Goal: Task Accomplishment & Management: Complete application form

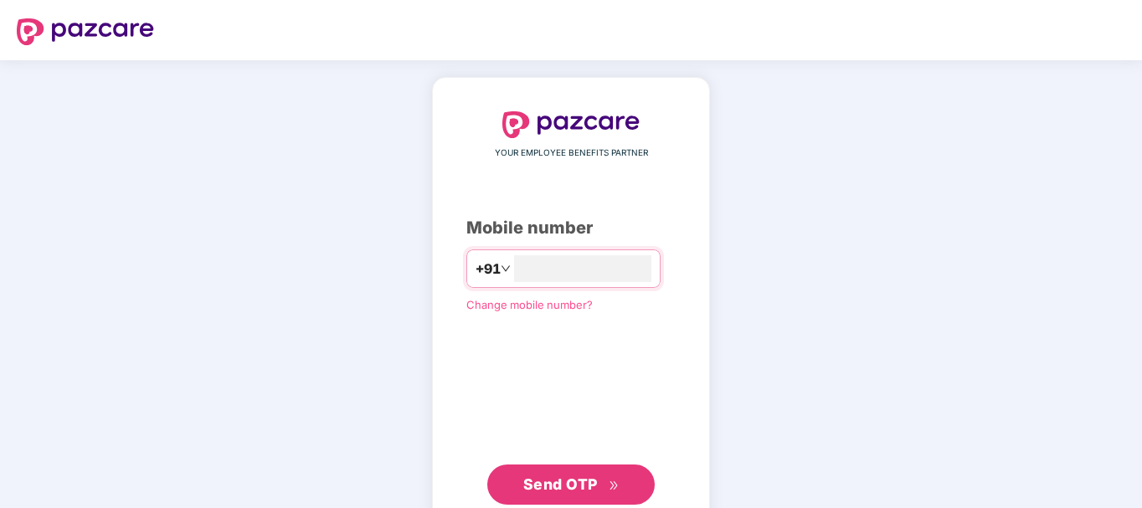
type input "**********"
click at [534, 488] on span "Send OTP" at bounding box center [560, 485] width 75 height 18
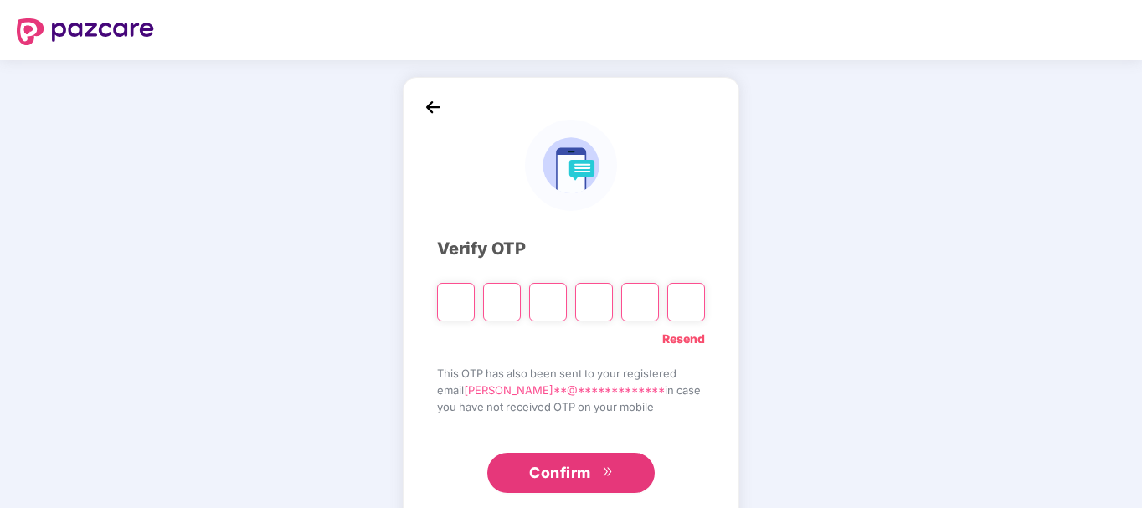
type input "*"
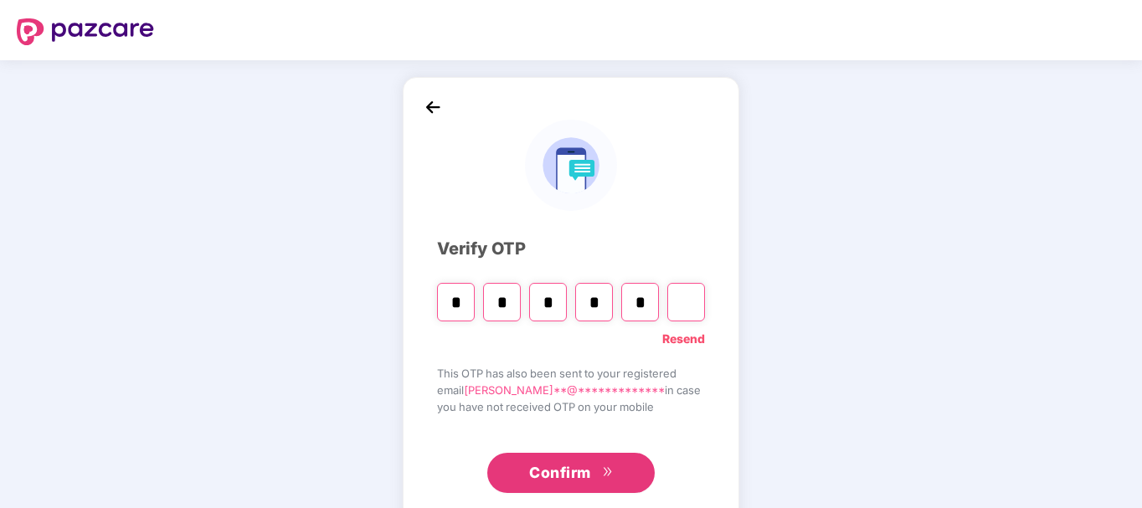
type input "*"
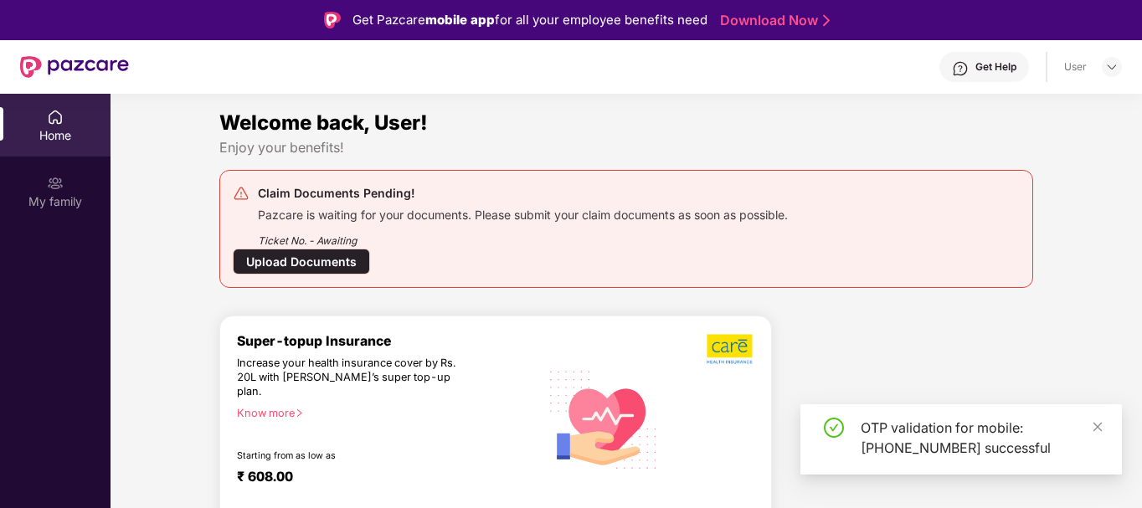
click at [327, 255] on div "Upload Documents" at bounding box center [301, 262] width 137 height 26
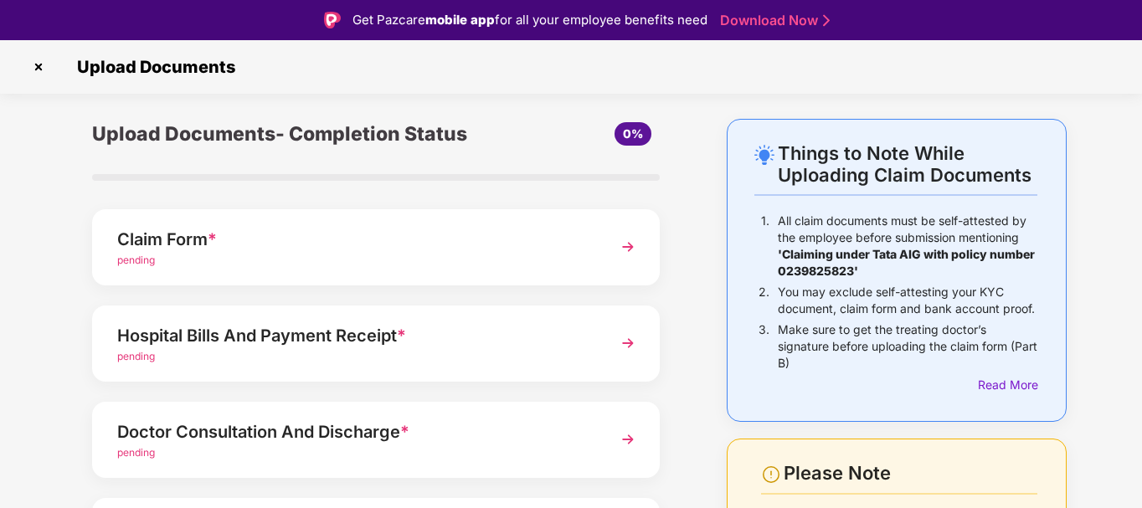
click at [525, 258] on div "pending" at bounding box center [354, 261] width 474 height 16
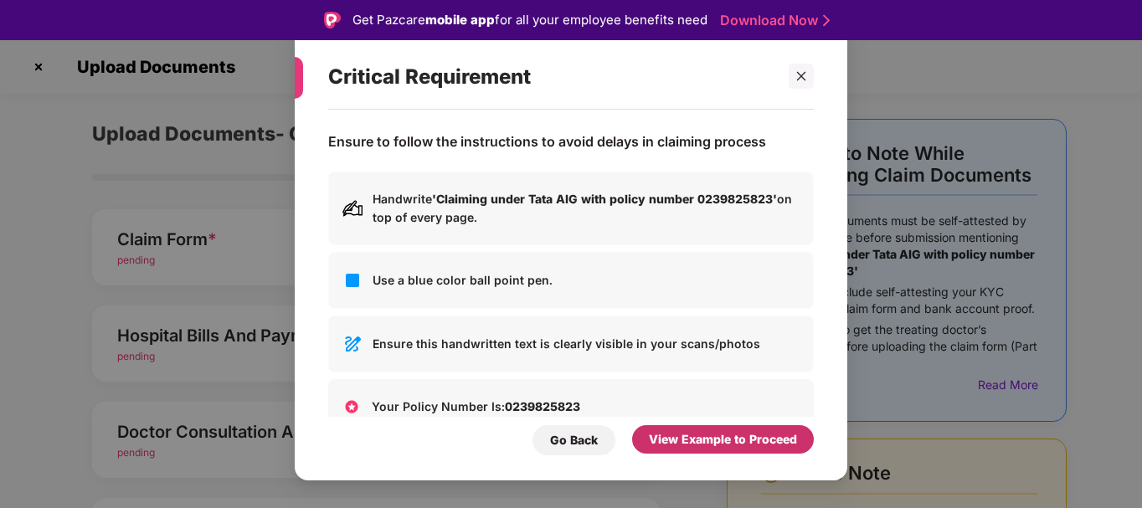
click at [703, 446] on div "View Example to Proceed" at bounding box center [723, 439] width 148 height 18
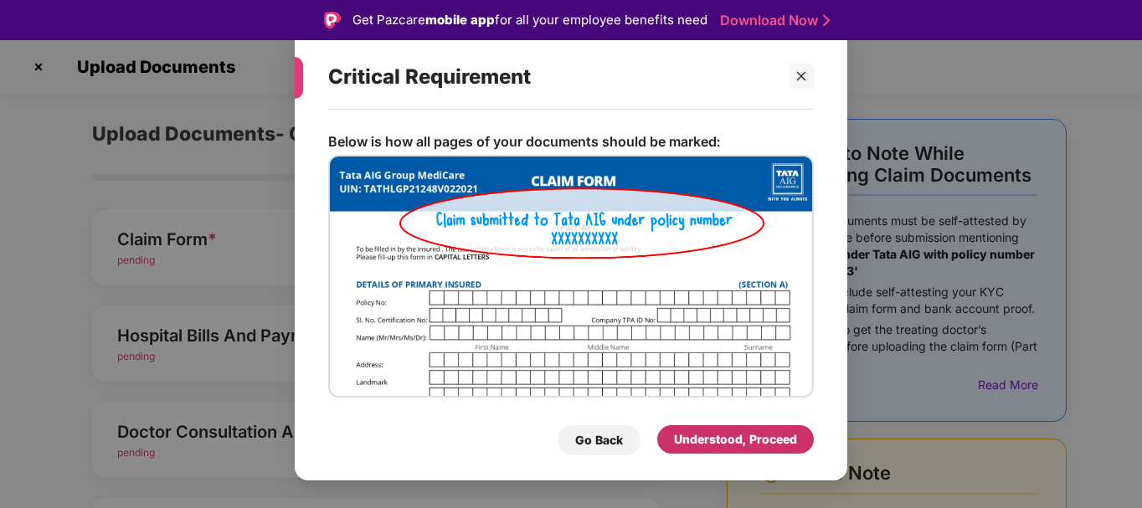
click at [703, 446] on div "Understood, Proceed" at bounding box center [735, 439] width 123 height 18
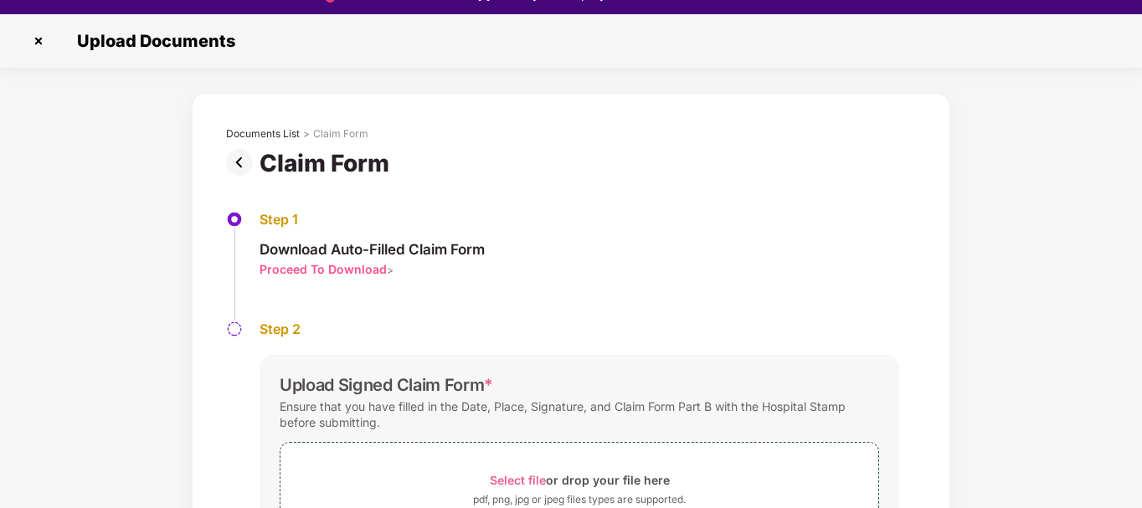
scroll to position [40, 0]
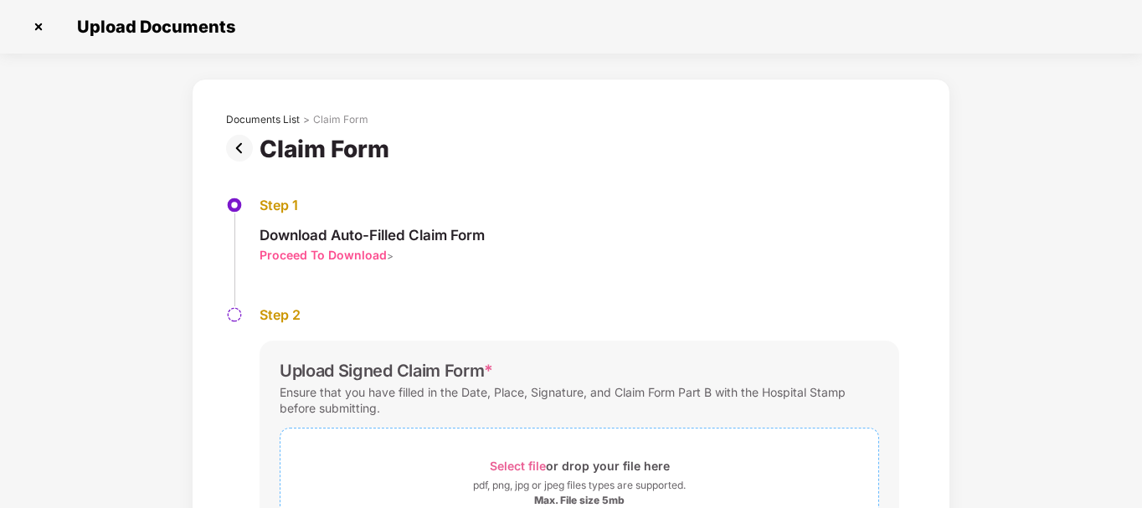
click at [559, 495] on div "Max. File size 5mb" at bounding box center [579, 500] width 90 height 13
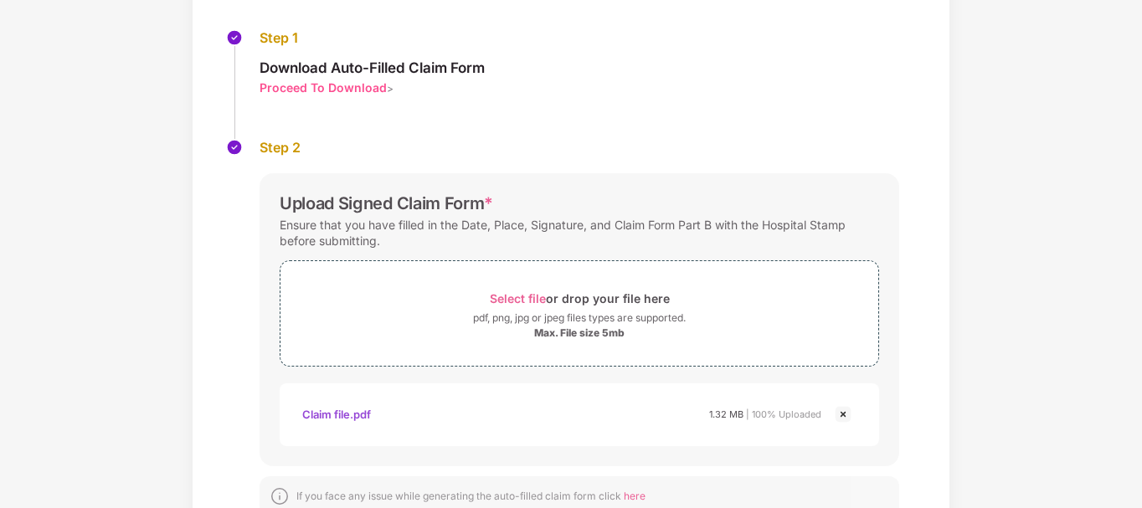
scroll to position [0, 0]
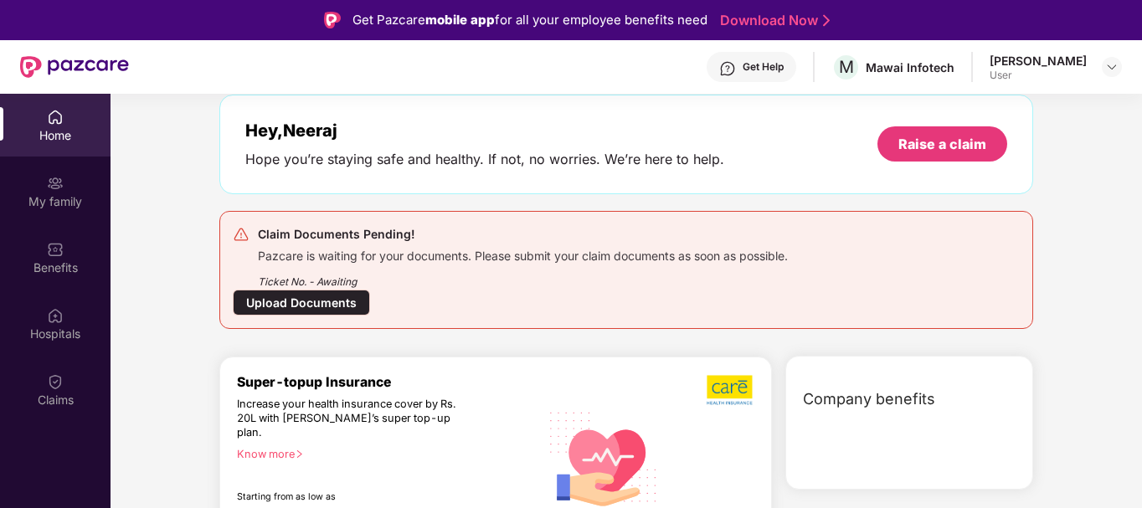
scroll to position [64, 0]
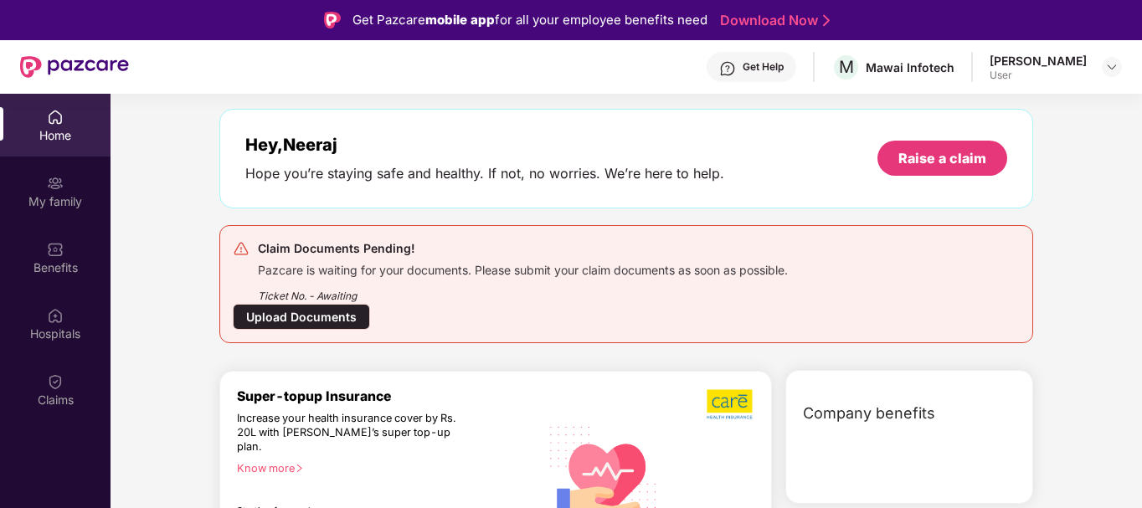
click at [367, 271] on div "Pazcare is waiting for your documents. Please submit your claim documents as so…" at bounding box center [523, 268] width 530 height 19
click at [341, 311] on div "Upload Documents" at bounding box center [301, 317] width 137 height 26
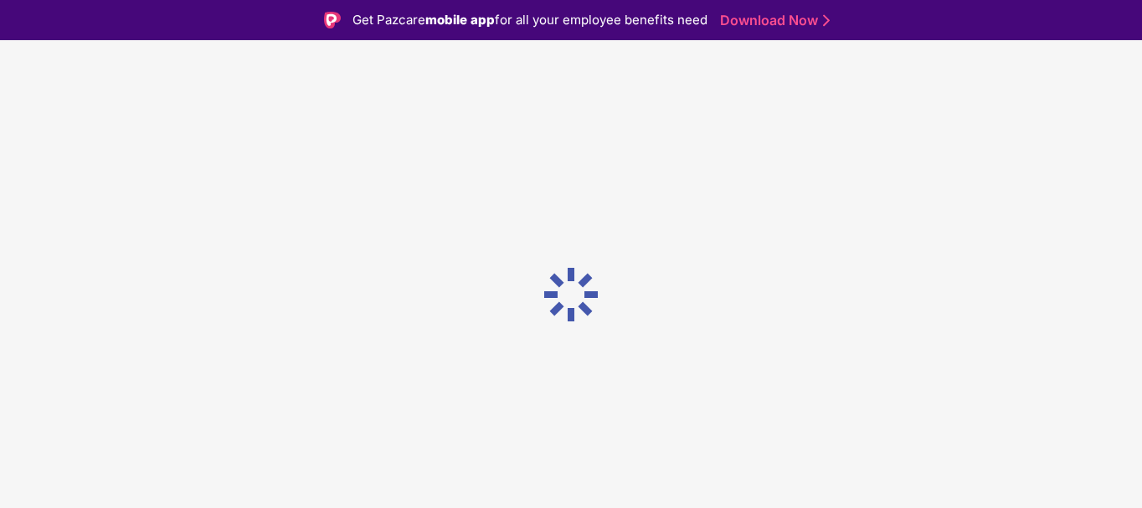
scroll to position [0, 0]
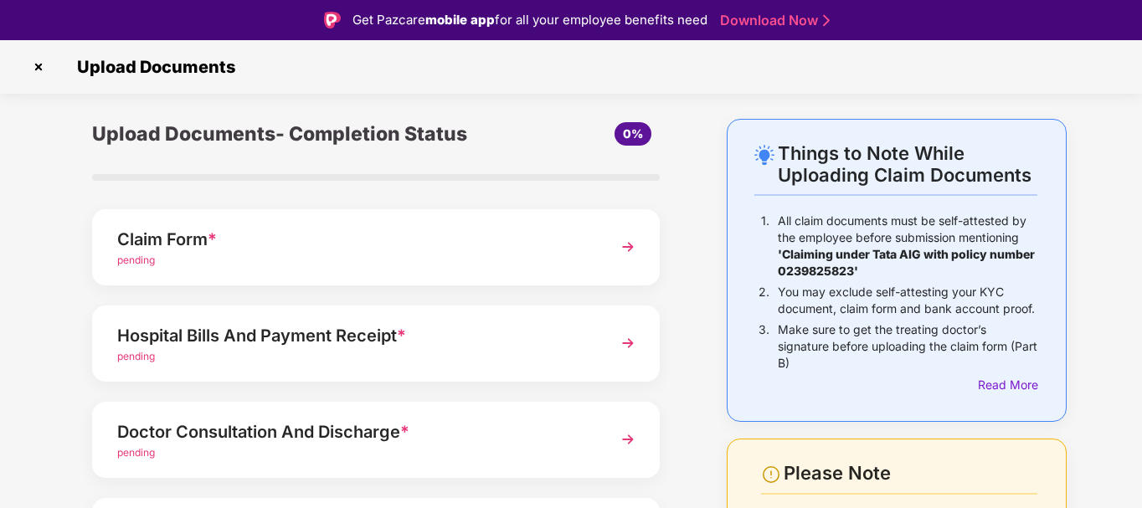
click at [580, 238] on div "Claim Form *" at bounding box center [354, 239] width 474 height 27
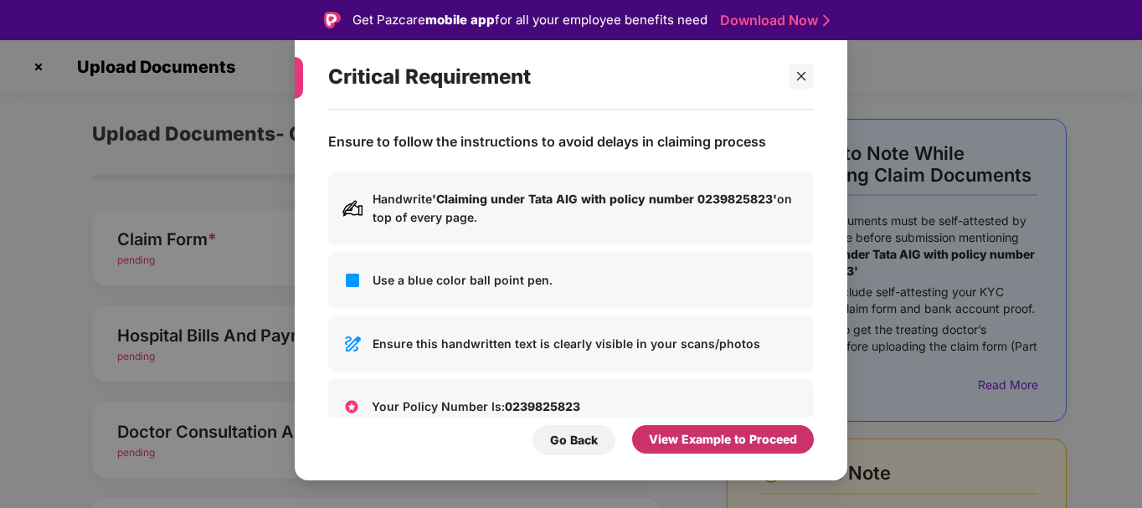
click at [693, 432] on div "View Example to Proceed" at bounding box center [723, 439] width 148 height 18
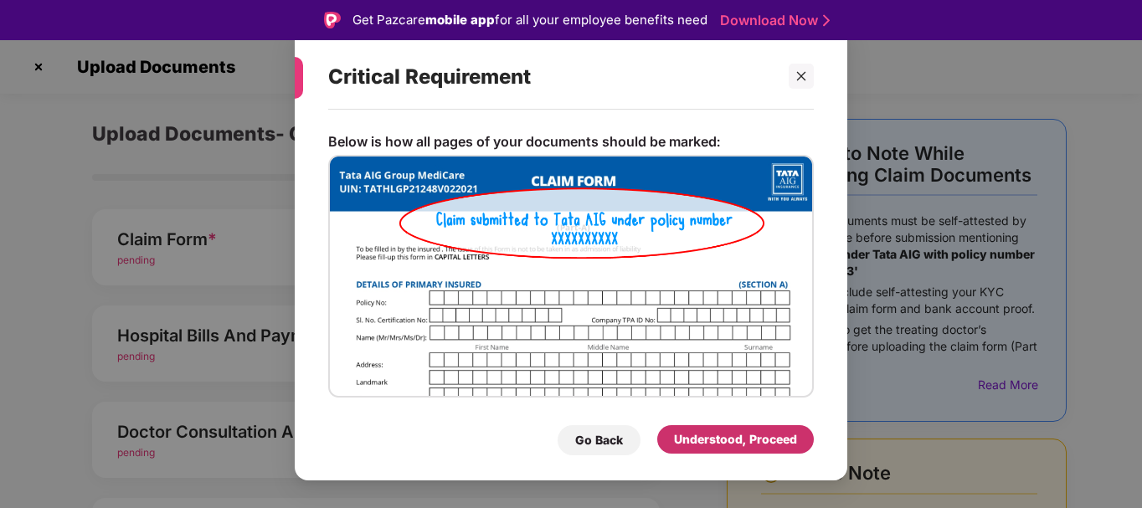
click at [693, 433] on div "Understood, Proceed" at bounding box center [735, 439] width 123 height 18
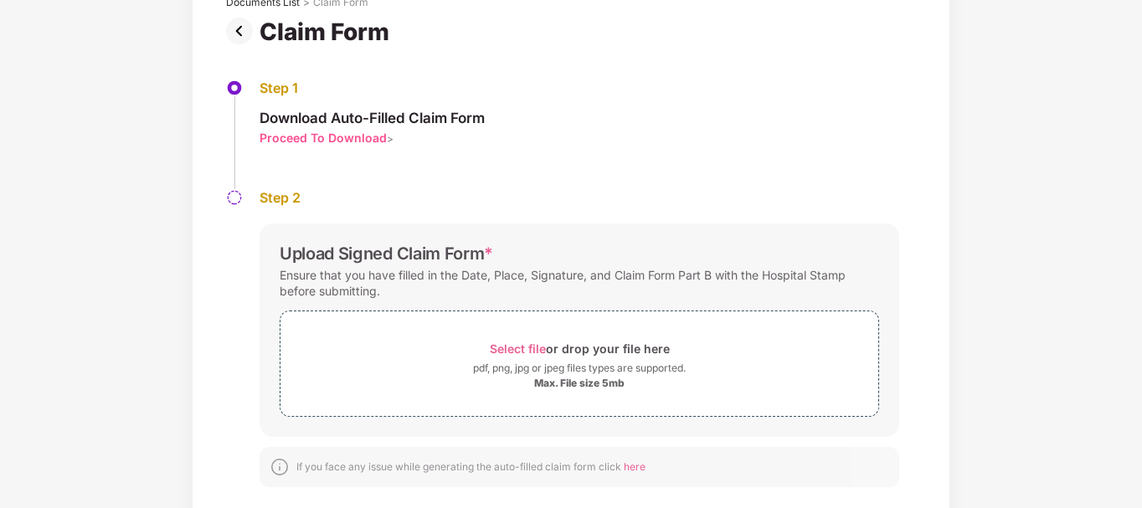
scroll to position [139, 0]
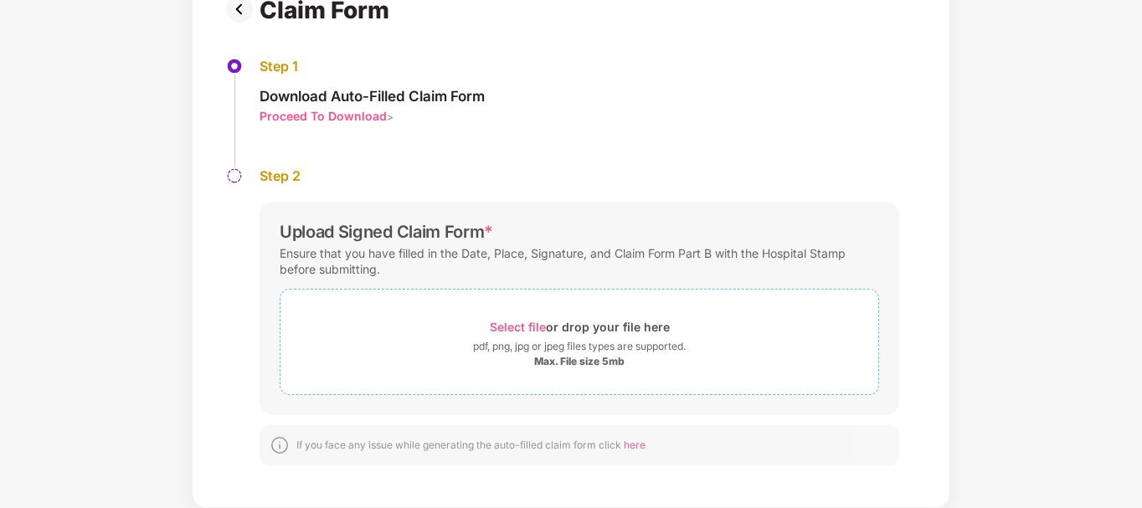
click at [587, 374] on span "Select file or drop your file here pdf, png, jpg or jpeg files types are suppor…" at bounding box center [580, 342] width 598 height 80
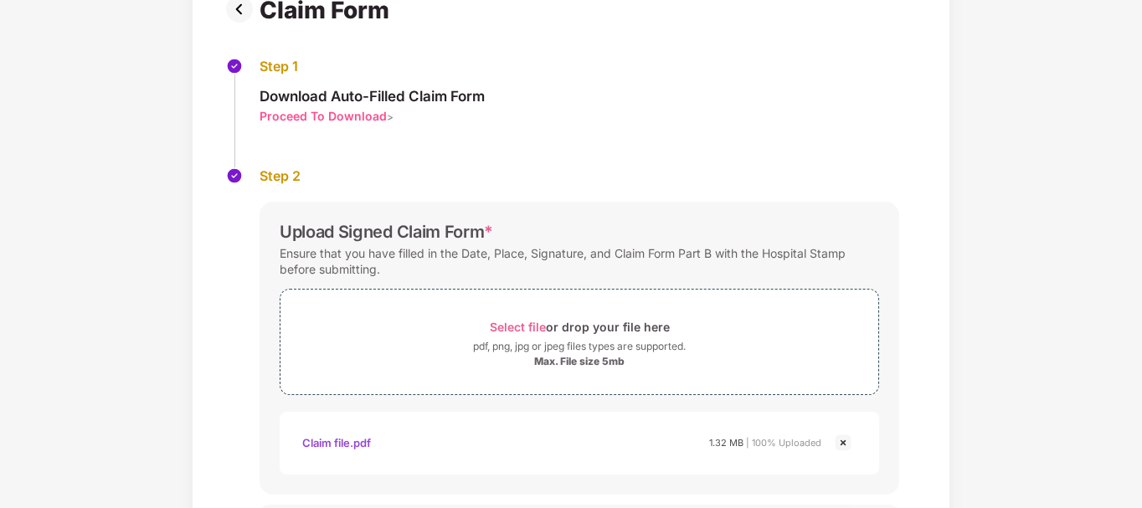
drag, startPoint x: 1139, startPoint y: 215, endPoint x: 1138, endPoint y: 155, distance: 60.3
click at [1138, 155] on div "Documents List > Claim Form Claim Form Step 1 Download Auto-Filled Claim Form P…" at bounding box center [571, 285] width 1142 height 690
click at [239, 8] on img at bounding box center [243, 9] width 34 height 27
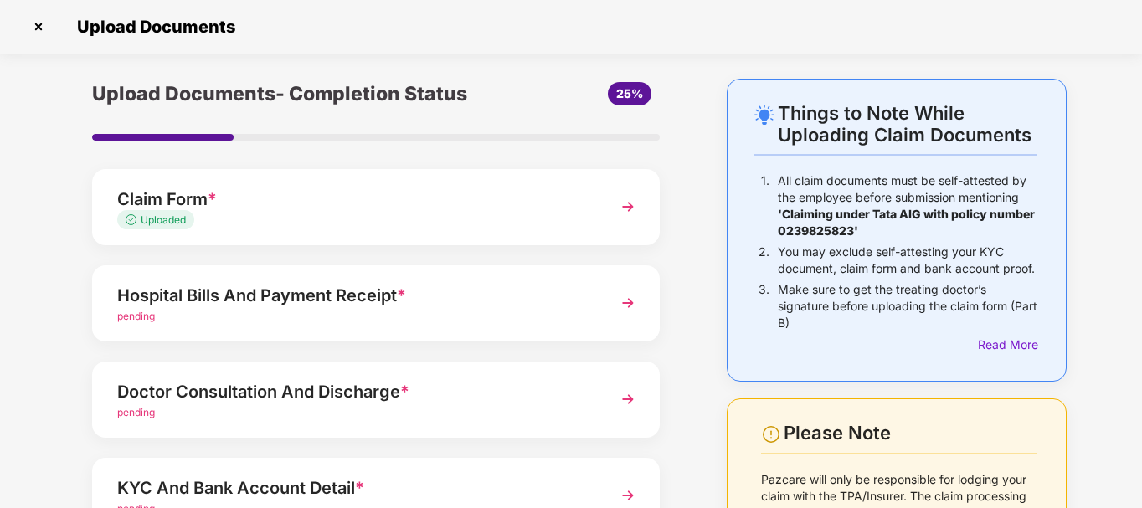
drag, startPoint x: 1140, startPoint y: 334, endPoint x: 1143, endPoint y: 389, distance: 55.4
click at [1142, 389] on html "Get Pazcare mobile app for all your employee benefits need Download Now Upload …" at bounding box center [571, 214] width 1142 height 508
click at [616, 288] on img at bounding box center [628, 303] width 30 height 30
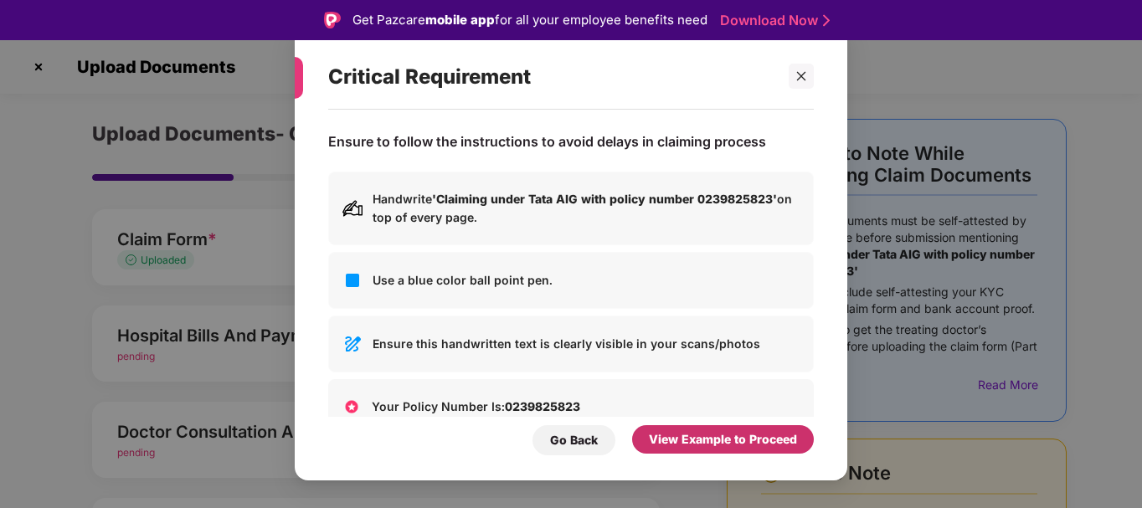
click at [735, 441] on div "View Example to Proceed" at bounding box center [723, 439] width 148 height 18
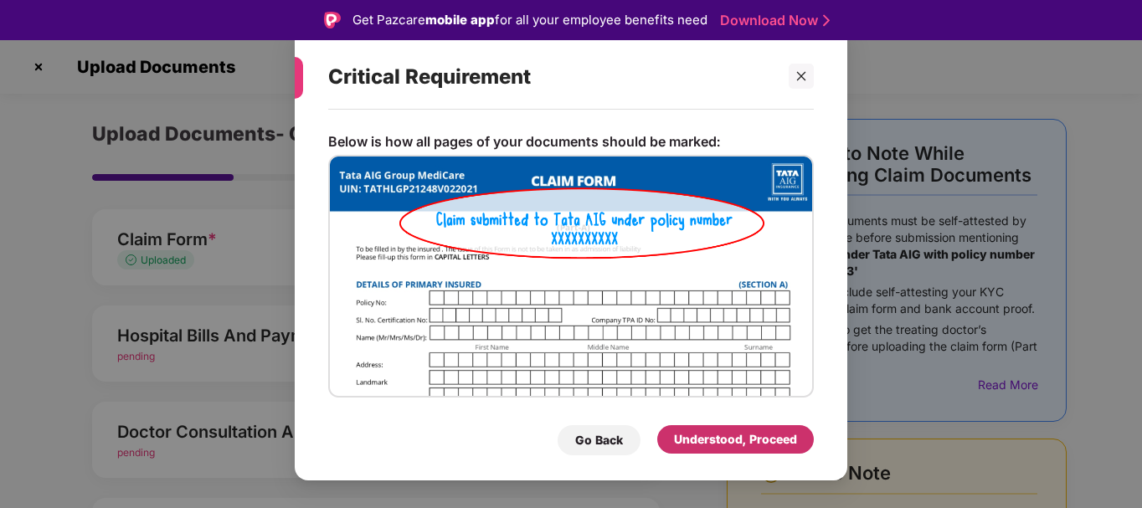
click at [735, 441] on div "Understood, Proceed" at bounding box center [735, 439] width 123 height 18
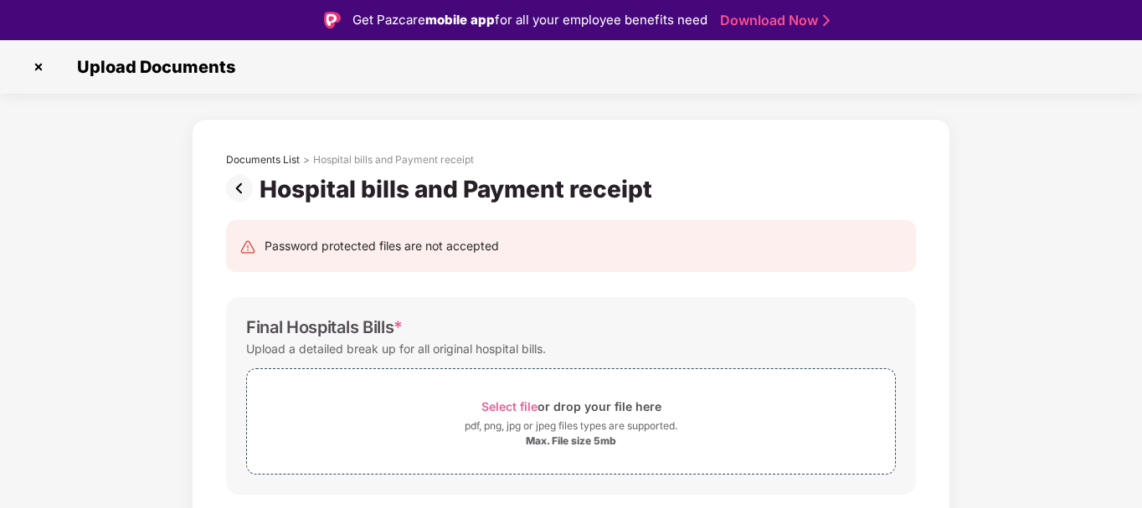
scroll to position [40, 0]
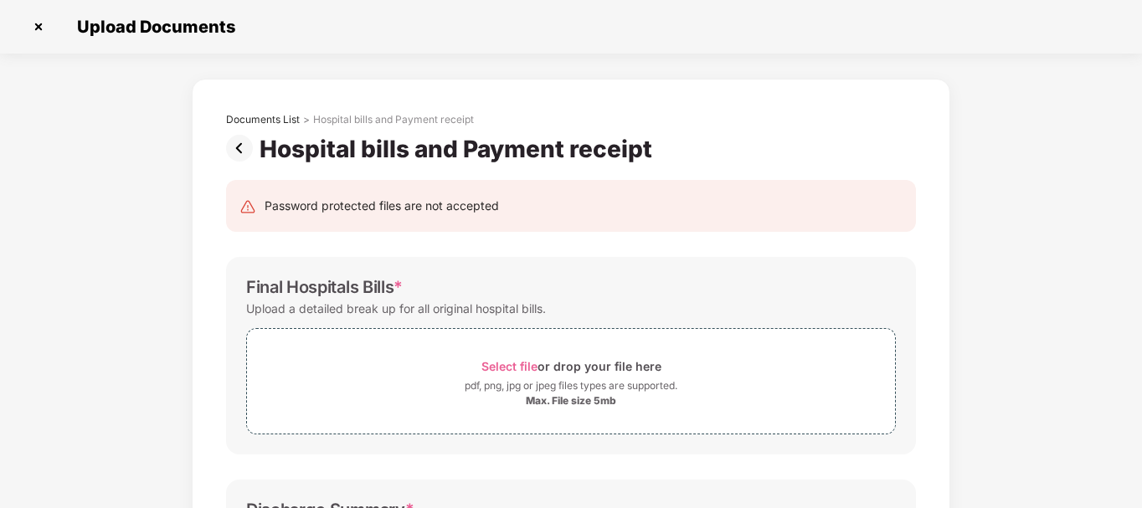
click at [44, 25] on img at bounding box center [38, 26] width 27 height 27
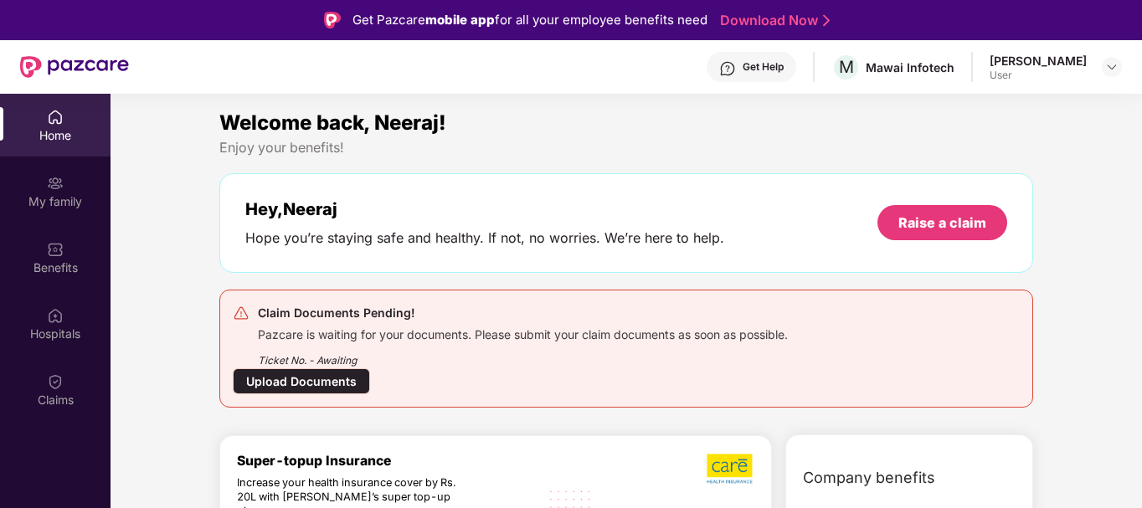
click at [322, 394] on div "Upload Documents" at bounding box center [301, 382] width 137 height 26
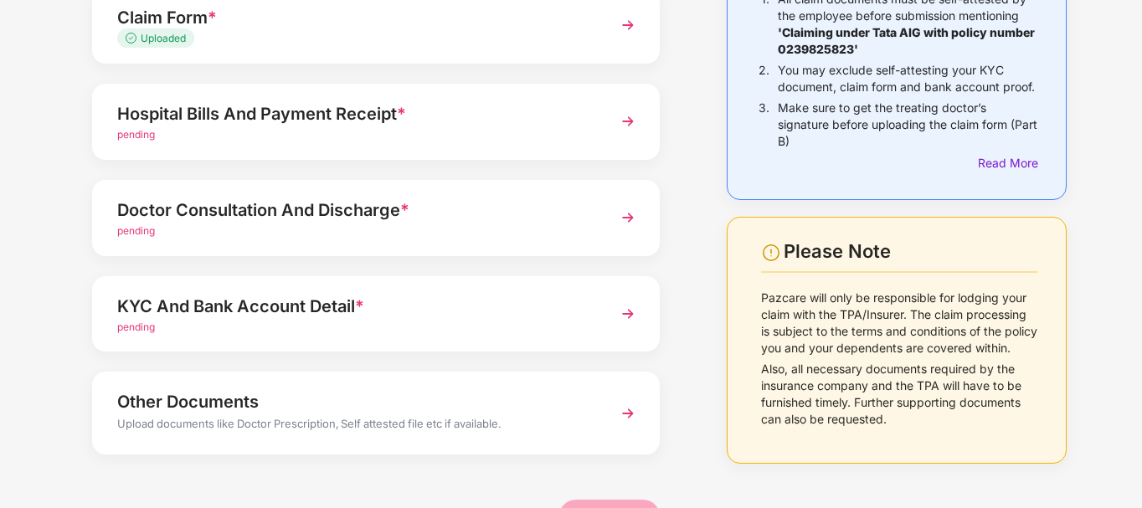
scroll to position [183, 0]
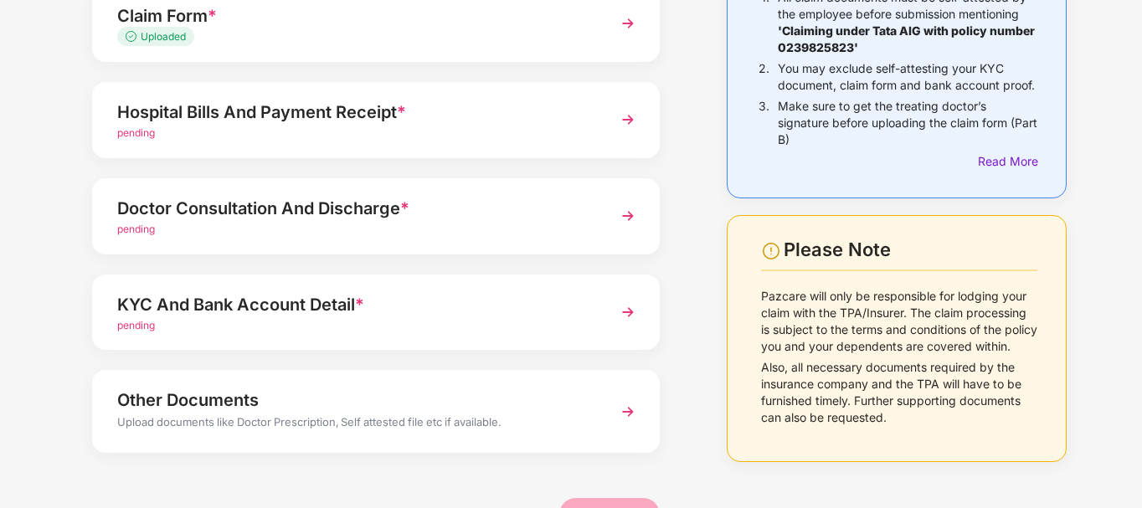
click at [623, 120] on img at bounding box center [628, 120] width 30 height 30
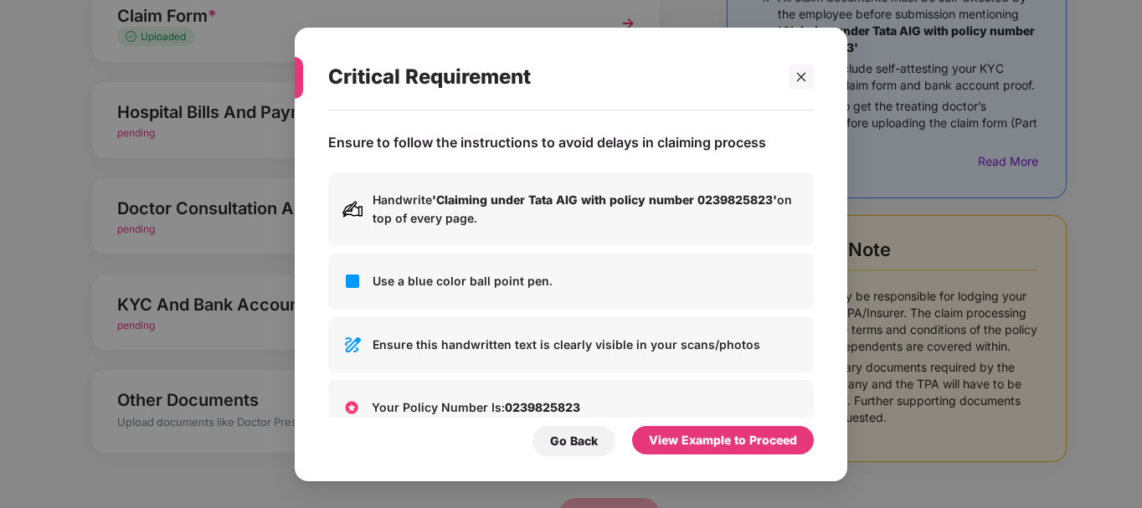
scroll to position [0, 0]
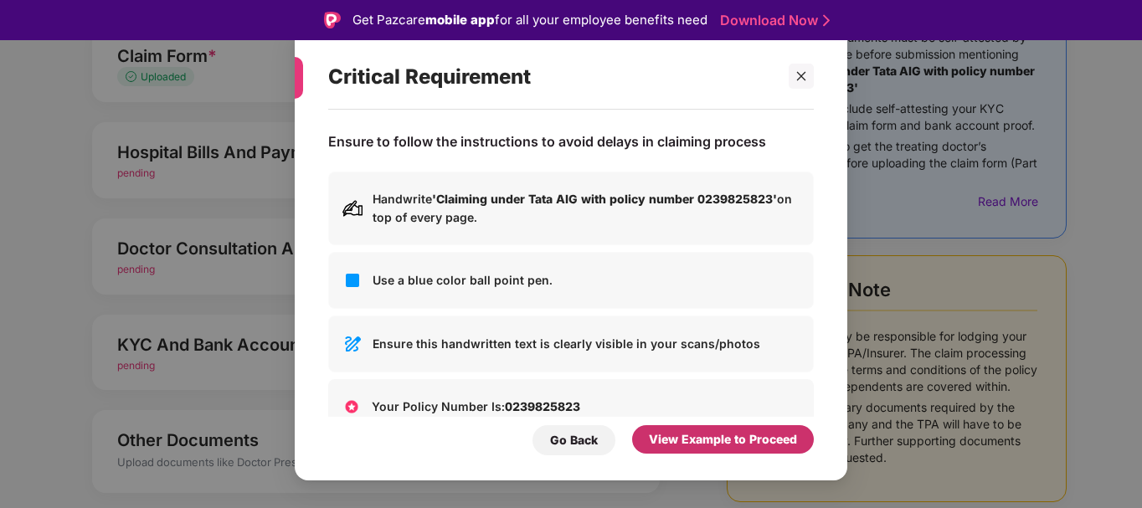
click at [693, 443] on div "View Example to Proceed" at bounding box center [723, 439] width 148 height 18
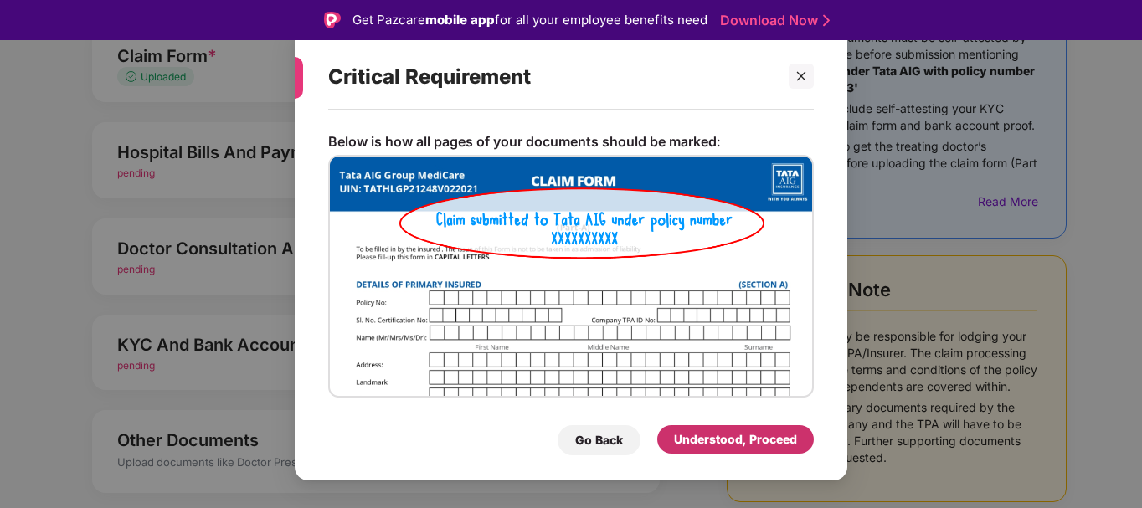
click at [693, 443] on div "Understood, Proceed" at bounding box center [735, 439] width 123 height 18
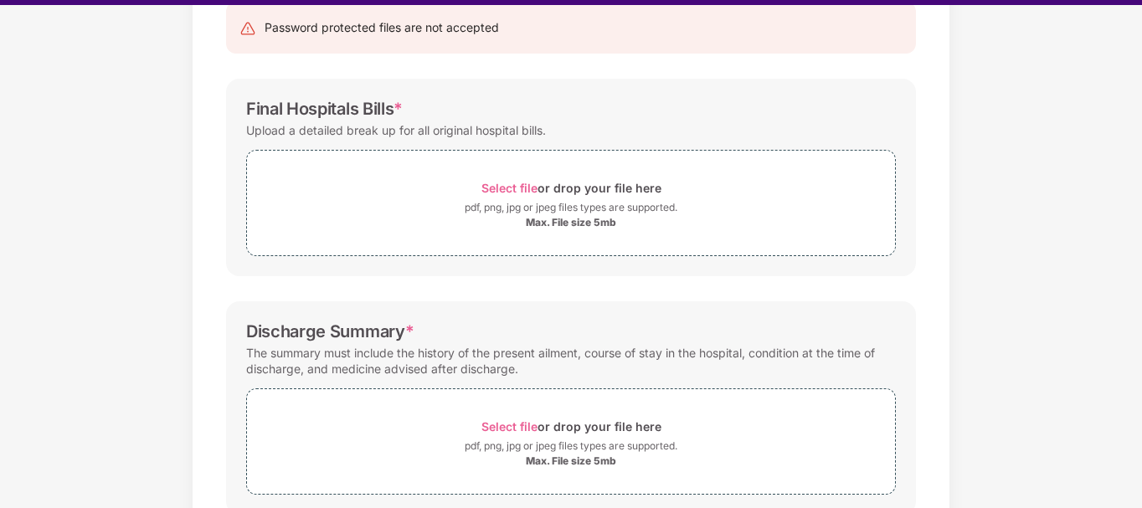
scroll to position [40, 0]
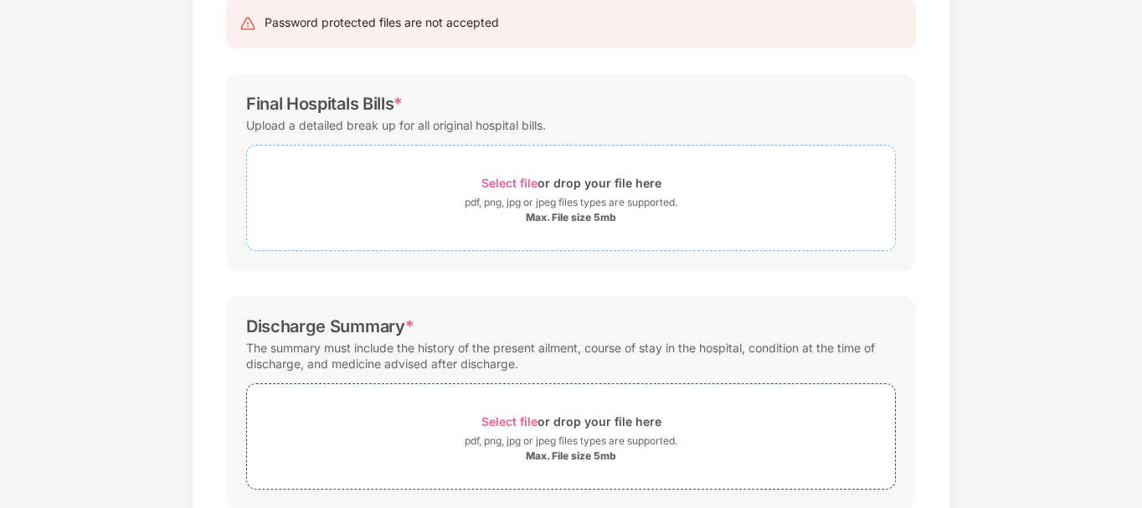
click at [558, 220] on div "Max. File size 5mb" at bounding box center [571, 217] width 90 height 13
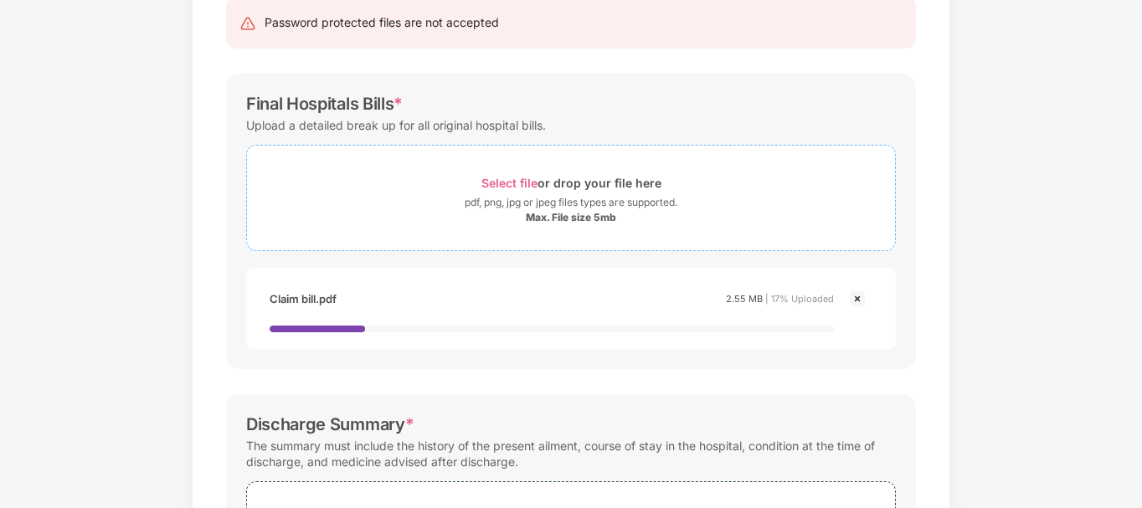
click at [560, 214] on div "Max. File size 5mb" at bounding box center [571, 217] width 90 height 13
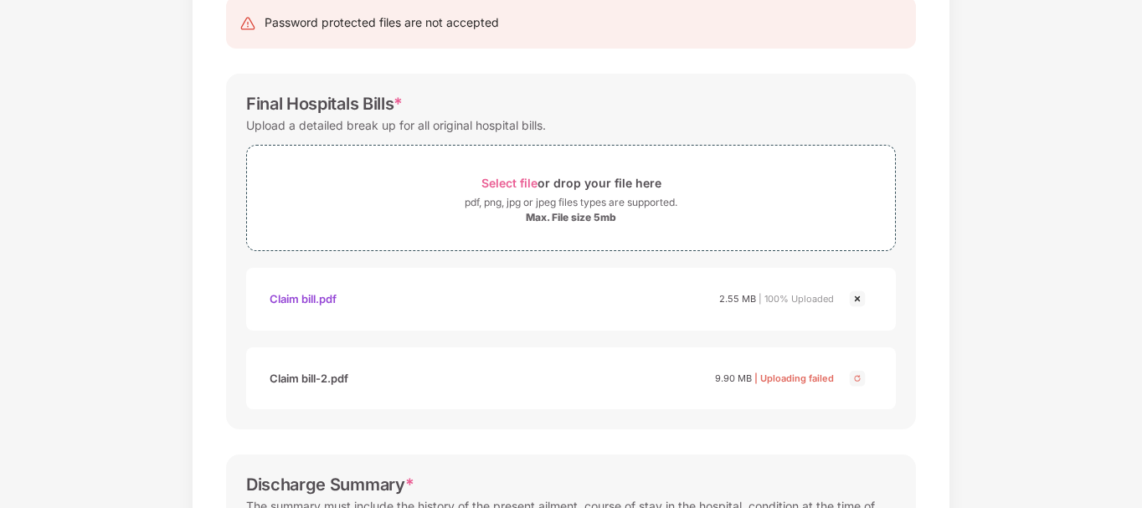
click at [855, 379] on img at bounding box center [858, 379] width 20 height 20
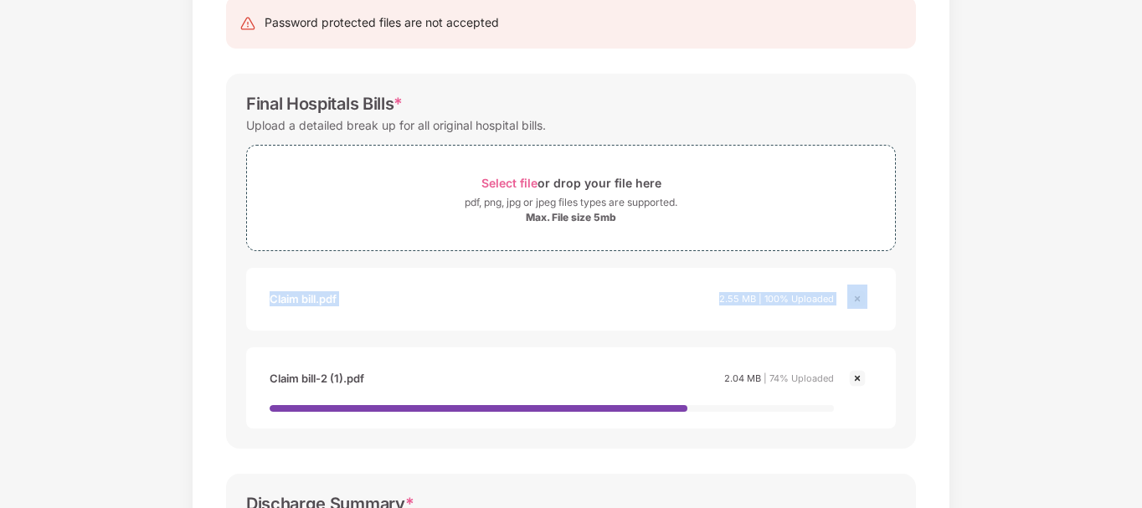
drag, startPoint x: 1140, startPoint y: 207, endPoint x: 1139, endPoint y: 261, distance: 54.4
click at [1139, 261] on div "Documents List > Hospital bills and Payment receipt Hospital bills and Payment …" at bounding box center [571, 453] width 1142 height 1116
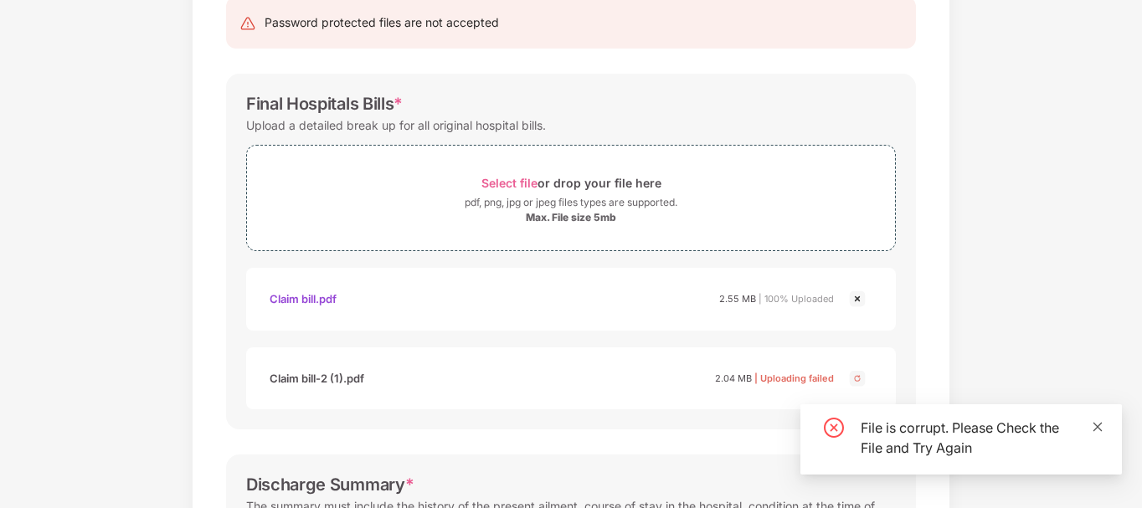
click at [1103, 422] on icon "close" at bounding box center [1098, 427] width 12 height 12
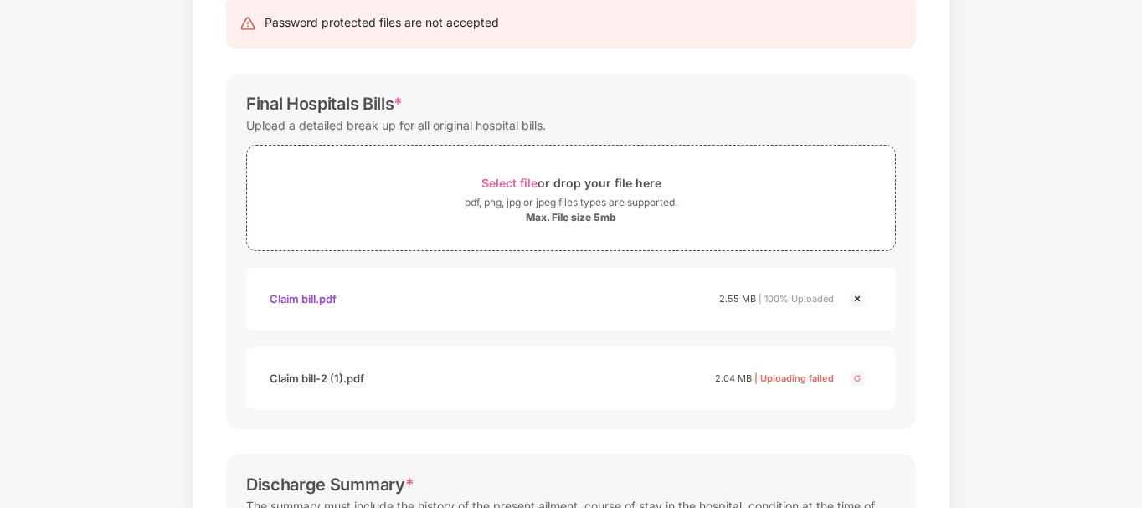
click at [858, 375] on img at bounding box center [858, 379] width 20 height 20
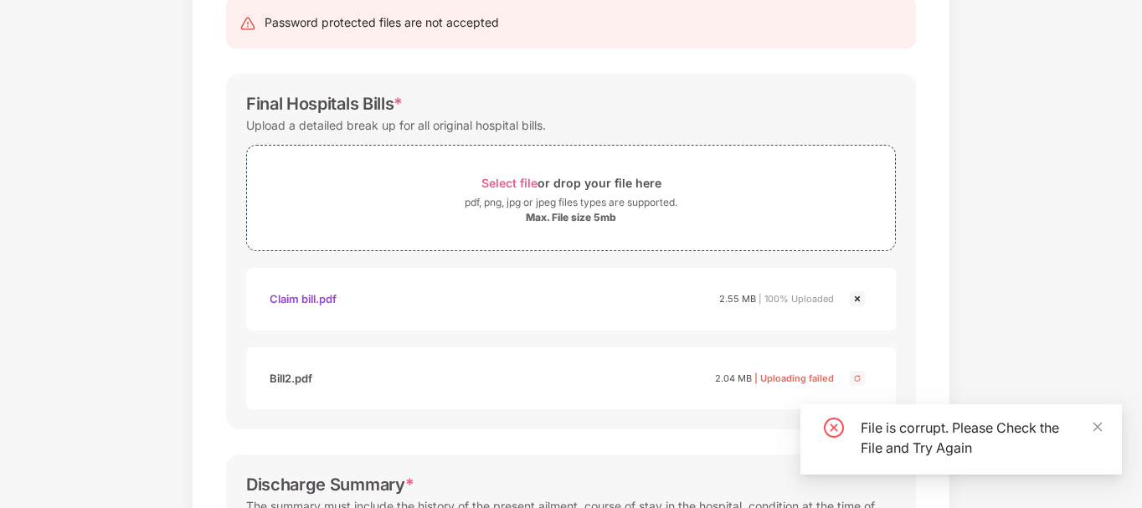
click at [1099, 436] on div "File is corrupt. Please Check the File and Try Again" at bounding box center [981, 438] width 241 height 40
click at [856, 301] on img at bounding box center [858, 299] width 20 height 20
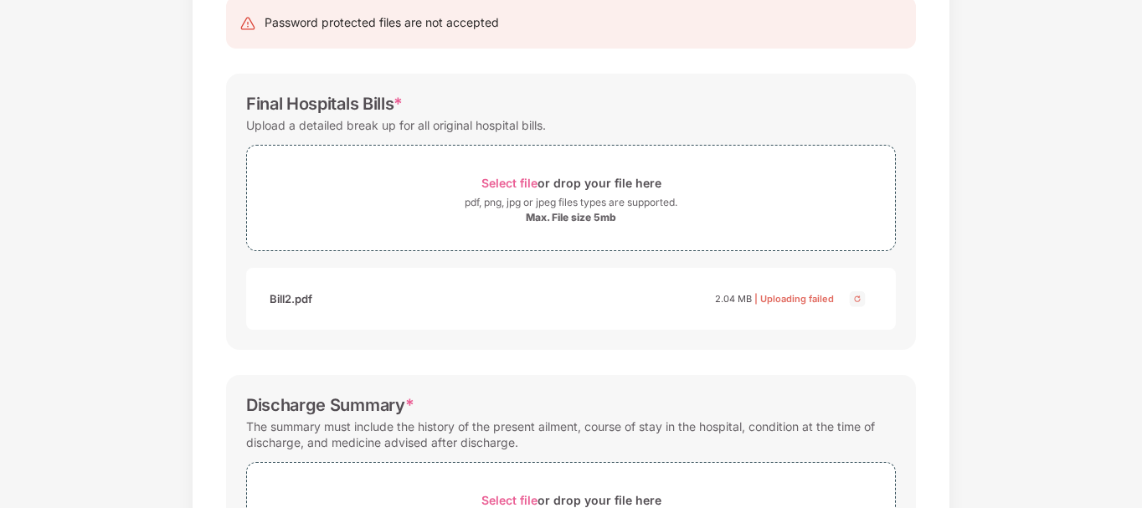
click at [855, 299] on img at bounding box center [858, 299] width 20 height 20
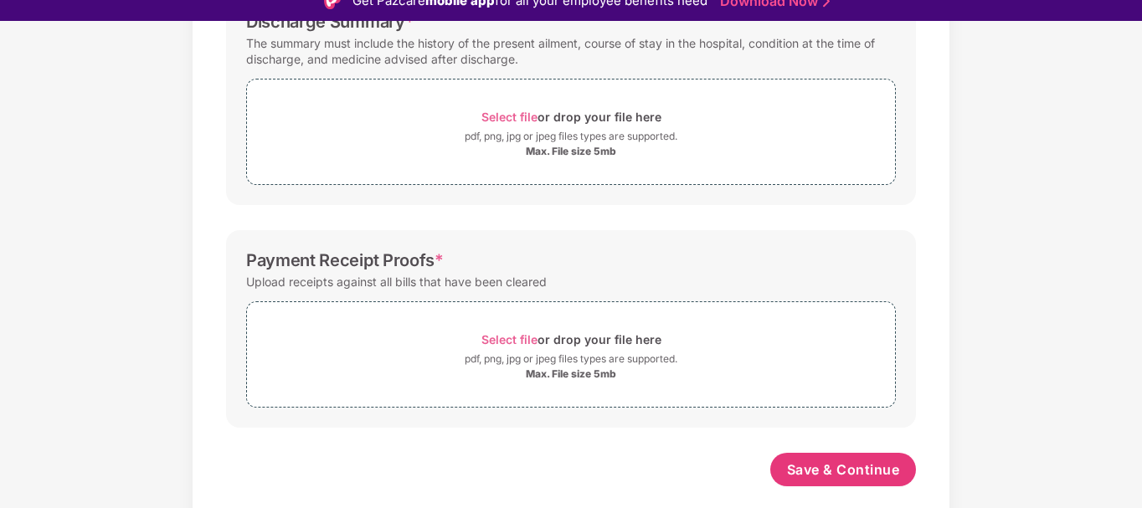
scroll to position [40, 0]
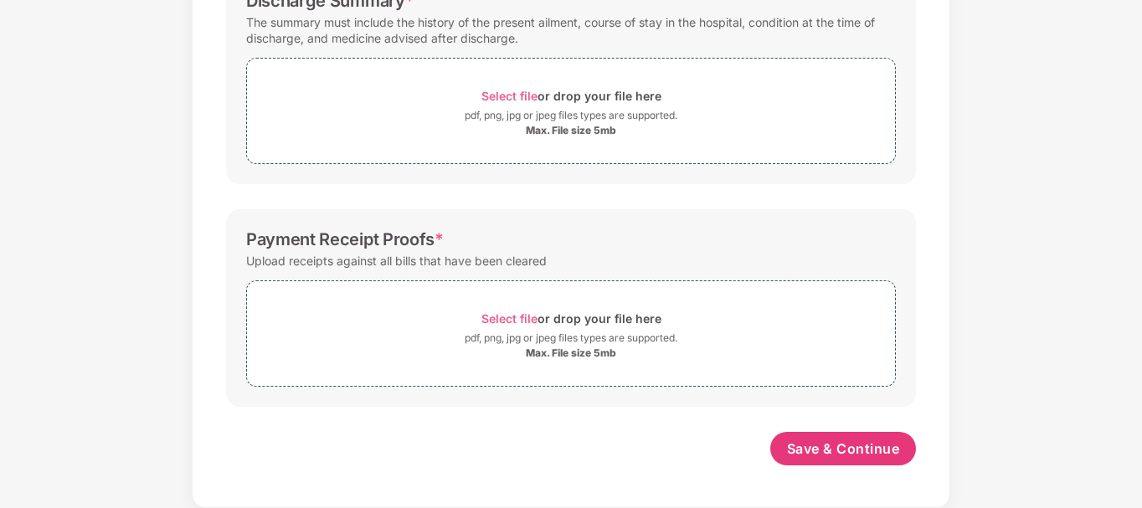
drag, startPoint x: 1137, startPoint y: 176, endPoint x: 1143, endPoint y: 136, distance: 40.8
click at [1142, 136] on html "Get Pazcare mobile app for all your employee benefits need Download Now Upload …" at bounding box center [571, 214] width 1142 height 508
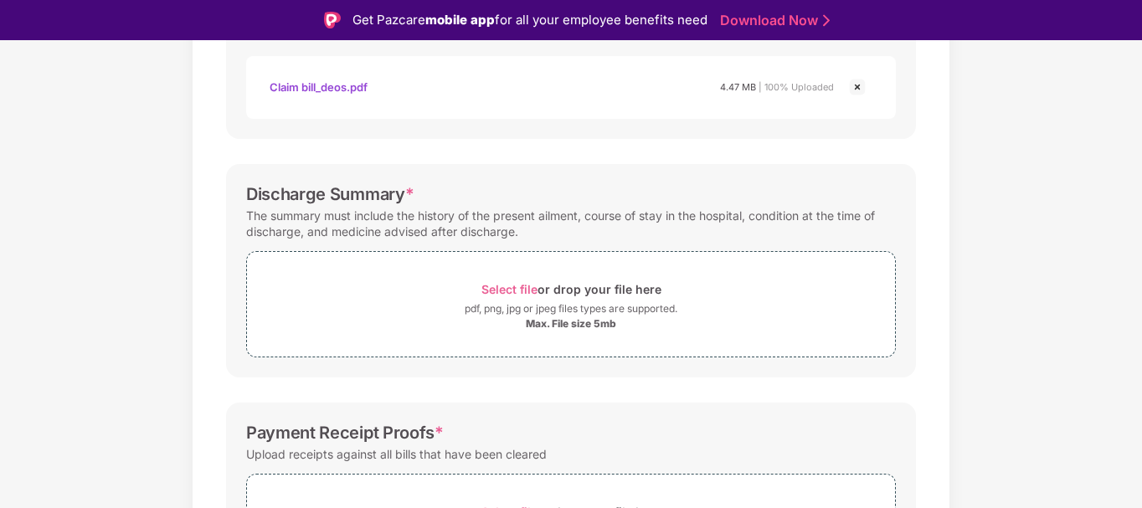
scroll to position [437, 0]
click at [600, 323] on div "Max. File size 5mb" at bounding box center [571, 322] width 90 height 13
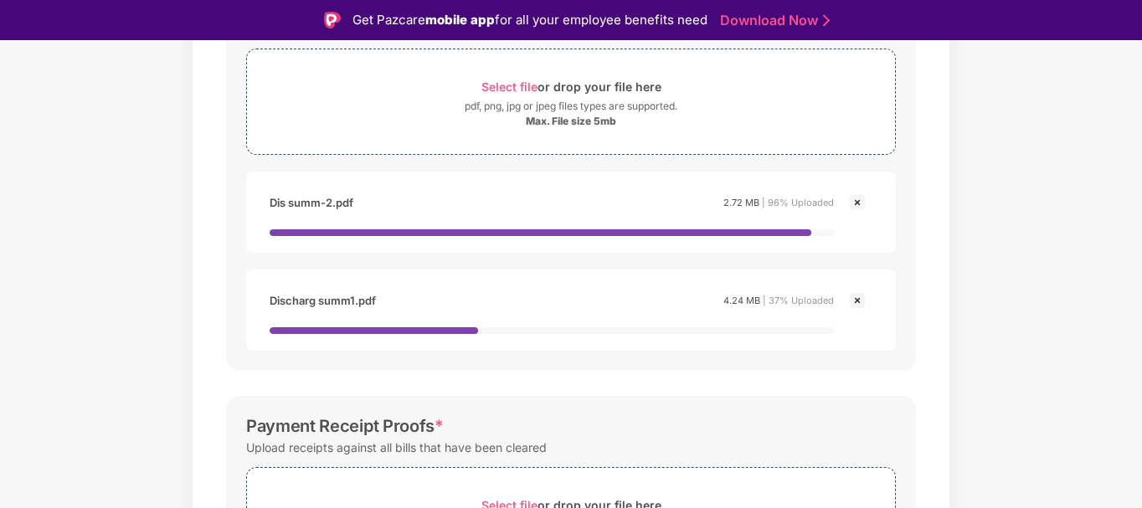
scroll to position [644, 0]
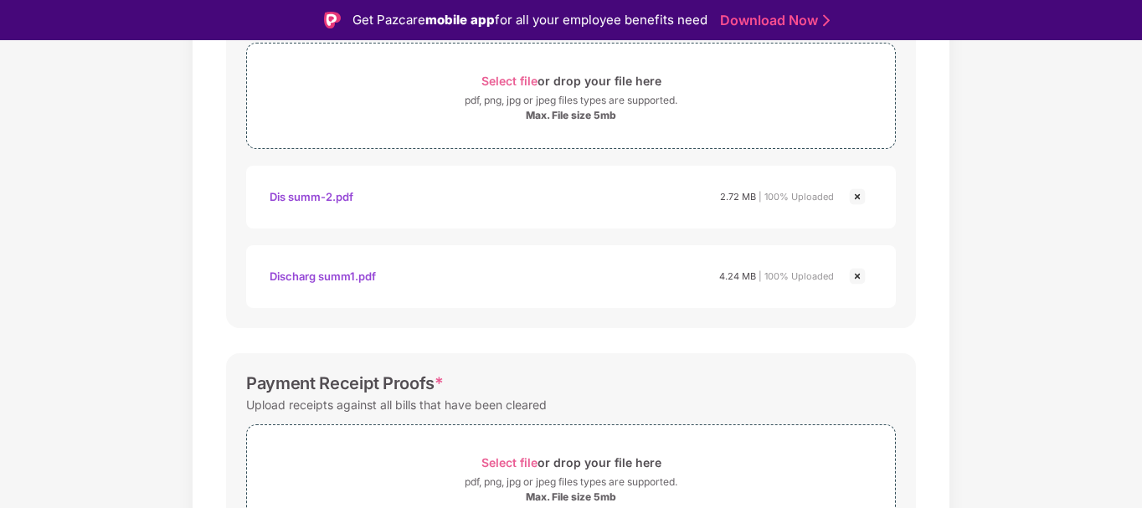
click at [857, 198] on img at bounding box center [858, 197] width 20 height 20
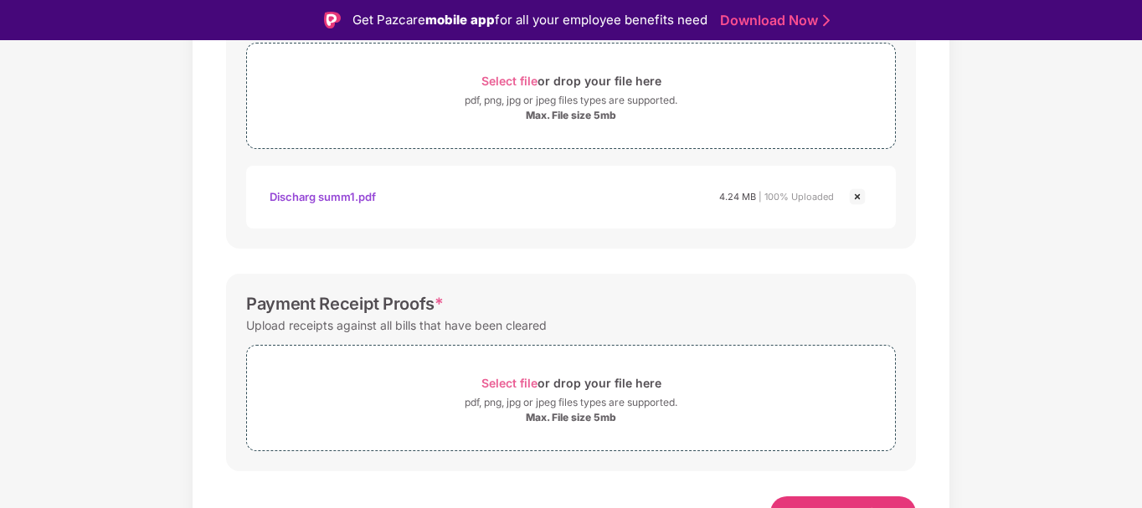
click at [857, 199] on img at bounding box center [858, 197] width 20 height 20
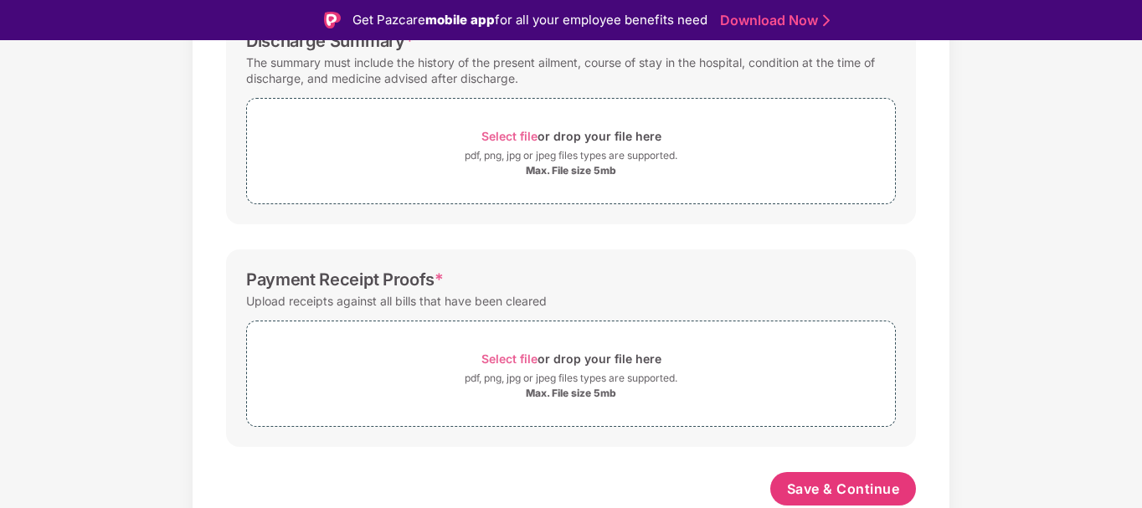
scroll to position [589, 0]
click at [564, 149] on div "pdf, png, jpg or jpeg files types are supported." at bounding box center [571, 155] width 213 height 17
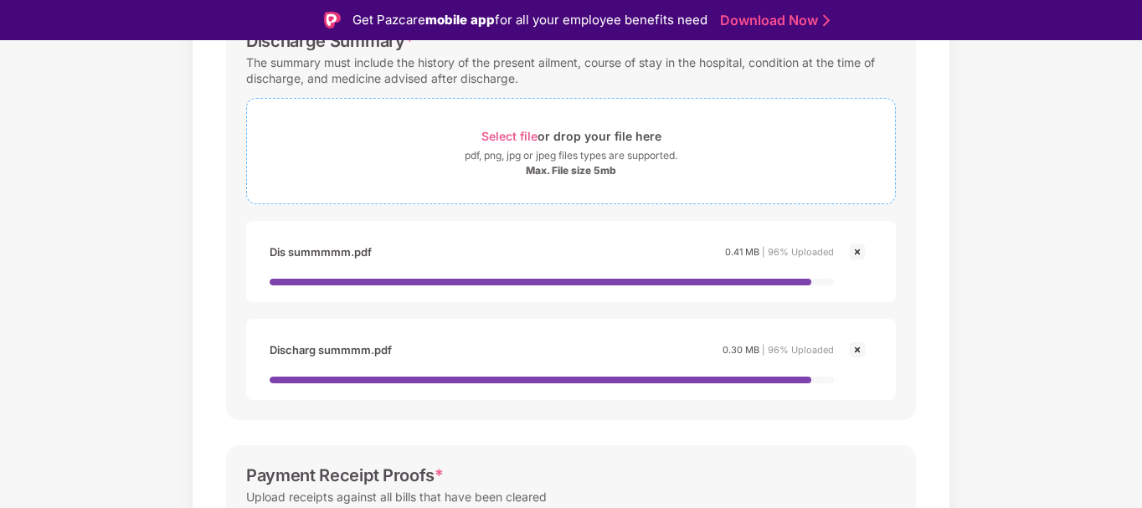
click at [570, 160] on div "pdf, png, jpg or jpeg files types are supported." at bounding box center [571, 155] width 213 height 17
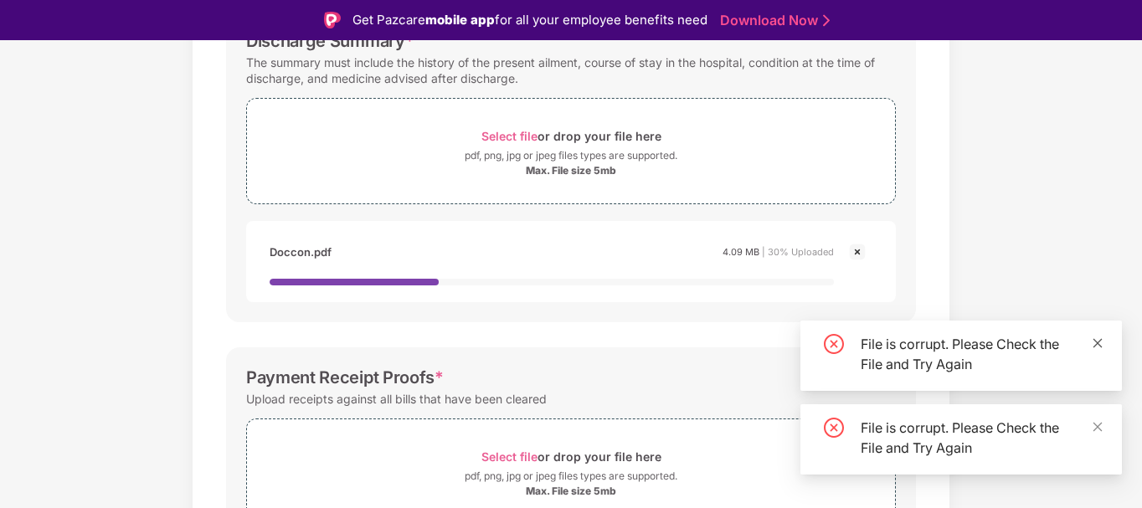
click at [1095, 343] on icon "close" at bounding box center [1098, 344] width 12 height 12
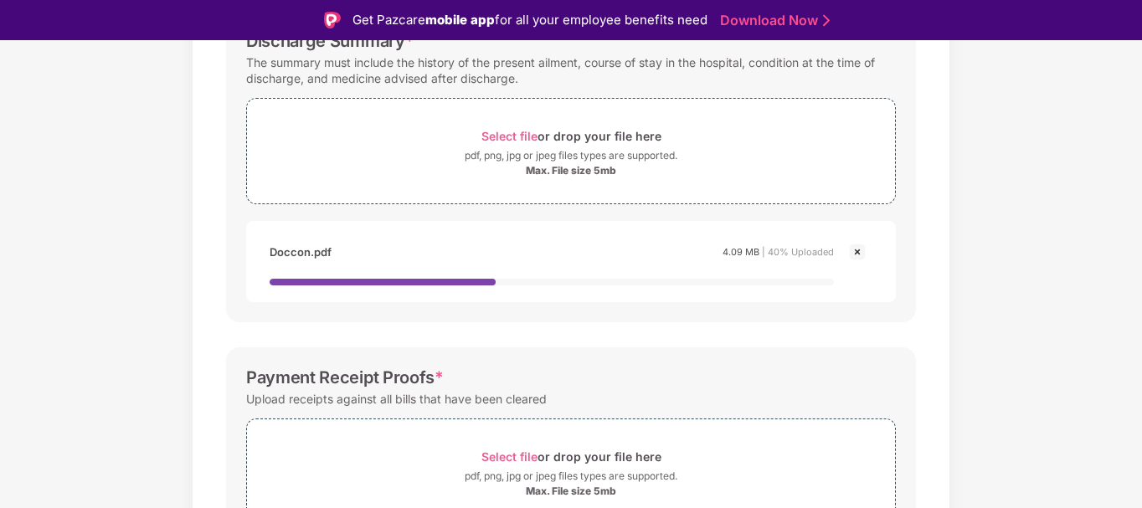
click at [860, 248] on img at bounding box center [858, 252] width 20 height 20
click at [859, 248] on img at bounding box center [858, 252] width 20 height 20
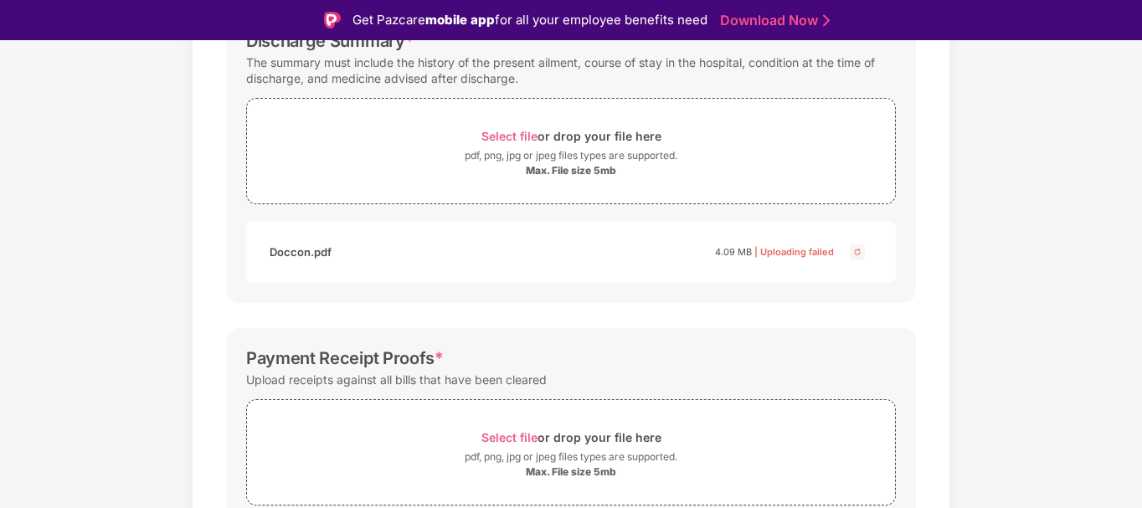
click at [1140, 220] on div "Documents List > Hospital bills and Payment receipt Hospital bills and Payment …" at bounding box center [571, 78] width 1142 height 1097
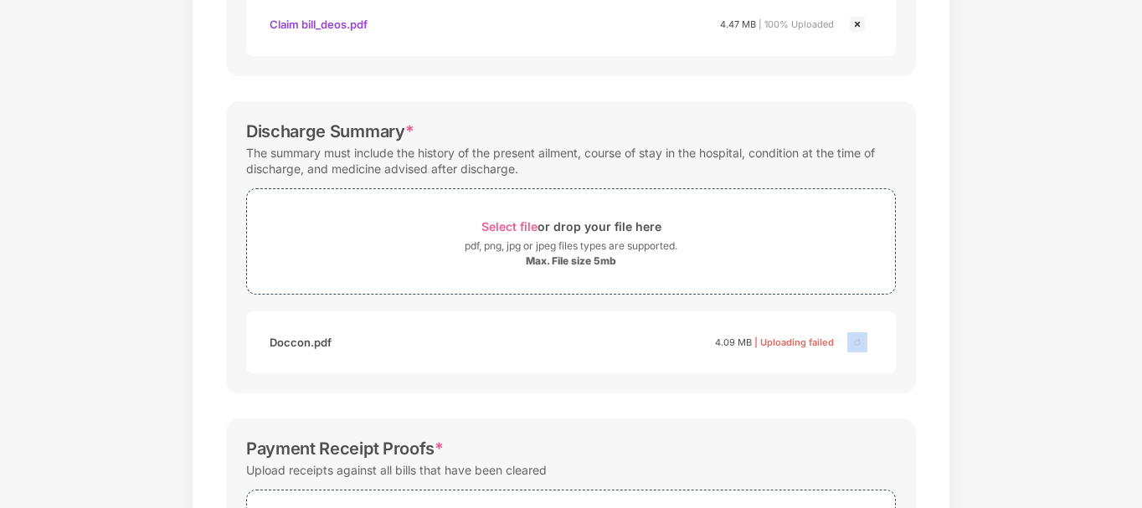
scroll to position [461, 0]
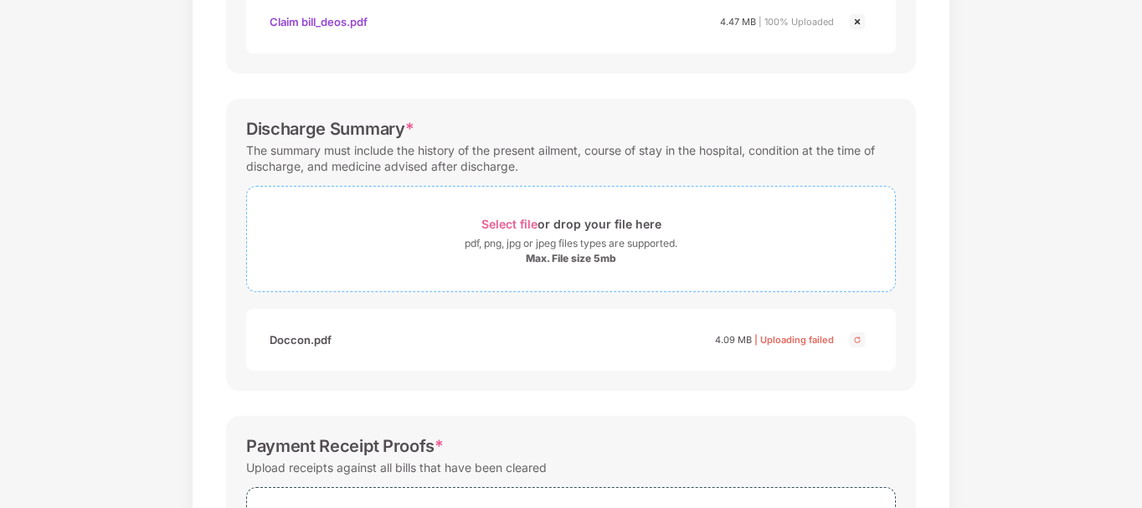
click at [552, 262] on div "Max. File size 5mb" at bounding box center [571, 258] width 90 height 13
click at [602, 244] on div "pdf, png, jpg or jpeg files types are supported." at bounding box center [571, 243] width 213 height 17
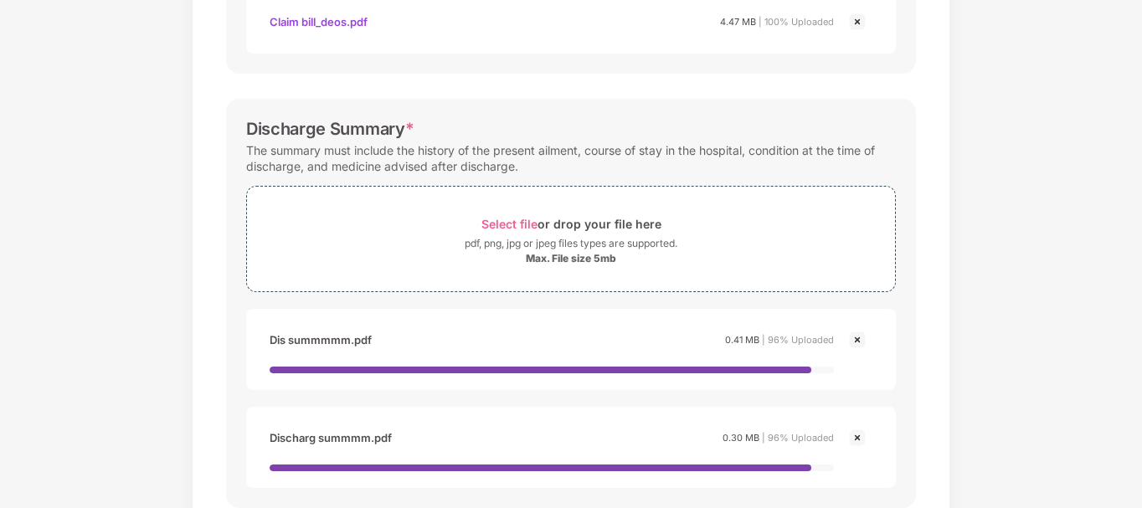
scroll to position [0, 0]
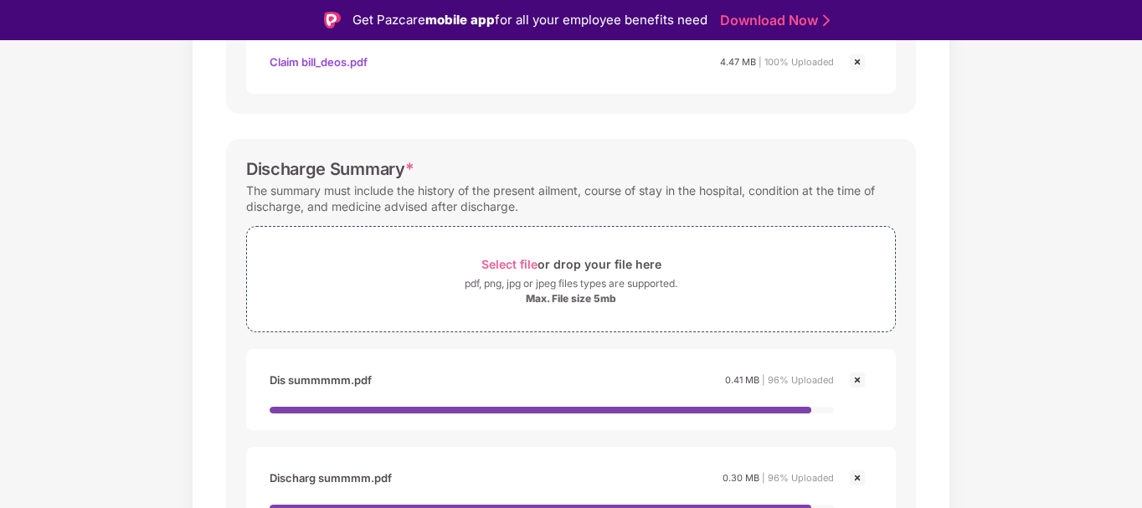
click at [1132, 402] on div "Documents List > Hospital bills and Payment receipt Hospital bills and Payment …" at bounding box center [571, 265] width 1142 height 1214
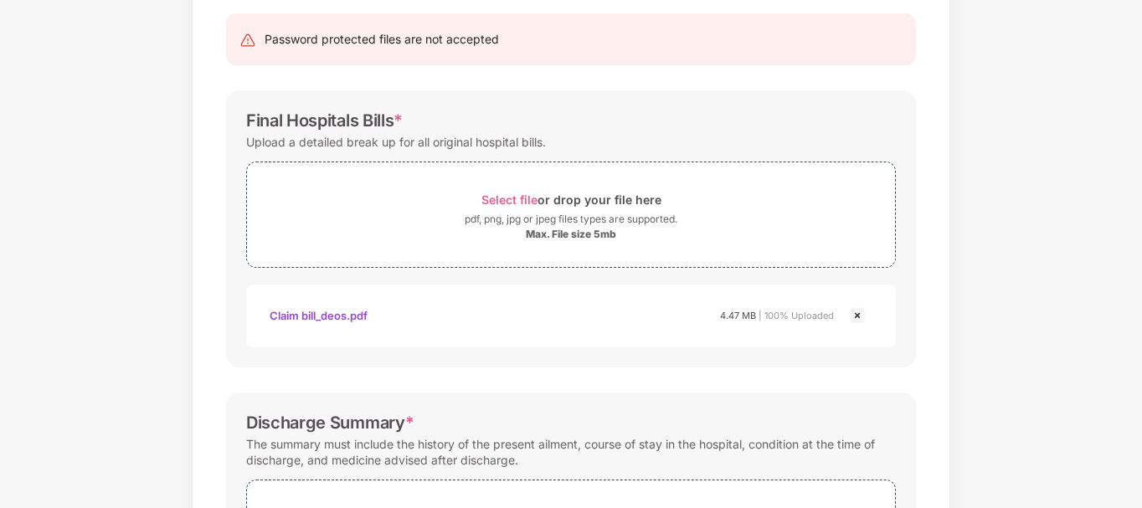
scroll to position [168, 0]
click at [563, 234] on div "Max. File size 5mb" at bounding box center [571, 233] width 90 height 13
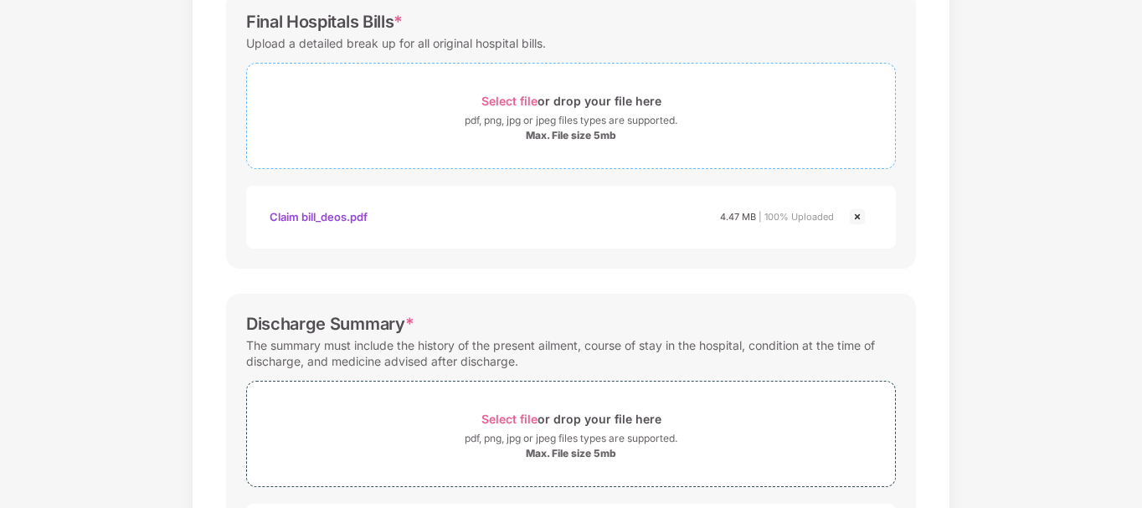
scroll to position [419, 0]
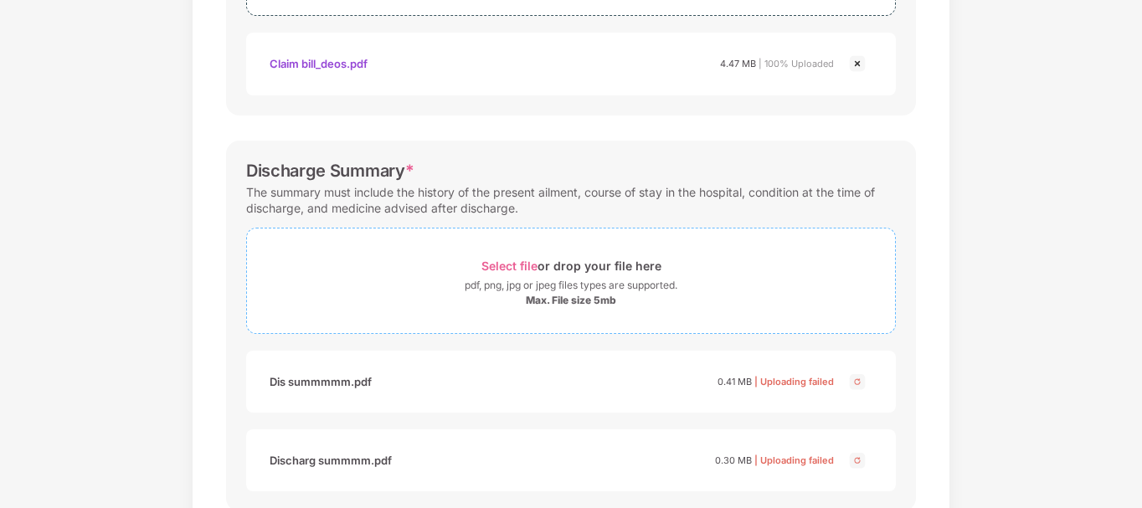
click at [551, 265] on div "Select file or drop your file here" at bounding box center [572, 266] width 180 height 23
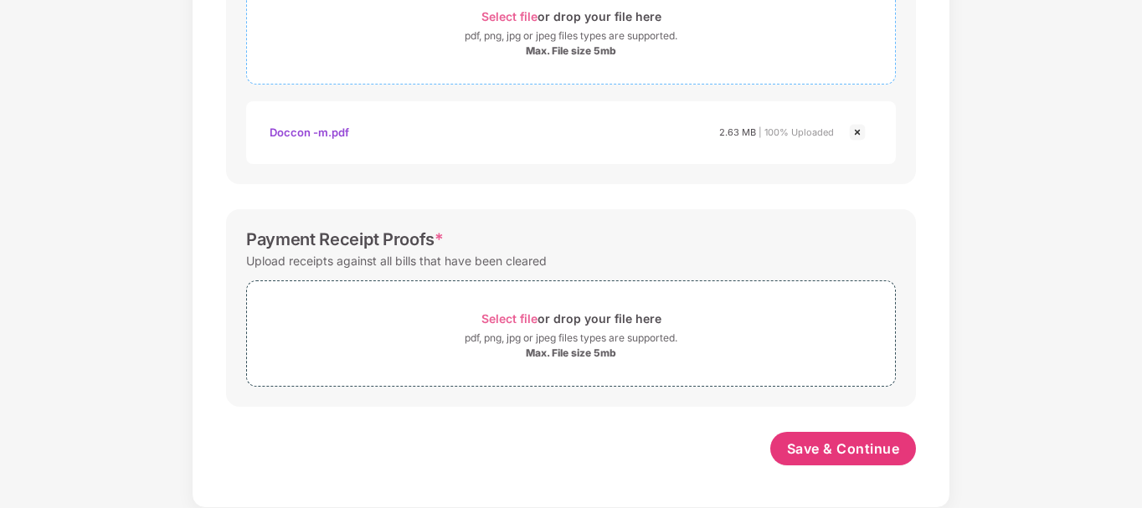
scroll to position [668, 0]
click at [614, 323] on div "Select file or drop your file here" at bounding box center [572, 318] width 180 height 23
click at [568, 344] on div "pdf, png, jpg or jpeg files types are supported." at bounding box center [571, 338] width 213 height 17
click at [587, 348] on div "Max. File size 5mb" at bounding box center [571, 353] width 90 height 13
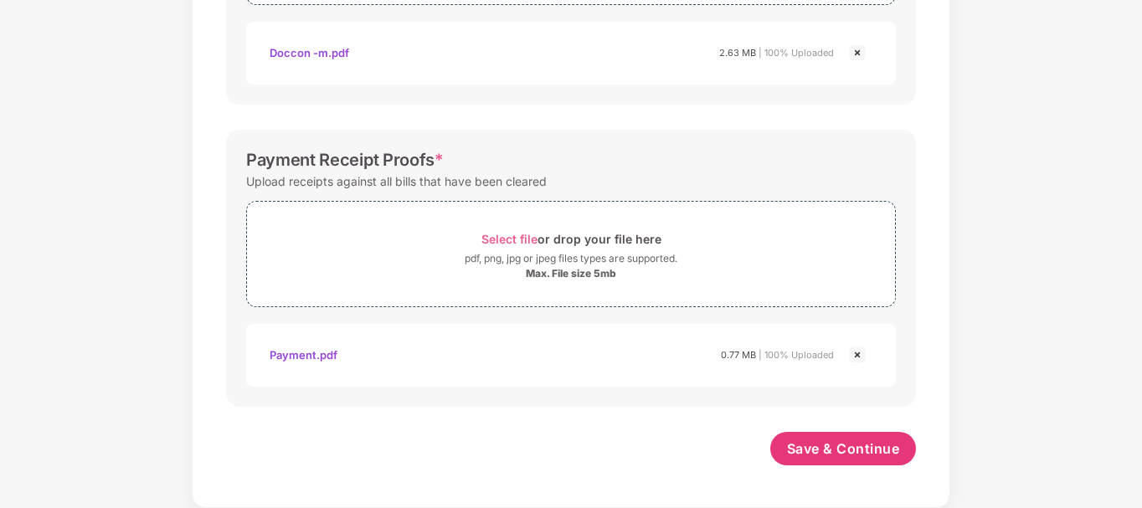
scroll to position [748, 0]
click at [820, 452] on span "Save & Continue" at bounding box center [843, 449] width 113 height 18
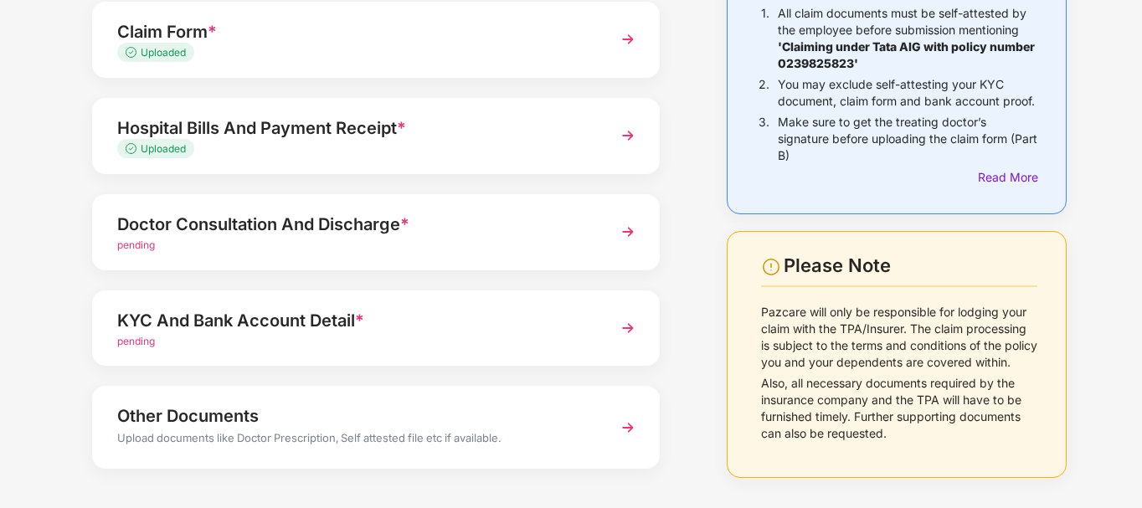
scroll to position [232, 0]
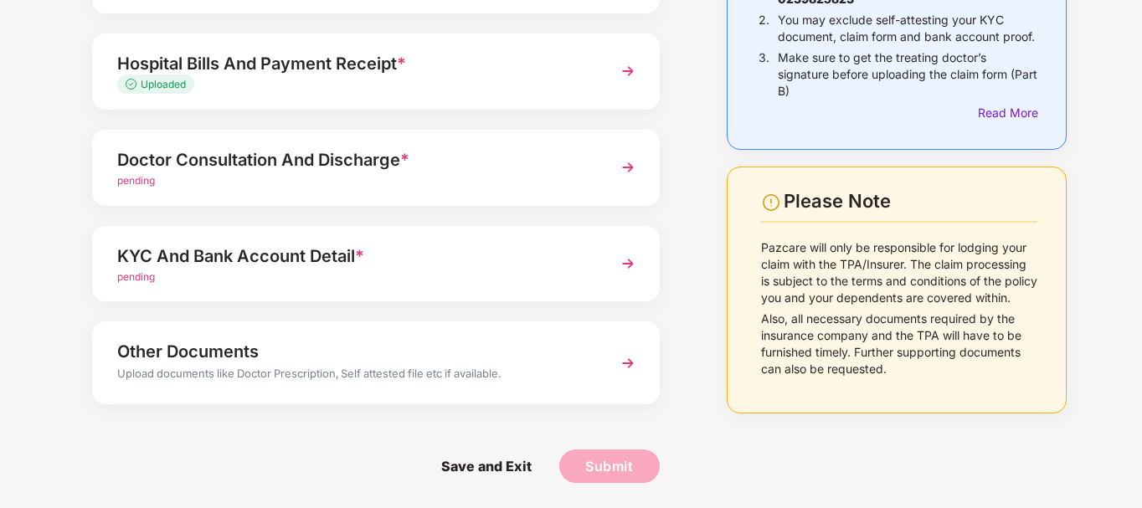
click at [286, 262] on div "KYC And Bank Account Detail *" at bounding box center [354, 256] width 474 height 27
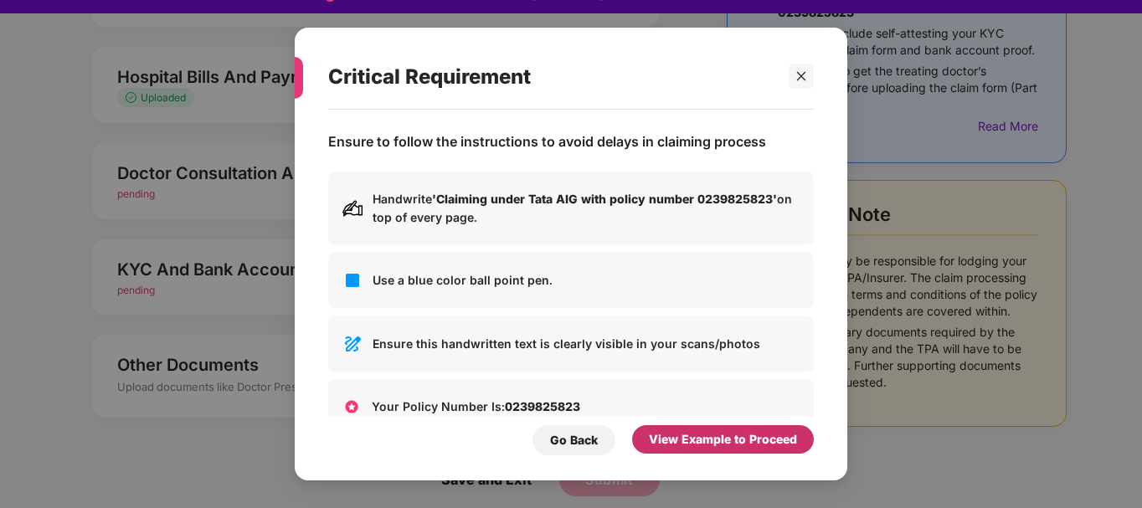
scroll to position [40, 0]
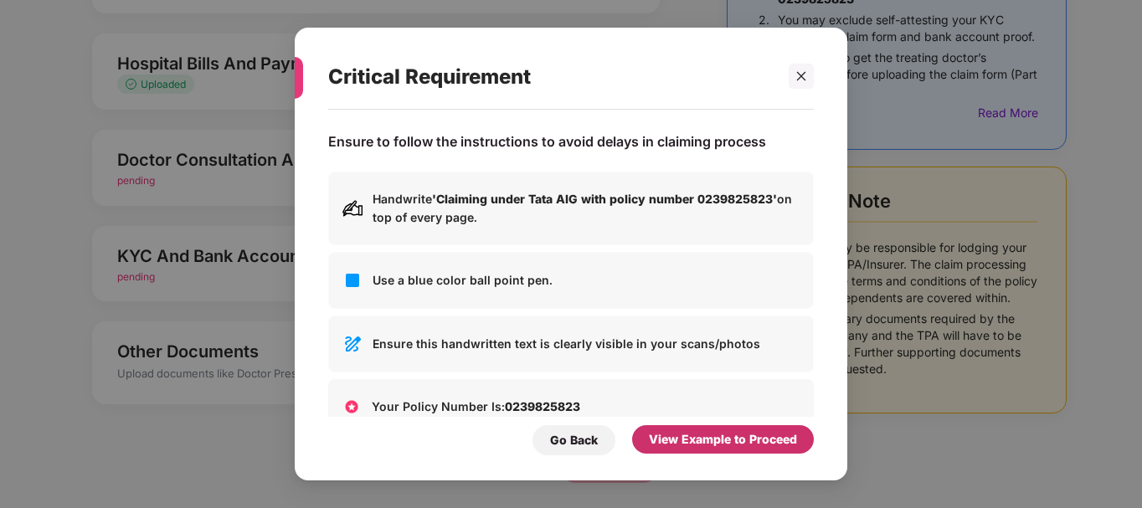
click at [707, 439] on div "View Example to Proceed" at bounding box center [723, 439] width 148 height 18
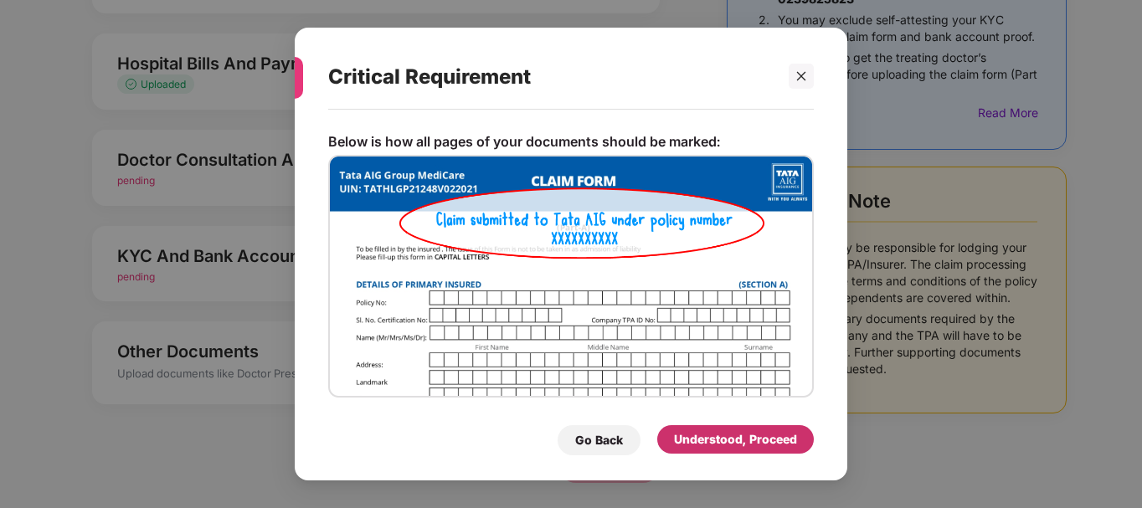
click at [713, 445] on div "Understood, Proceed" at bounding box center [735, 439] width 123 height 18
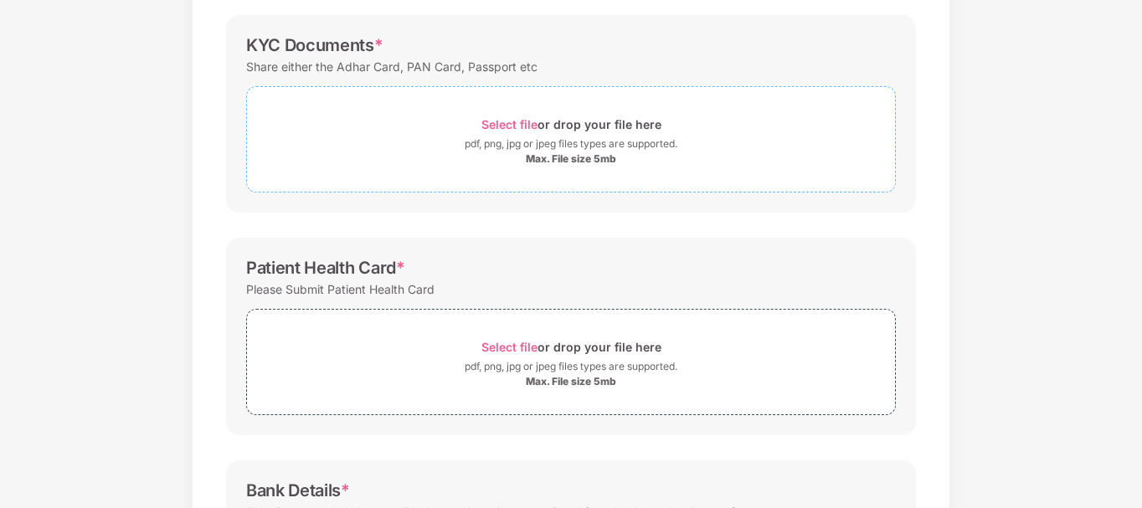
scroll to position [158, 0]
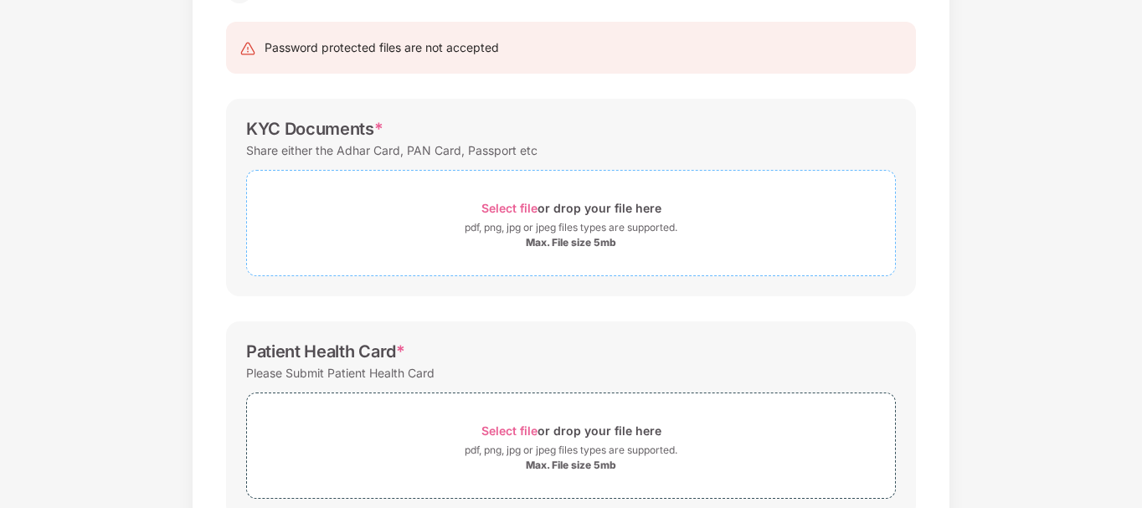
click at [548, 227] on div "pdf, png, jpg or jpeg files types are supported." at bounding box center [571, 227] width 213 height 17
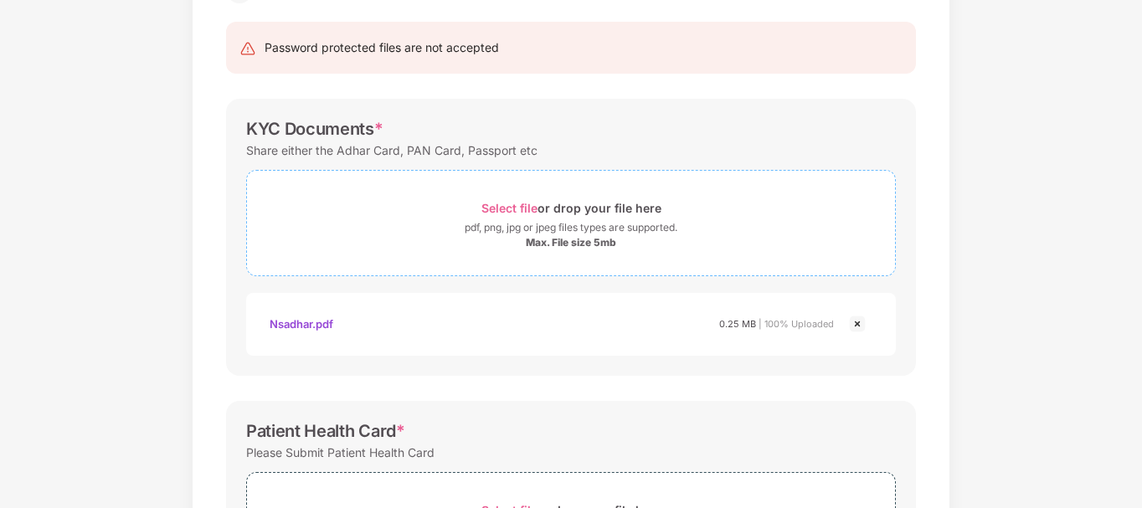
click at [585, 229] on div "pdf, png, jpg or jpeg files types are supported." at bounding box center [571, 227] width 213 height 17
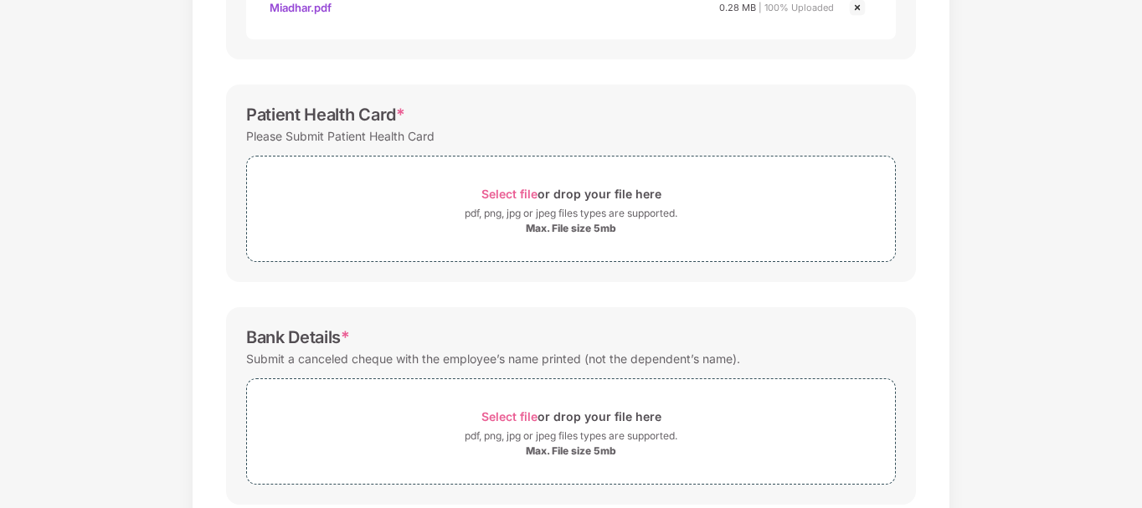
scroll to position [577, 0]
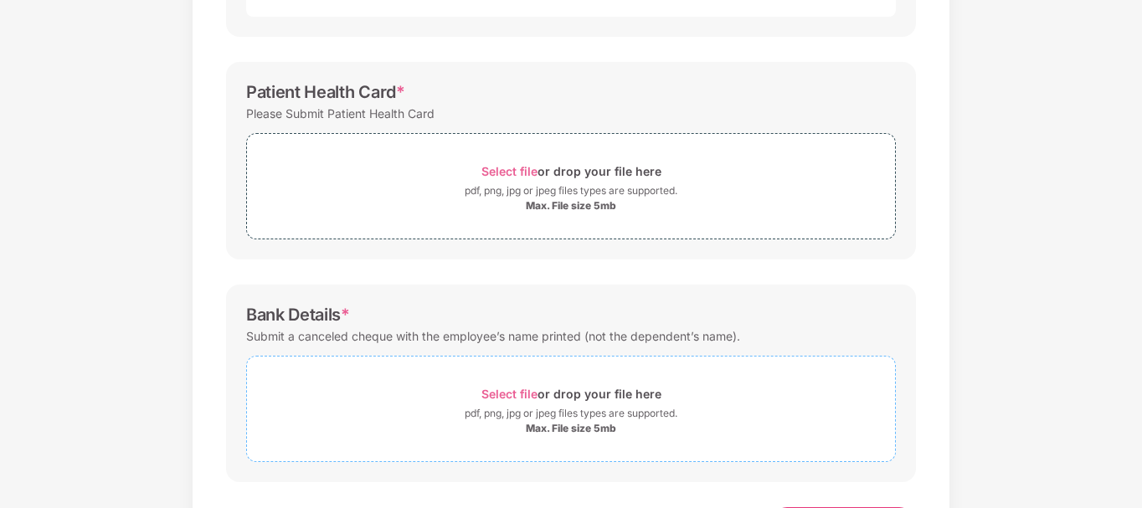
click at [544, 413] on div "pdf, png, jpg or jpeg files types are supported." at bounding box center [571, 413] width 213 height 17
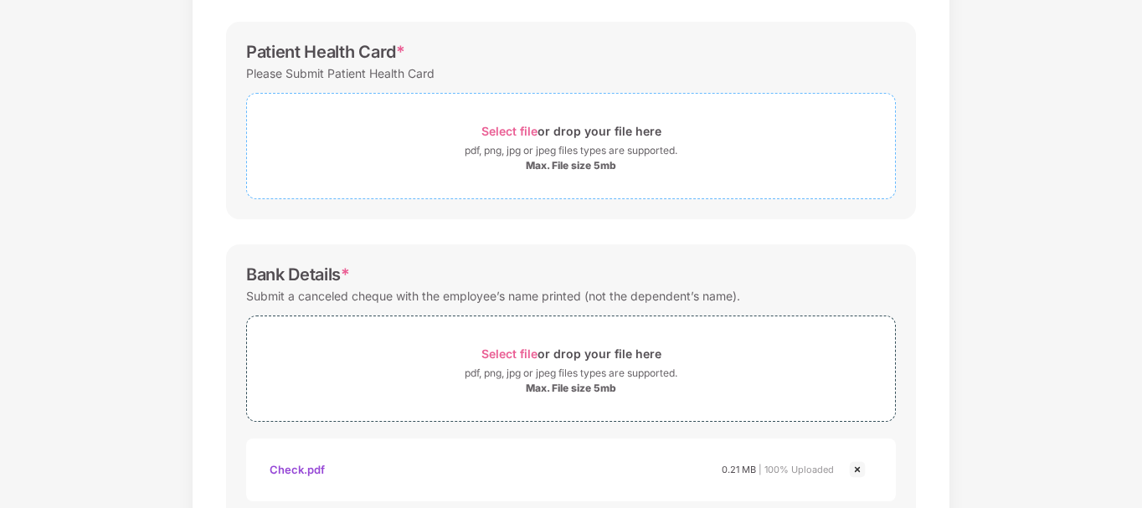
scroll to position [487, 0]
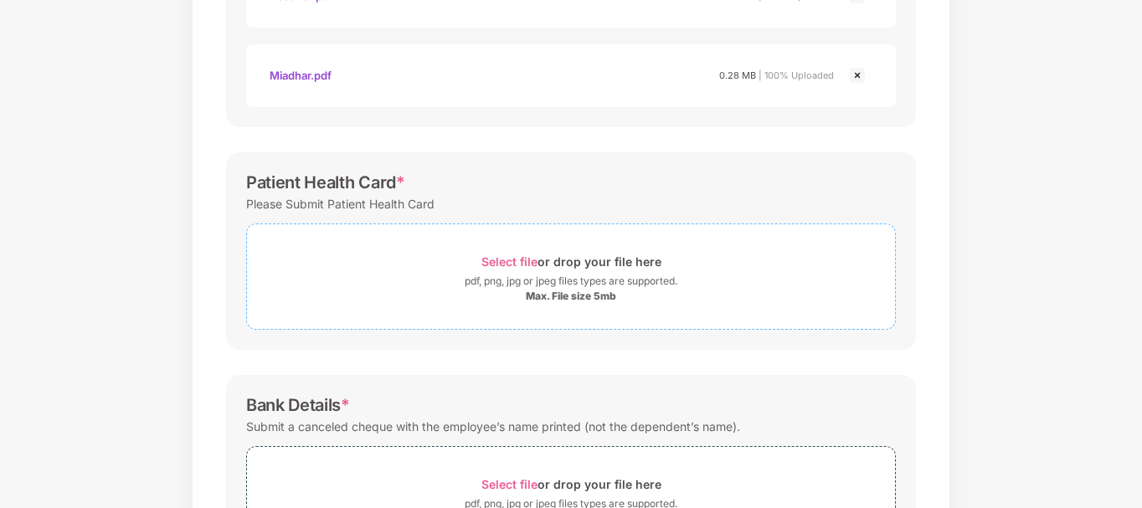
click at [561, 293] on div "Max. File size 5mb" at bounding box center [571, 296] width 90 height 13
click at [585, 265] on div "Select file or drop your file here" at bounding box center [572, 261] width 180 height 23
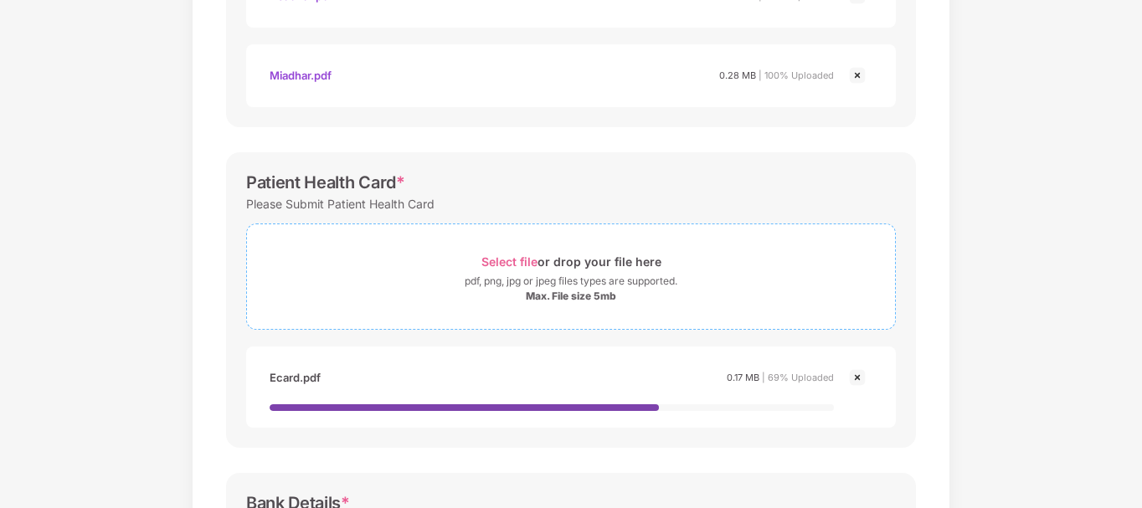
click at [589, 286] on div "pdf, png, jpg or jpeg files types are supported." at bounding box center [571, 281] width 213 height 17
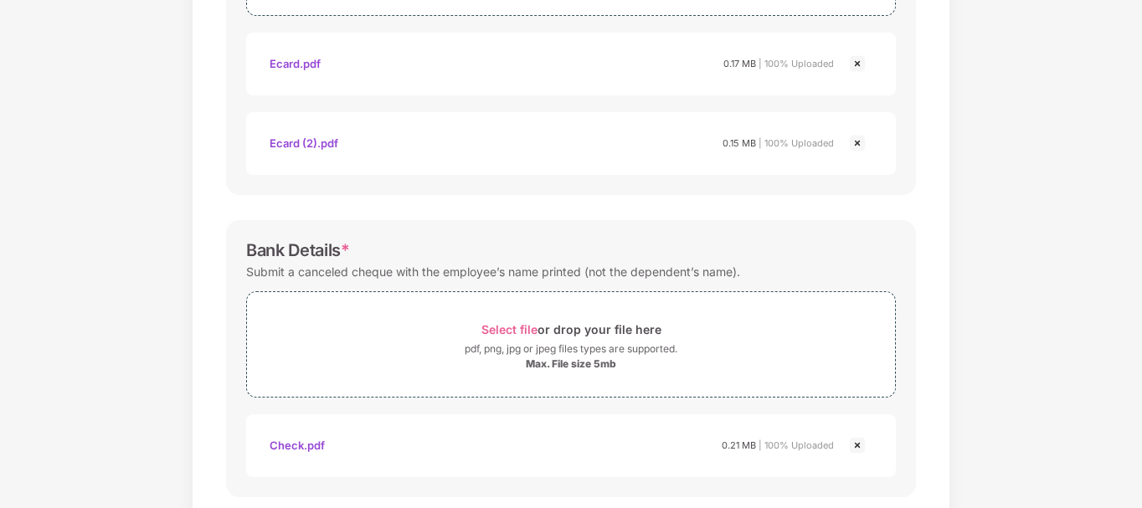
scroll to position [891, 0]
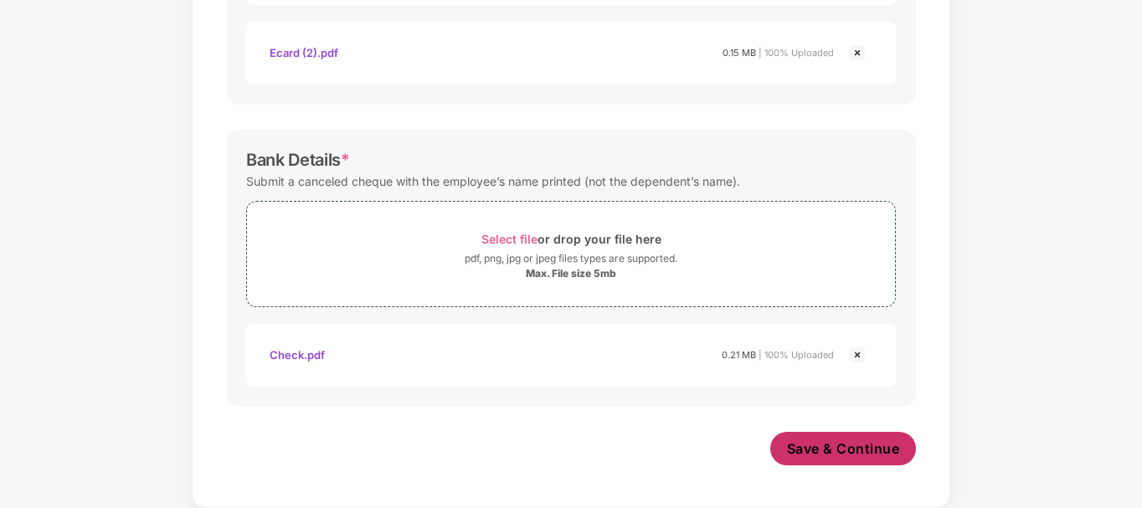
drag, startPoint x: 892, startPoint y: 399, endPoint x: 842, endPoint y: 446, distance: 68.2
click at [842, 446] on span "Save & Continue" at bounding box center [843, 449] width 113 height 18
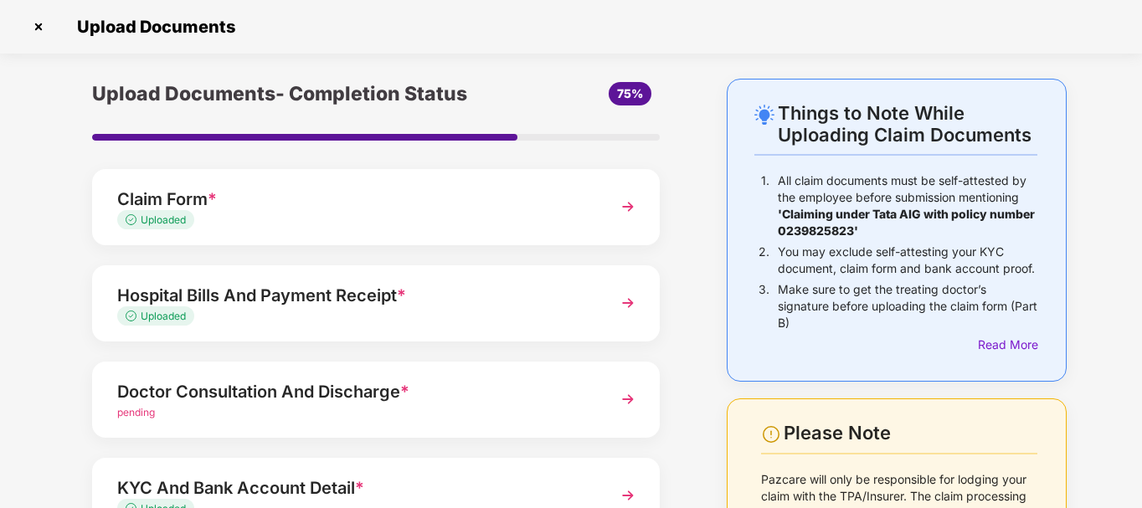
click at [567, 409] on div "pending" at bounding box center [354, 413] width 474 height 16
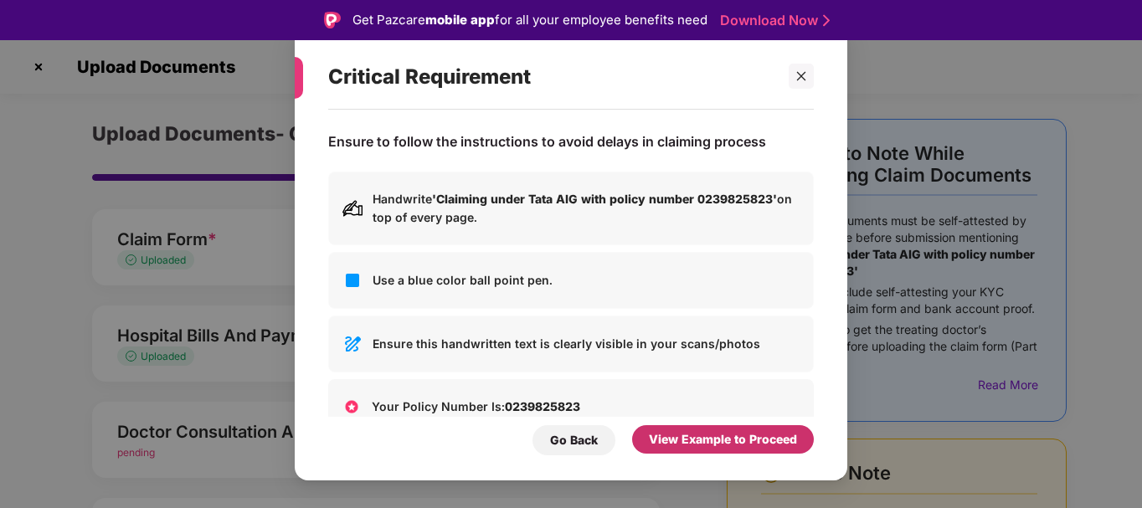
click at [723, 431] on div "View Example to Proceed" at bounding box center [723, 439] width 148 height 18
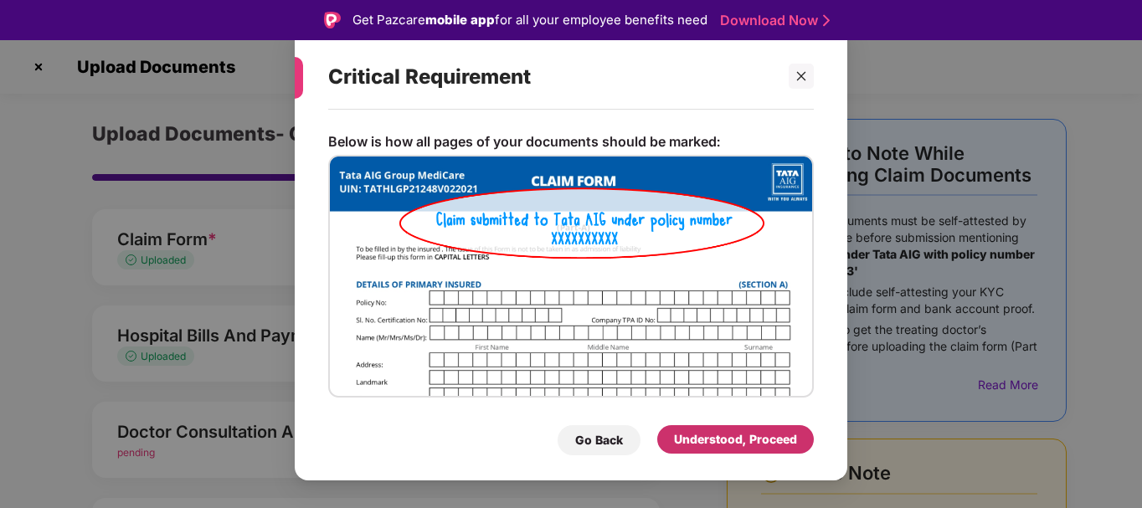
click at [723, 431] on div "Understood, Proceed" at bounding box center [735, 439] width 123 height 18
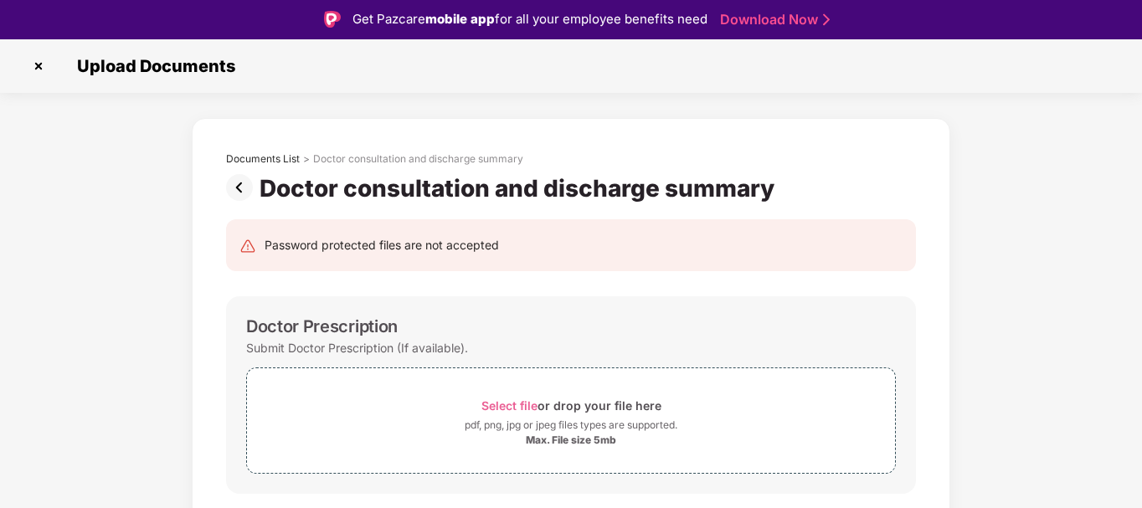
scroll to position [40, 0]
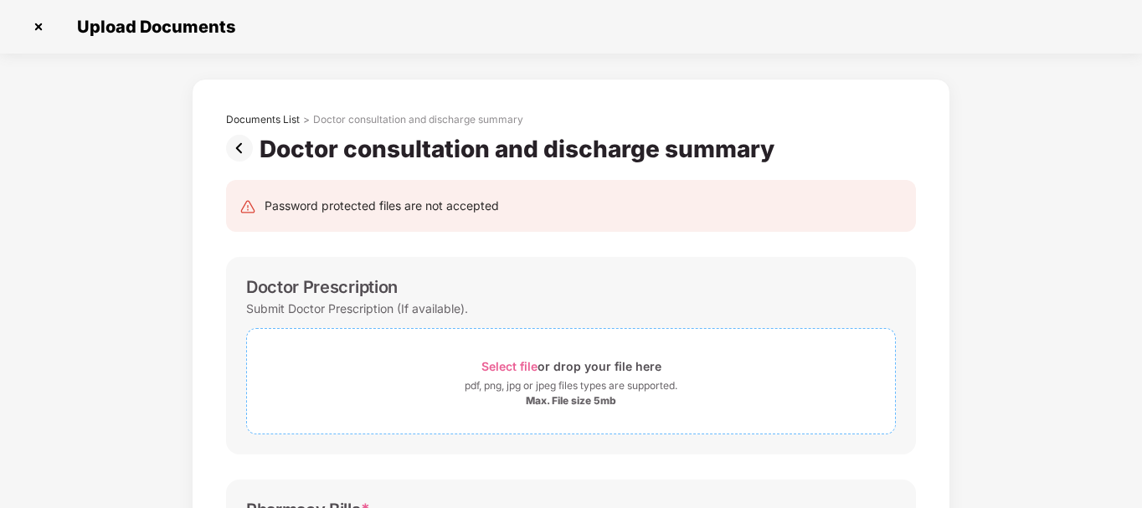
click at [551, 375] on div "Select file or drop your file here" at bounding box center [572, 366] width 180 height 23
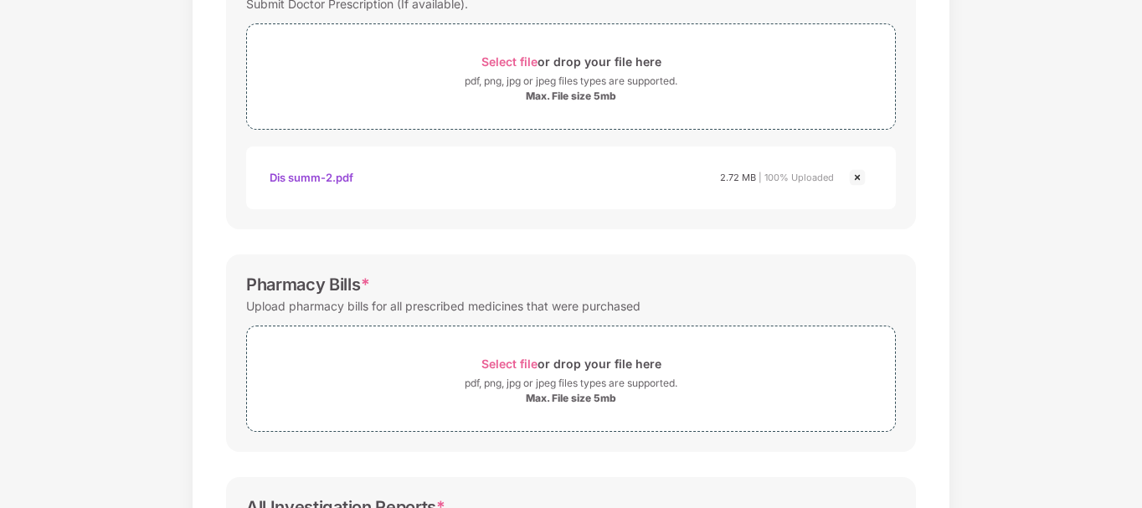
scroll to position [307, 0]
click at [1127, 377] on div "Documents List > Doctor consultation and discharge summary Doctor consultation …" at bounding box center [571, 280] width 1142 height 1018
drag, startPoint x: 1140, startPoint y: 366, endPoint x: 1143, endPoint y: 403, distance: 37.0
click at [1142, 403] on html "Get Pazcare mobile app for all your employee benefits need Download Now Upload …" at bounding box center [571, 214] width 1142 height 508
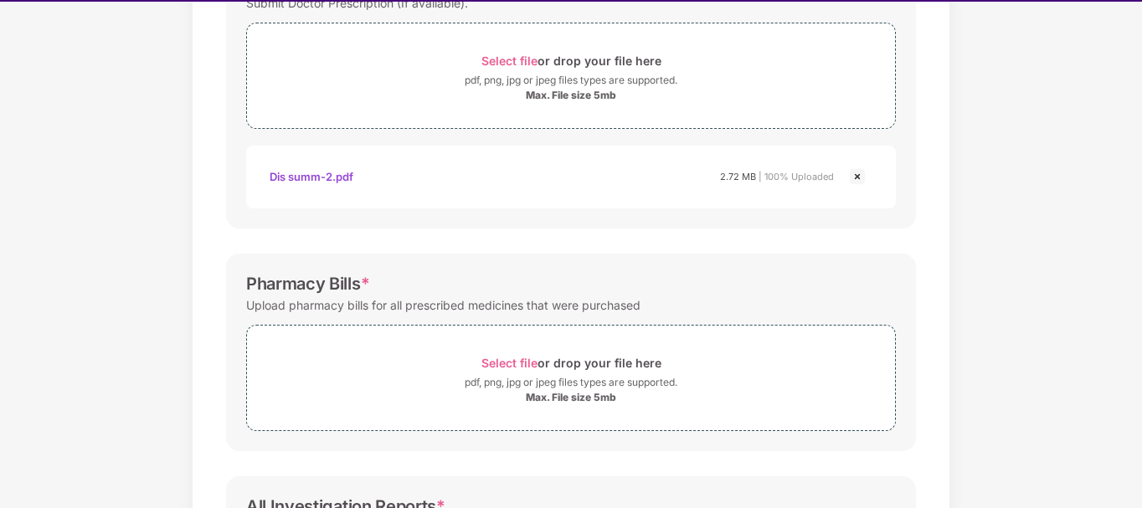
scroll to position [40, 0]
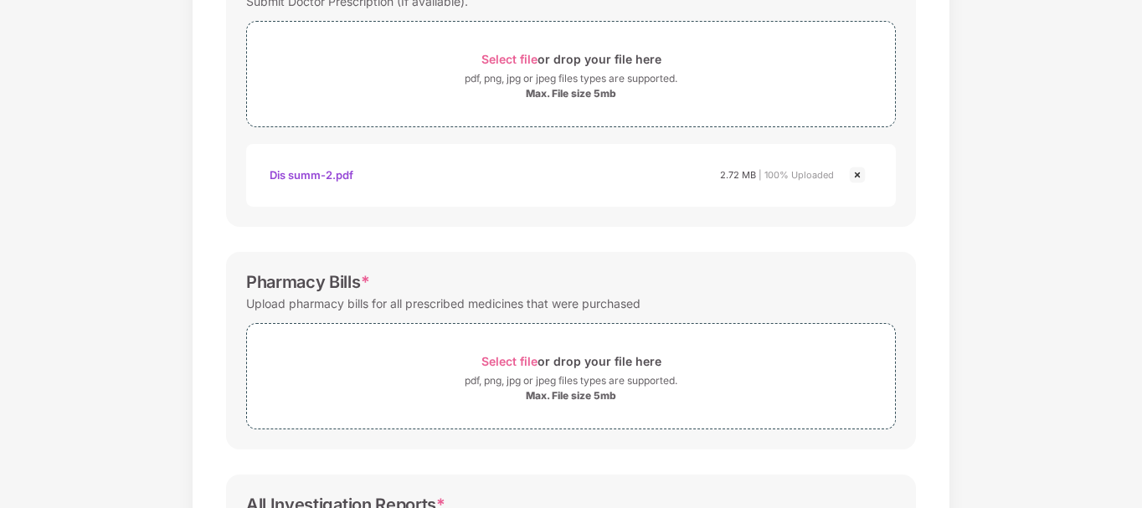
click at [1139, 500] on div "Documents List > Doctor consultation and discharge summary Doctor consultation …" at bounding box center [571, 280] width 1142 height 1018
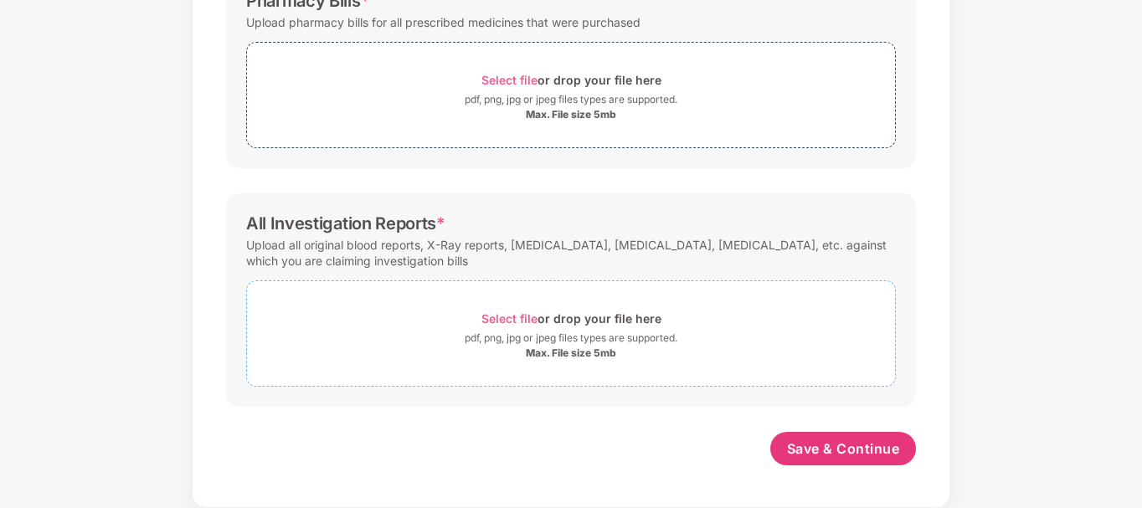
click at [588, 358] on div "Max. File size 5mb" at bounding box center [571, 353] width 90 height 13
click at [569, 89] on div "Select file or drop your file here" at bounding box center [572, 80] width 180 height 23
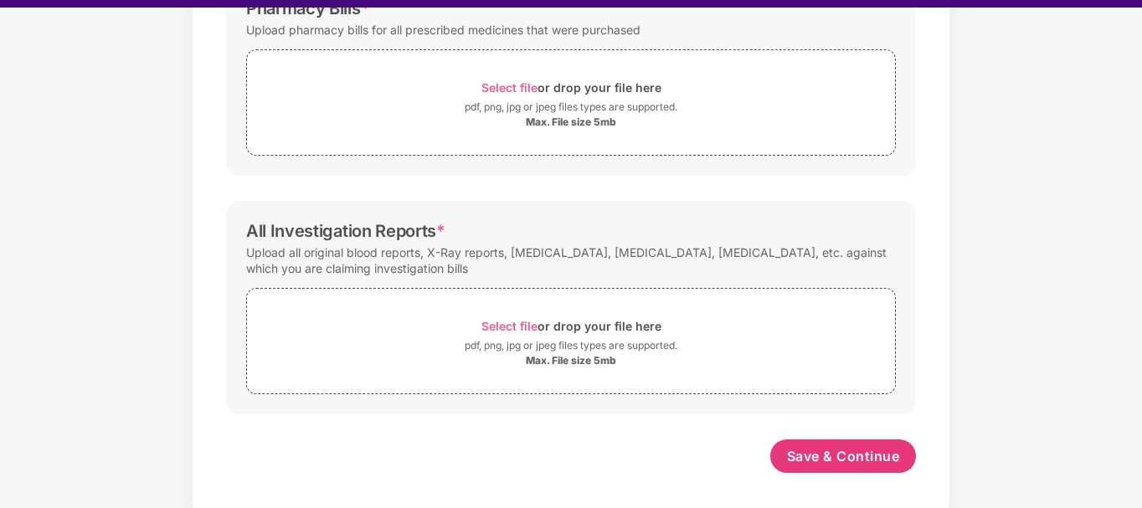
scroll to position [0, 0]
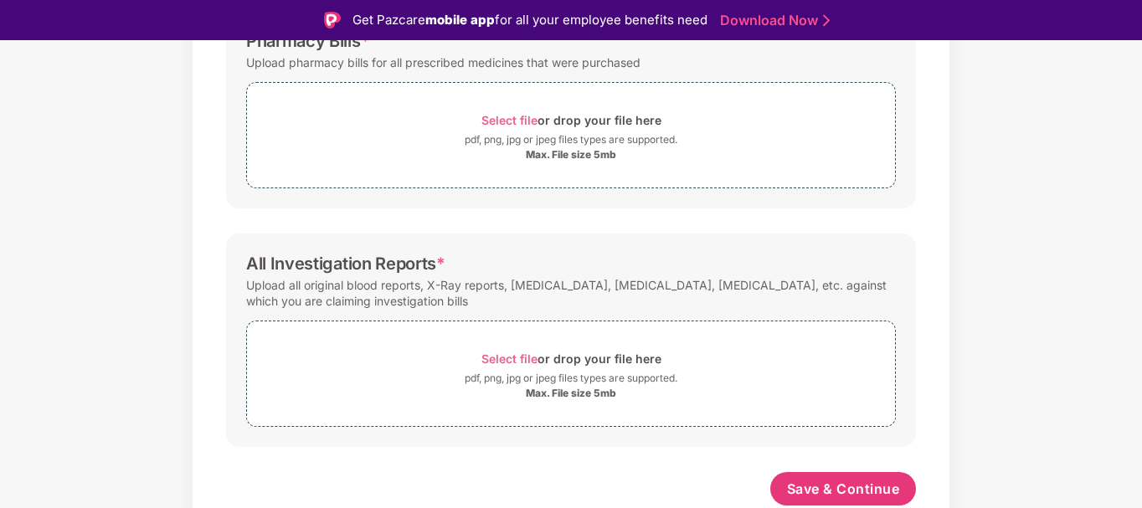
click at [1138, 133] on div "Documents List > Doctor consultation and discharge summary Doctor consultation …" at bounding box center [571, 39] width 1142 height 1018
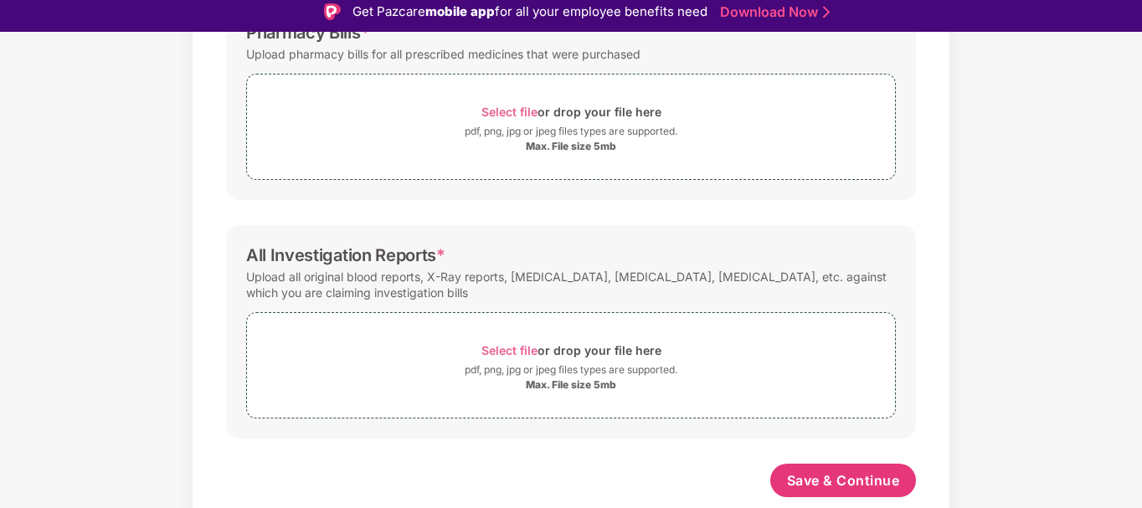
scroll to position [40, 0]
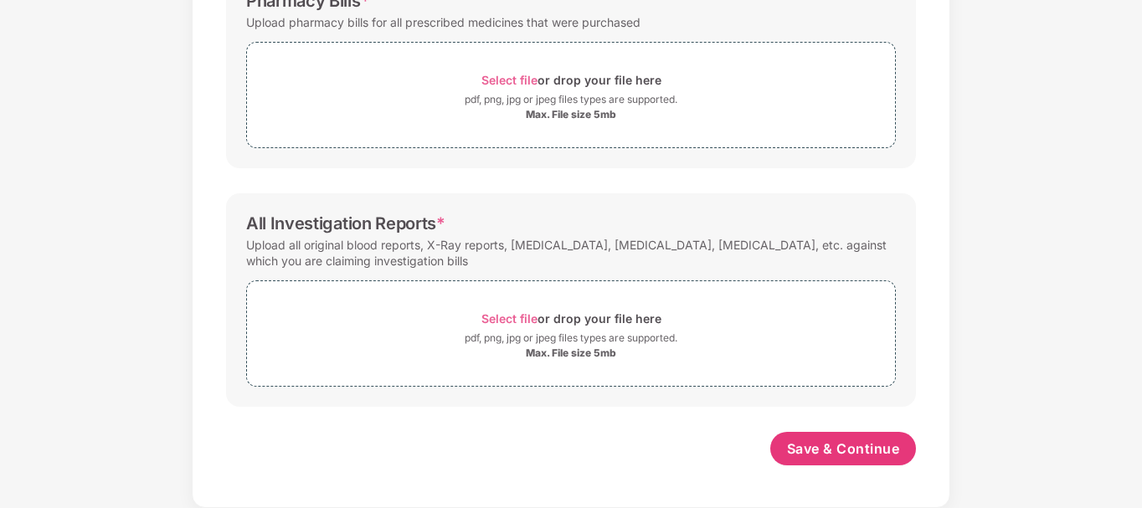
click at [937, 107] on div "Password protected files are not accepted Doctor Prescription Submit Doctor Pre…" at bounding box center [571, 37] width 740 height 925
click at [581, 338] on div "pdf, png, jpg or jpeg files types are supported." at bounding box center [571, 338] width 213 height 17
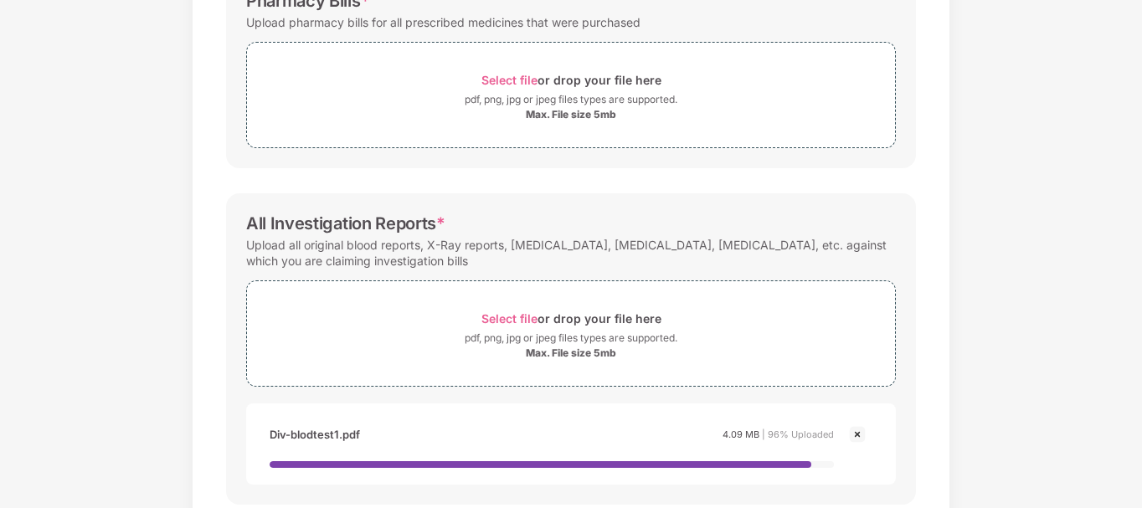
scroll to position [0, 0]
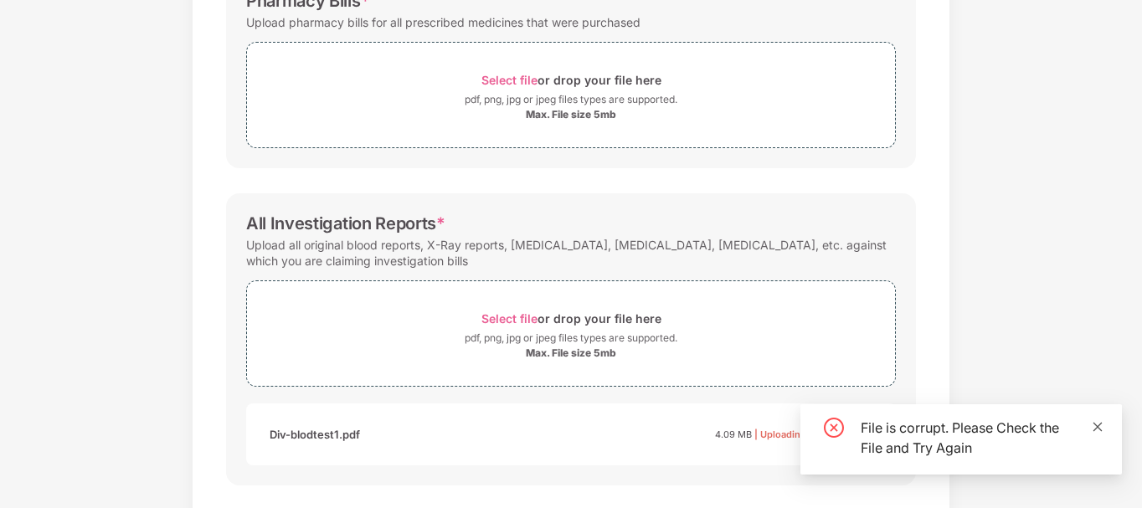
click at [1099, 426] on icon "close" at bounding box center [1098, 426] width 9 height 9
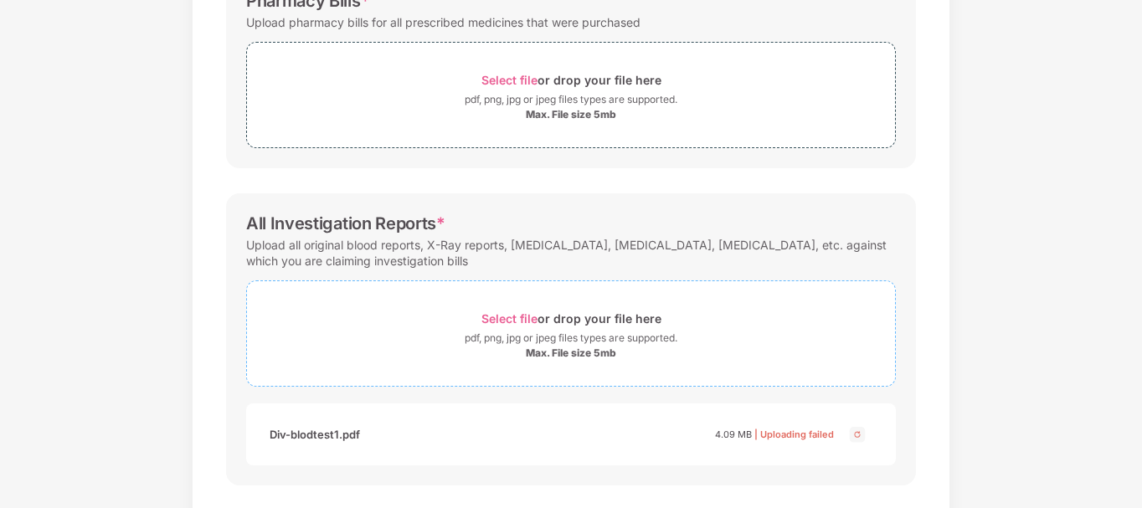
click at [609, 350] on div "Max. File size 5mb" at bounding box center [571, 353] width 90 height 13
click at [557, 332] on div "pdf, png, jpg or jpeg files types are supported." at bounding box center [571, 338] width 213 height 17
click at [853, 437] on img at bounding box center [858, 435] width 20 height 20
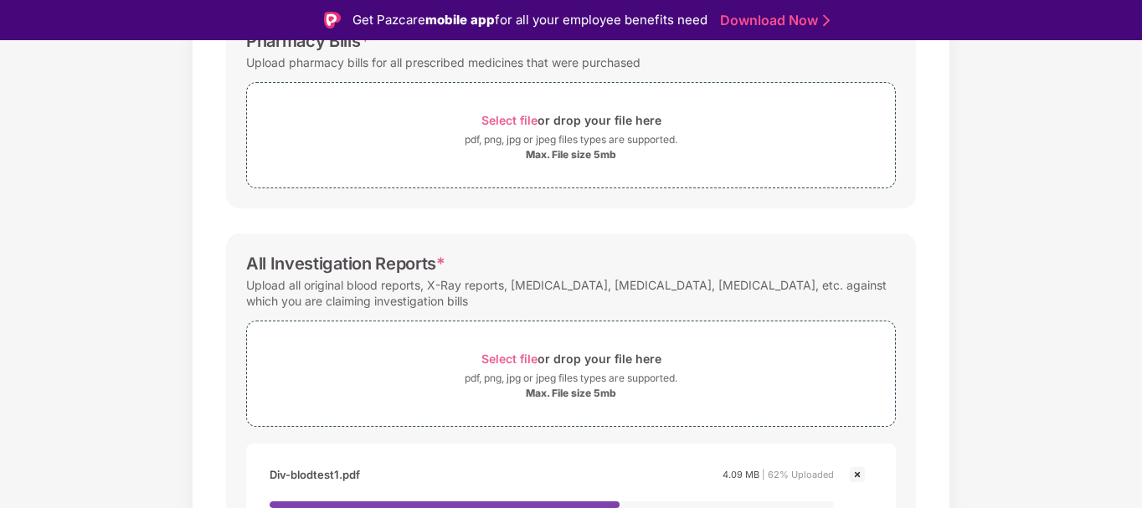
click at [914, 166] on div "Pharmacy Bills * Upload pharmacy bills for all prescribed medicines that were p…" at bounding box center [571, 110] width 690 height 198
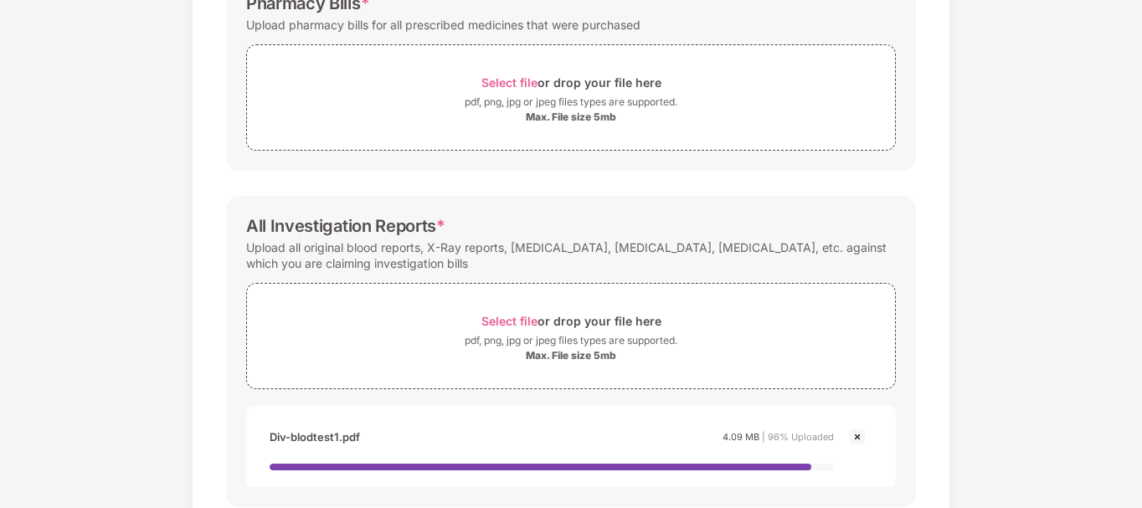
scroll to position [553, 0]
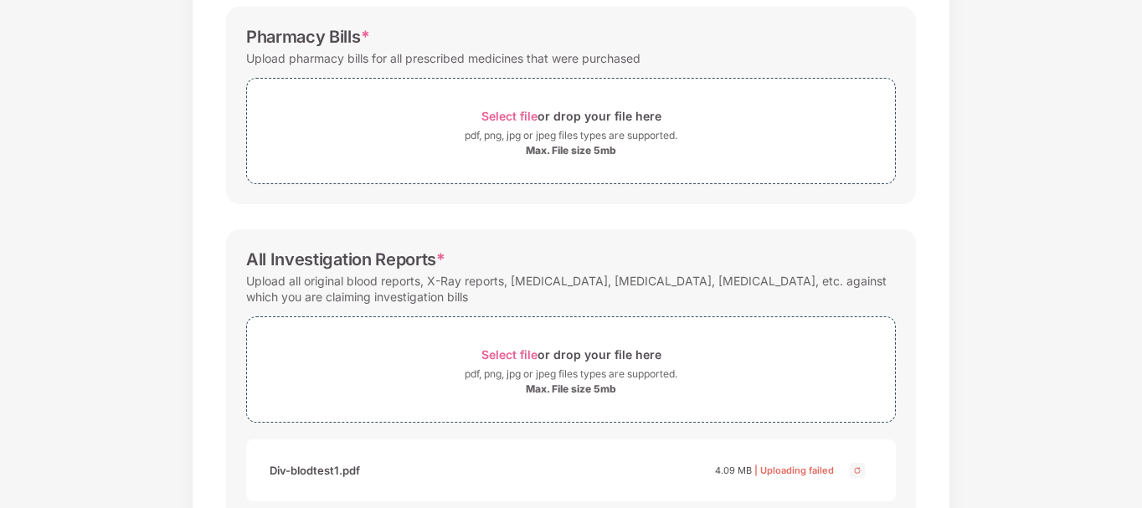
click at [1093, 428] on div "Documents List > Doctor consultation and discharge summary Doctor consultation …" at bounding box center [571, 74] width 1142 height 1097
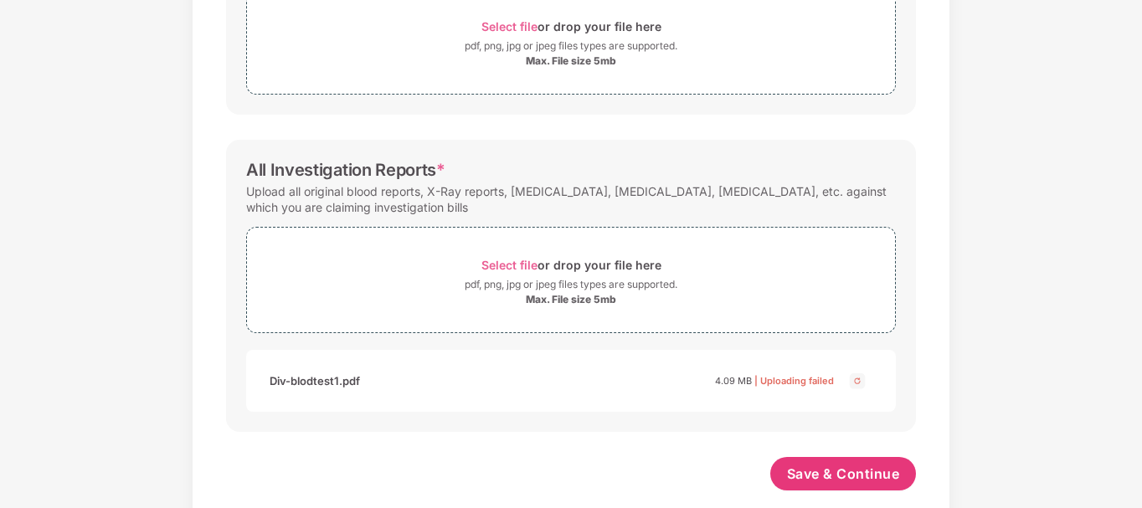
scroll to position [648, 0]
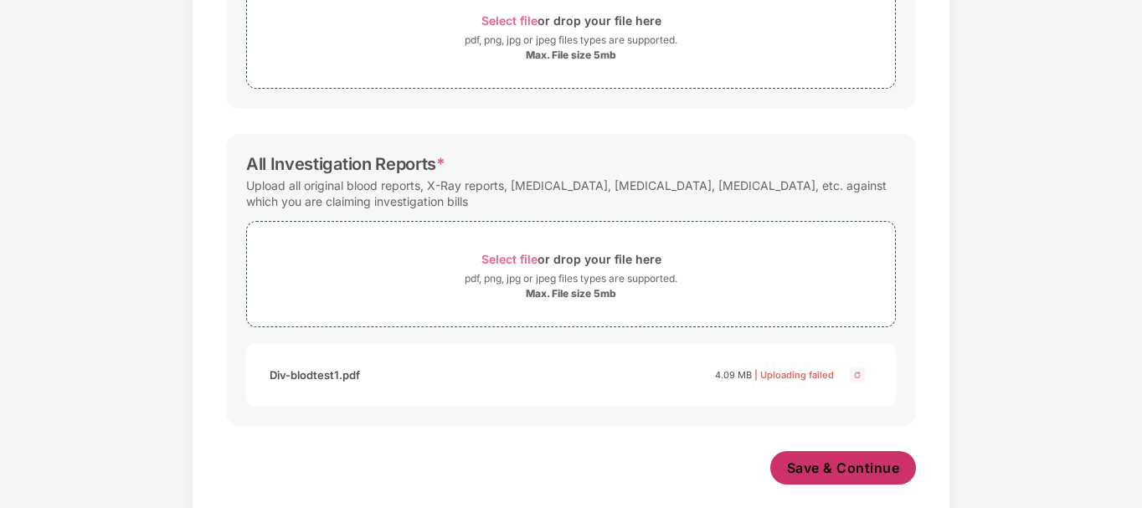
click at [838, 460] on span "Save & Continue" at bounding box center [843, 468] width 113 height 18
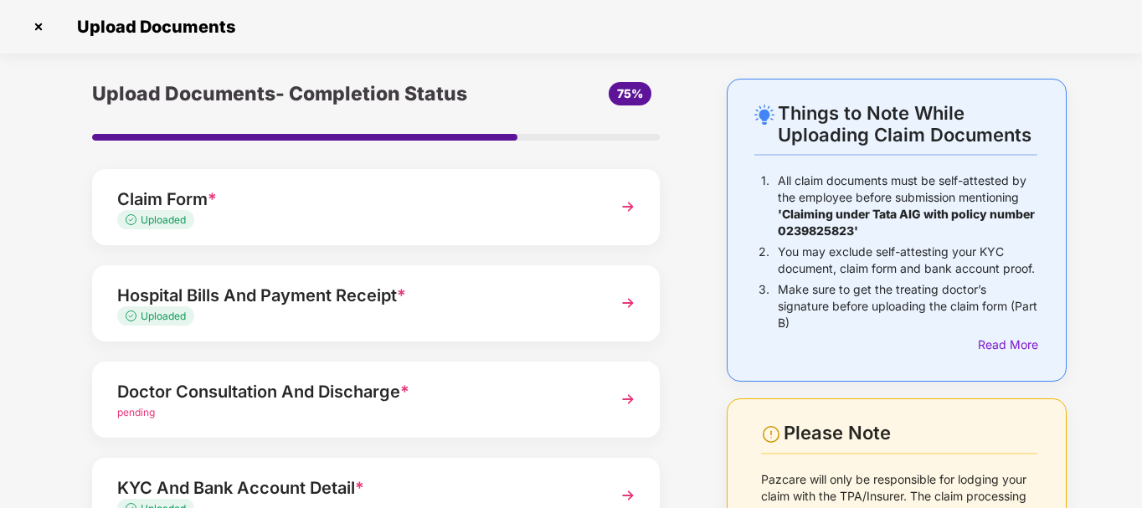
click at [574, 399] on div "Doctor Consultation And Discharge *" at bounding box center [354, 392] width 474 height 27
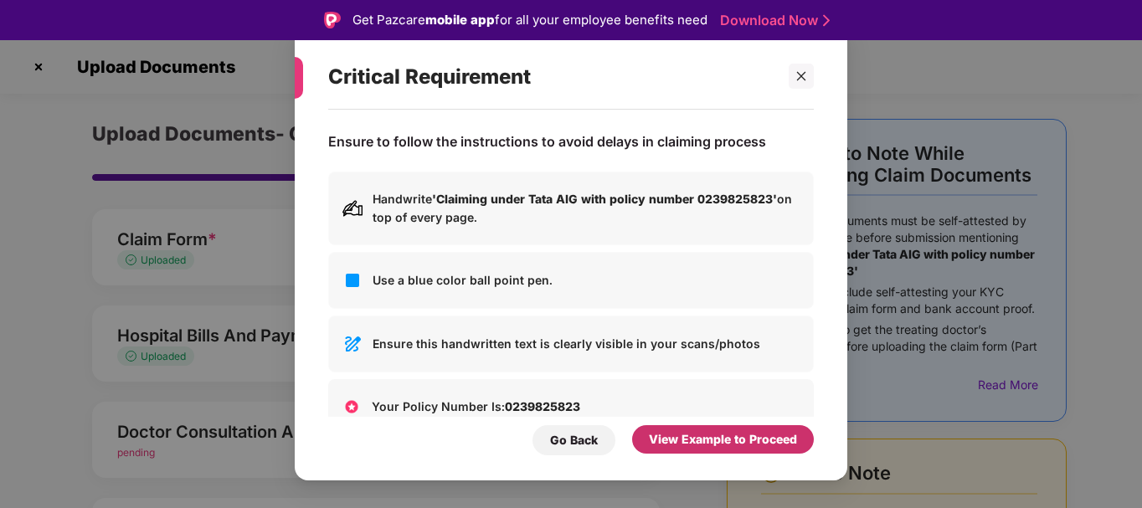
click at [656, 443] on div "View Example to Proceed" at bounding box center [723, 439] width 148 height 18
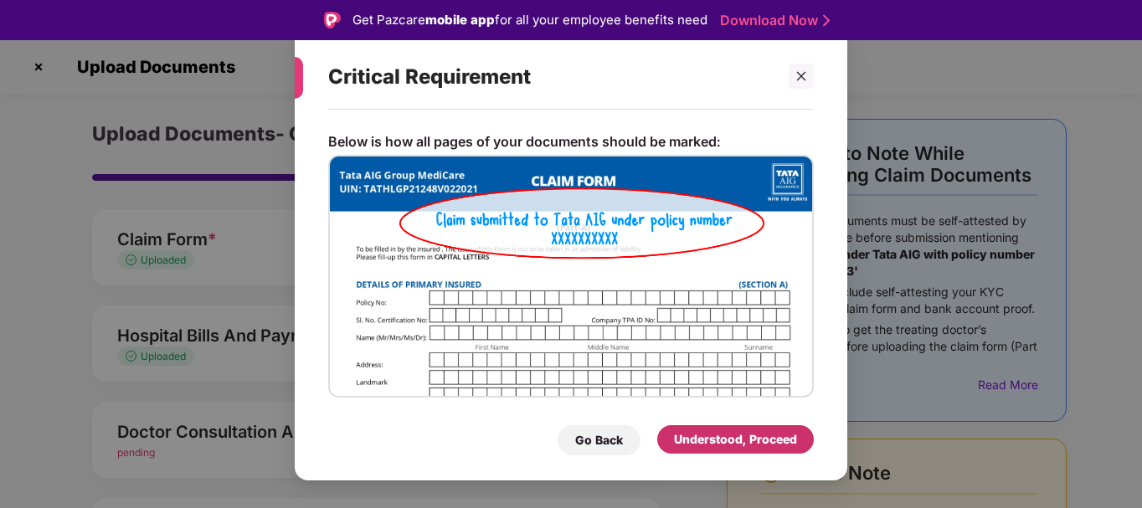
click at [714, 436] on div "Understood, Proceed" at bounding box center [735, 439] width 123 height 18
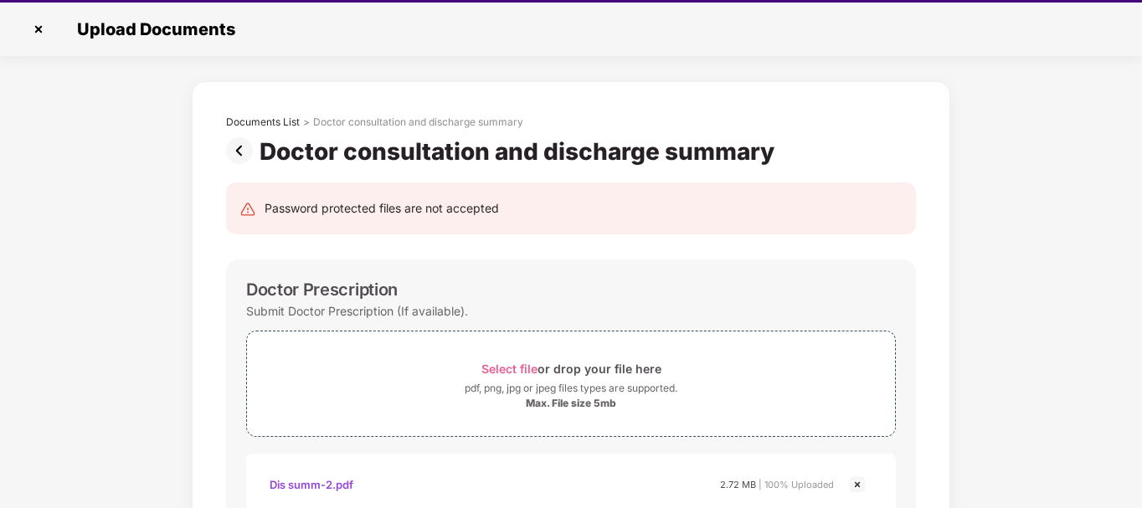
scroll to position [40, 0]
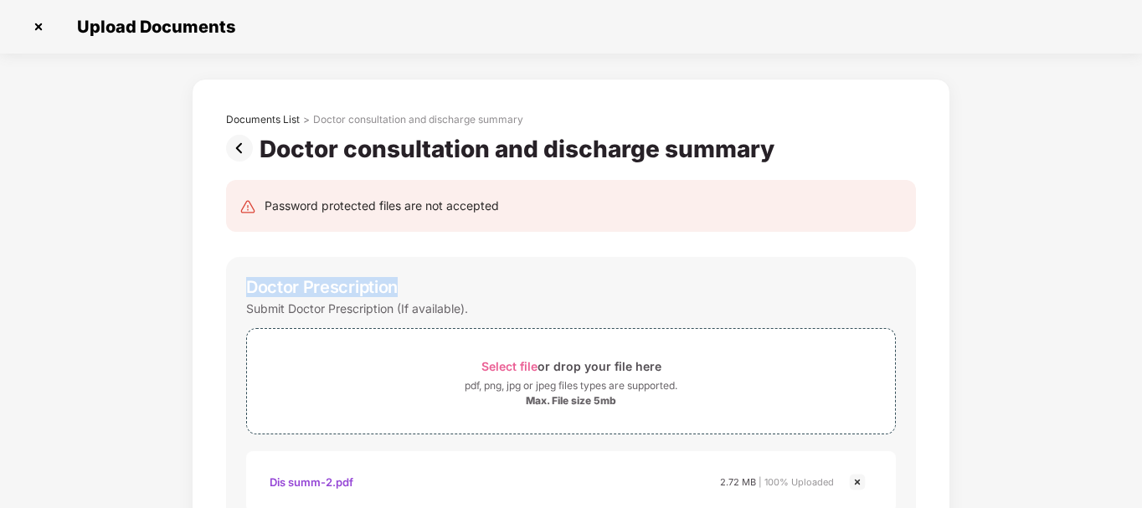
drag, startPoint x: 1140, startPoint y: 228, endPoint x: 1143, endPoint y: 168, distance: 60.4
click at [1142, 197] on html "Get Pazcare mobile app for all your employee benefits need Download Now Upload …" at bounding box center [571, 214] width 1142 height 508
drag, startPoint x: 1139, startPoint y: 166, endPoint x: 1137, endPoint y: 213, distance: 47.0
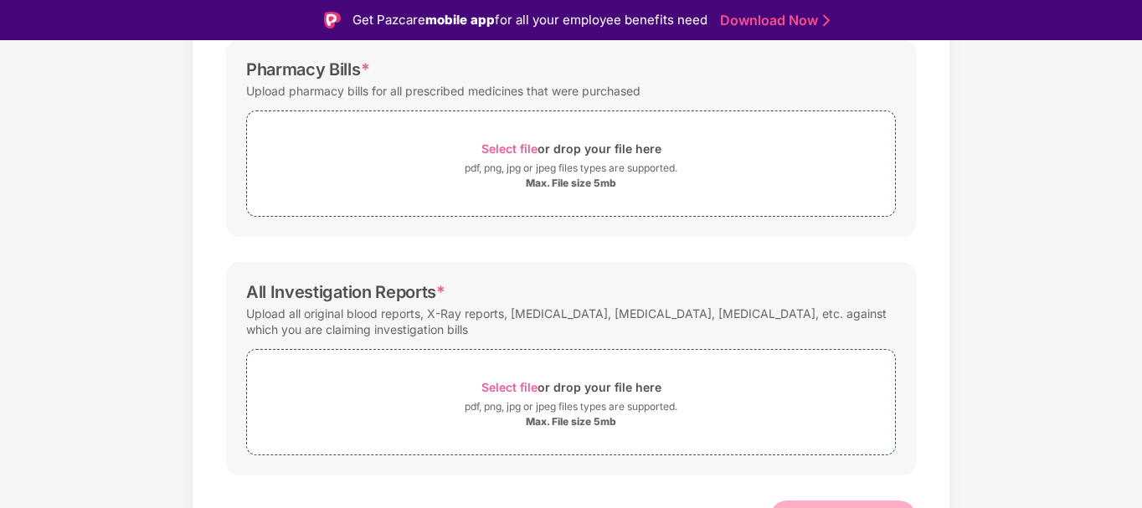
scroll to position [588, 0]
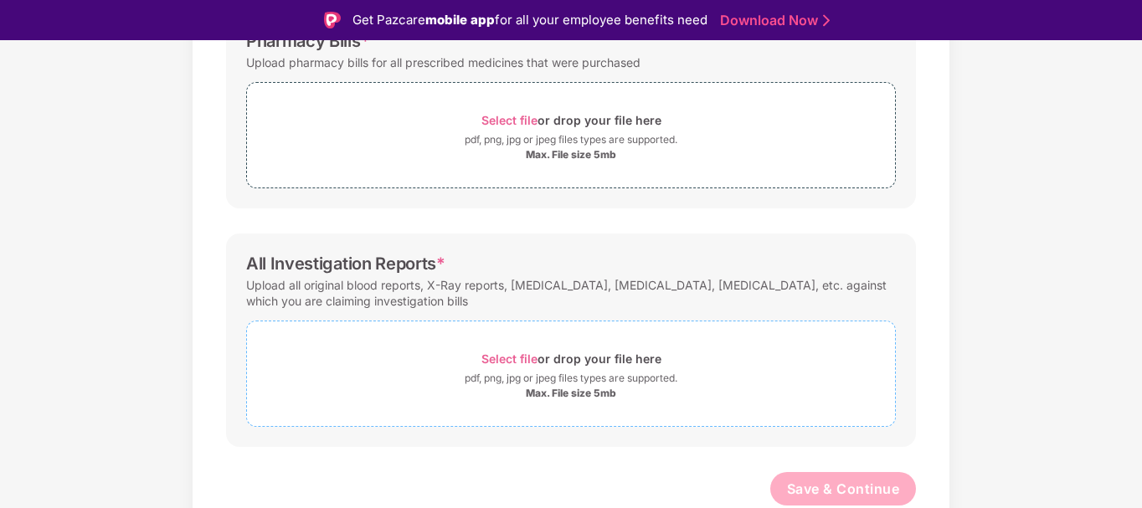
click at [604, 390] on div "Max. File size 5mb" at bounding box center [571, 393] width 90 height 13
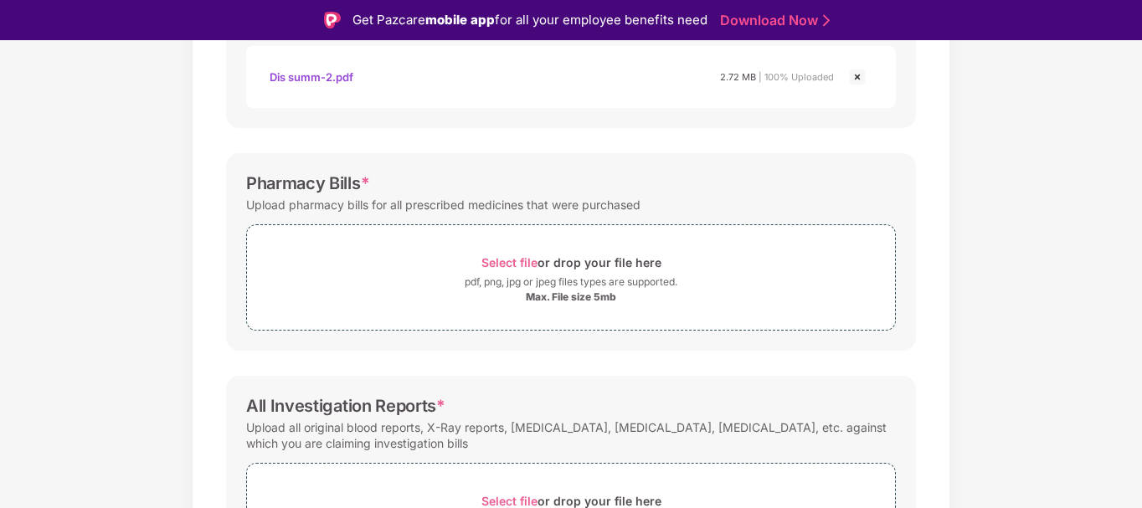
scroll to position [337, 0]
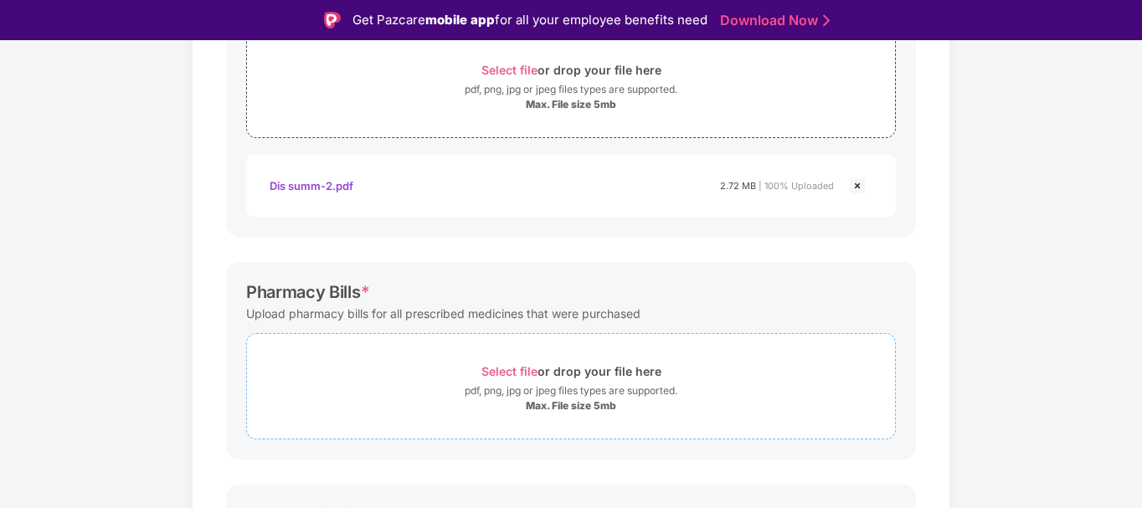
click at [533, 386] on div "pdf, png, jpg or jpeg files types are supported." at bounding box center [571, 391] width 213 height 17
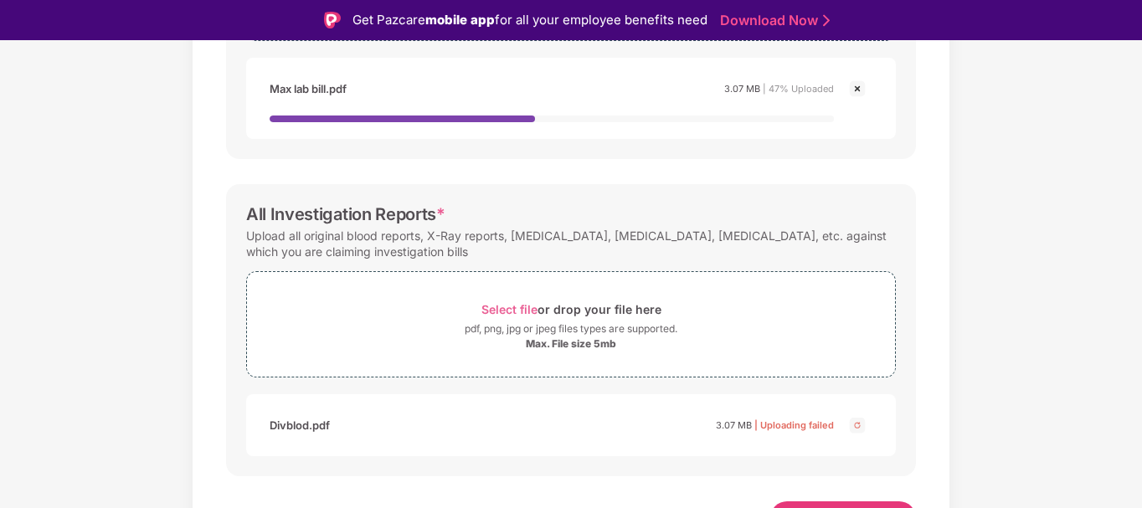
scroll to position [765, 0]
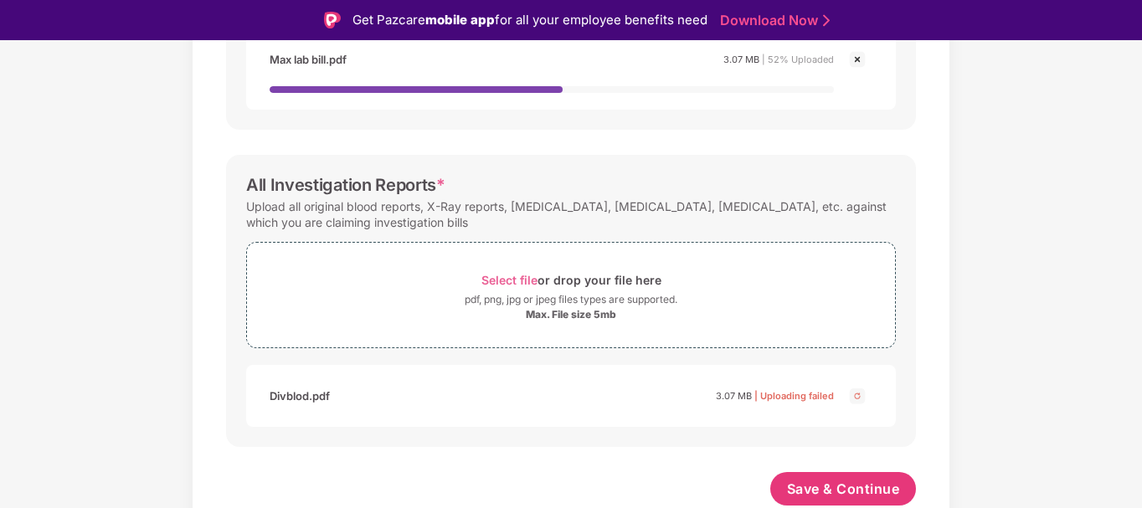
click at [857, 398] on img at bounding box center [858, 396] width 20 height 20
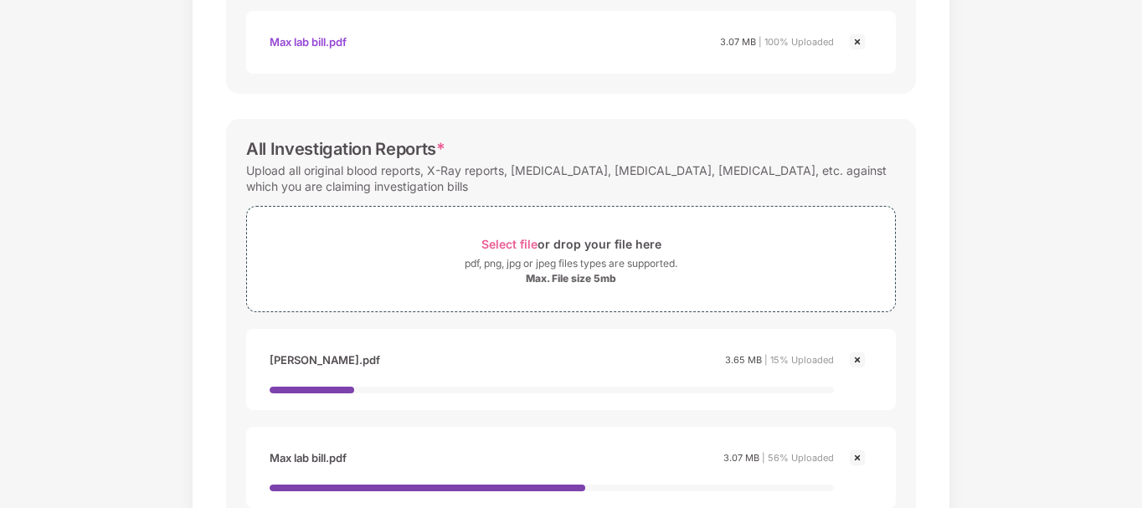
scroll to position [612, 0]
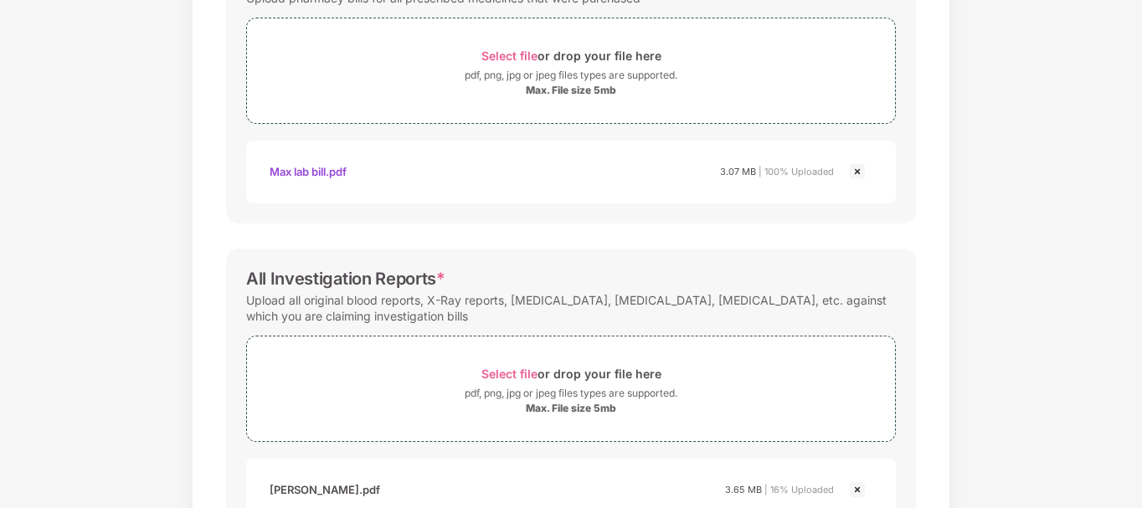
click at [853, 169] on img at bounding box center [858, 172] width 20 height 20
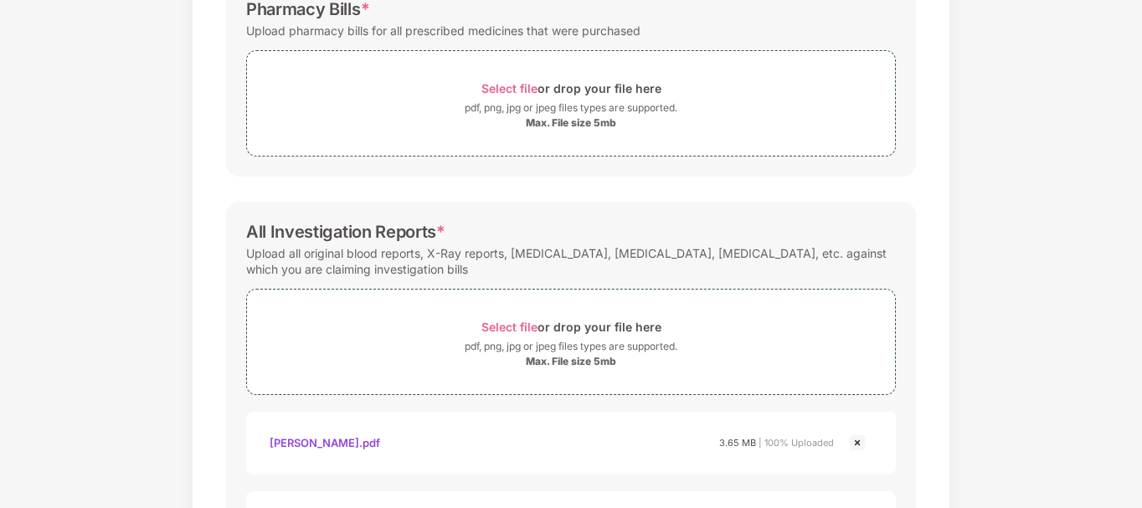
scroll to position [496, 0]
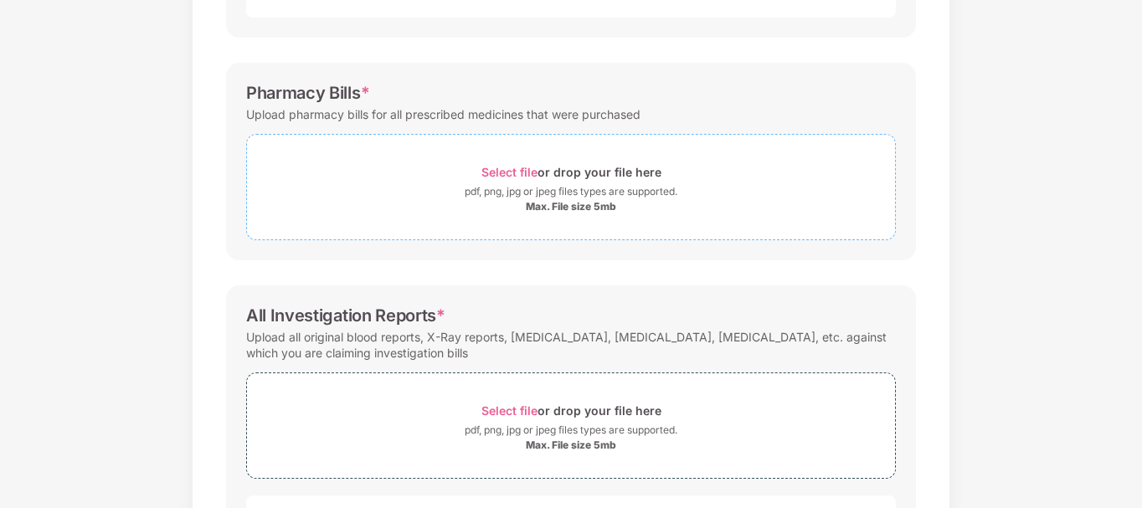
click at [589, 193] on div "pdf, png, jpg or jpeg files types are supported." at bounding box center [571, 191] width 213 height 17
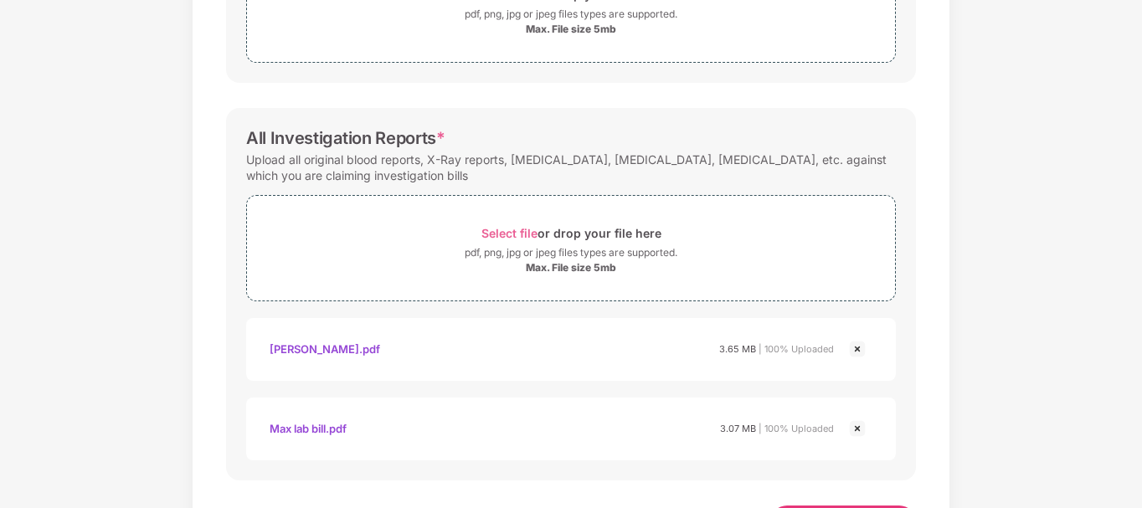
scroll to position [747, 0]
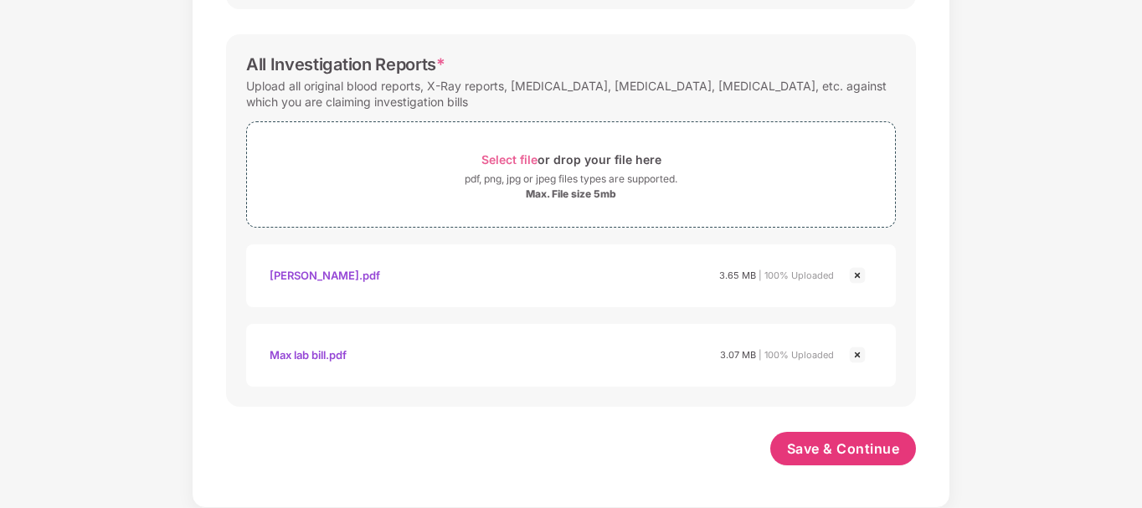
click at [858, 276] on img at bounding box center [858, 275] width 20 height 20
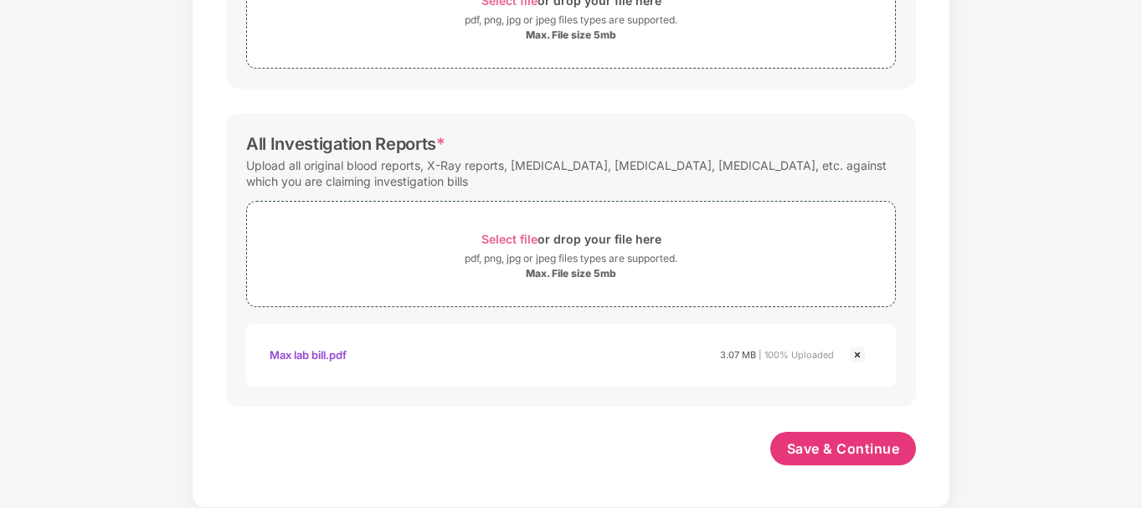
click at [853, 355] on img at bounding box center [858, 355] width 20 height 20
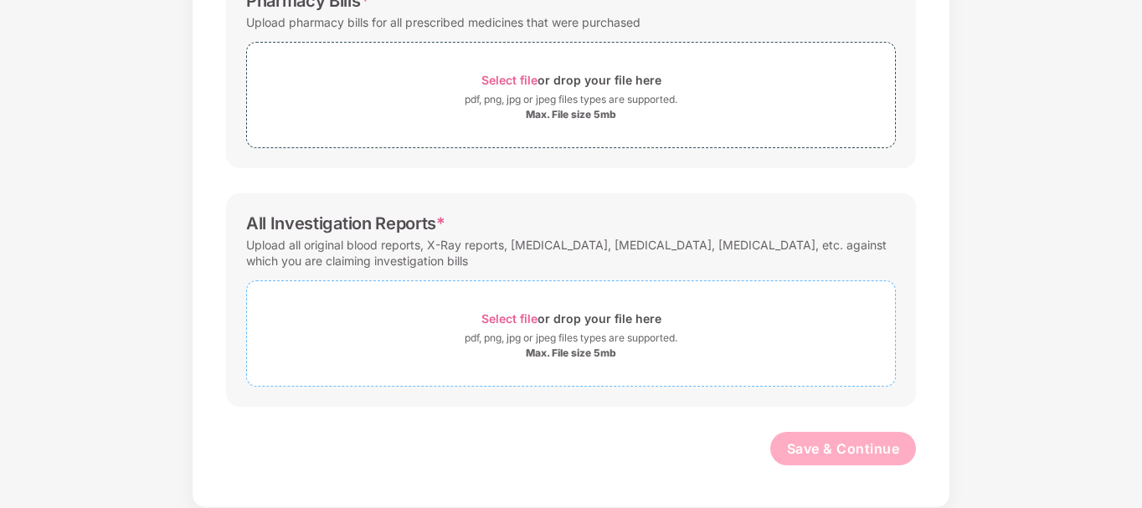
click at [580, 327] on div "Select file or drop your file here" at bounding box center [572, 318] width 180 height 23
click at [584, 338] on div "pdf, png, jpg or jpeg files types are supported." at bounding box center [571, 338] width 213 height 17
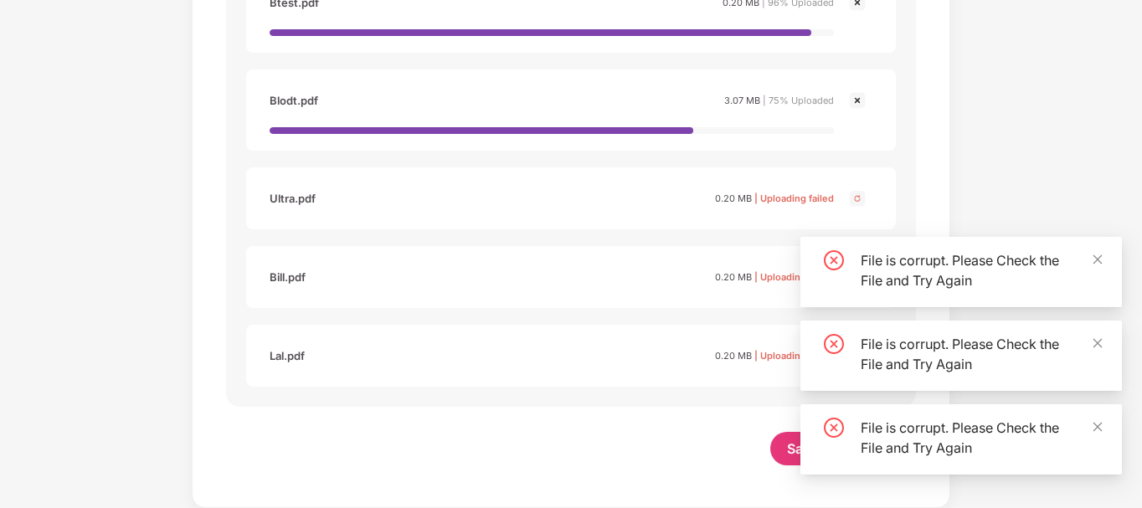
scroll to position [1001, 0]
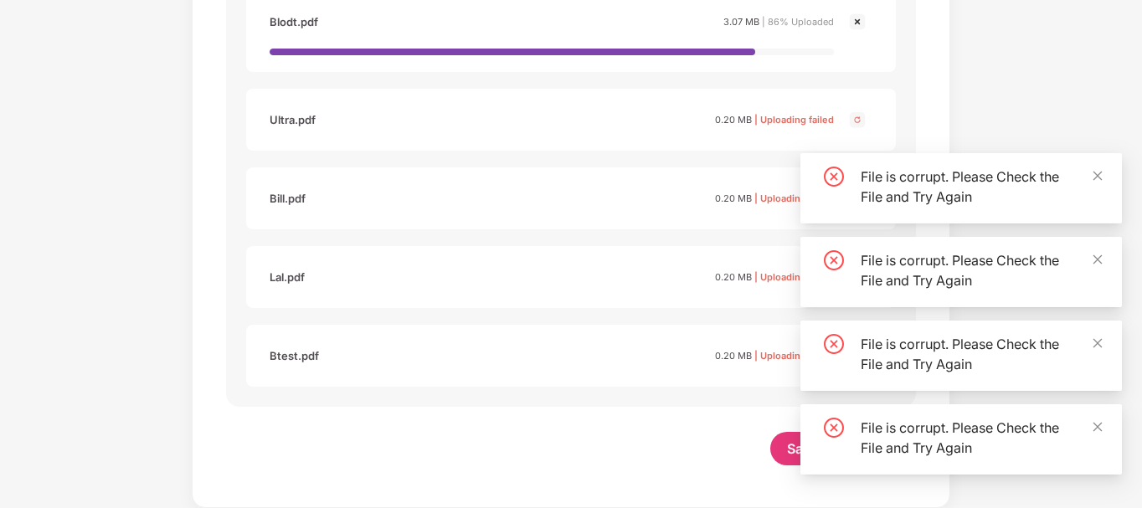
drag, startPoint x: 1105, startPoint y: 178, endPoint x: 859, endPoint y: 178, distance: 245.4
click at [1104, 178] on div "File is corrupt. Please Check the File and Try Again" at bounding box center [962, 188] width 322 height 70
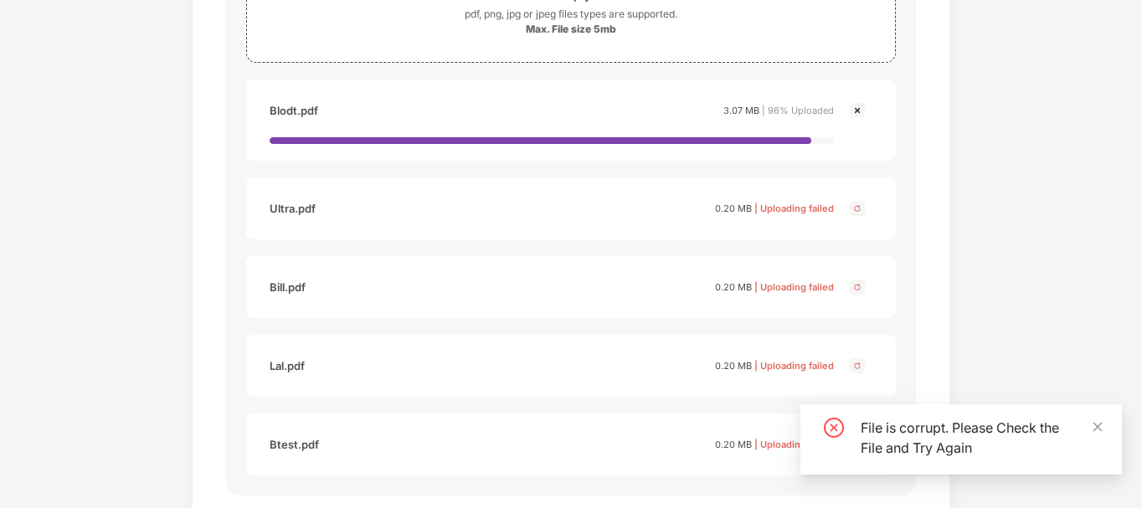
scroll to position [833, 0]
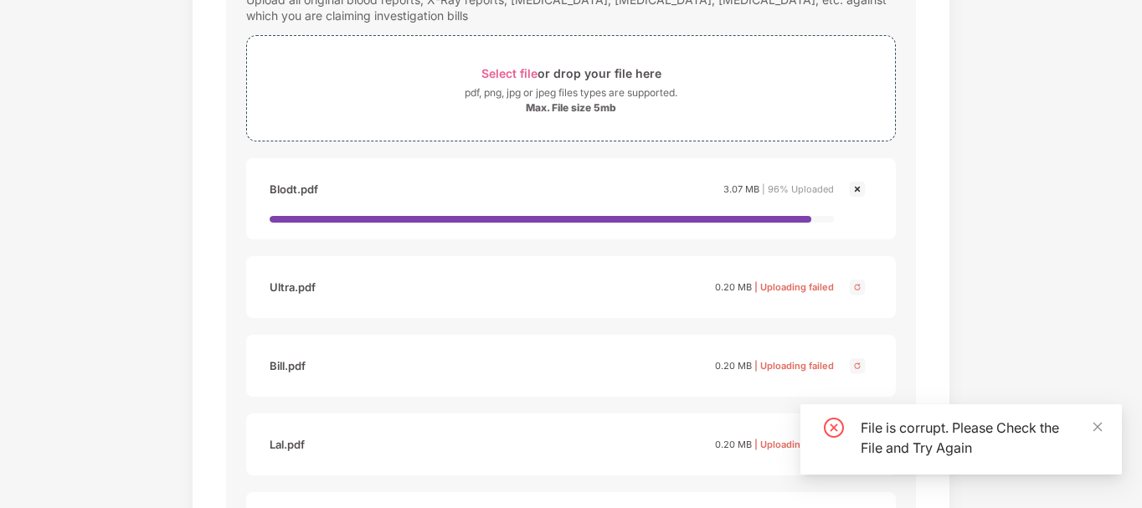
click at [856, 194] on img at bounding box center [858, 189] width 20 height 20
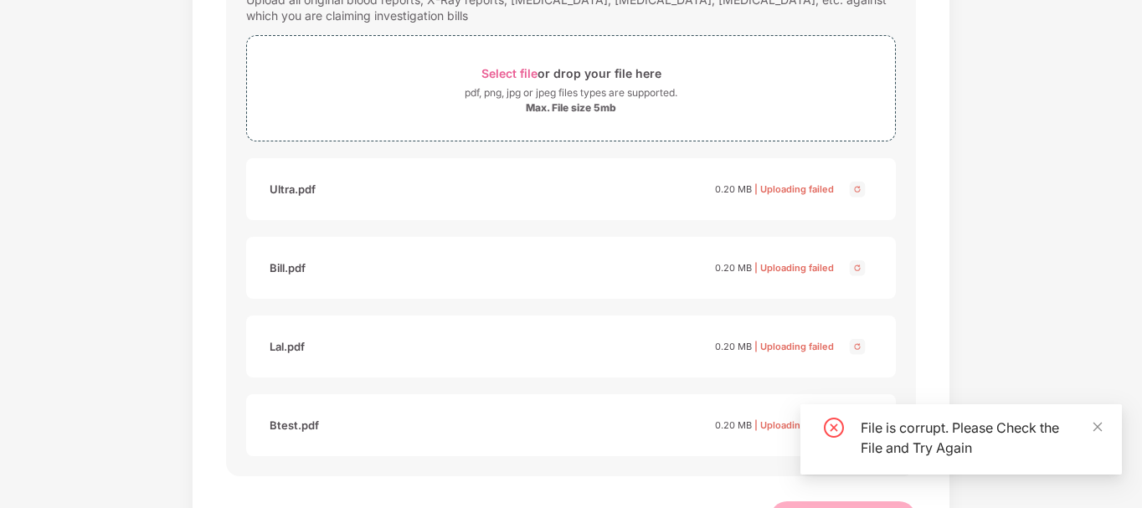
scroll to position [0, 0]
click at [856, 192] on img at bounding box center [858, 189] width 20 height 20
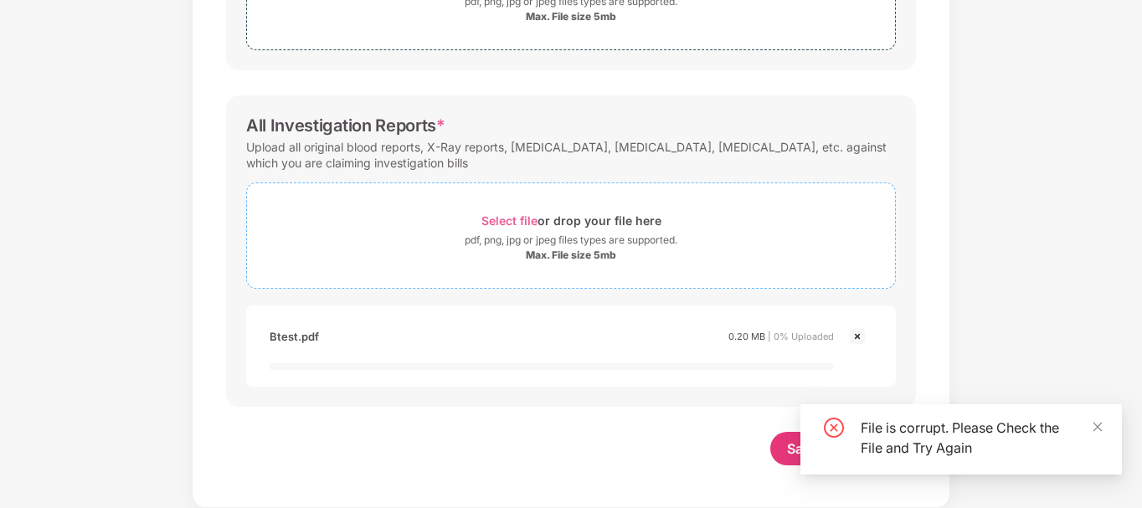
scroll to position [686, 0]
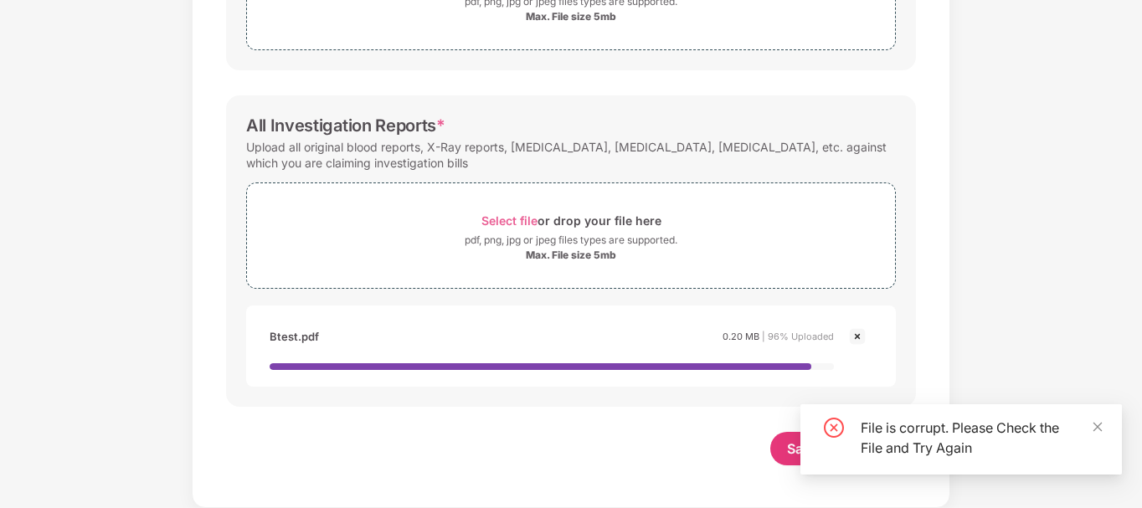
click at [1091, 431] on div "File is corrupt. Please Check the File and Try Again" at bounding box center [981, 438] width 241 height 40
click at [1095, 433] on span at bounding box center [1098, 427] width 12 height 14
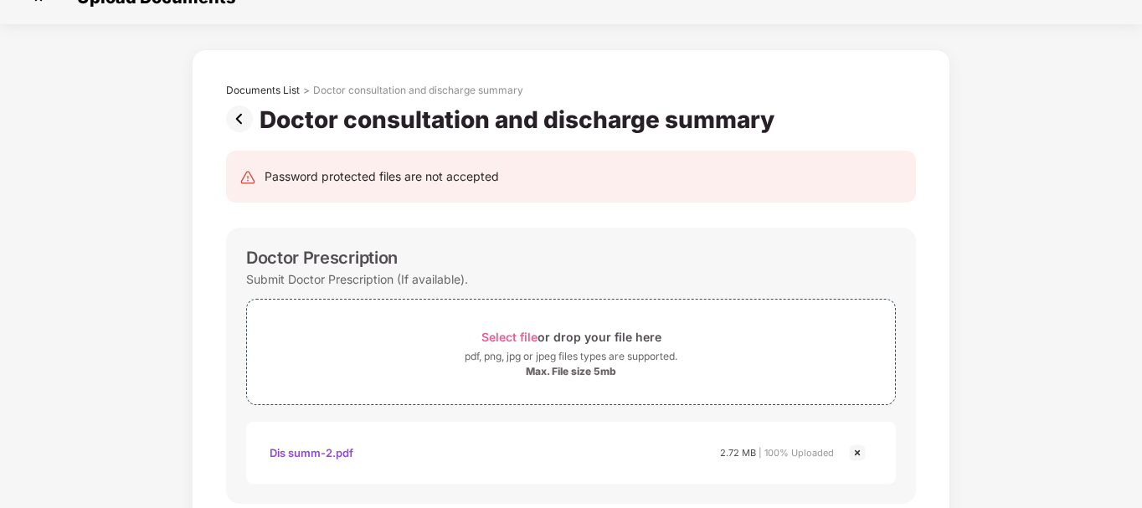
scroll to position [0, 0]
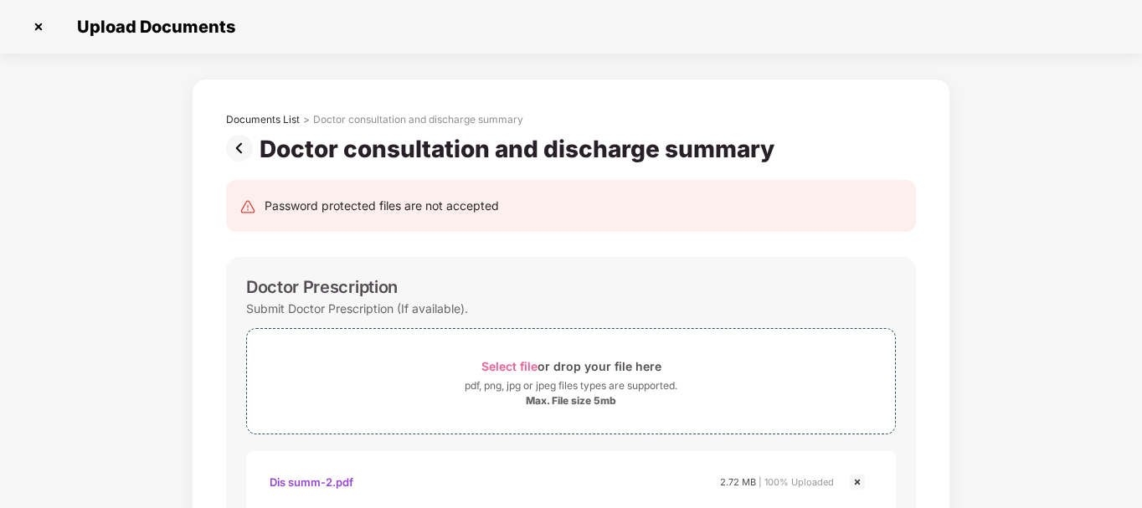
click at [241, 145] on img at bounding box center [243, 148] width 34 height 27
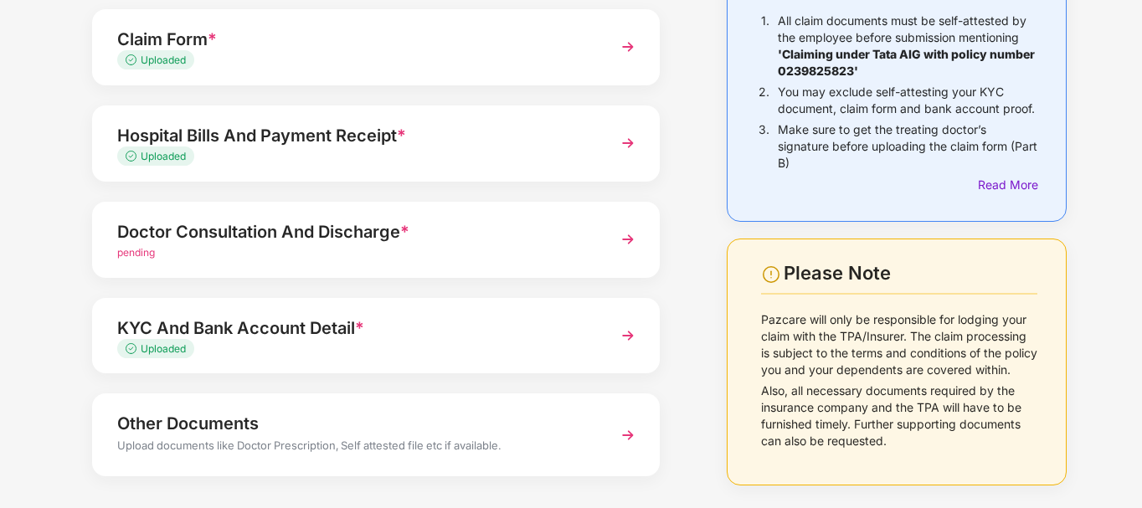
scroll to position [232, 0]
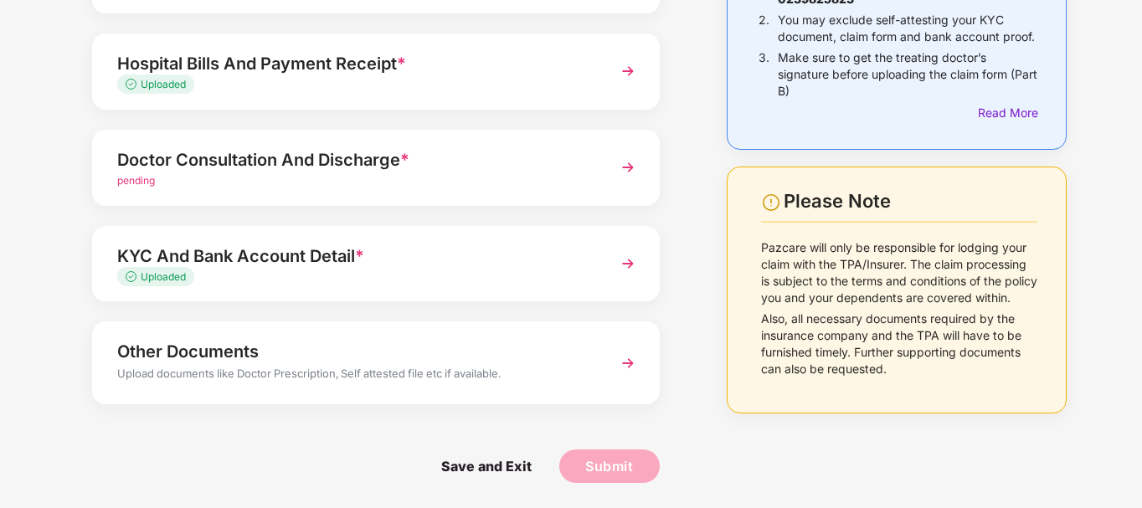
click at [350, 363] on div "Other Documents" at bounding box center [354, 351] width 474 height 27
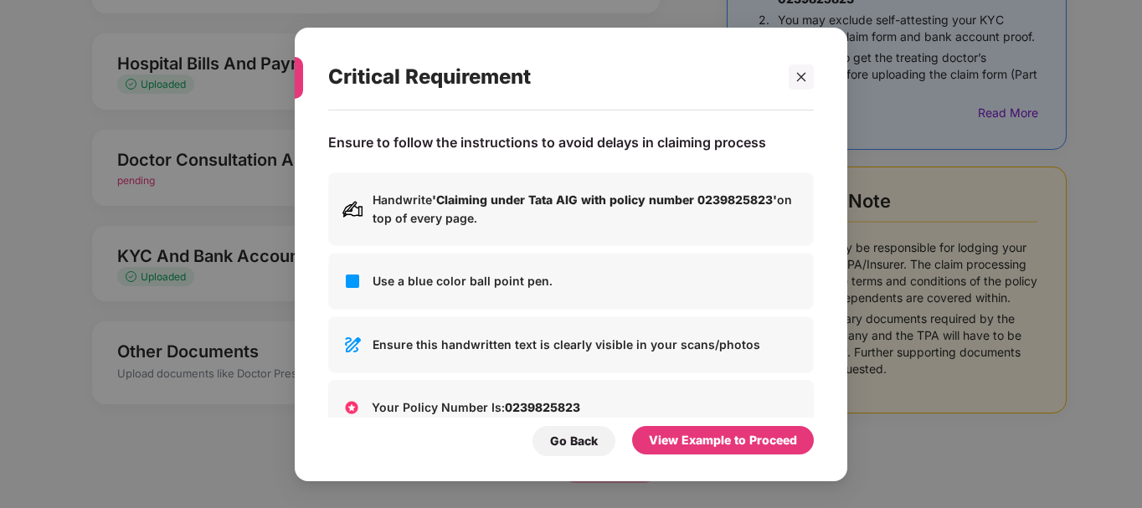
scroll to position [0, 0]
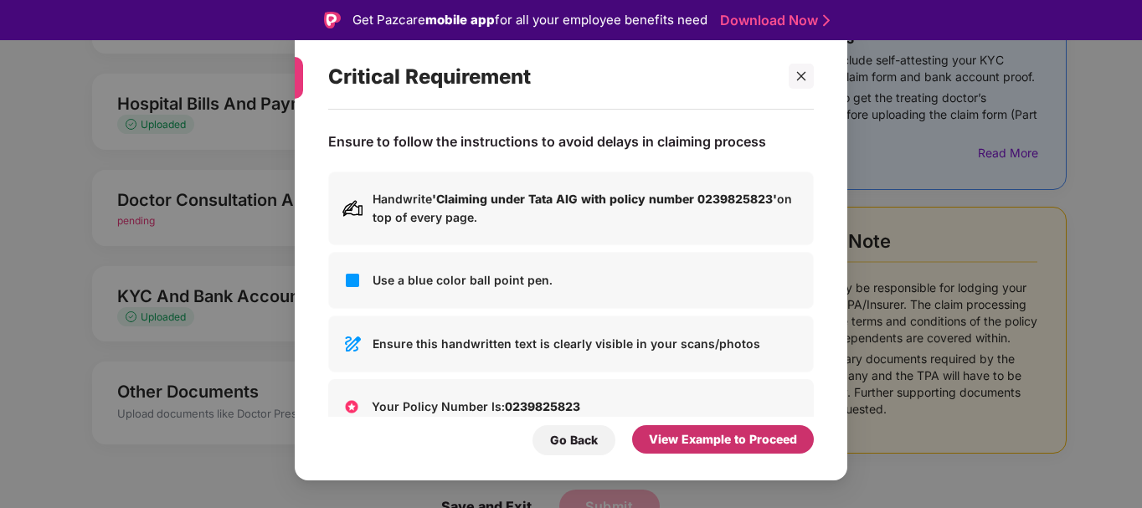
click at [682, 447] on div "View Example to Proceed" at bounding box center [723, 439] width 148 height 18
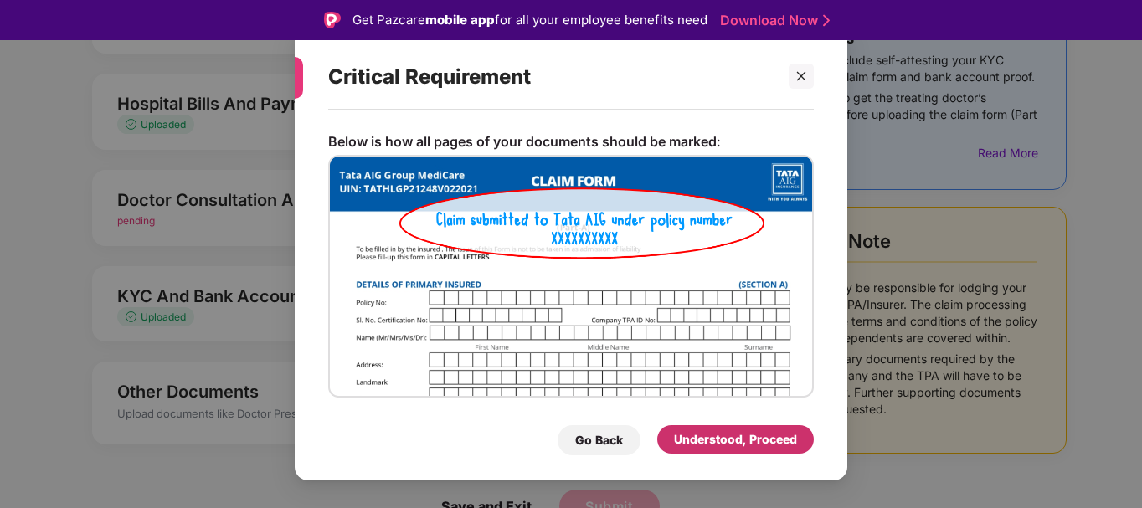
click at [680, 441] on div "Understood, Proceed" at bounding box center [735, 439] width 123 height 18
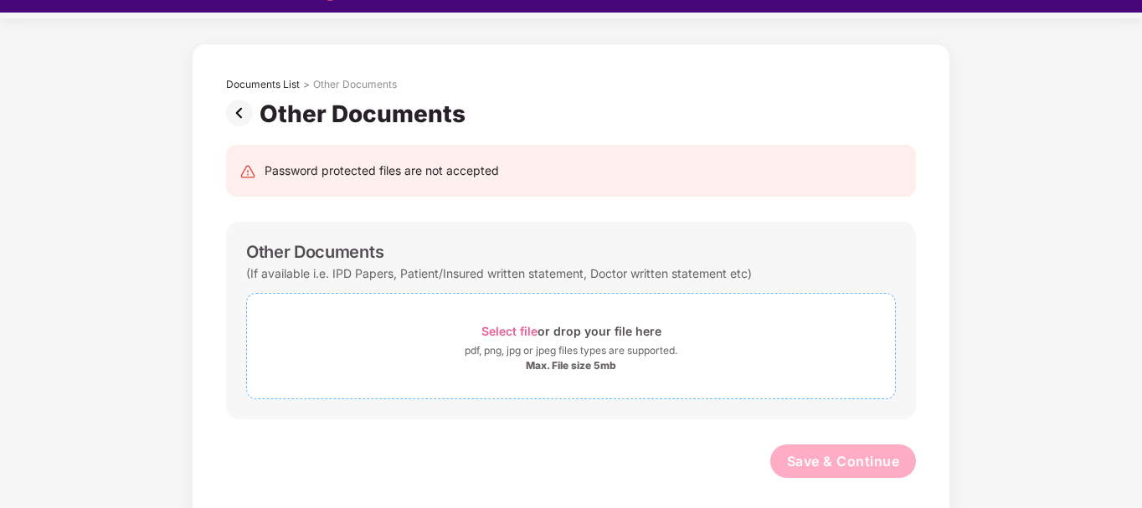
scroll to position [40, 0]
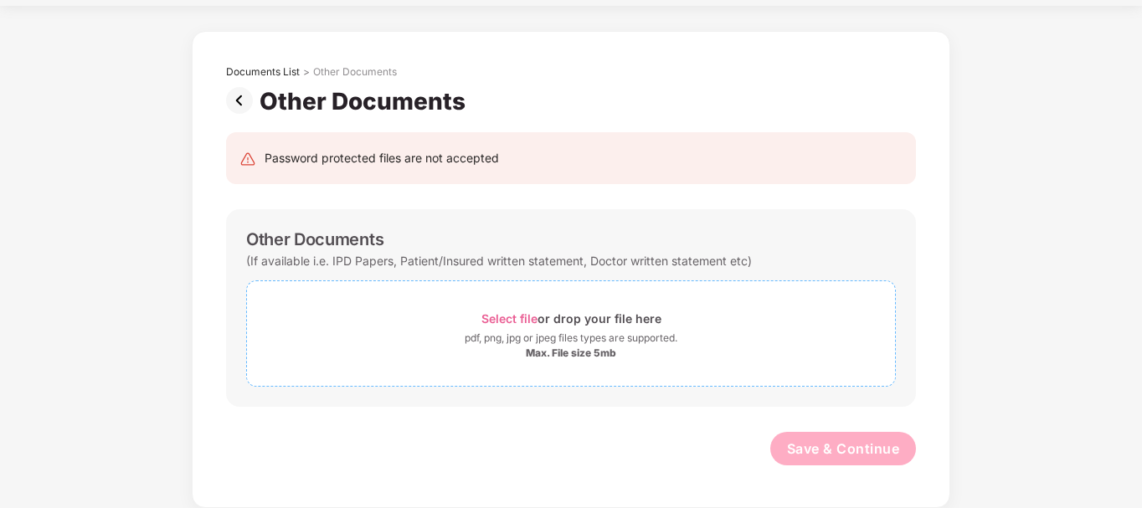
click at [570, 343] on div "pdf, png, jpg or jpeg files types are supported." at bounding box center [571, 338] width 213 height 17
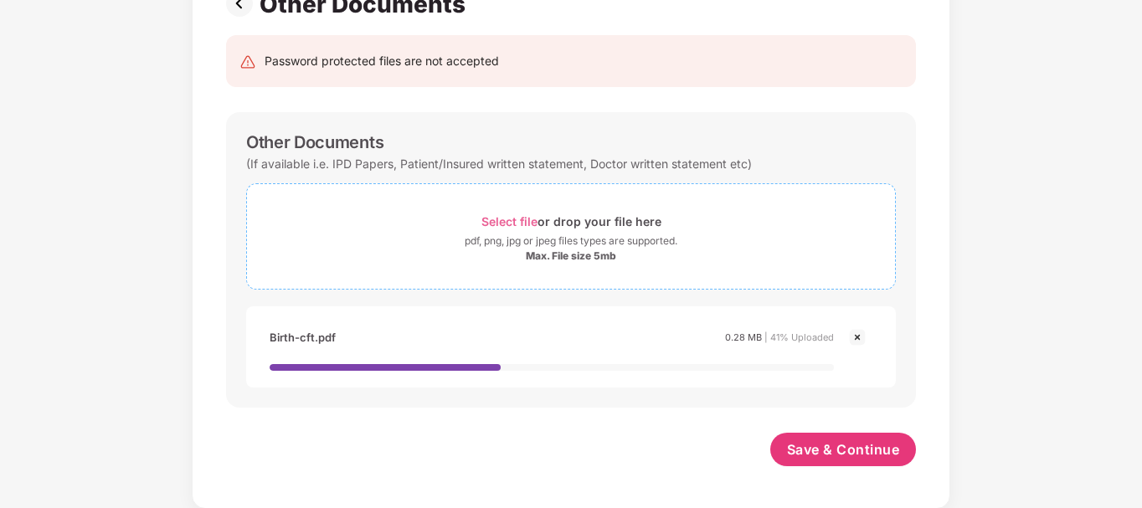
scroll to position [146, 0]
click at [576, 238] on div "pdf, png, jpg or jpeg files types are supported." at bounding box center [571, 240] width 213 height 17
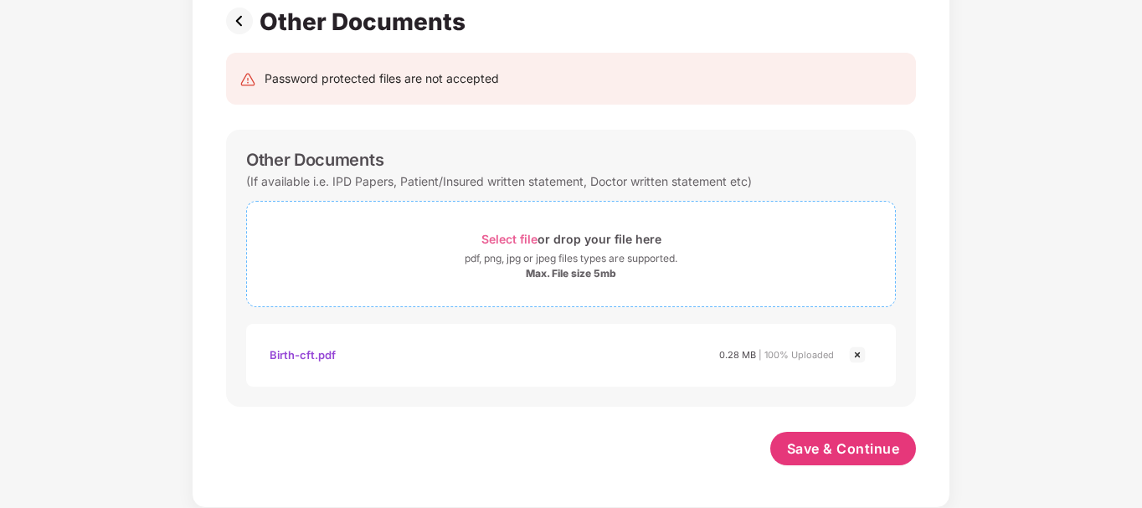
scroll to position [127, 0]
drag, startPoint x: 827, startPoint y: 451, endPoint x: 826, endPoint y: 441, distance: 10.9
click at [827, 451] on span "Save & Continue" at bounding box center [843, 449] width 113 height 18
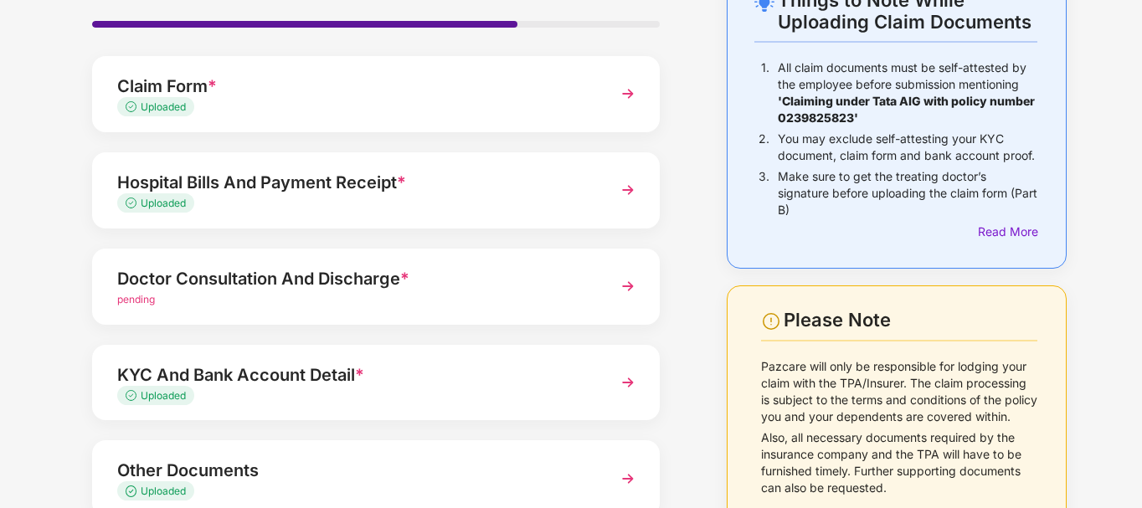
scroll to position [142, 0]
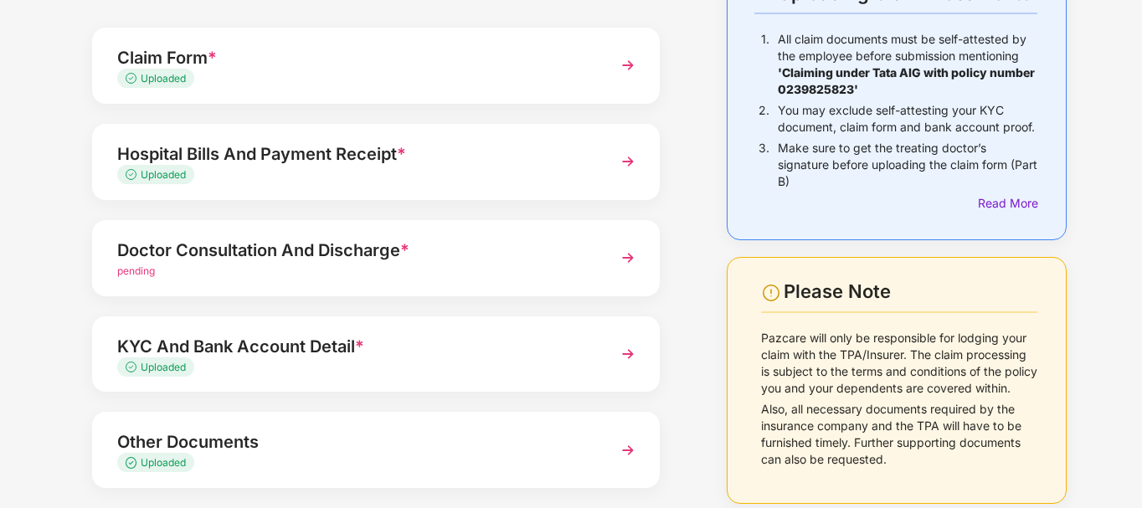
click at [507, 274] on div "pending" at bounding box center [354, 272] width 474 height 16
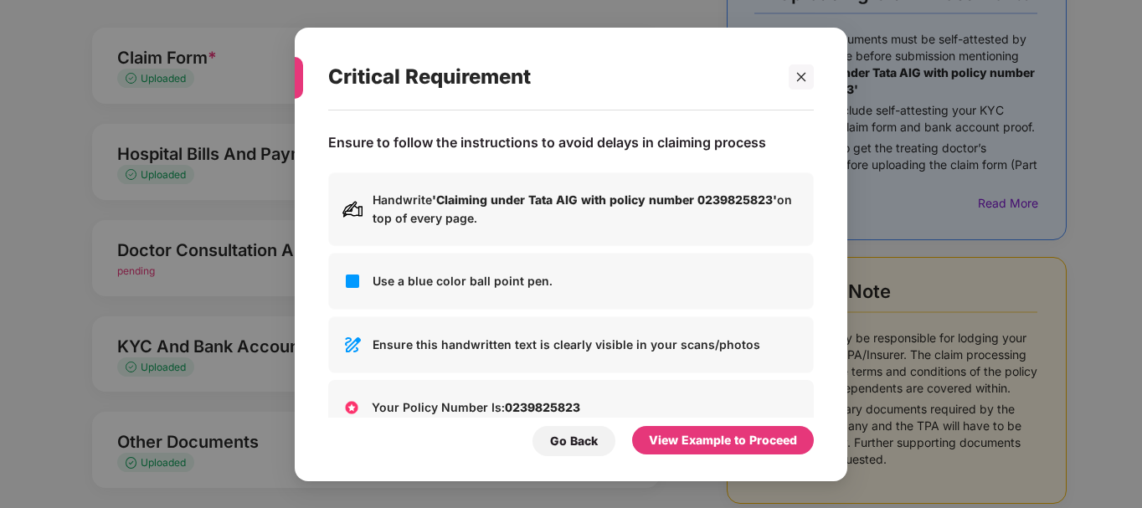
scroll to position [0, 0]
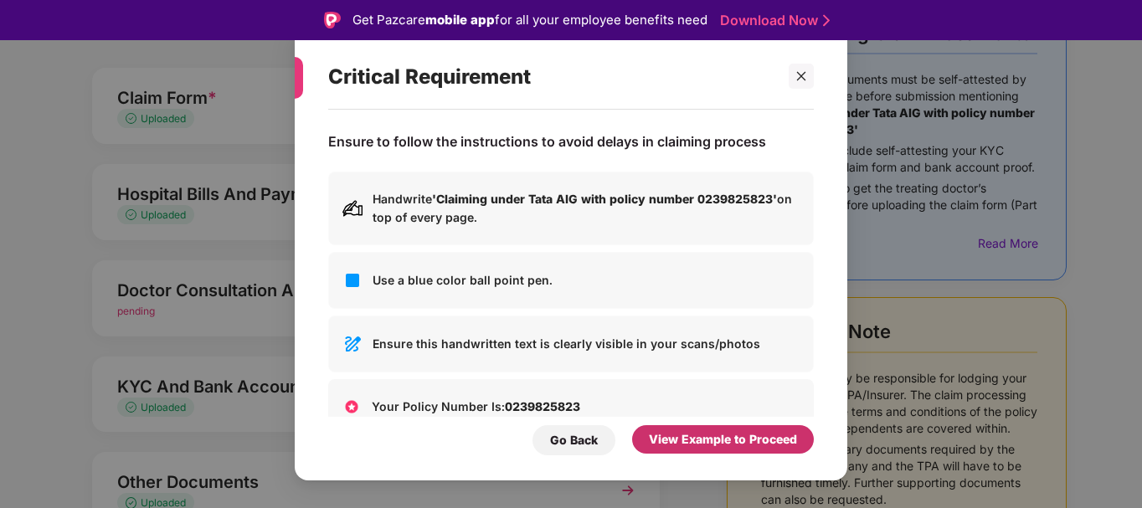
click at [736, 446] on div "View Example to Proceed" at bounding box center [723, 439] width 148 height 18
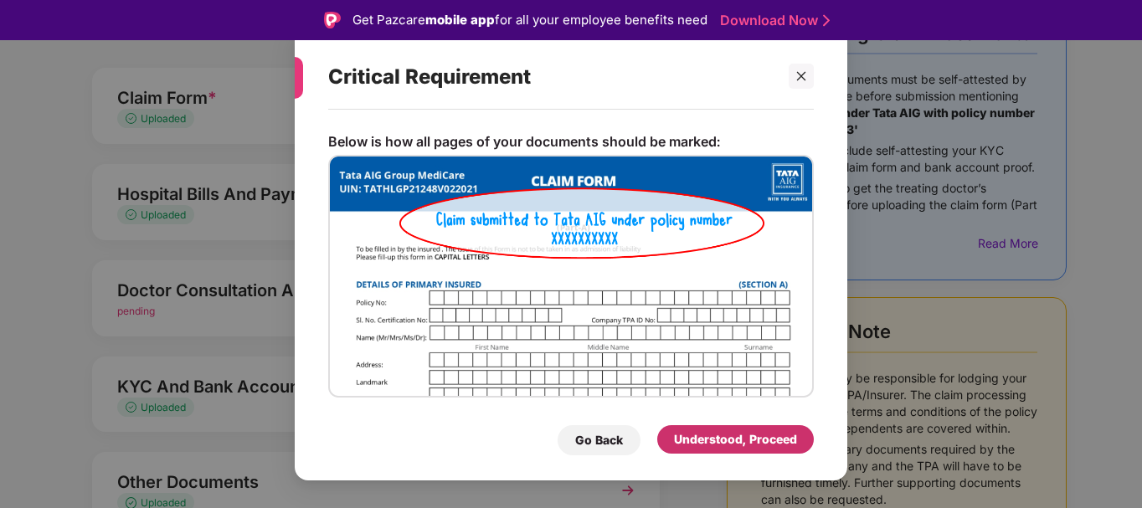
click at [718, 446] on div "Understood, Proceed" at bounding box center [735, 439] width 123 height 18
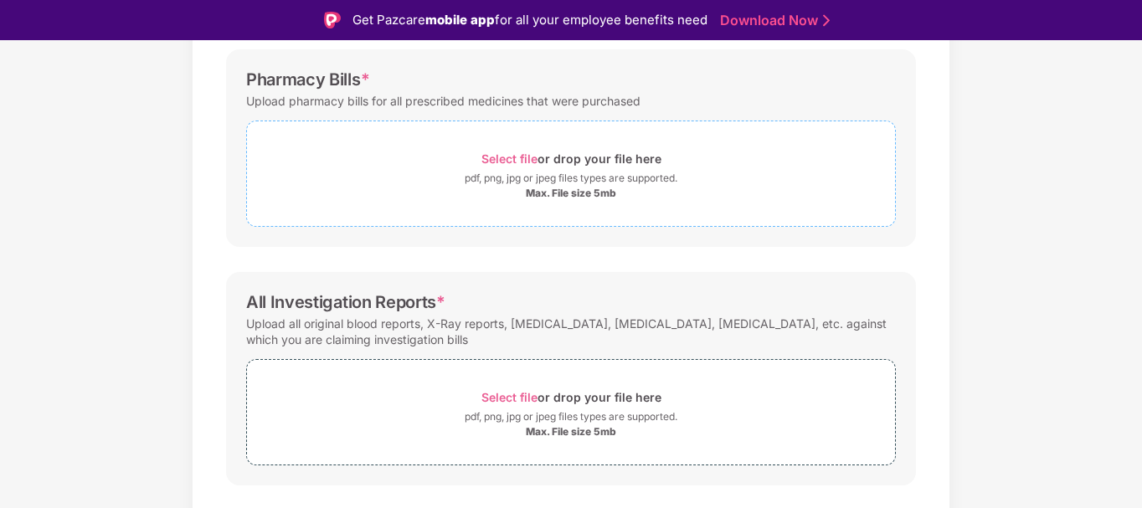
scroll to position [588, 0]
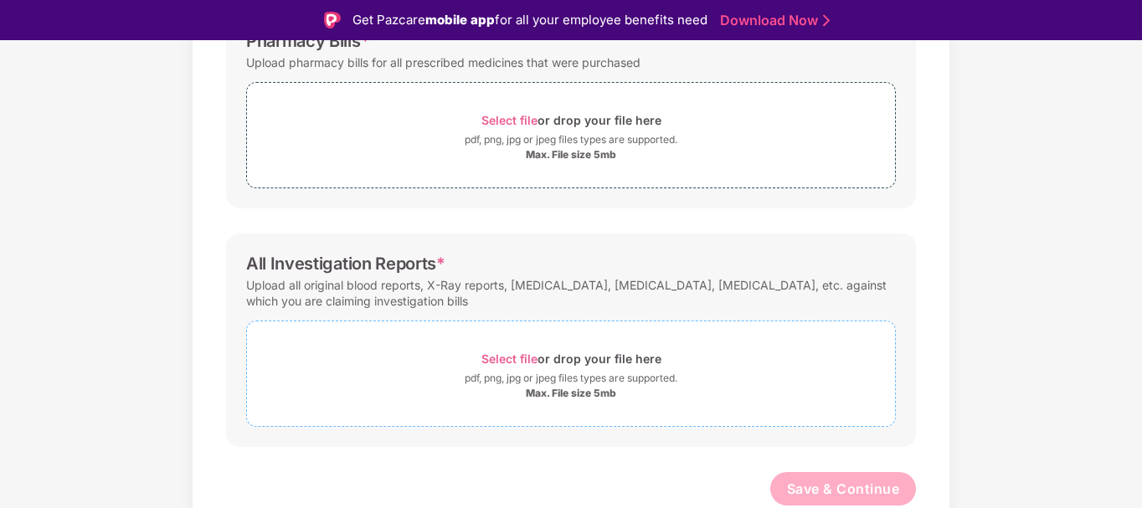
click at [563, 362] on div "Select file or drop your file here" at bounding box center [572, 359] width 180 height 23
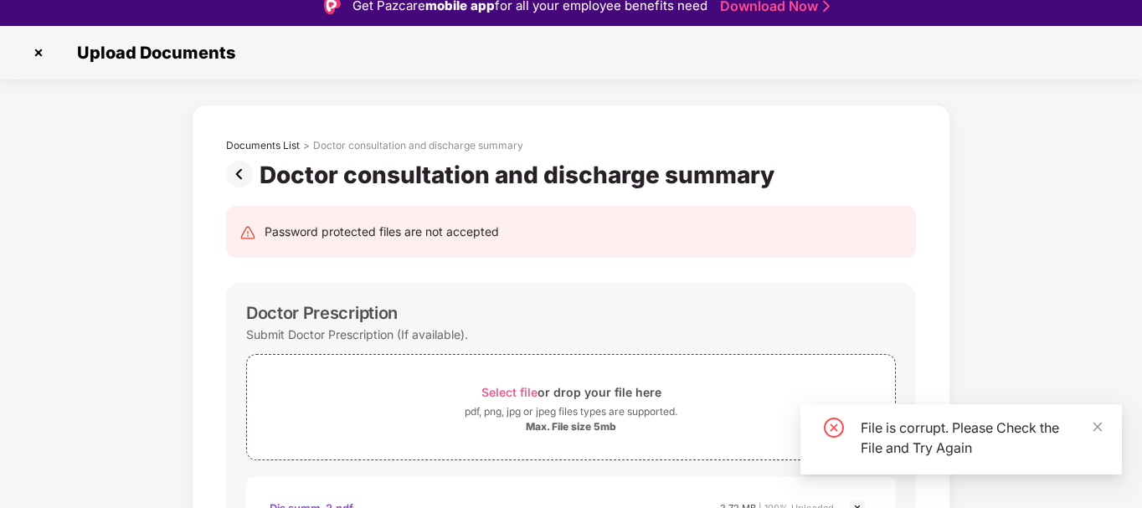
scroll to position [0, 0]
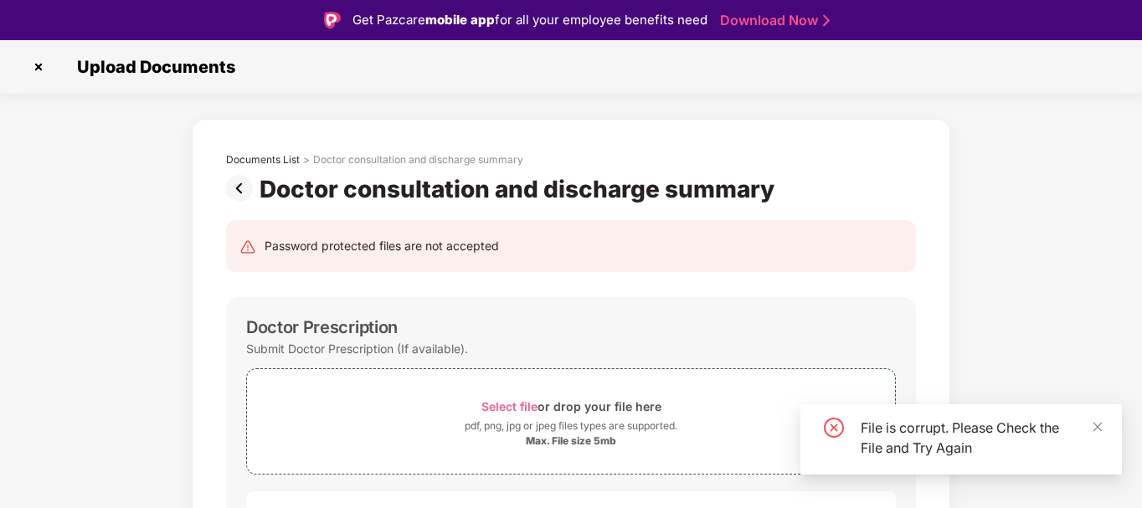
click at [41, 69] on img at bounding box center [38, 67] width 27 height 27
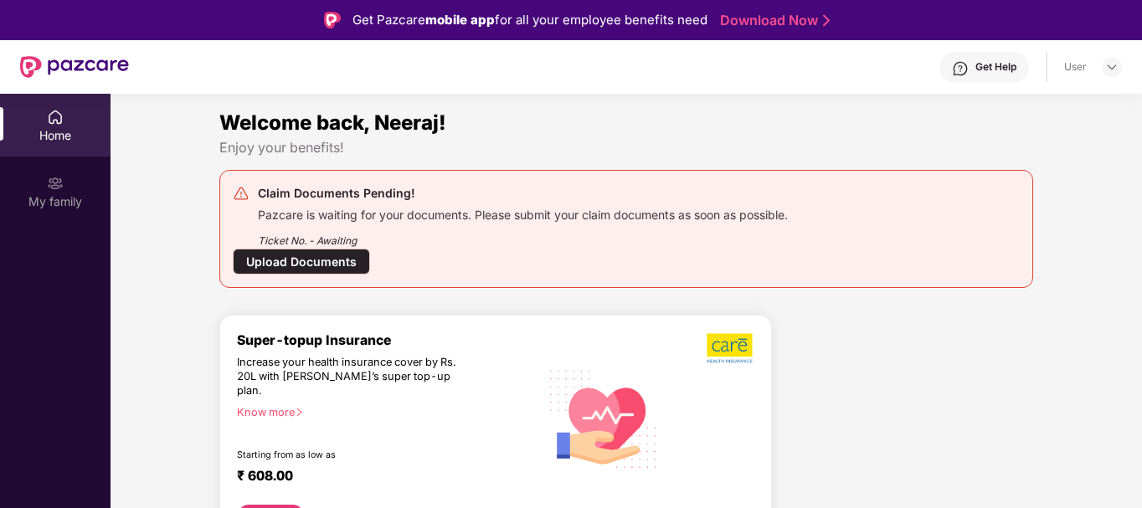
click at [399, 232] on div "Ticket No. - Awaiting" at bounding box center [523, 236] width 530 height 26
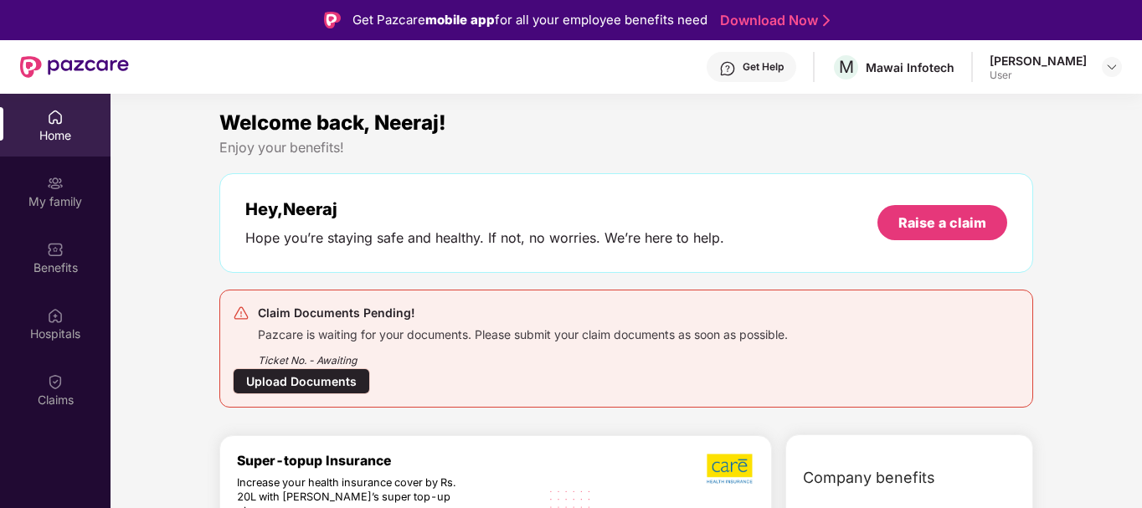
click at [341, 389] on div "Upload Documents" at bounding box center [301, 382] width 137 height 26
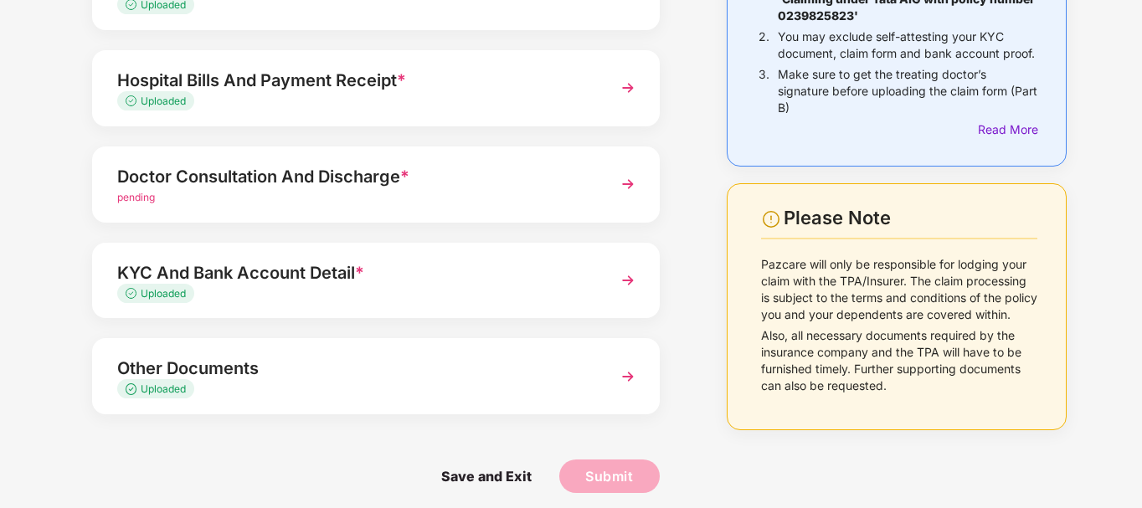
scroll to position [225, 0]
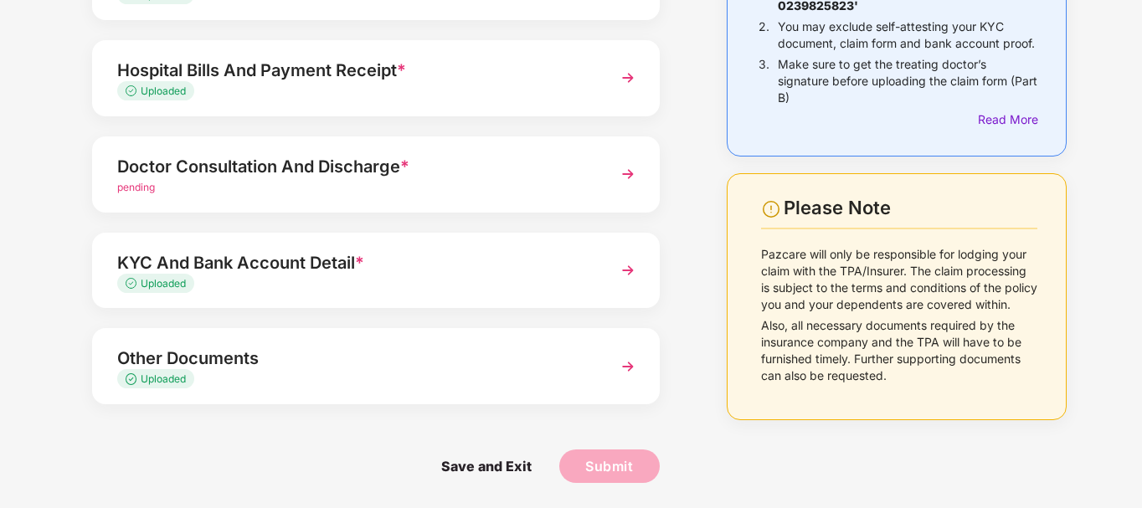
click at [228, 185] on div "pending" at bounding box center [354, 188] width 474 height 16
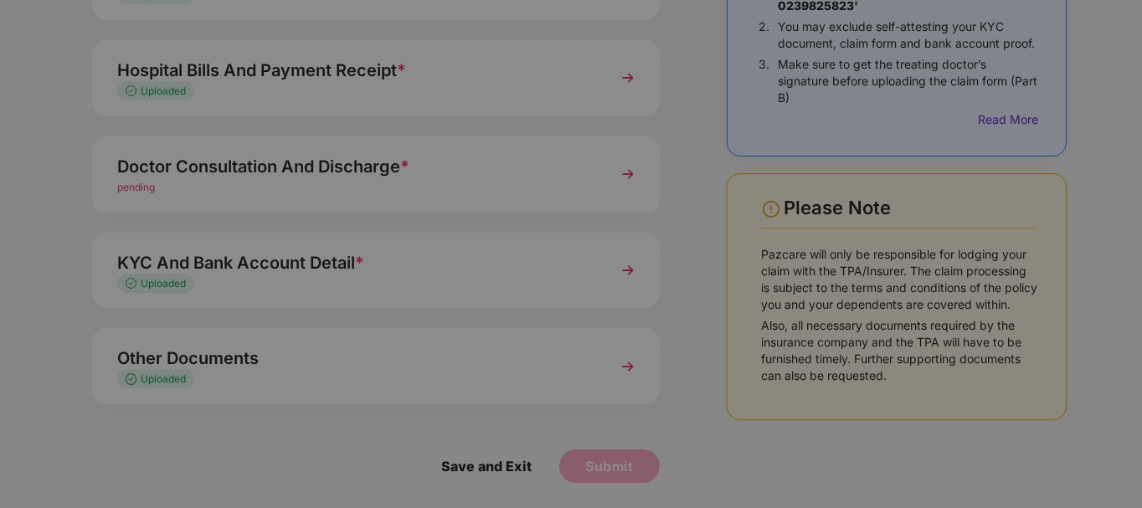
scroll to position [0, 0]
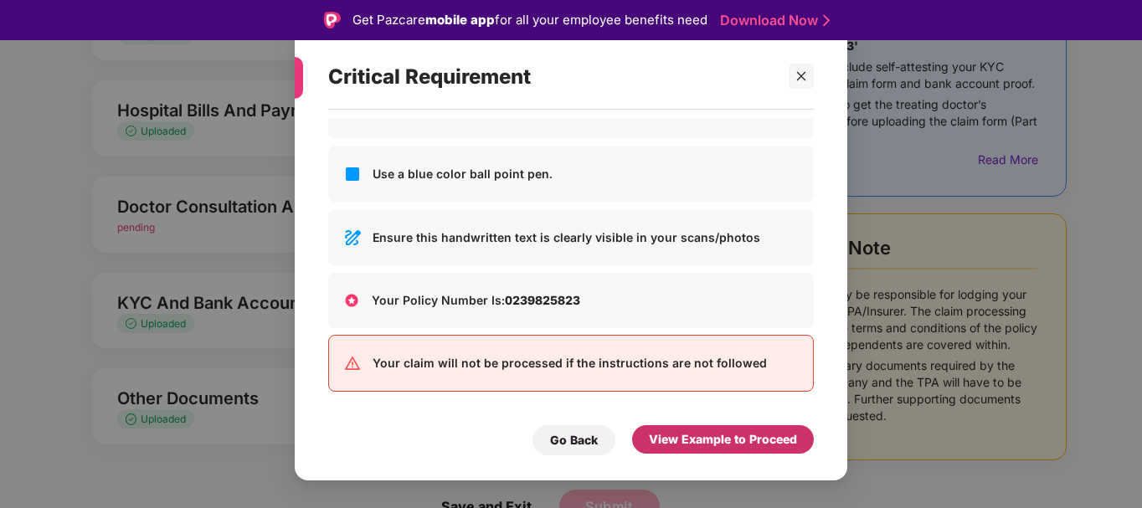
click at [675, 432] on div "View Example to Proceed" at bounding box center [723, 439] width 148 height 18
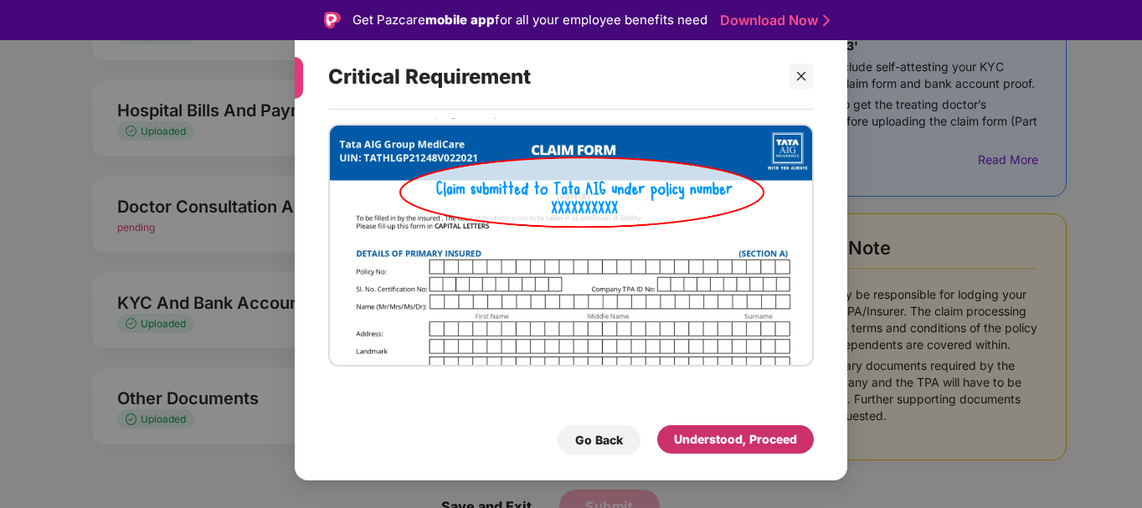
scroll to position [31, 0]
click at [704, 425] on div "Go Back Understood, Proceed" at bounding box center [571, 436] width 486 height 39
click at [694, 437] on div "Understood, Proceed" at bounding box center [735, 439] width 123 height 18
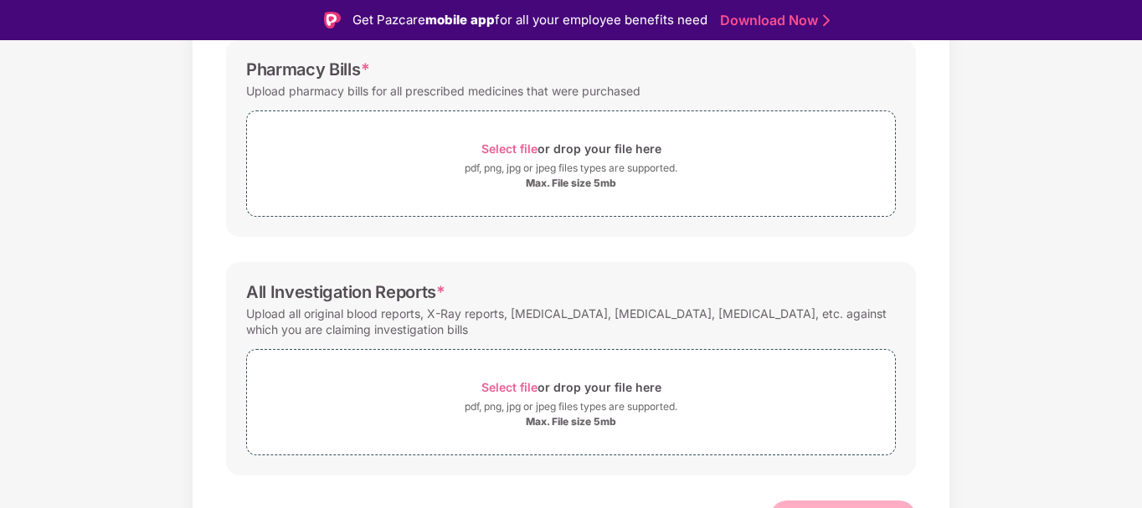
scroll to position [560, 0]
click at [574, 172] on div "pdf, png, jpg or jpeg files types are supported." at bounding box center [571, 167] width 213 height 17
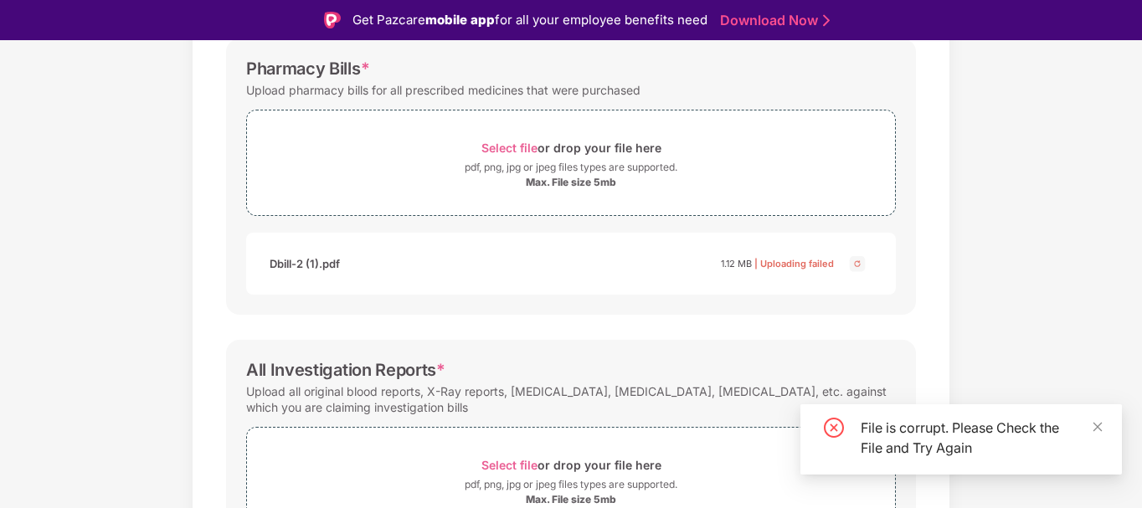
click at [856, 264] on img at bounding box center [858, 264] width 20 height 20
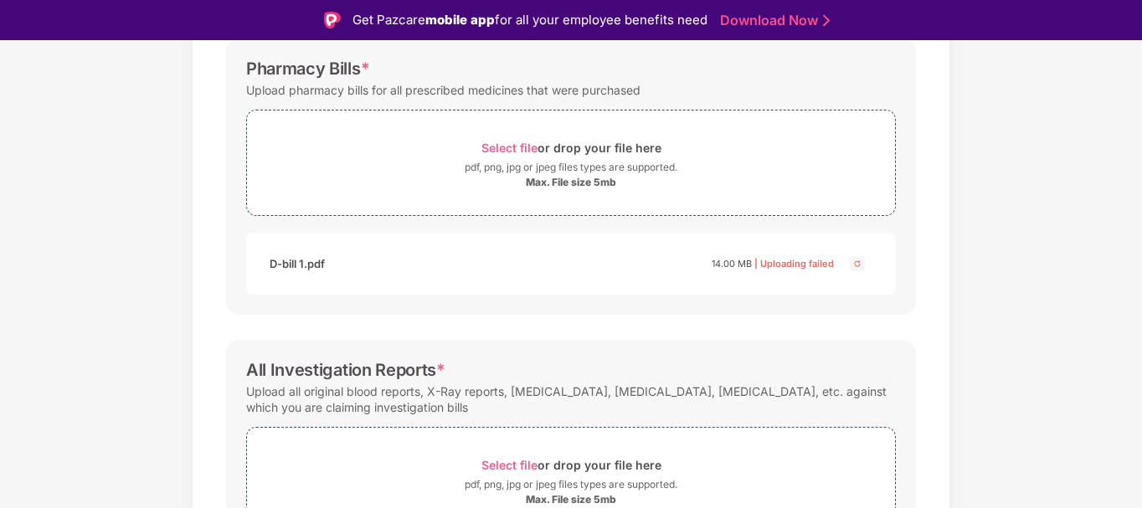
click at [856, 266] on img at bounding box center [858, 264] width 20 height 20
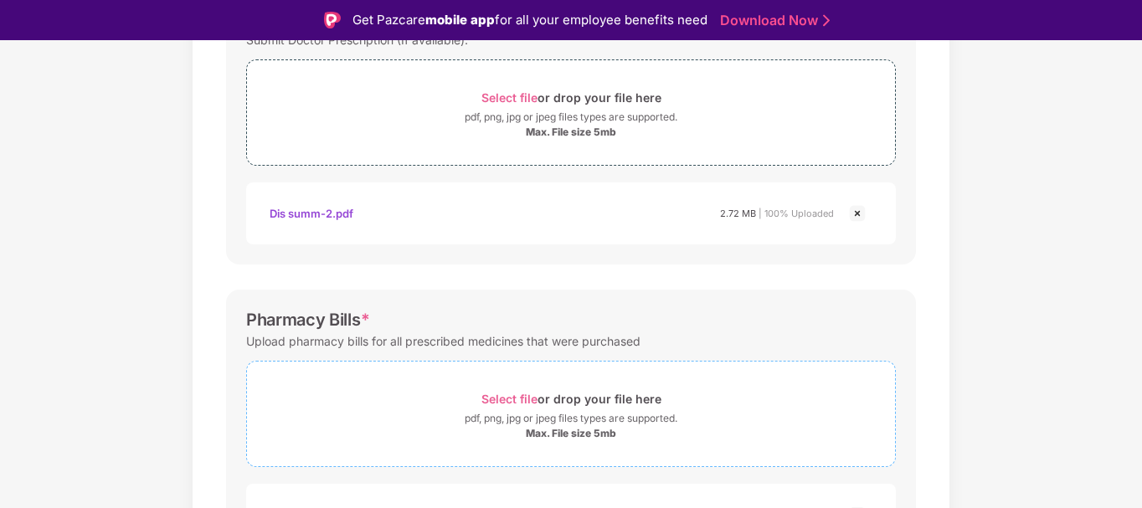
scroll to position [644, 0]
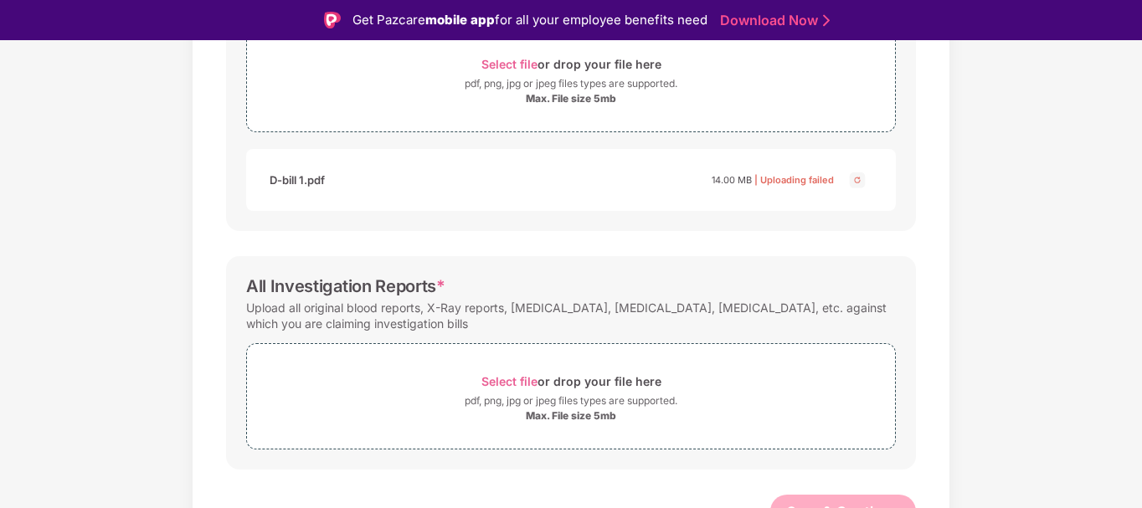
click at [853, 183] on img at bounding box center [858, 180] width 20 height 20
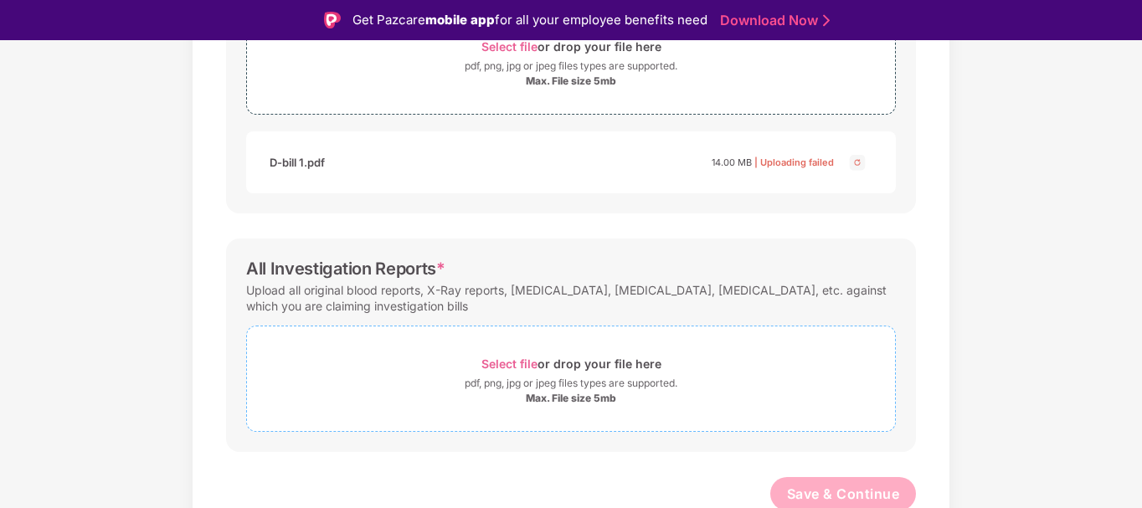
scroll to position [667, 0]
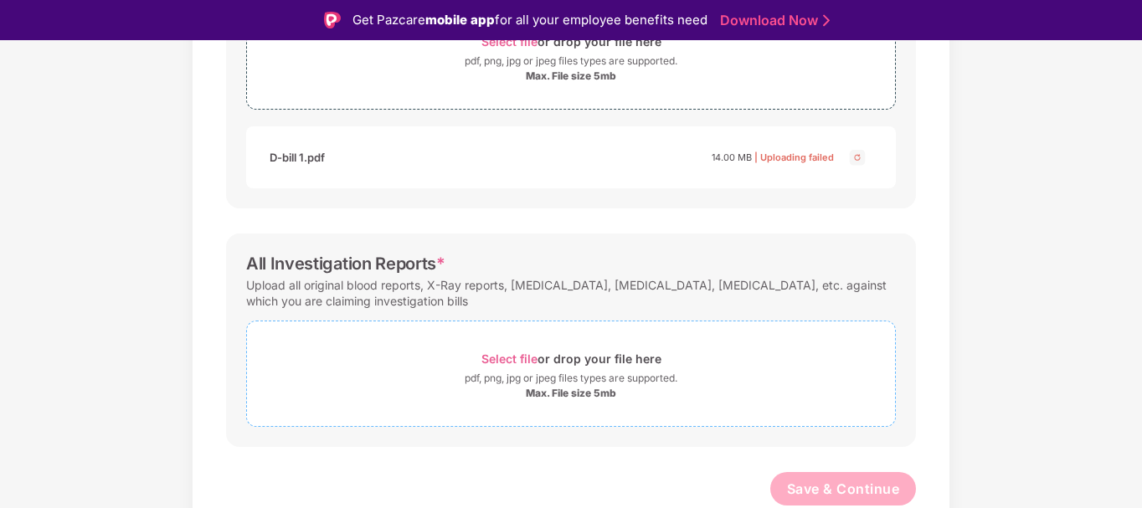
click at [577, 386] on div "pdf, png, jpg or jpeg files types are supported." at bounding box center [571, 378] width 213 height 17
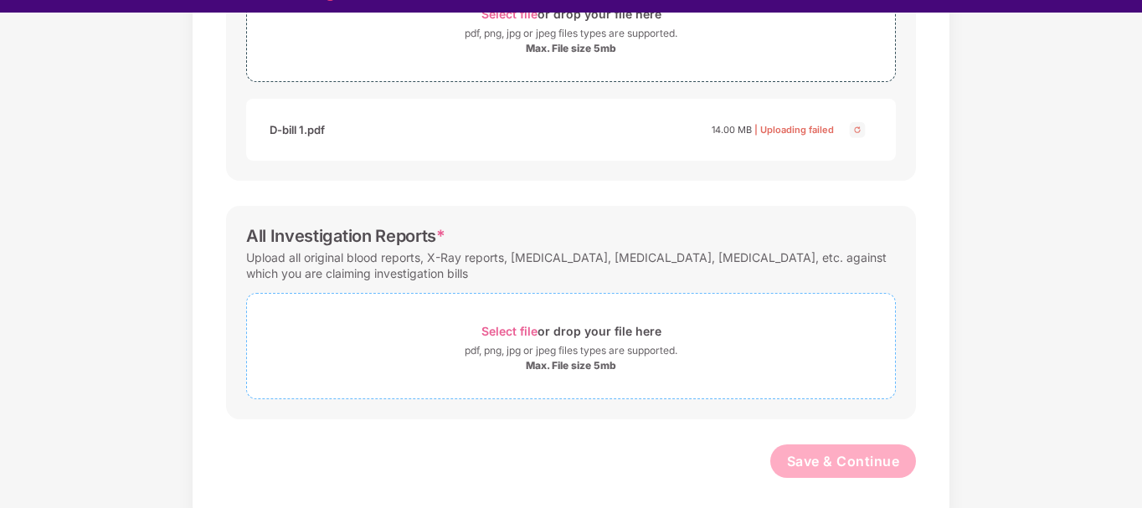
scroll to position [40, 0]
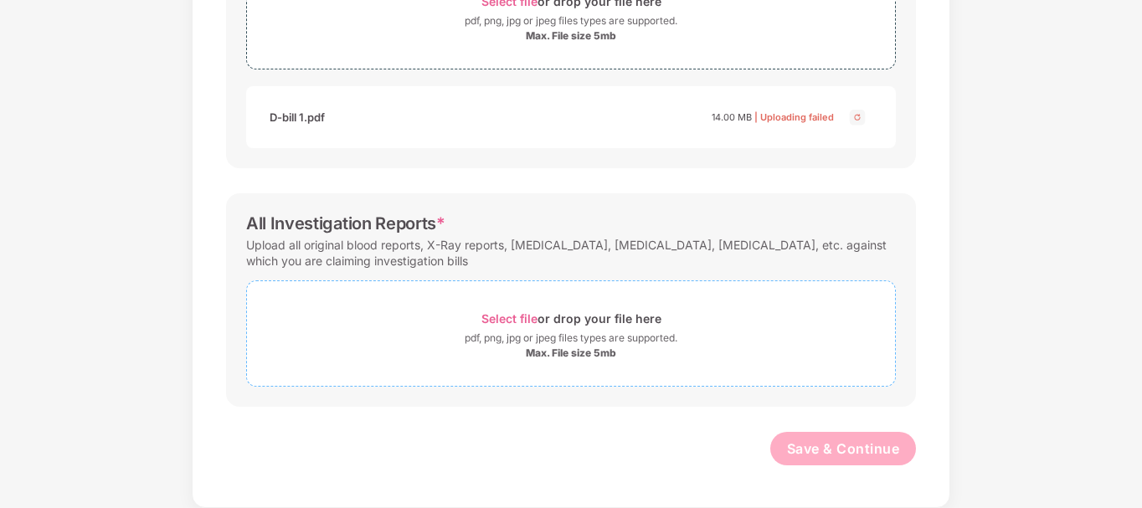
click at [580, 355] on div "Max. File size 5mb" at bounding box center [571, 353] width 90 height 13
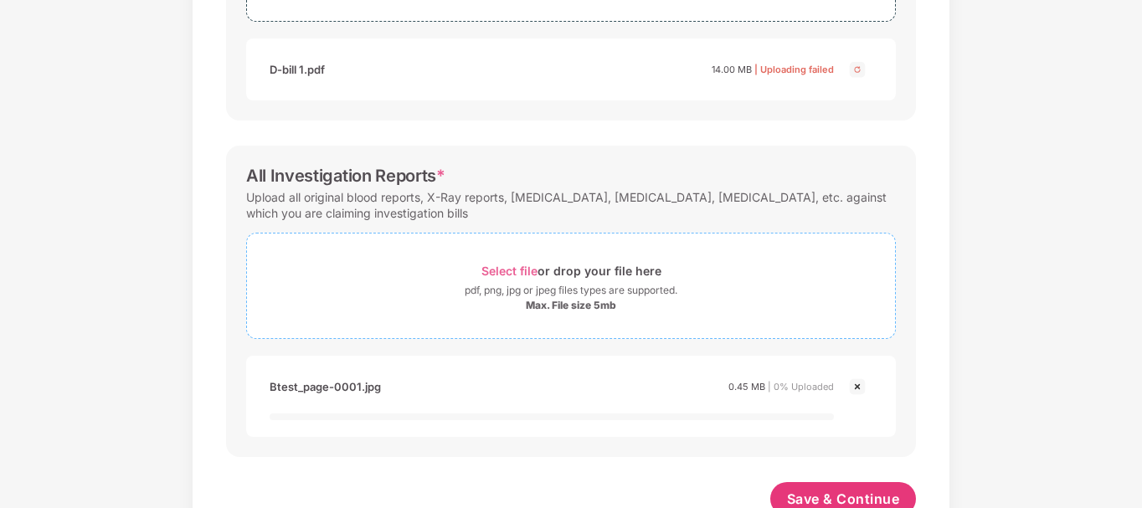
scroll to position [765, 0]
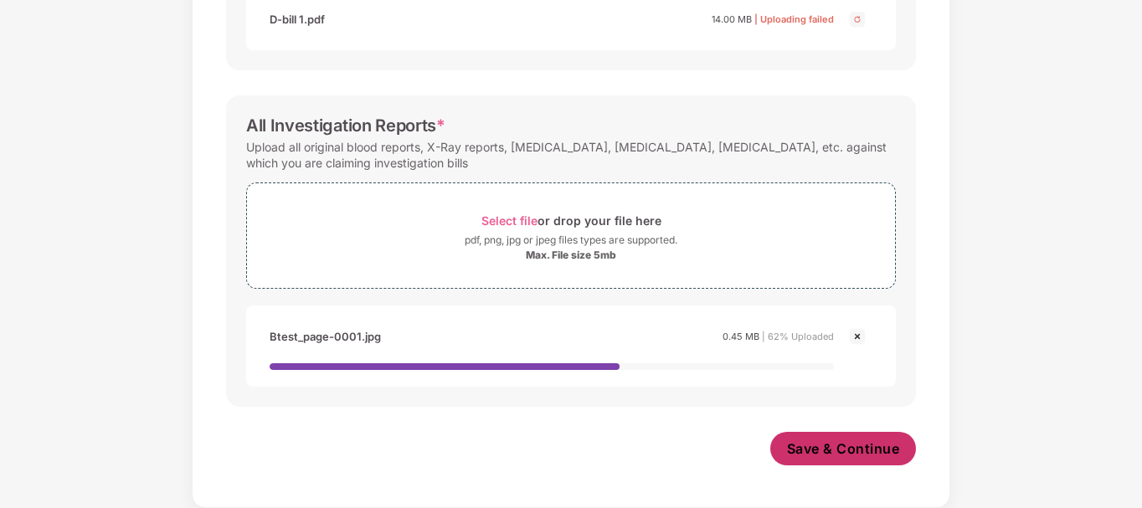
click at [822, 456] on span "Save & Continue" at bounding box center [843, 449] width 113 height 18
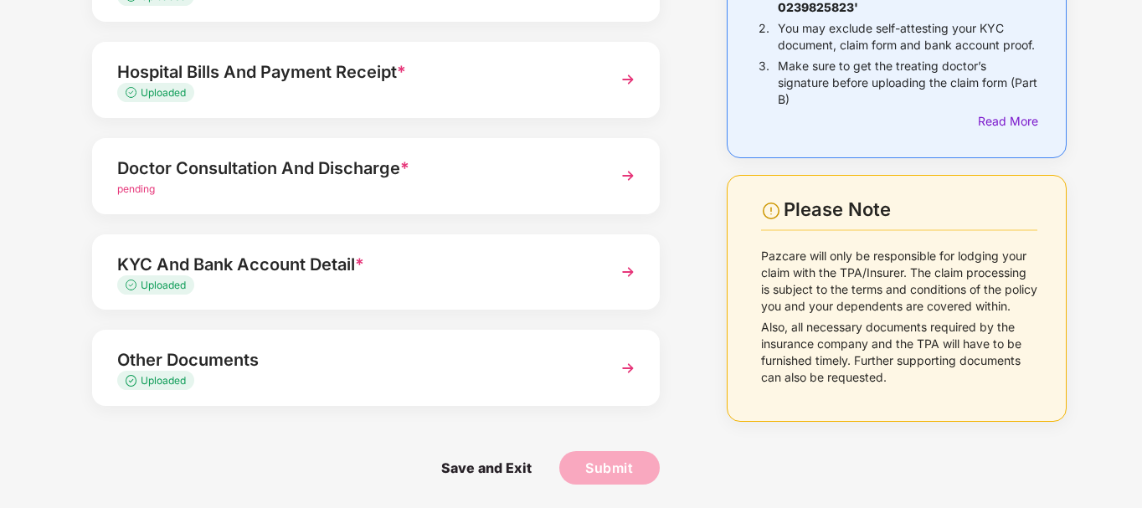
scroll to position [225, 0]
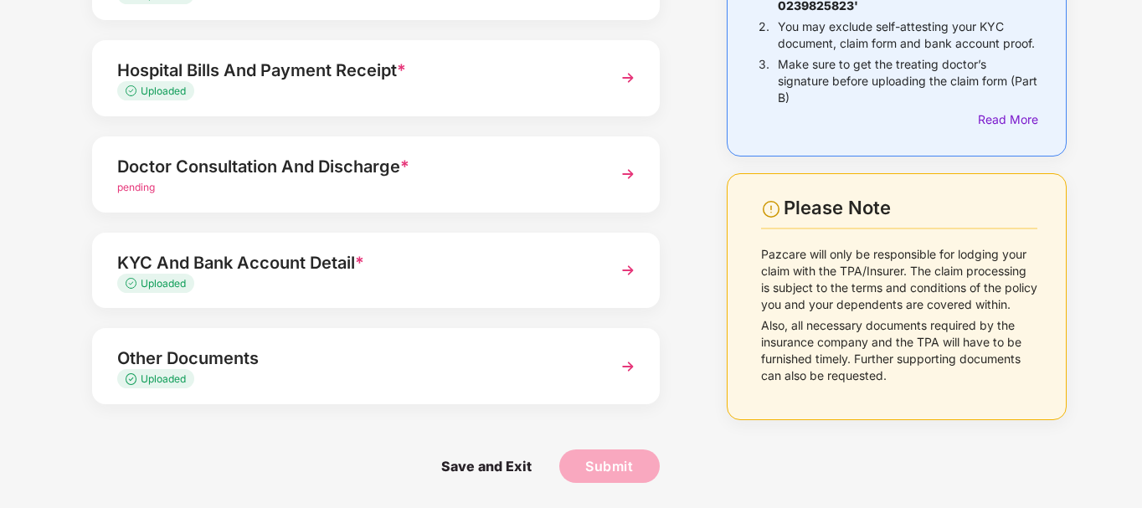
click at [350, 170] on div "Doctor Consultation And Discharge *" at bounding box center [354, 166] width 474 height 27
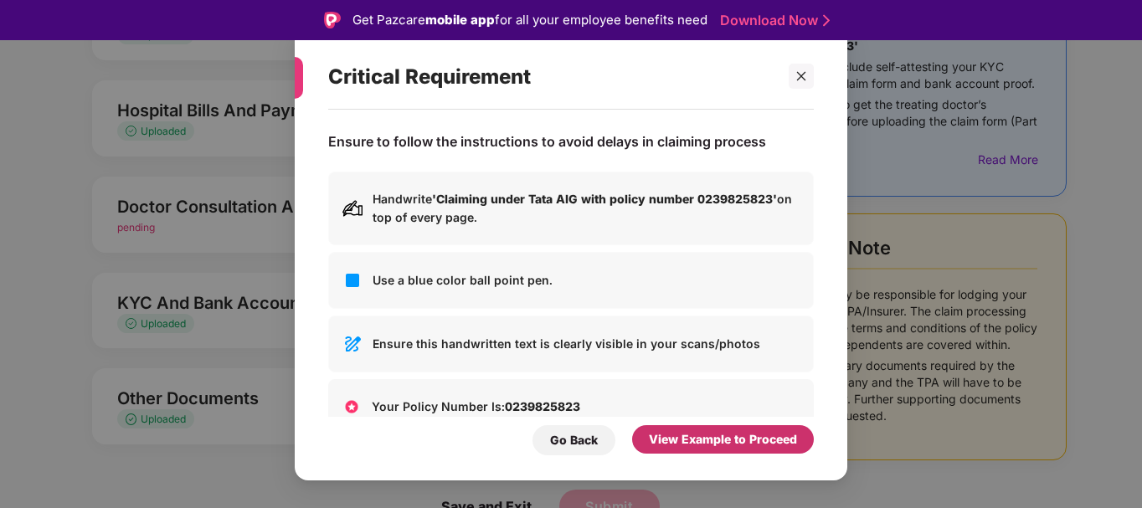
click at [707, 443] on div "View Example to Proceed" at bounding box center [723, 439] width 148 height 18
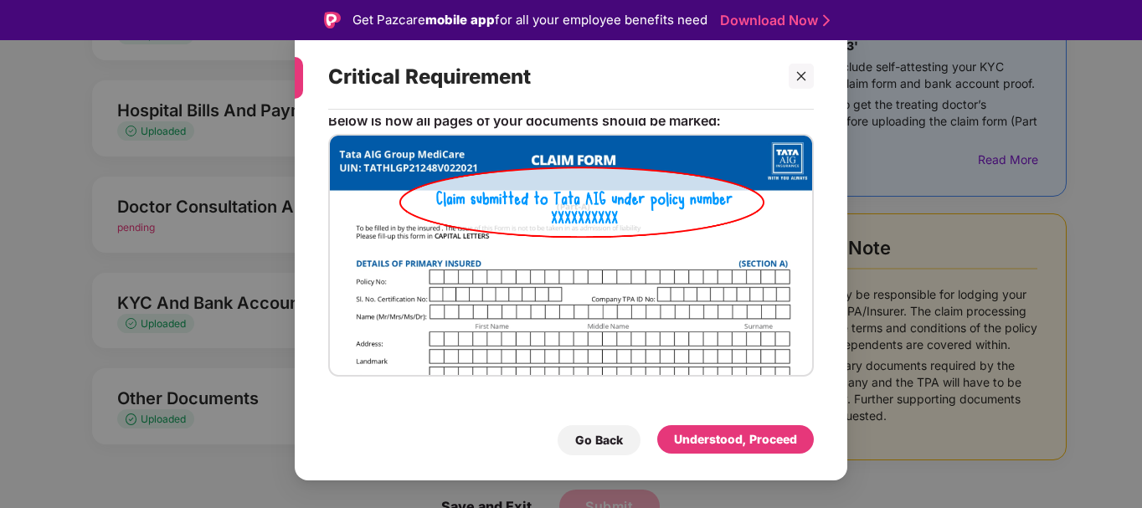
scroll to position [31, 0]
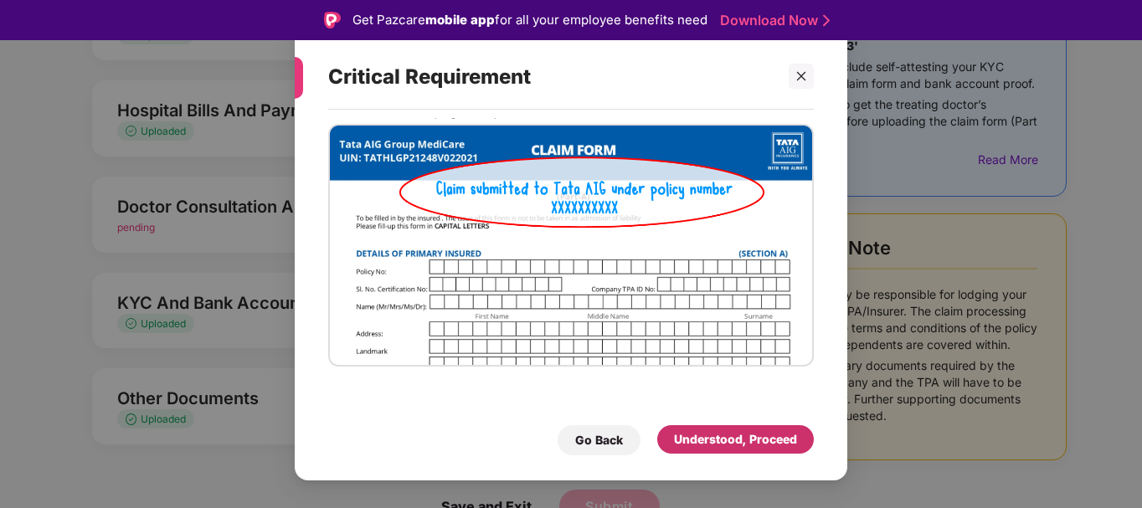
click at [687, 438] on div "Understood, Proceed" at bounding box center [735, 439] width 123 height 18
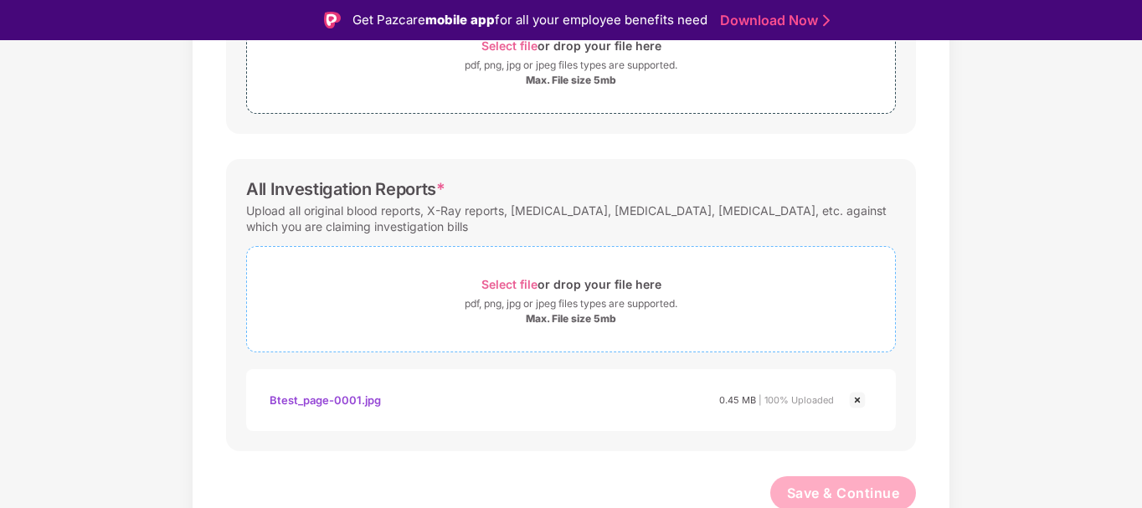
scroll to position [667, 0]
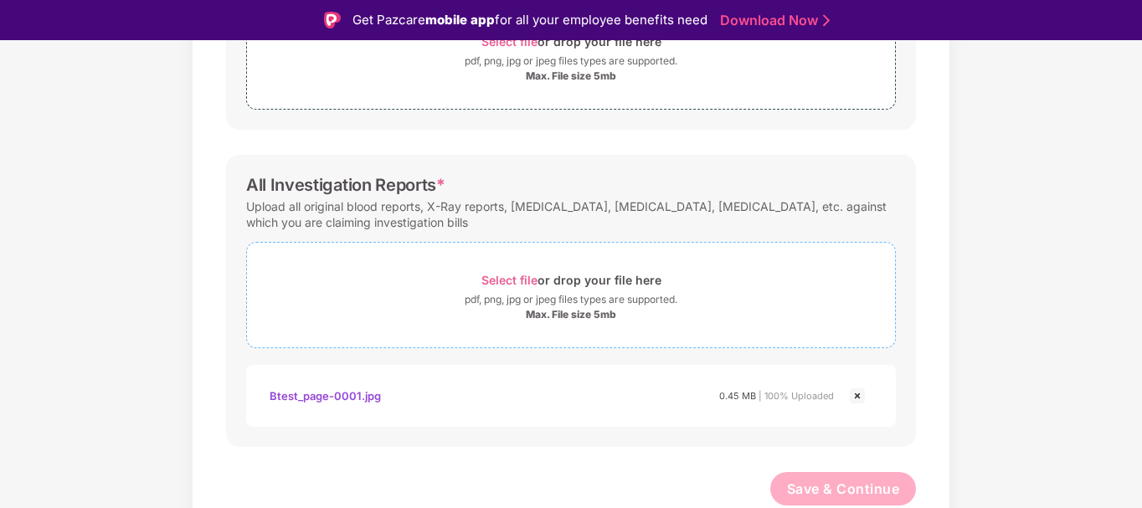
click at [588, 297] on div "pdf, png, jpg or jpeg files types are supported." at bounding box center [571, 299] width 213 height 17
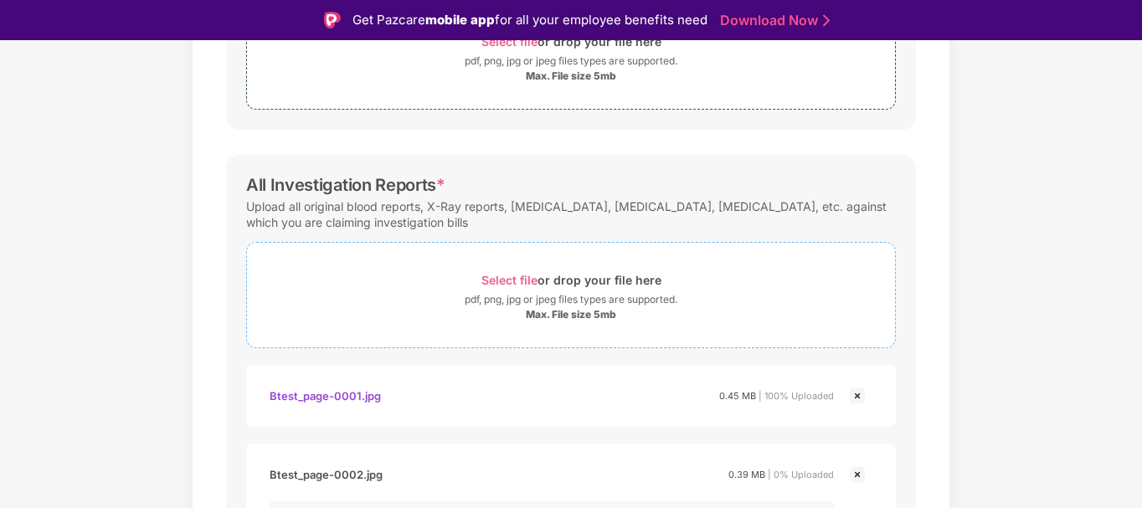
scroll to position [765, 0]
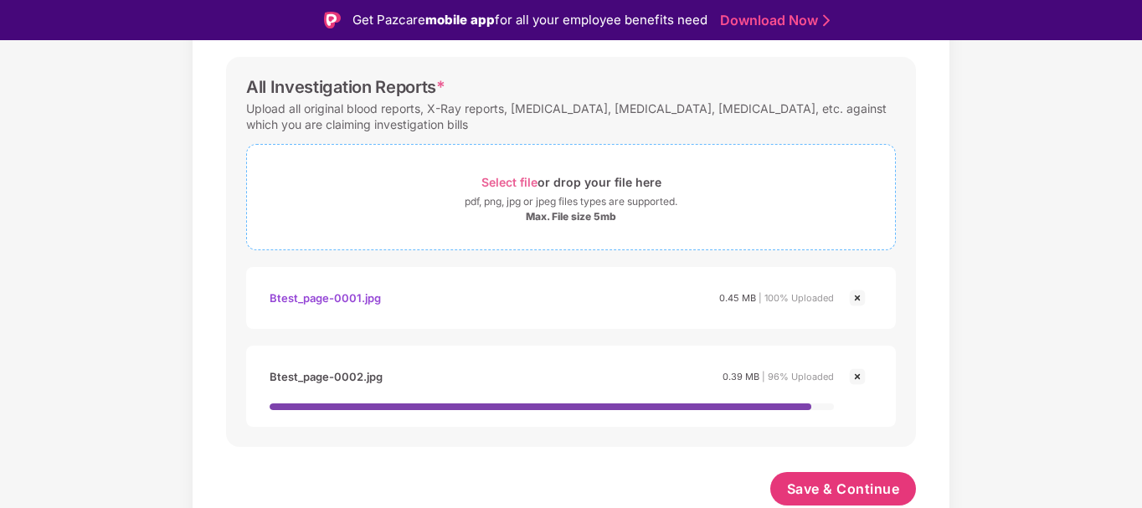
click at [593, 186] on div "Select file or drop your file here" at bounding box center [572, 182] width 180 height 23
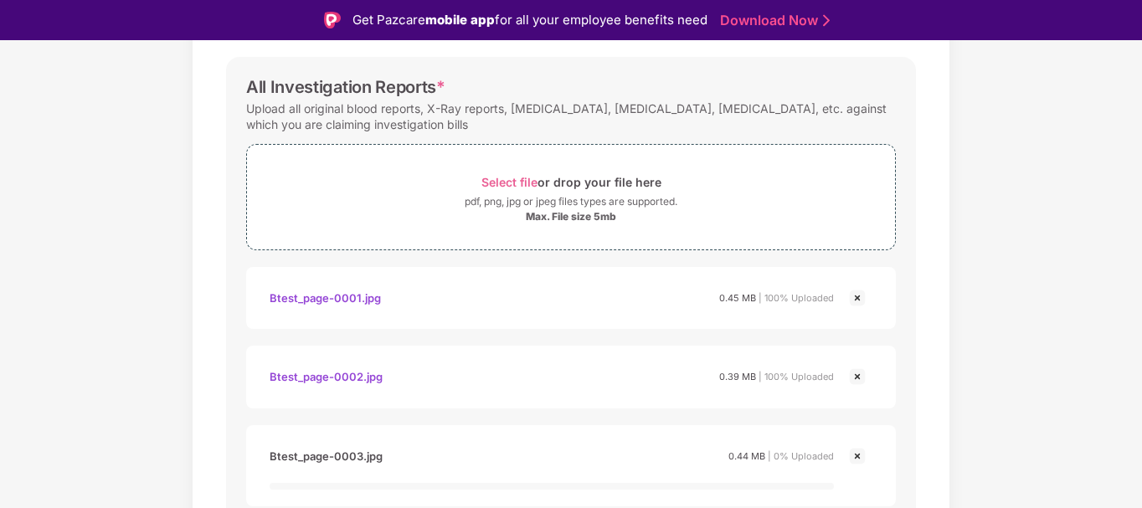
scroll to position [844, 0]
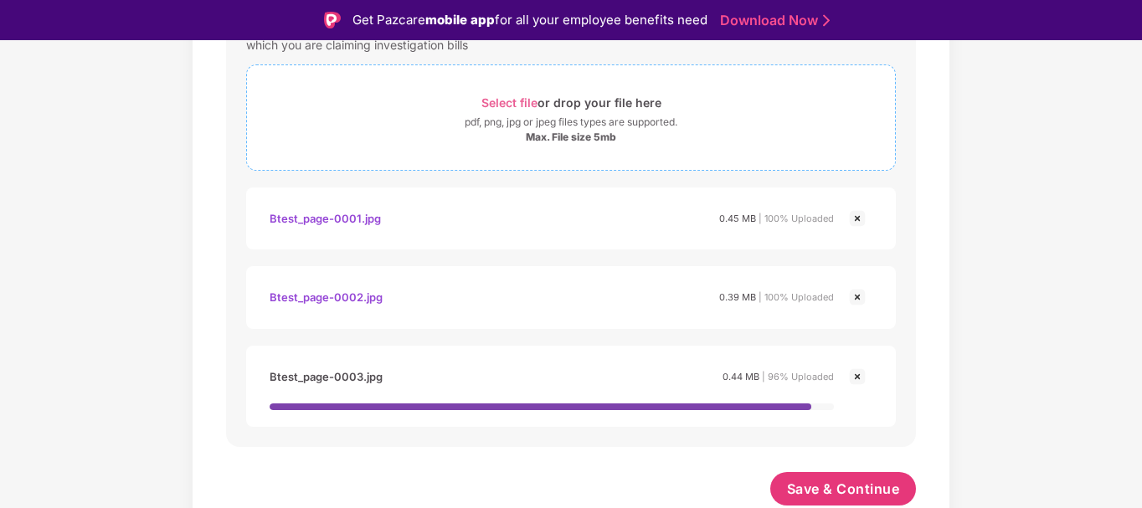
click at [587, 131] on div "Max. File size 5mb" at bounding box center [571, 137] width 90 height 13
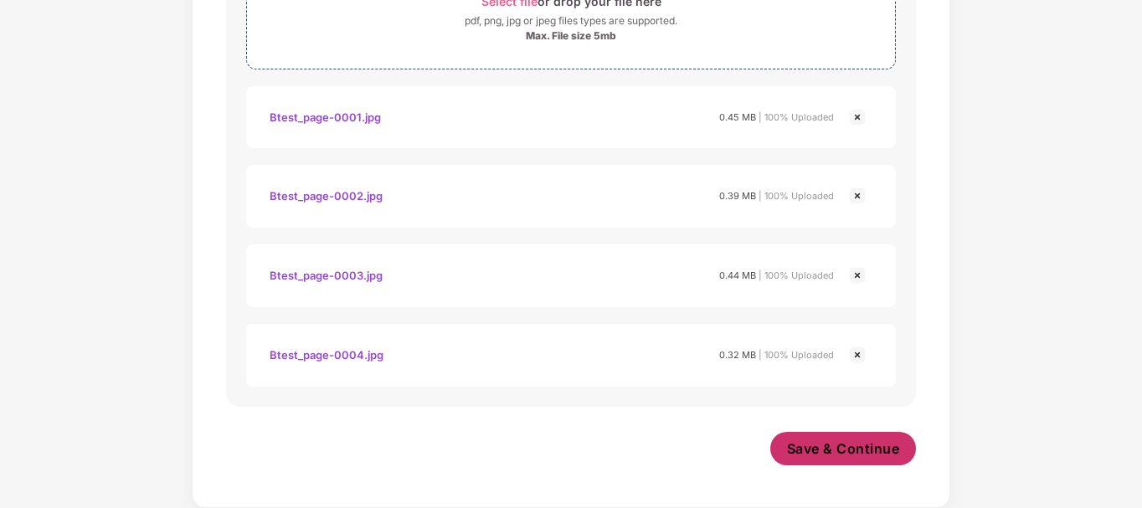
scroll to position [905, 0]
click at [590, 21] on div "pdf, png, jpg or jpeg files types are supported." at bounding box center [571, 21] width 213 height 17
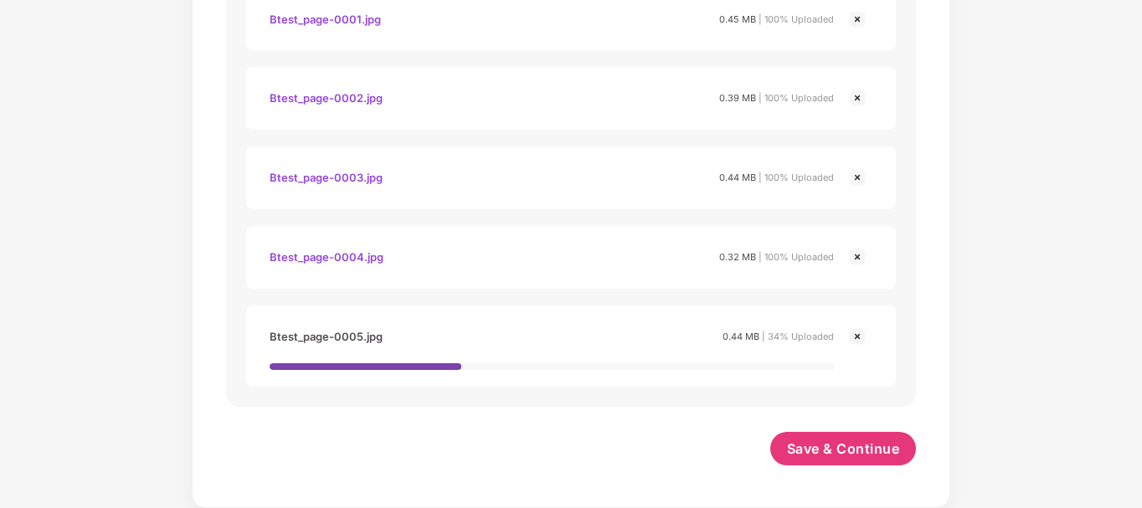
scroll to position [668, 0]
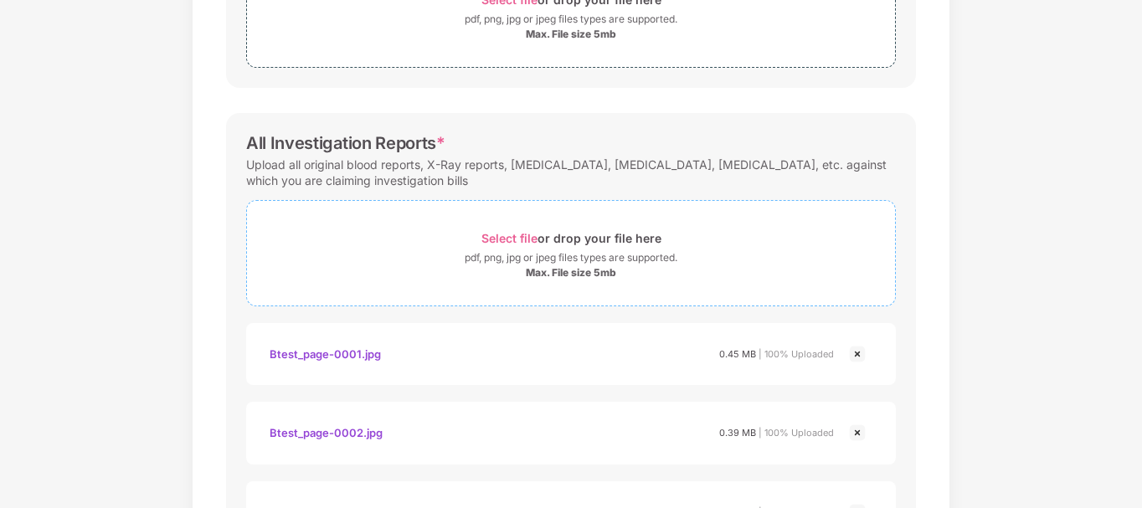
click at [585, 255] on div "pdf, png, jpg or jpeg files types are supported." at bounding box center [571, 258] width 213 height 17
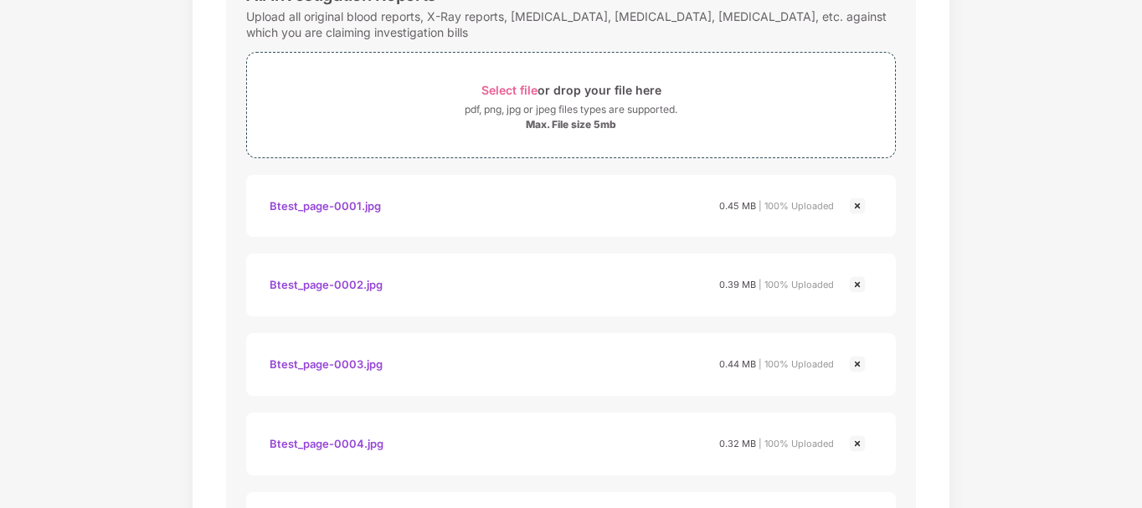
scroll to position [813, 0]
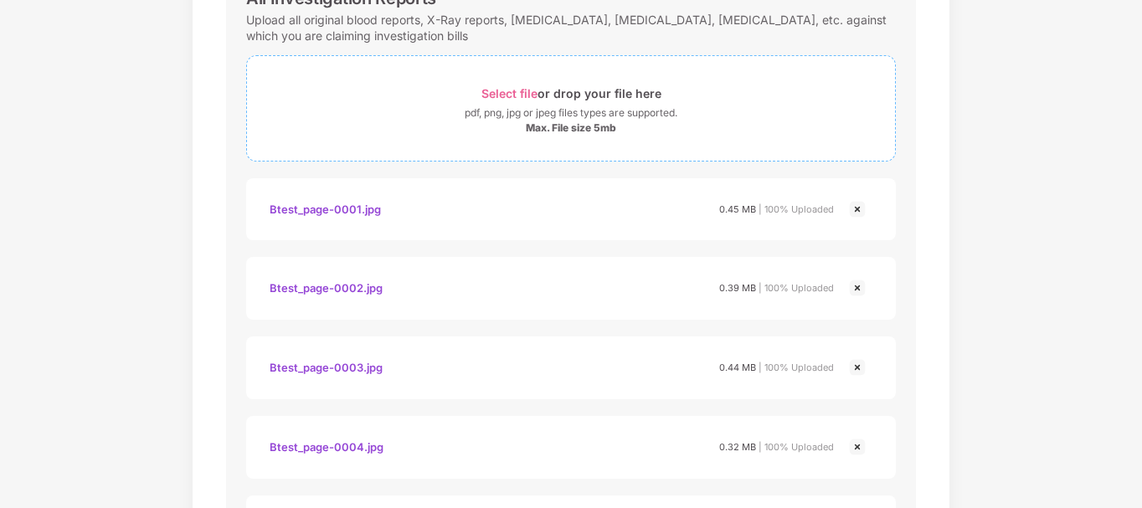
click at [571, 91] on div "Select file or drop your file here" at bounding box center [572, 93] width 180 height 23
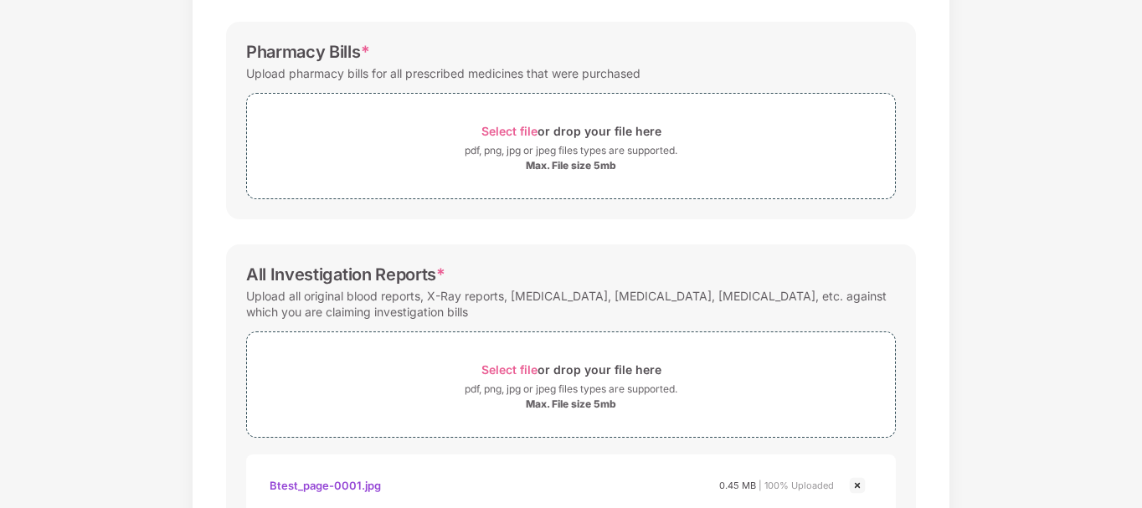
scroll to position [409, 0]
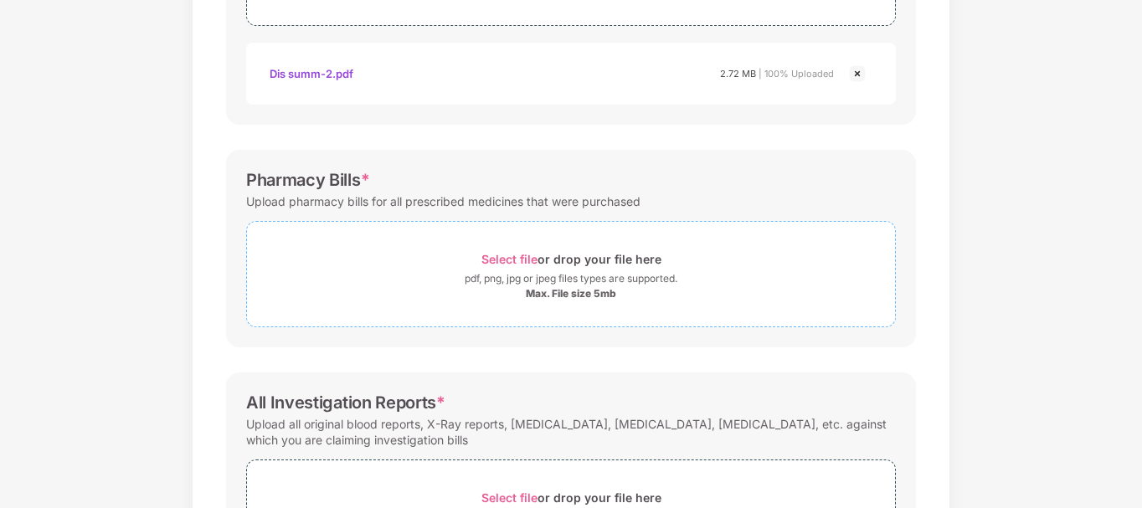
click at [563, 255] on div "Select file or drop your file here" at bounding box center [572, 259] width 180 height 23
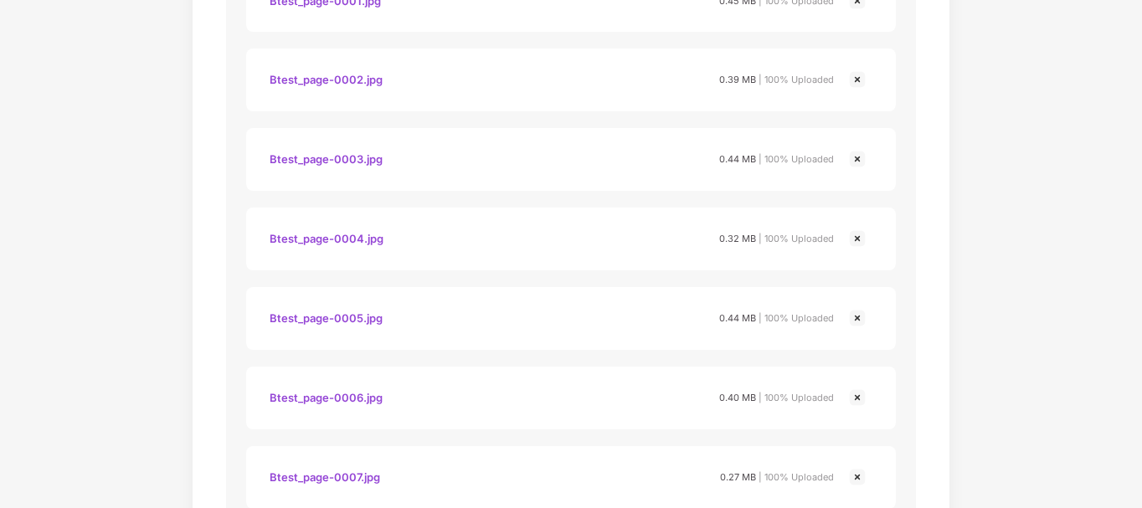
scroll to position [1144, 0]
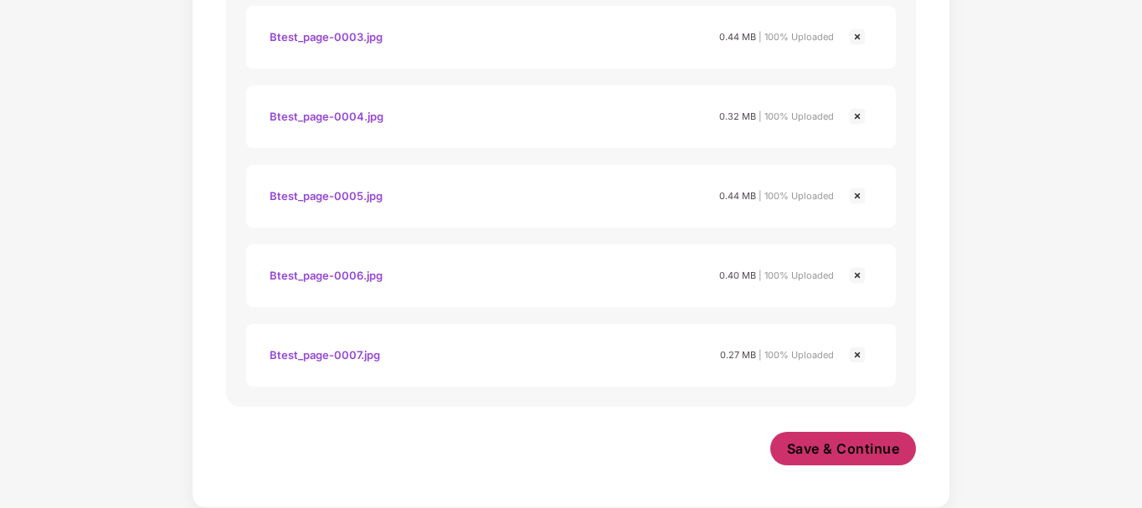
click at [832, 456] on span "Save & Continue" at bounding box center [843, 449] width 113 height 18
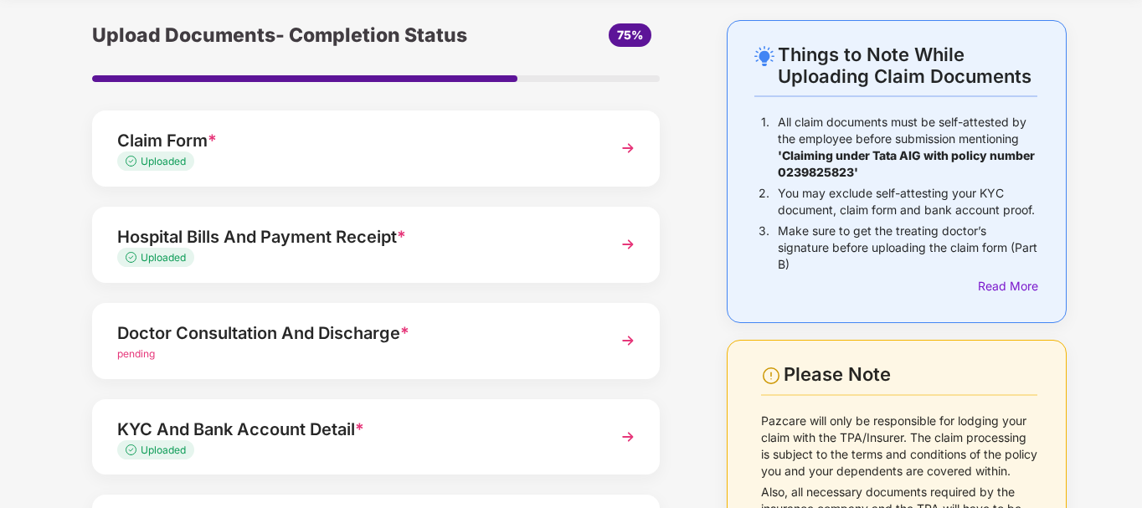
scroll to position [225, 0]
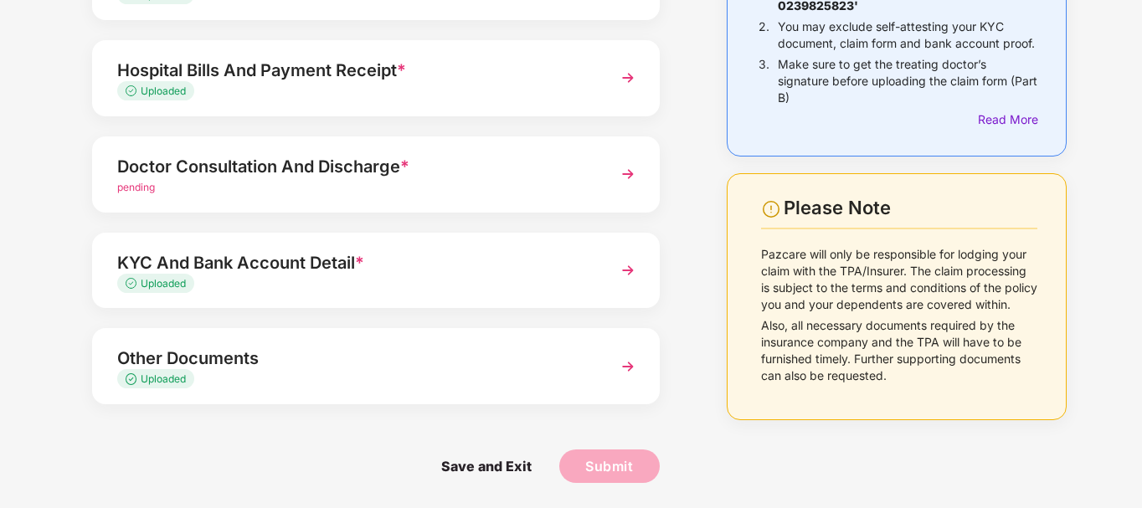
click at [335, 194] on div "pending" at bounding box center [354, 188] width 474 height 16
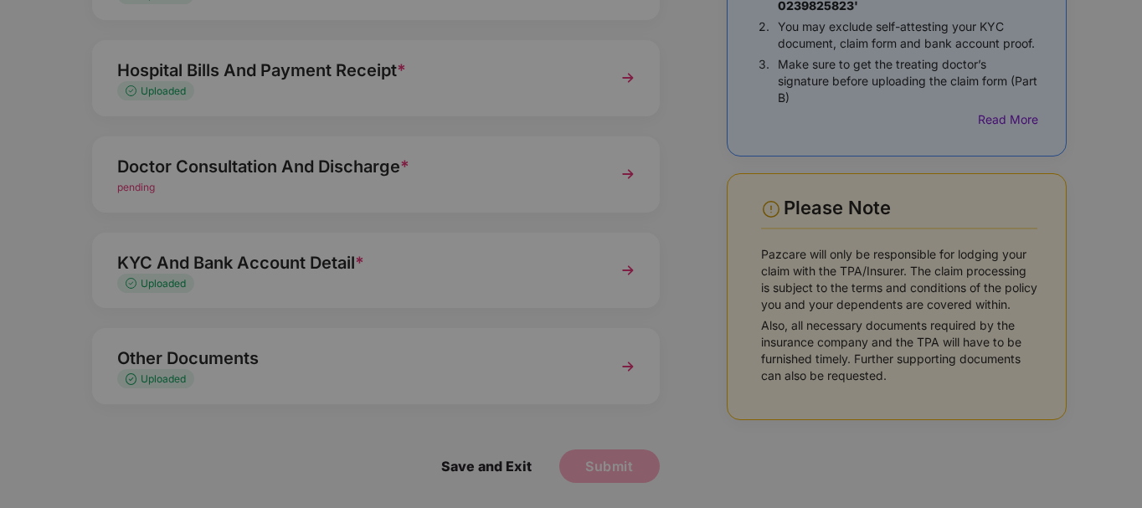
scroll to position [0, 0]
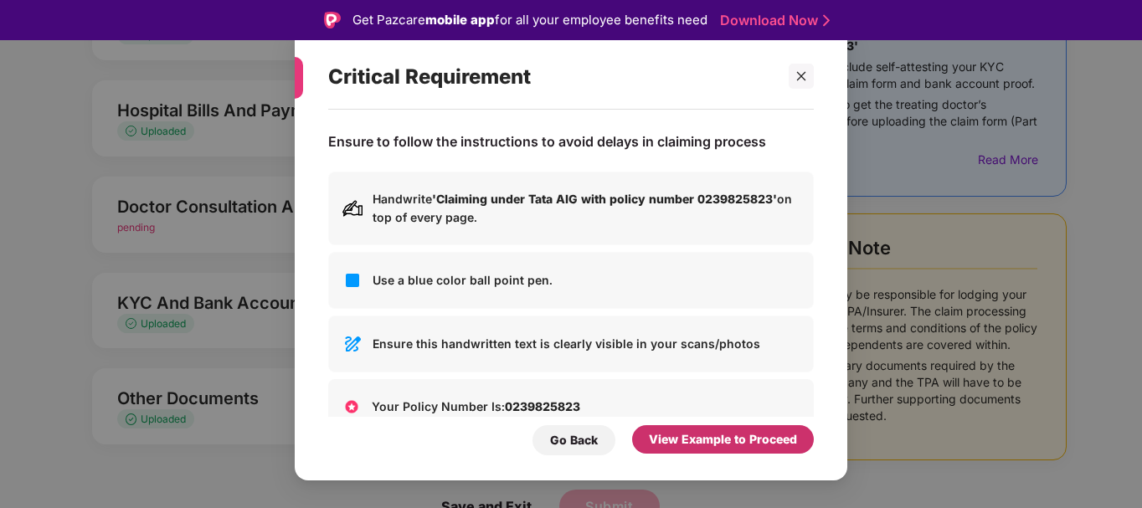
click at [732, 451] on div "View Example to Proceed" at bounding box center [723, 439] width 182 height 28
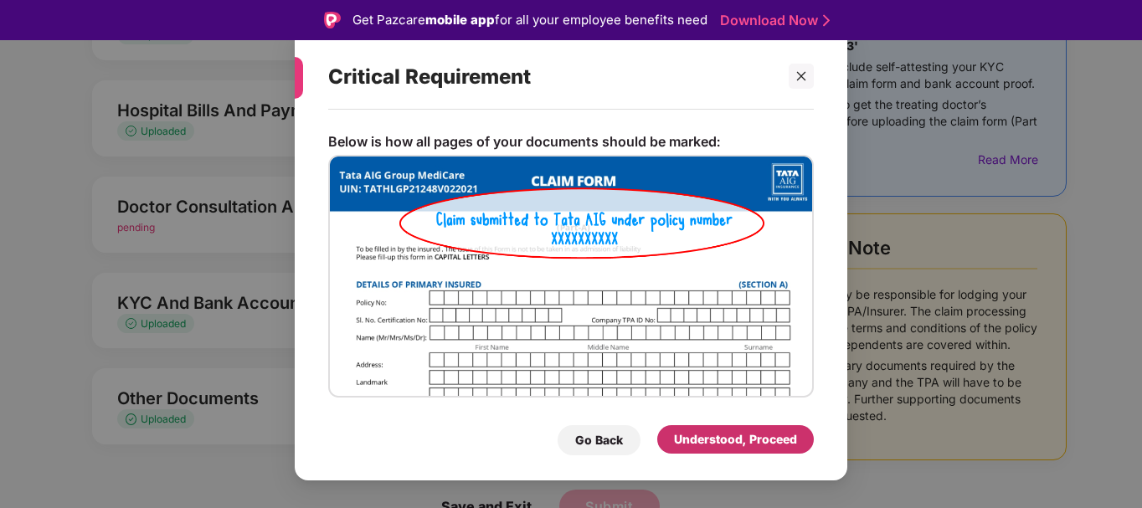
click at [688, 431] on div "Understood, Proceed" at bounding box center [735, 439] width 123 height 18
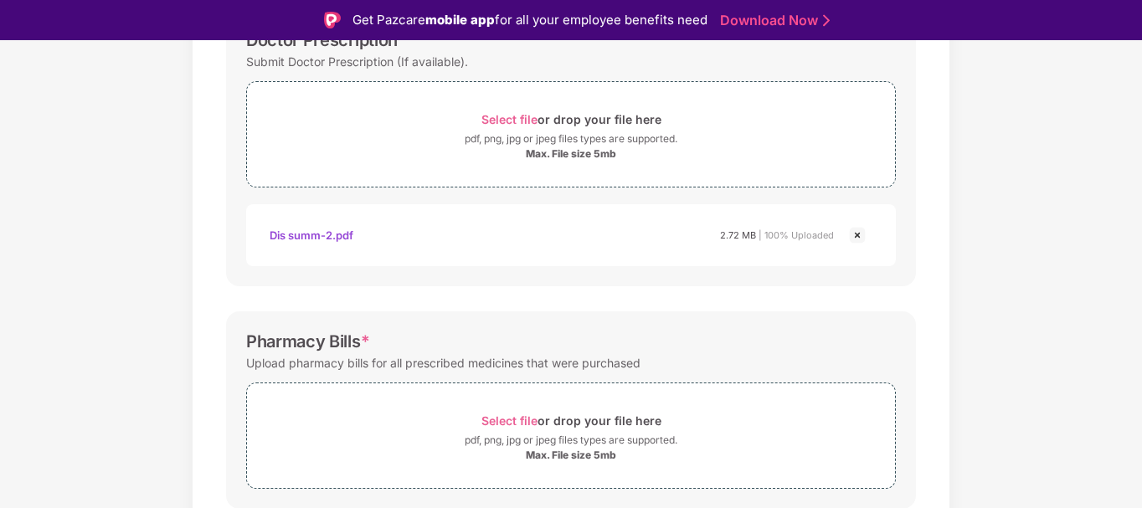
scroll to position [469, 0]
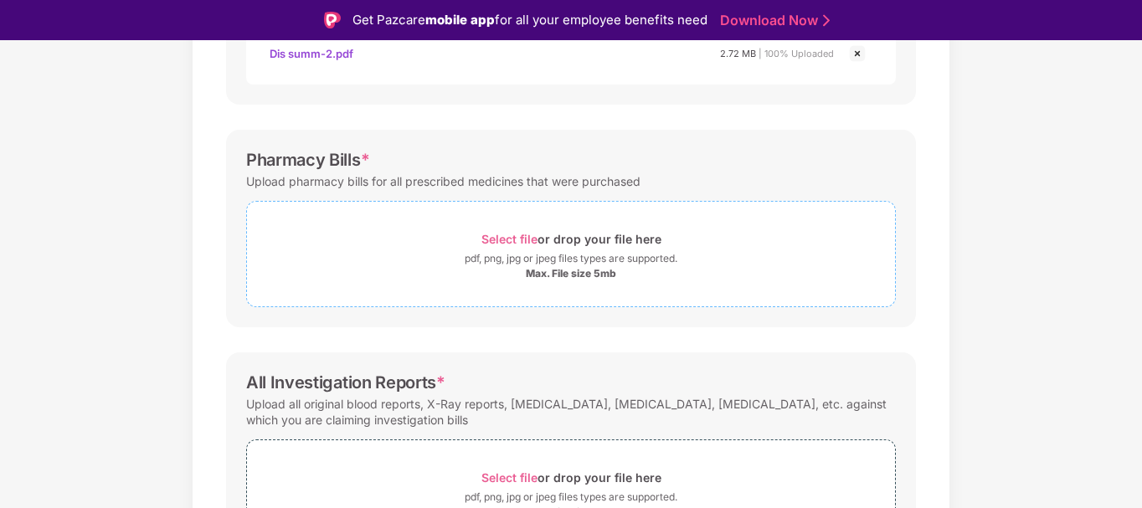
click at [589, 242] on div "Select file or drop your file here" at bounding box center [572, 239] width 180 height 23
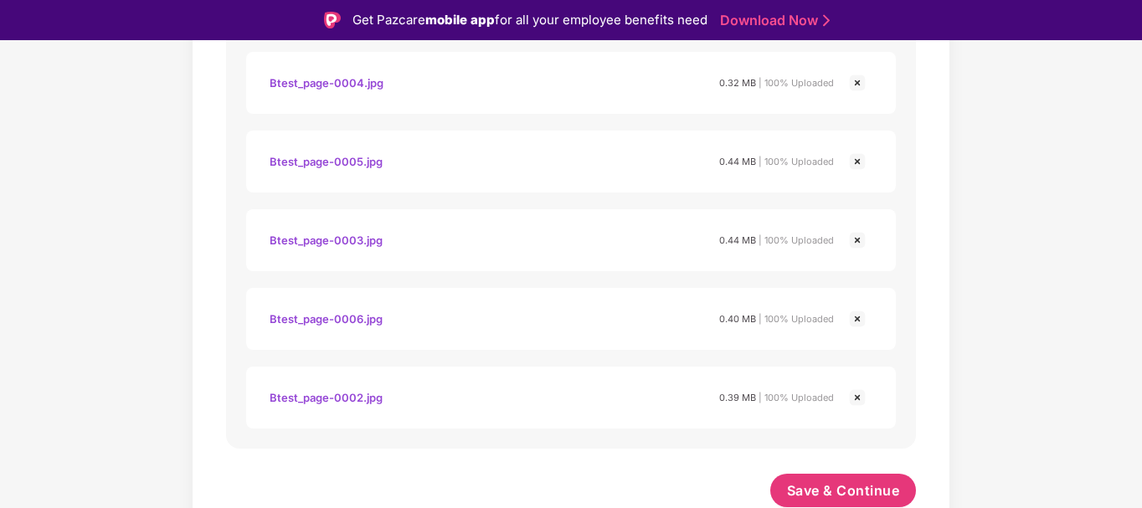
scroll to position [1219, 0]
click at [821, 491] on span "Save & Continue" at bounding box center [843, 489] width 113 height 18
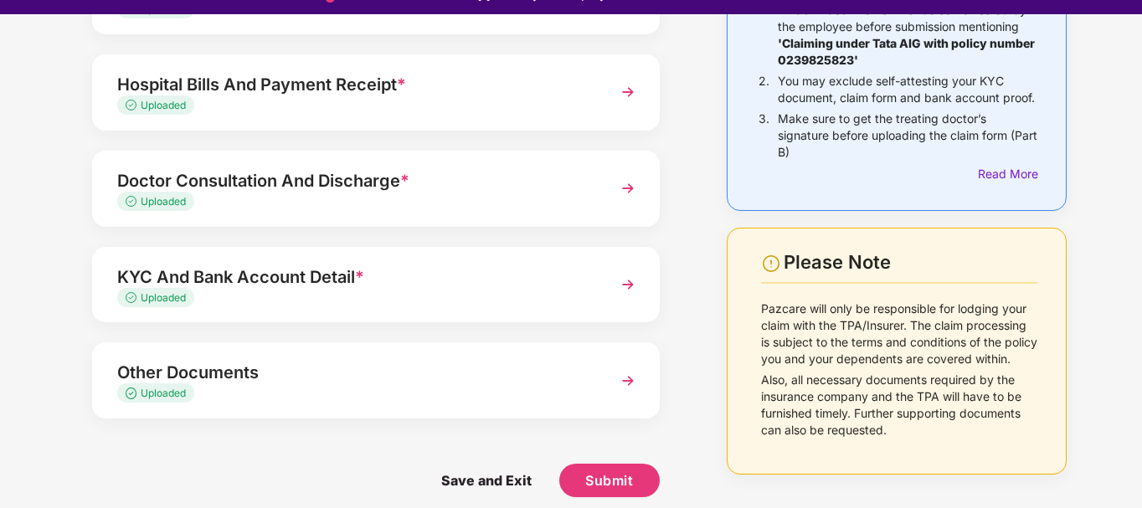
scroll to position [40, 0]
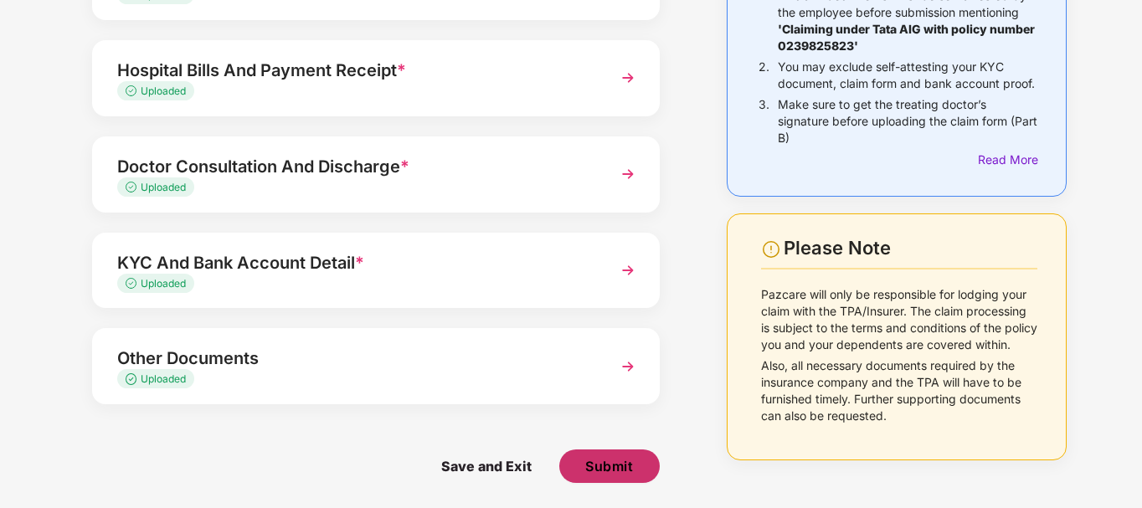
click at [615, 474] on span "Submit" at bounding box center [609, 466] width 48 height 18
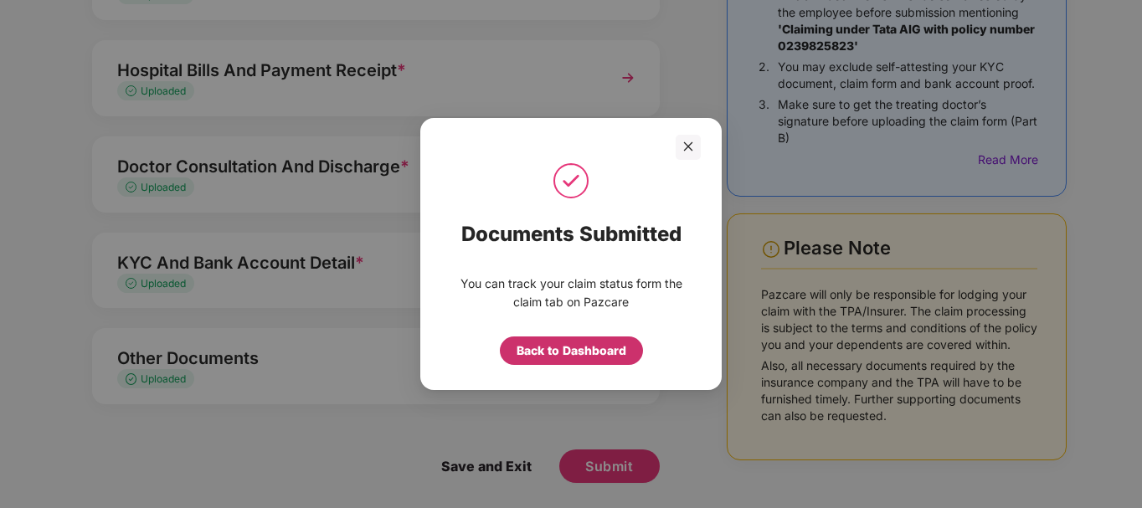
click at [584, 353] on div "Back to Dashboard" at bounding box center [572, 351] width 110 height 18
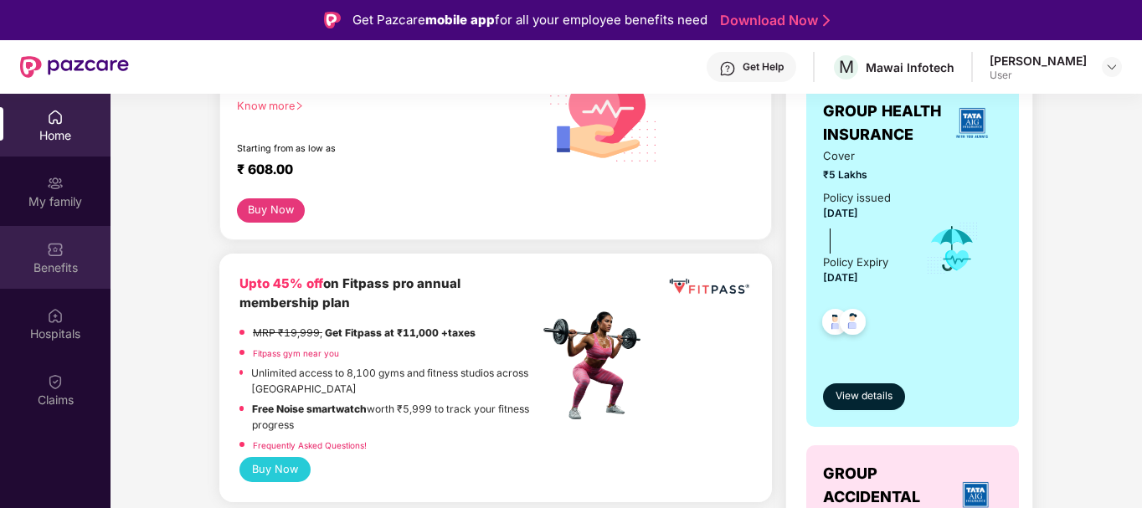
scroll to position [168, 0]
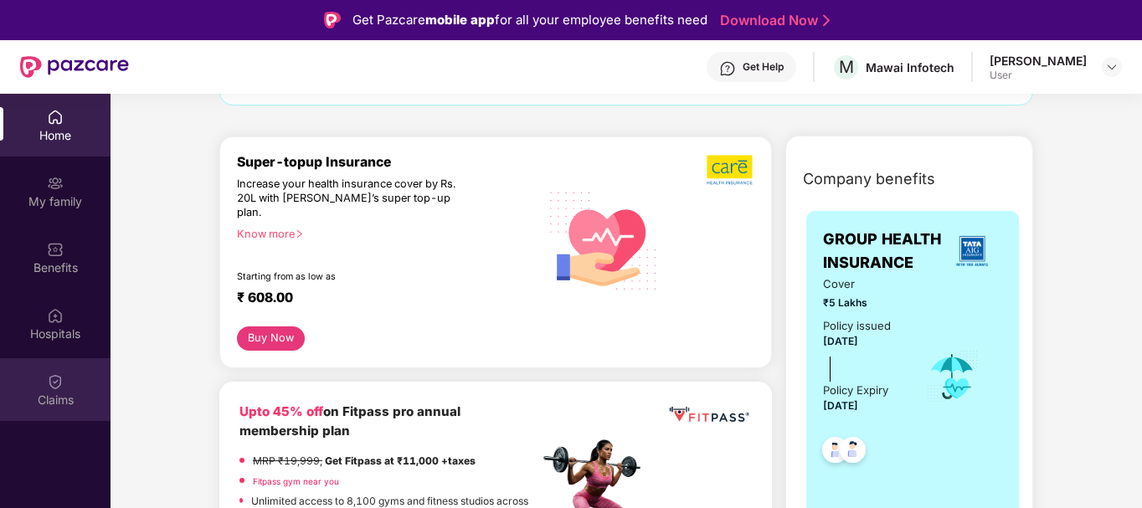
click at [57, 389] on img at bounding box center [55, 382] width 17 height 17
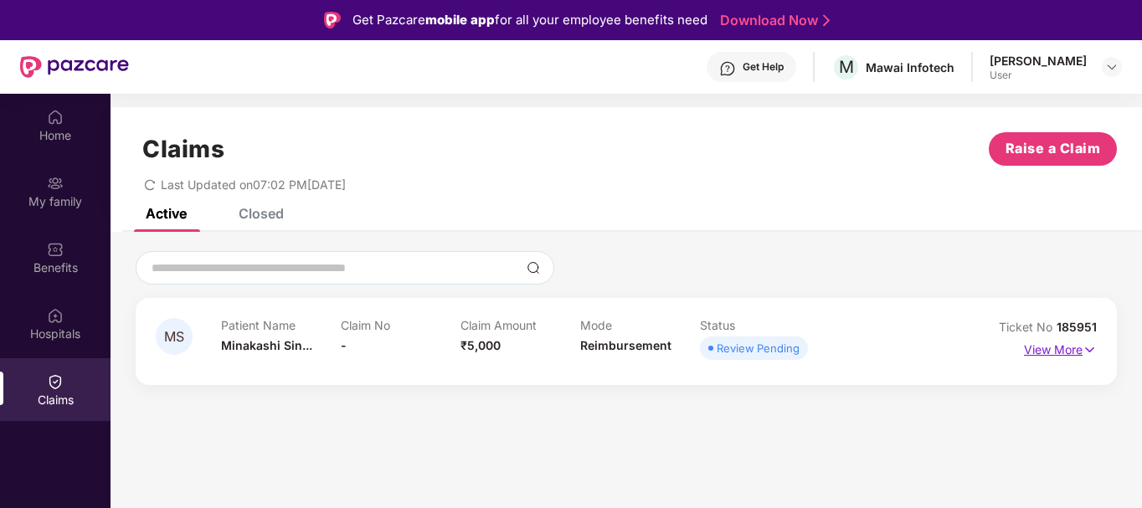
click at [1062, 349] on p "View More" at bounding box center [1060, 348] width 73 height 23
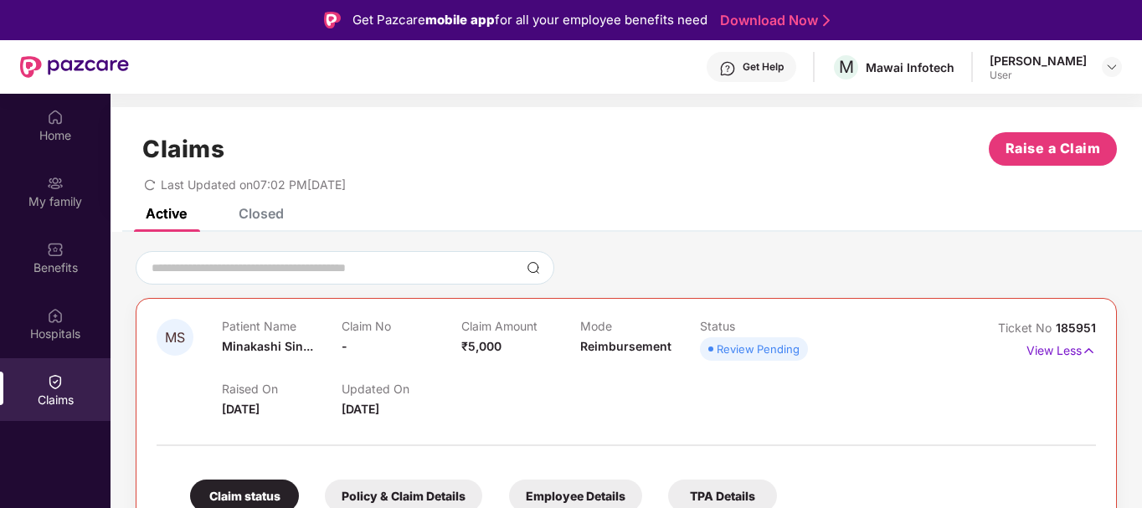
click at [497, 331] on p "Claim Amount" at bounding box center [521, 326] width 120 height 14
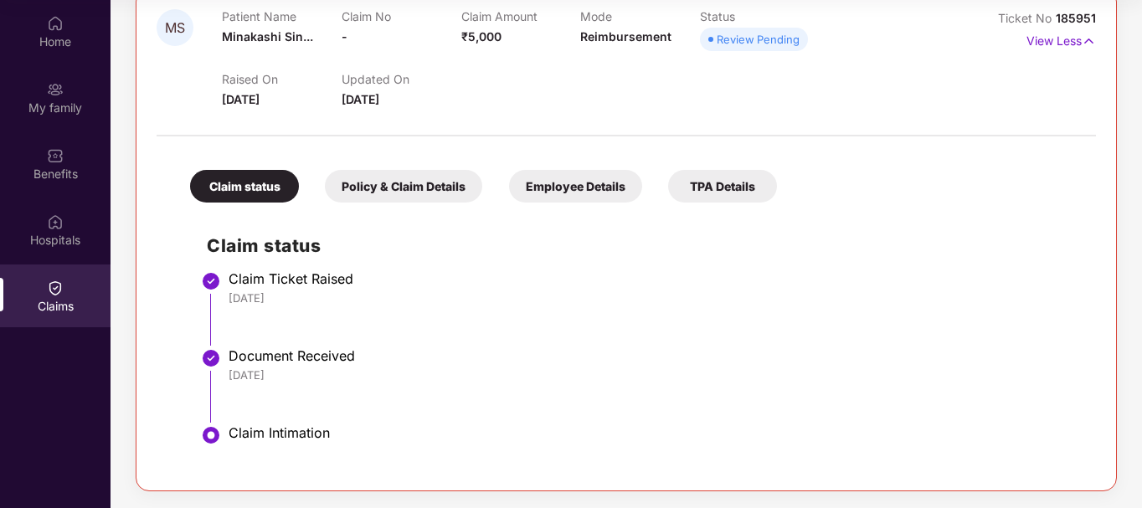
scroll to position [49, 0]
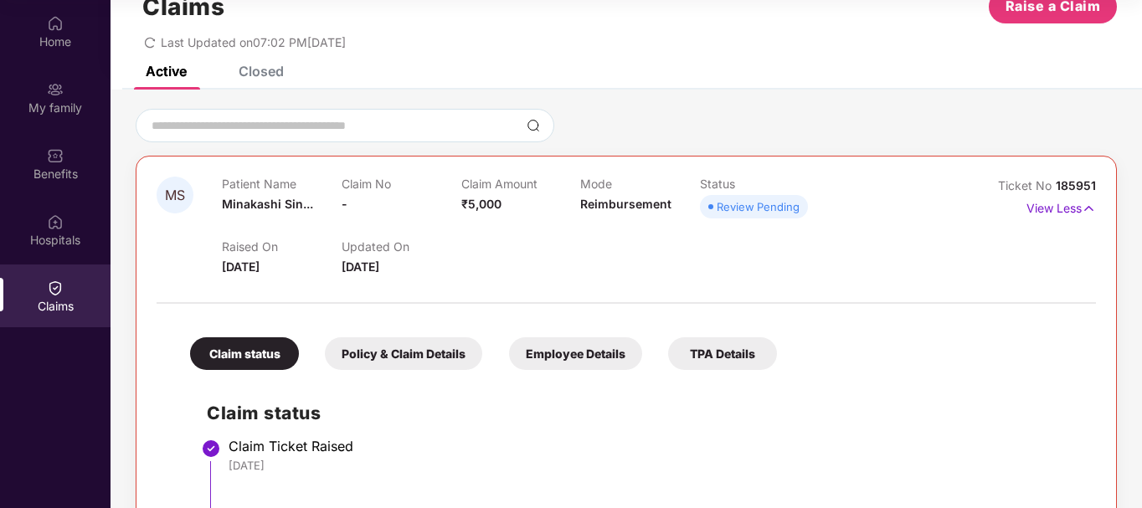
click at [475, 202] on span "₹5,000" at bounding box center [481, 204] width 40 height 14
click at [1076, 205] on p "View Less" at bounding box center [1062, 206] width 70 height 23
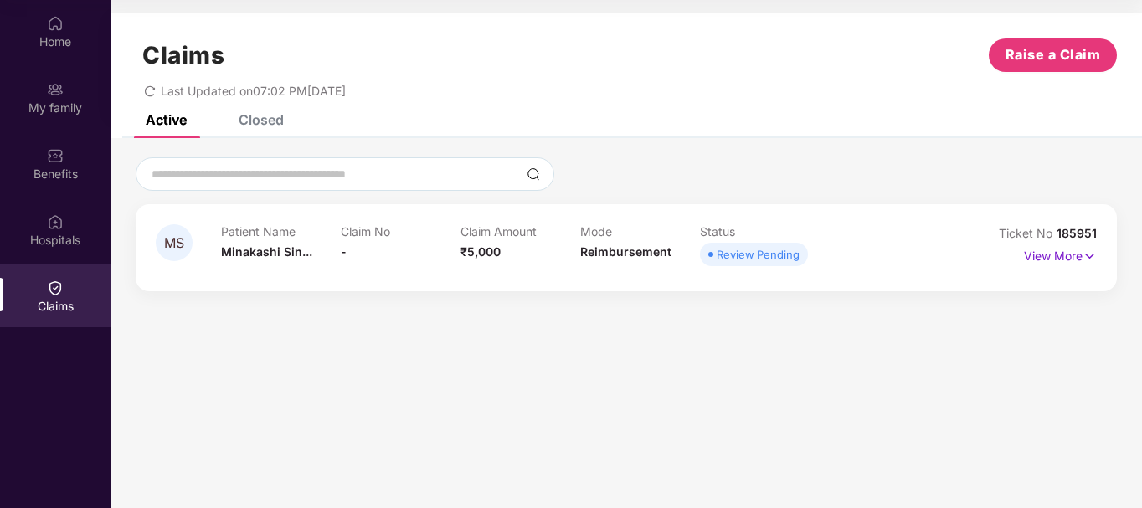
click at [778, 255] on div "Review Pending" at bounding box center [758, 254] width 83 height 17
click at [1064, 253] on p "View More" at bounding box center [1060, 254] width 73 height 23
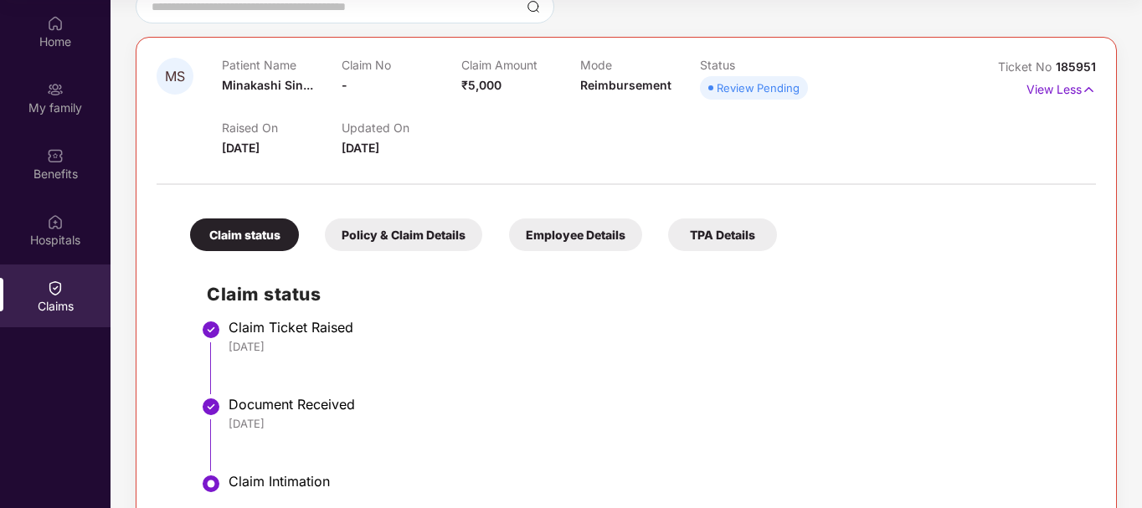
scroll to position [84, 0]
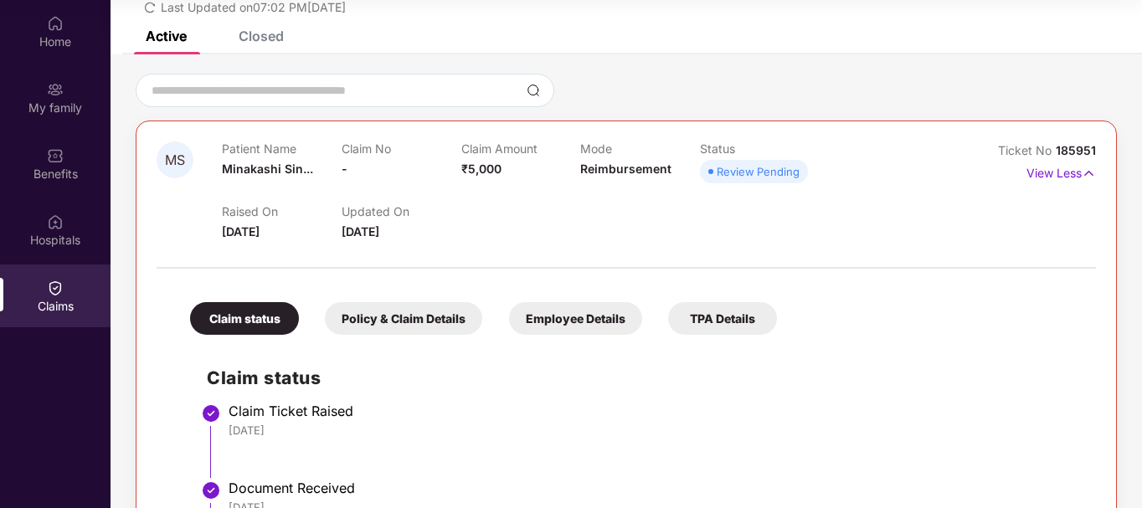
click at [500, 163] on span "₹5,000" at bounding box center [481, 169] width 40 height 14
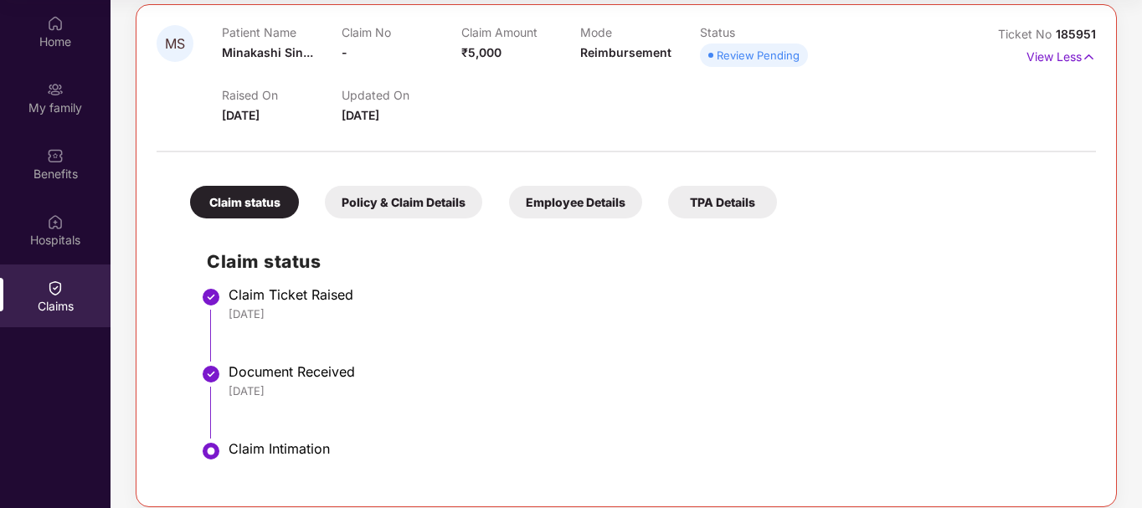
scroll to position [216, 0]
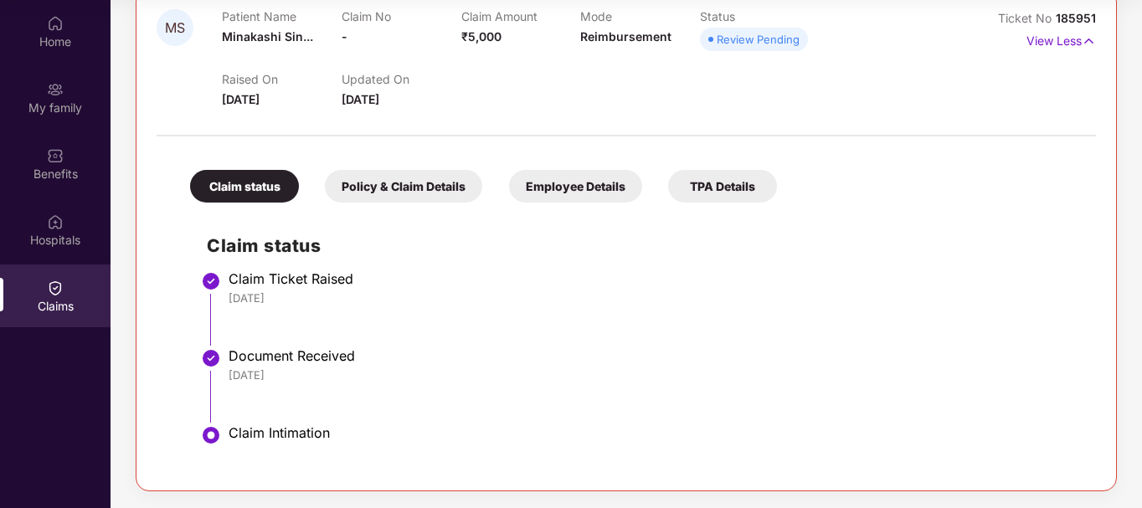
click at [278, 438] on div "Claim Intimation" at bounding box center [654, 433] width 851 height 17
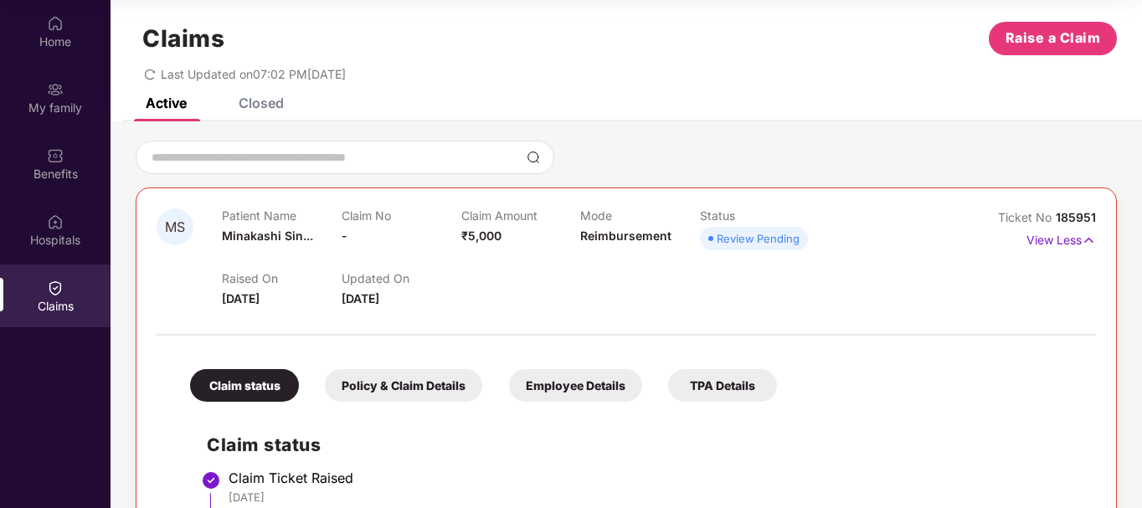
scroll to position [0, 0]
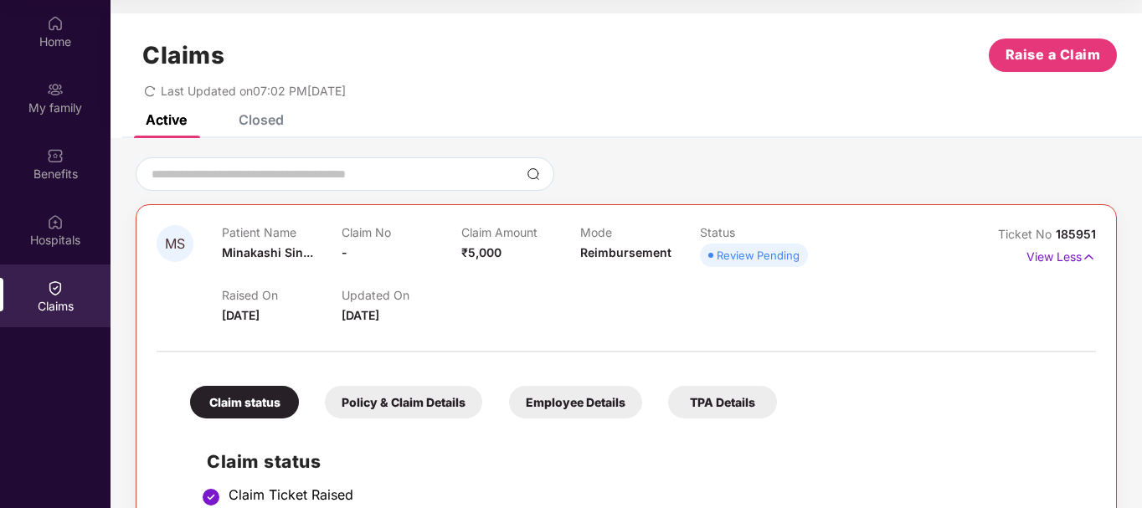
click at [276, 120] on div "Closed" at bounding box center [261, 119] width 45 height 17
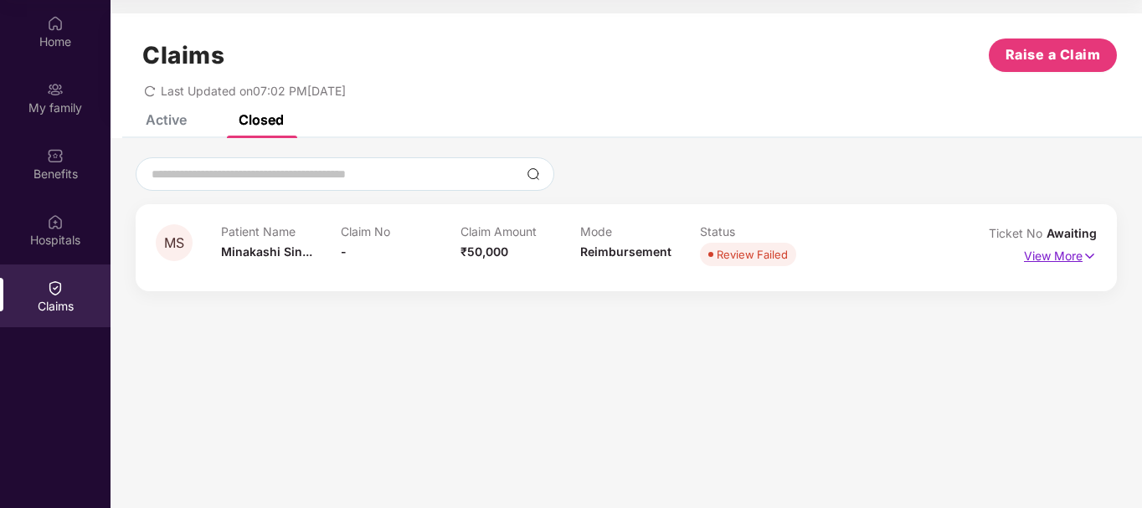
click at [1067, 258] on p "View More" at bounding box center [1060, 254] width 73 height 23
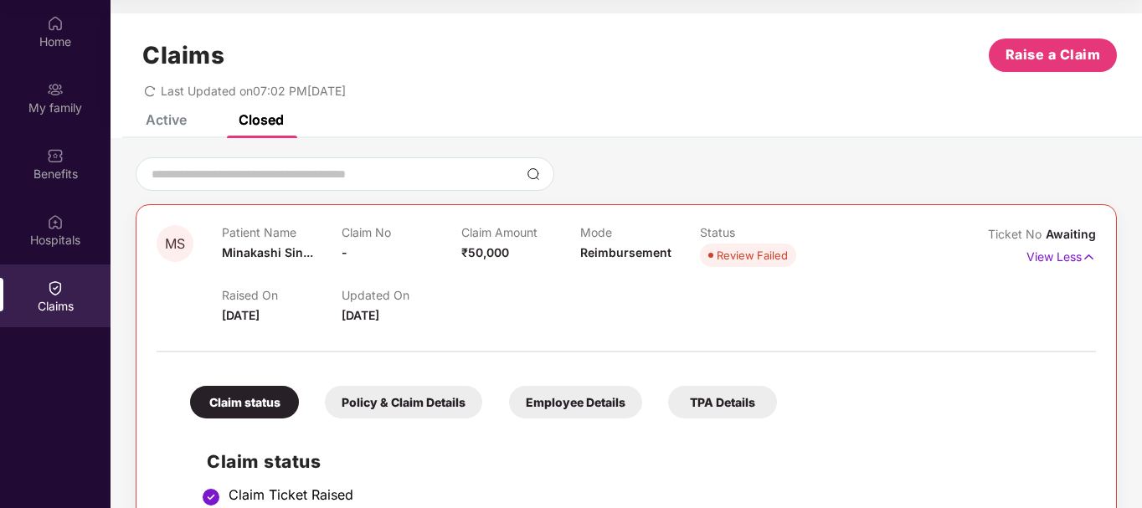
click at [147, 122] on div "Active" at bounding box center [166, 119] width 41 height 17
click at [174, 128] on div "Active" at bounding box center [154, 119] width 66 height 37
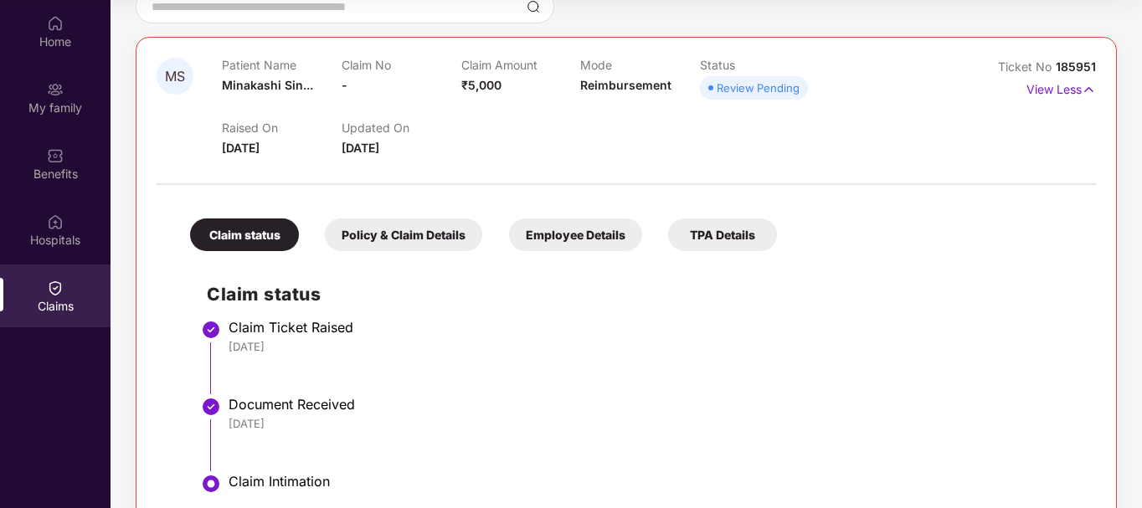
scroll to position [216, 0]
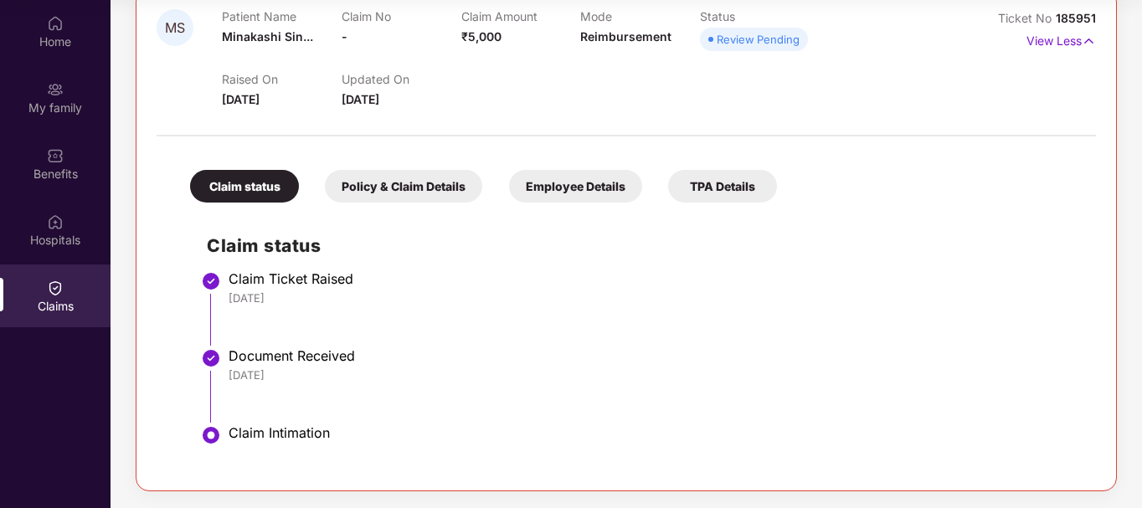
click at [425, 188] on div "Policy & Claim Details" at bounding box center [403, 186] width 157 height 33
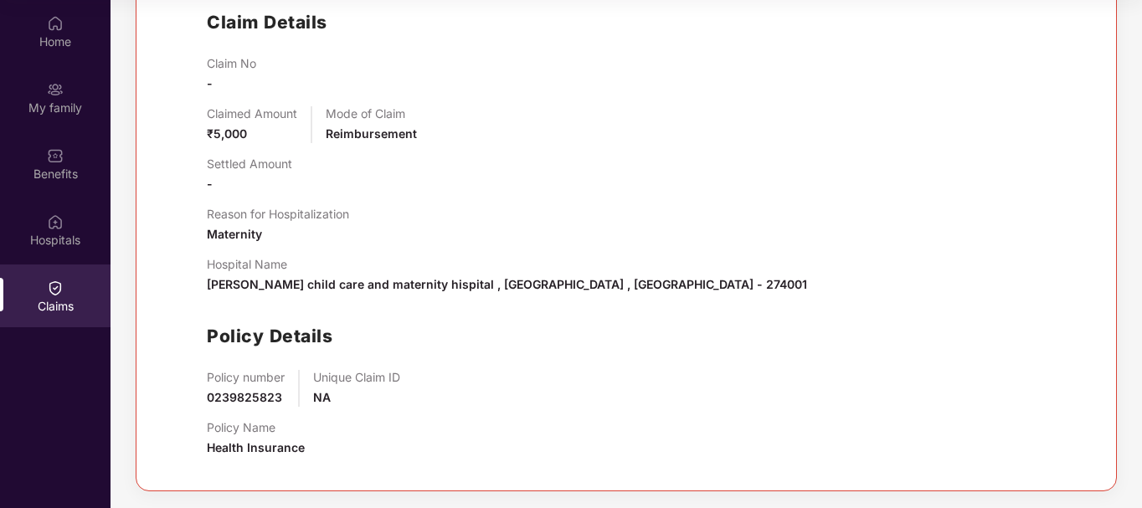
scroll to position [188, 0]
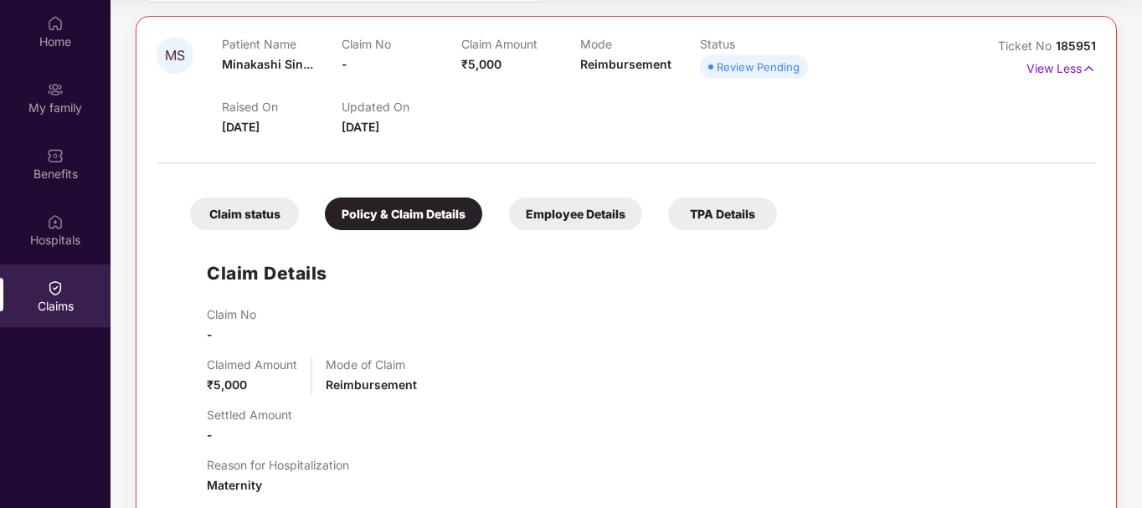
click at [573, 209] on div "Employee Details" at bounding box center [575, 214] width 133 height 33
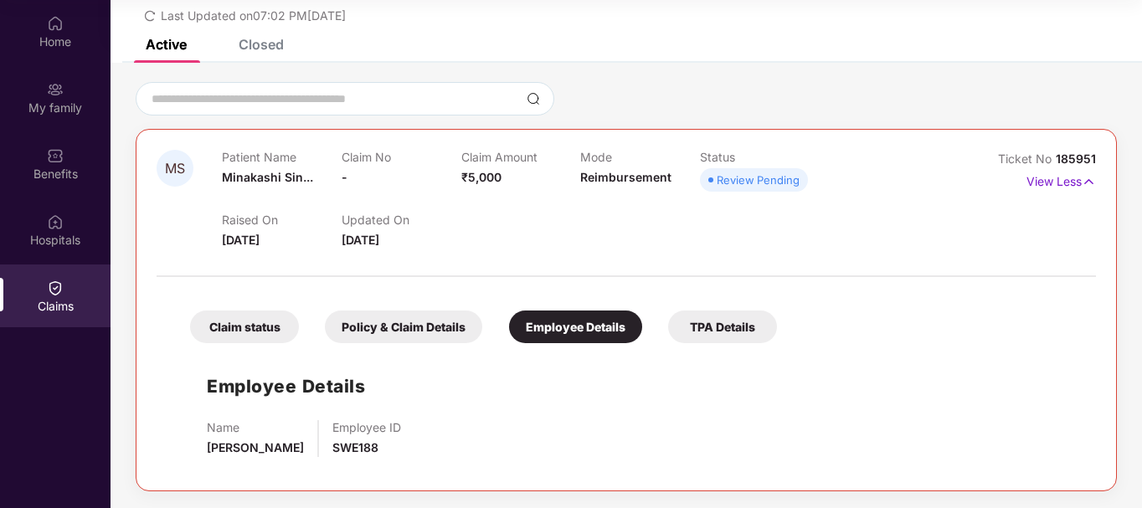
click at [709, 335] on div "TPA Details" at bounding box center [722, 327] width 109 height 33
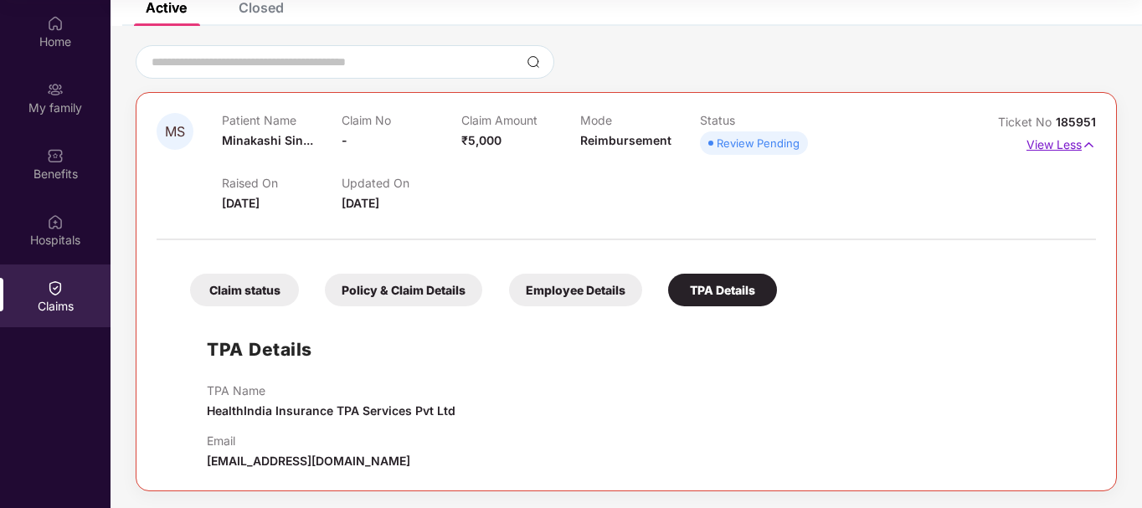
click at [1058, 149] on p "View Less" at bounding box center [1062, 142] width 70 height 23
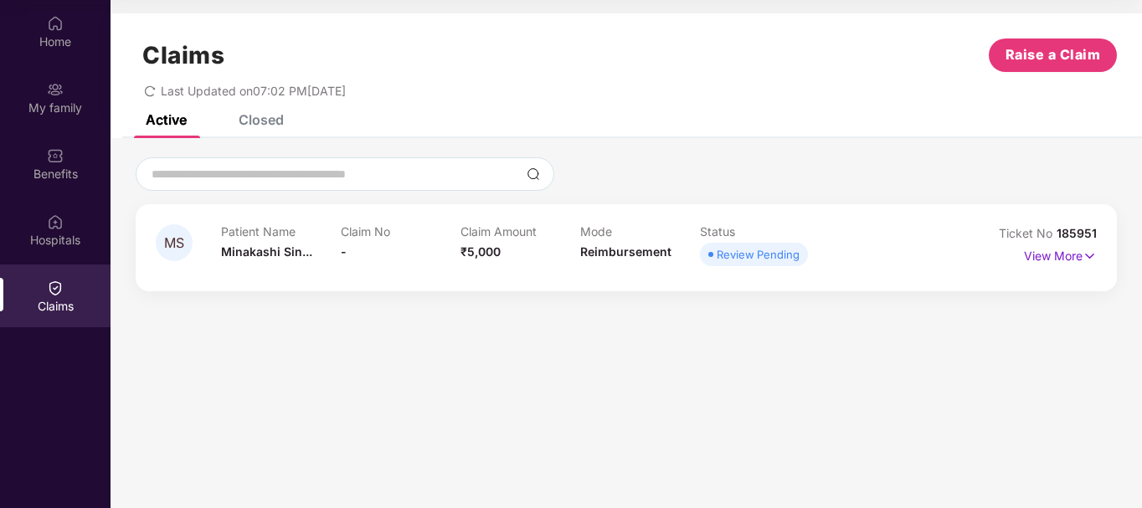
click at [63, 292] on img at bounding box center [55, 288] width 17 height 17
click at [265, 117] on div "Closed" at bounding box center [261, 119] width 45 height 17
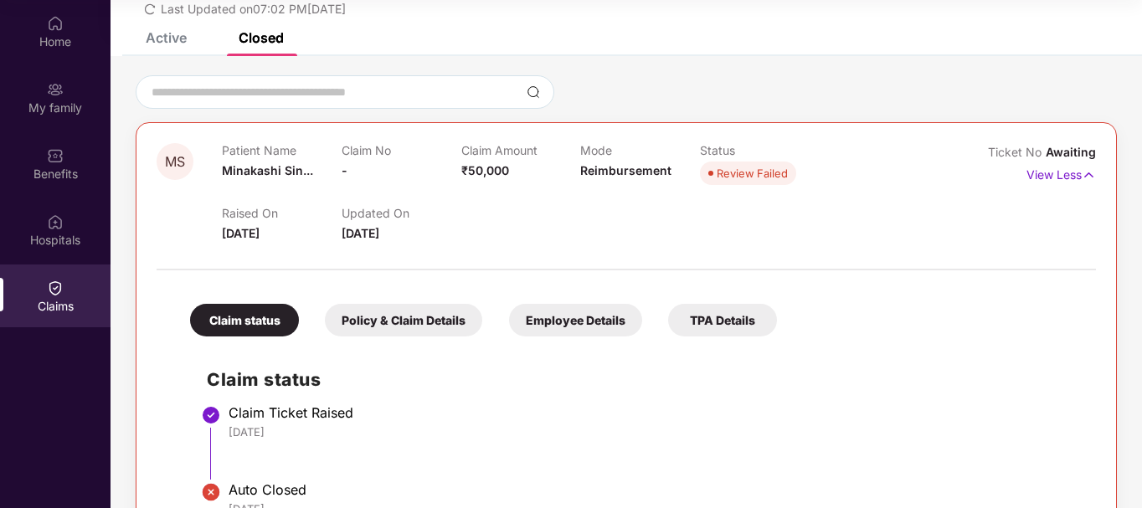
scroll to position [139, 0]
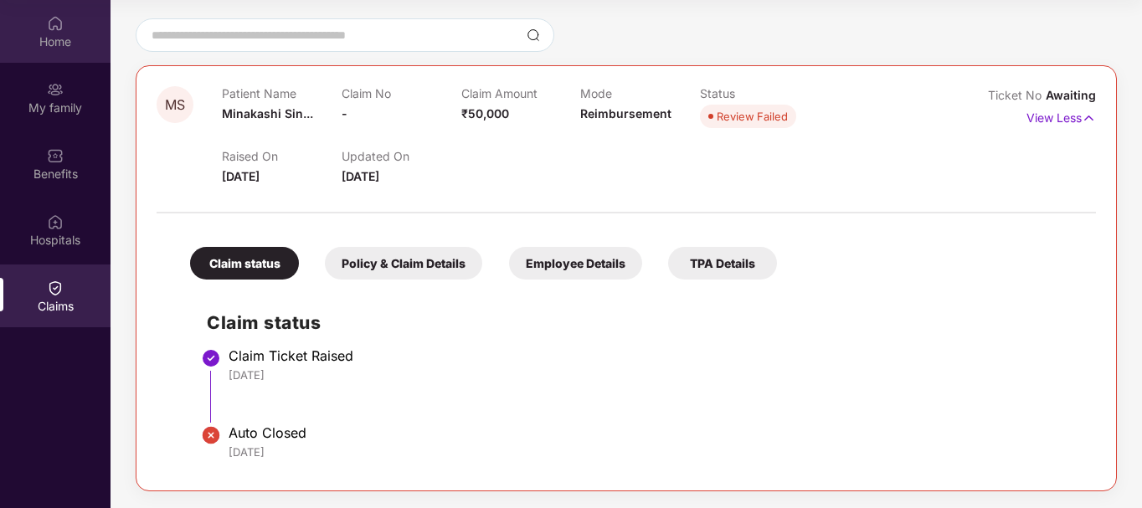
click at [62, 35] on div "Home" at bounding box center [55, 42] width 111 height 17
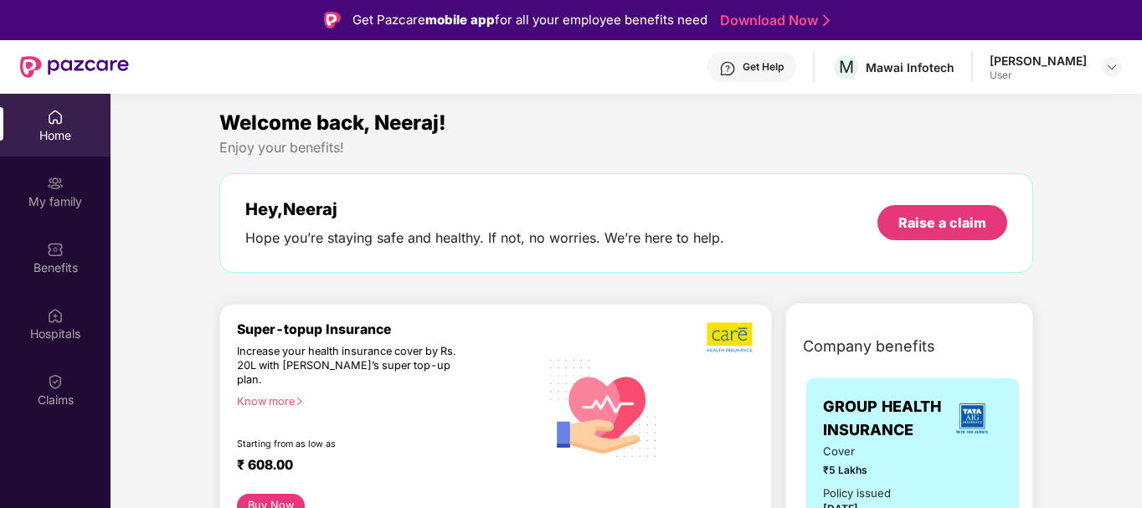
click at [70, 118] on div "Home" at bounding box center [55, 125] width 111 height 63
click at [900, 64] on div "Mawai Infotech" at bounding box center [910, 67] width 89 height 16
click at [1110, 64] on img at bounding box center [1112, 66] width 13 height 13
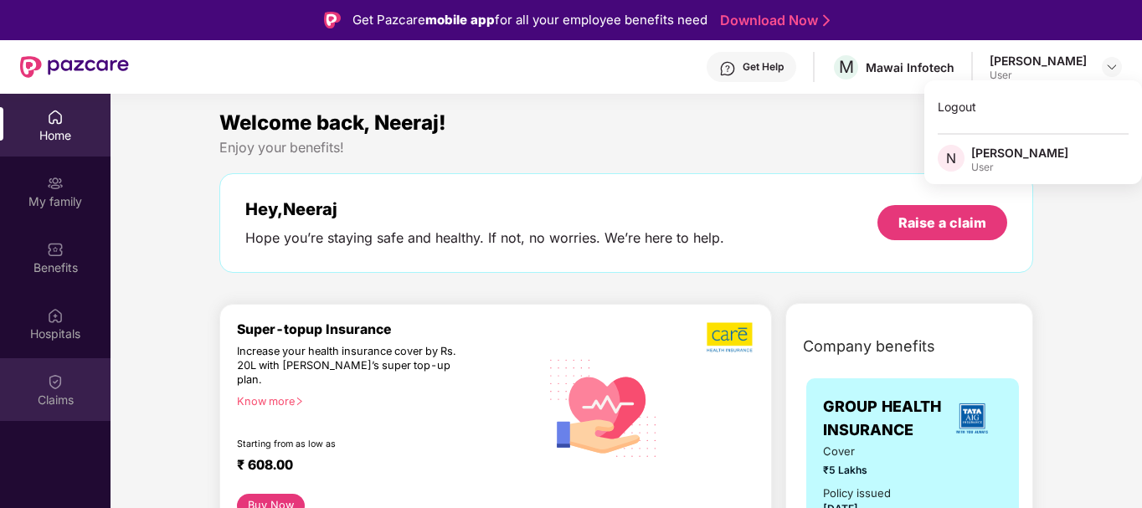
click at [49, 404] on div "Claims" at bounding box center [55, 400] width 111 height 17
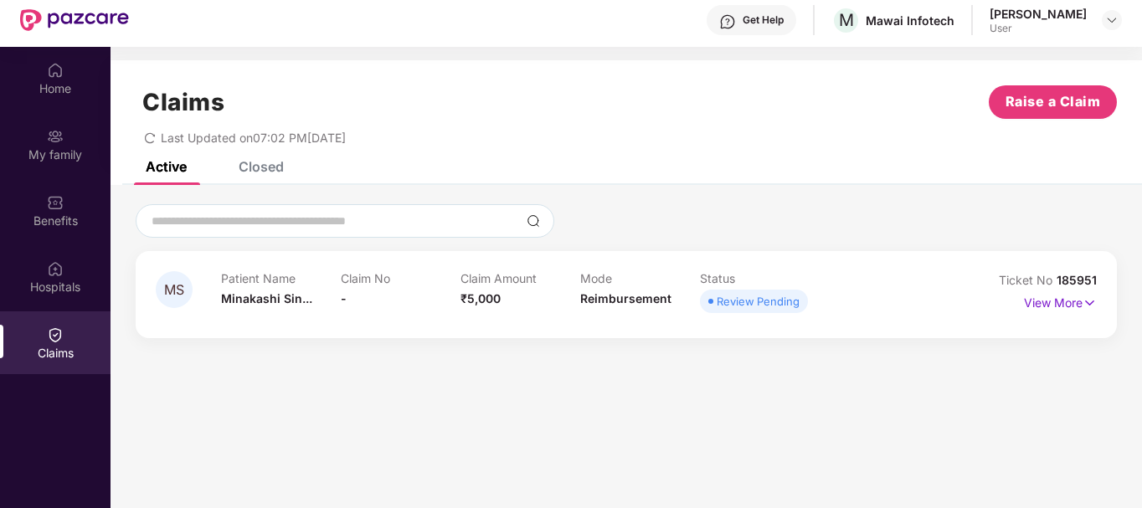
scroll to position [94, 0]
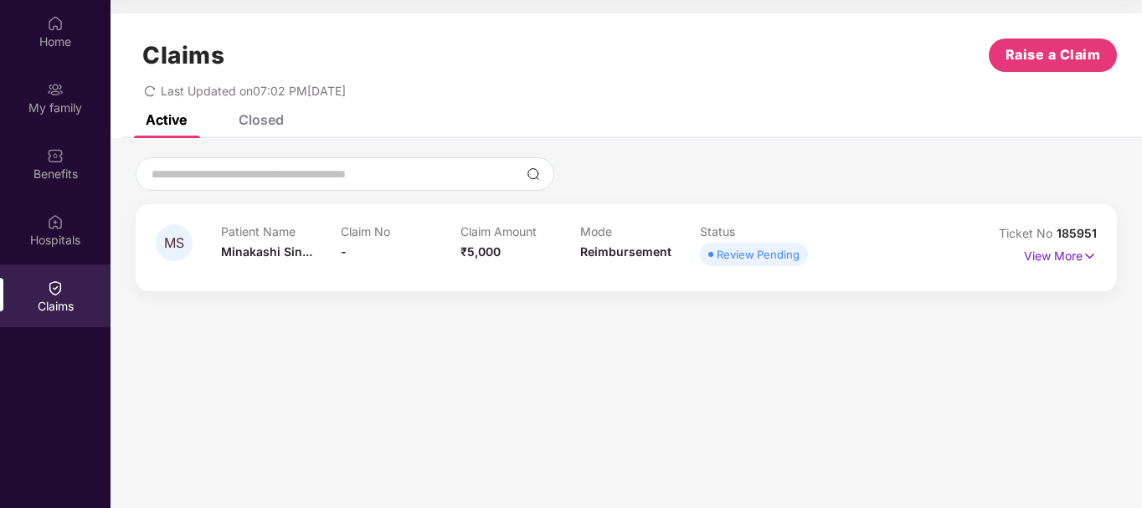
click at [367, 244] on div "Claim No -" at bounding box center [401, 247] width 120 height 46
click at [629, 245] on span "Reimbursement" at bounding box center [625, 252] width 91 height 14
click at [740, 257] on div "Review Pending" at bounding box center [758, 254] width 83 height 17
click at [1070, 249] on p "View More" at bounding box center [1060, 254] width 73 height 23
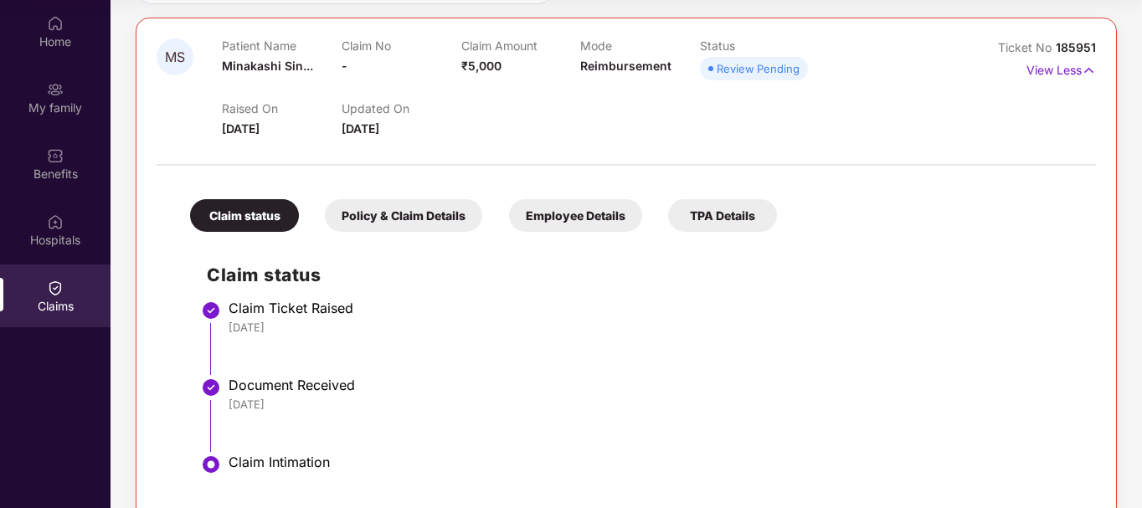
scroll to position [216, 0]
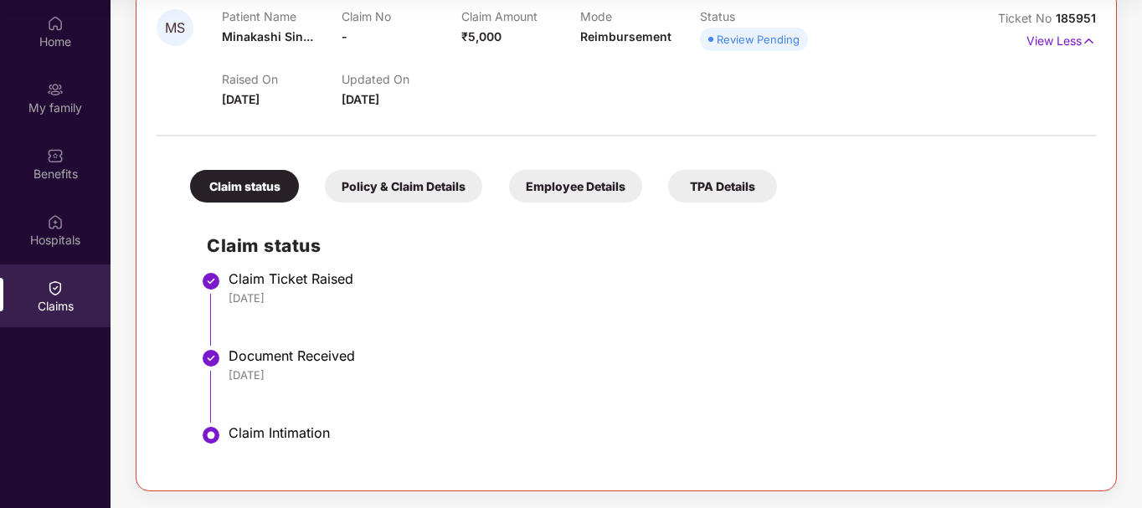
click at [240, 172] on div "Claim status" at bounding box center [244, 186] width 109 height 33
click at [383, 195] on div "Policy & Claim Details" at bounding box center [403, 186] width 157 height 33
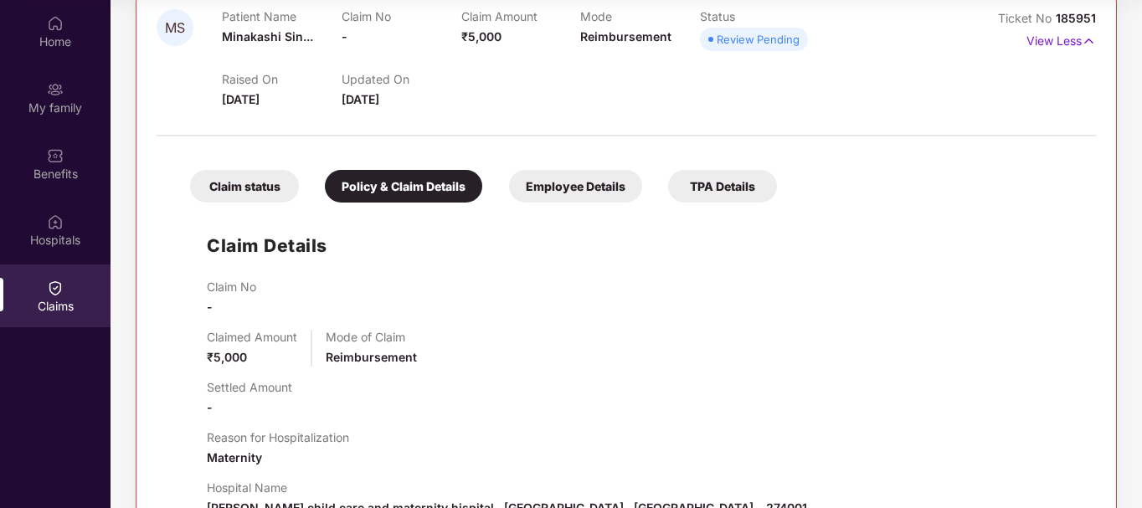
click at [238, 187] on div "Claim status" at bounding box center [244, 186] width 109 height 33
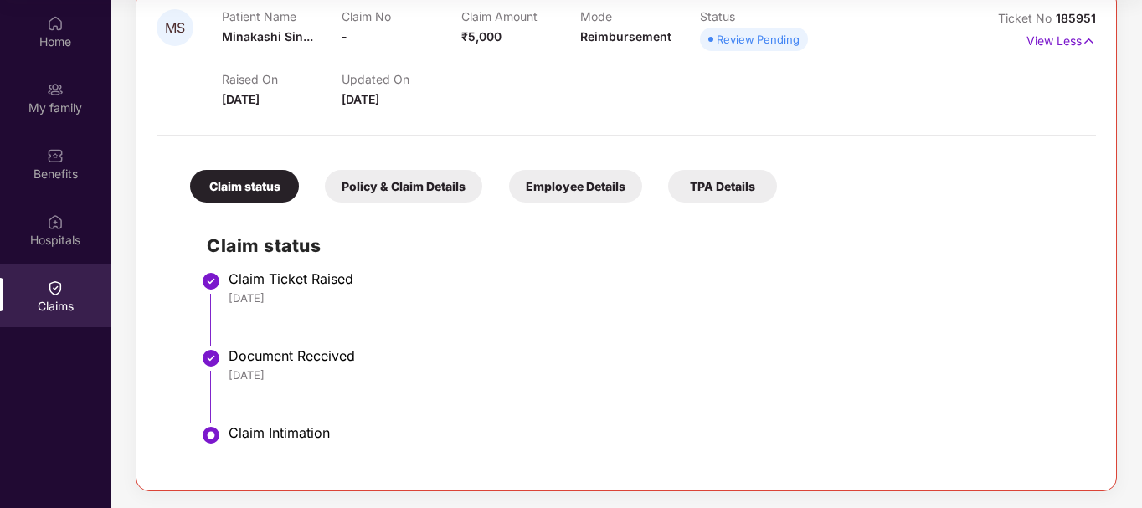
click at [435, 183] on div "Policy & Claim Details" at bounding box center [403, 186] width 157 height 33
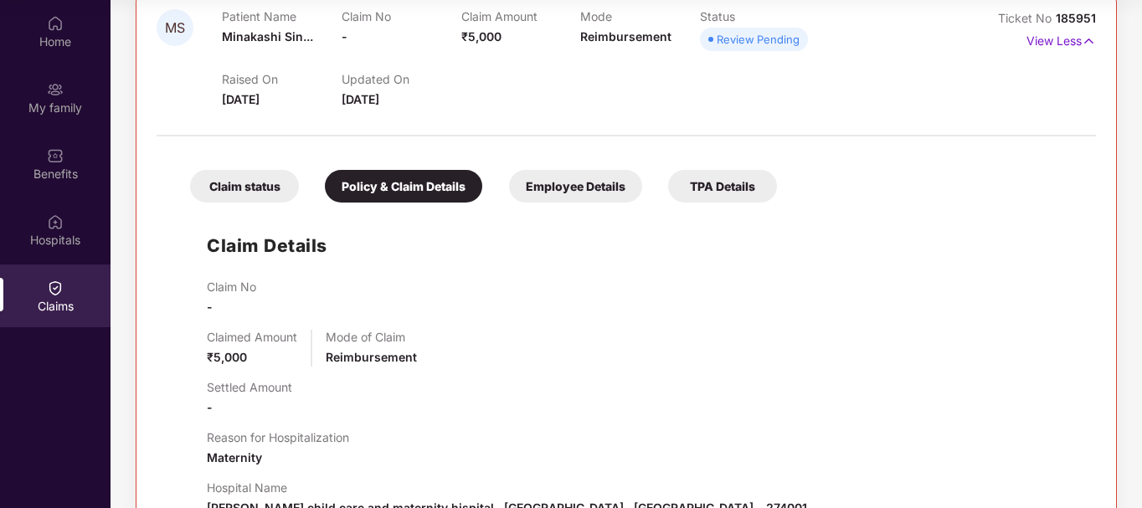
click at [570, 187] on div "Employee Details" at bounding box center [575, 186] width 133 height 33
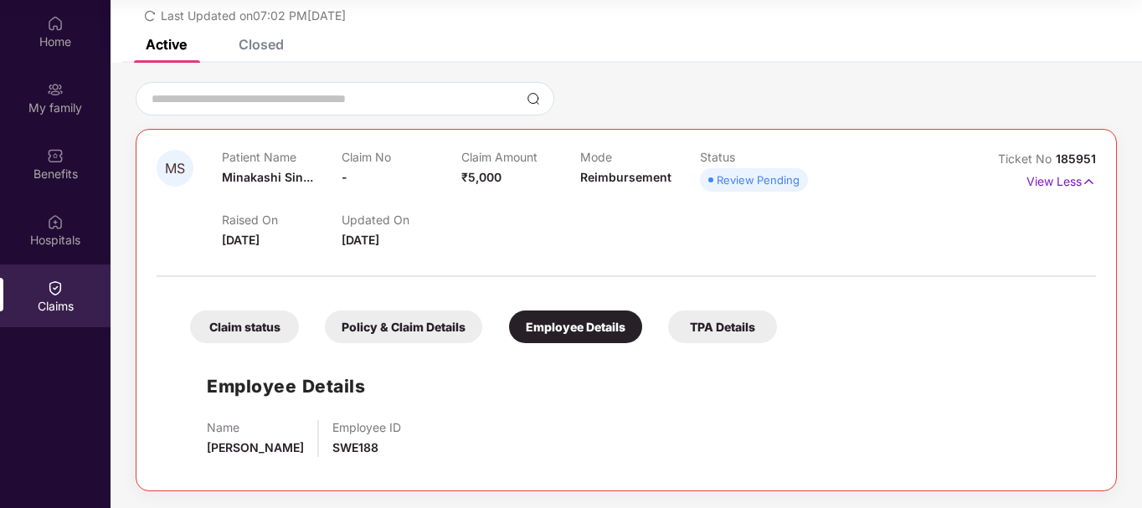
click at [723, 332] on div "TPA Details" at bounding box center [722, 327] width 109 height 33
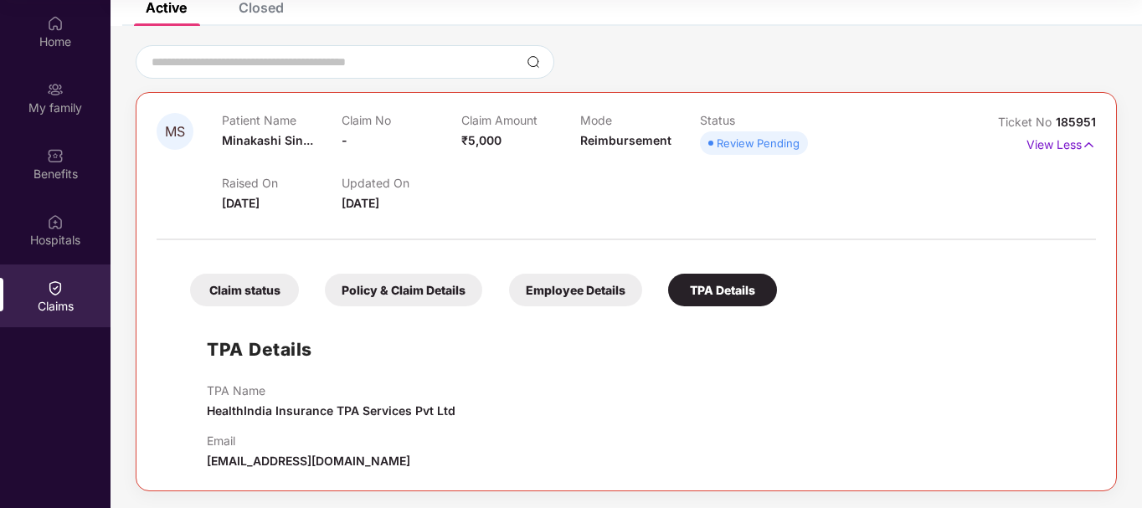
drag, startPoint x: 405, startPoint y: 458, endPoint x: 190, endPoint y: 453, distance: 214.5
click at [190, 453] on div "TPA Details TPA Name HealthIndia Insurance TPA Services Pvt Ltd Email crm.pazca…" at bounding box center [626, 393] width 906 height 156
copy span "crm.pazcare@healthindiatpa.com"
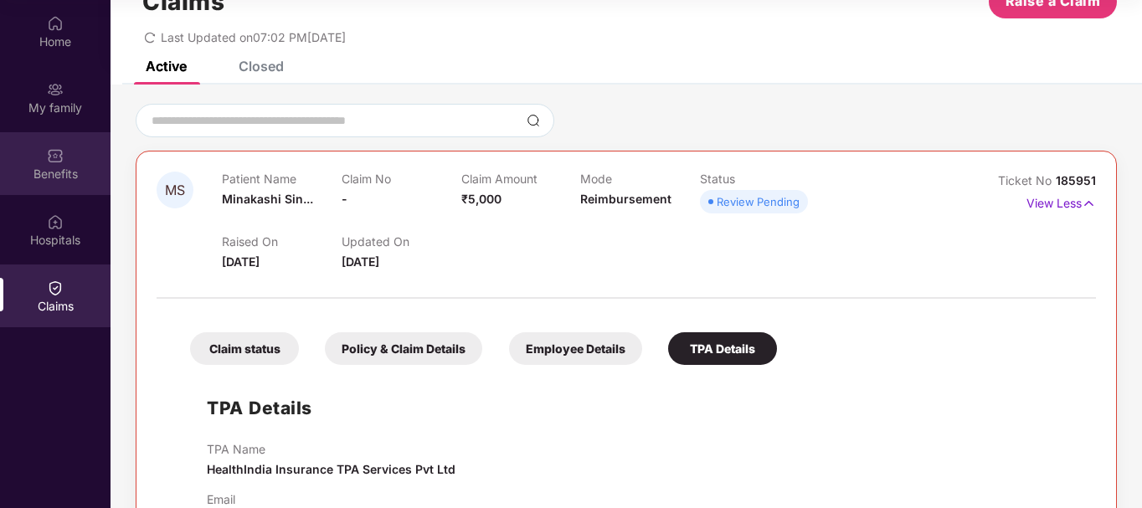
scroll to position [0, 0]
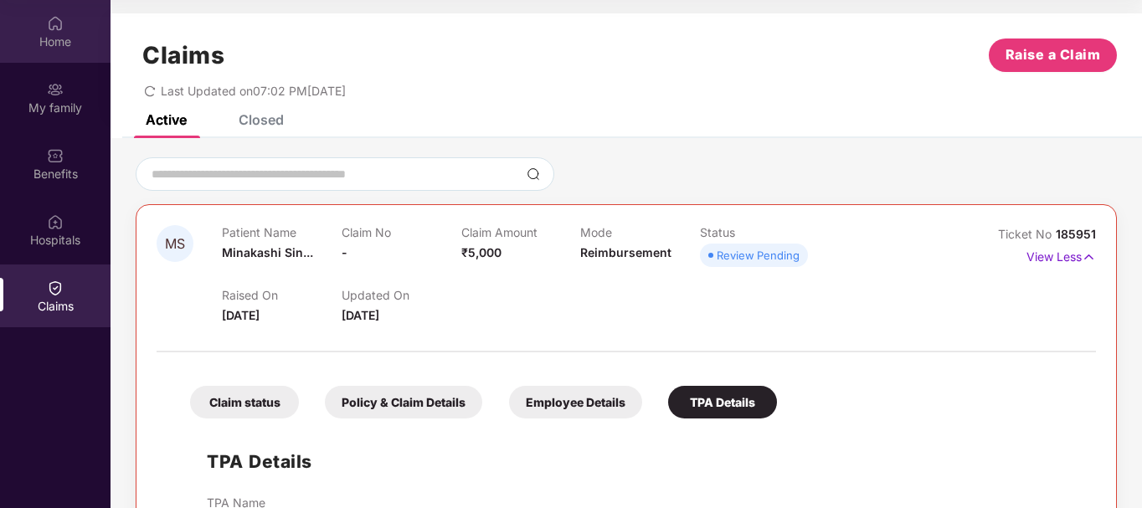
click at [47, 37] on div "Home" at bounding box center [55, 42] width 111 height 17
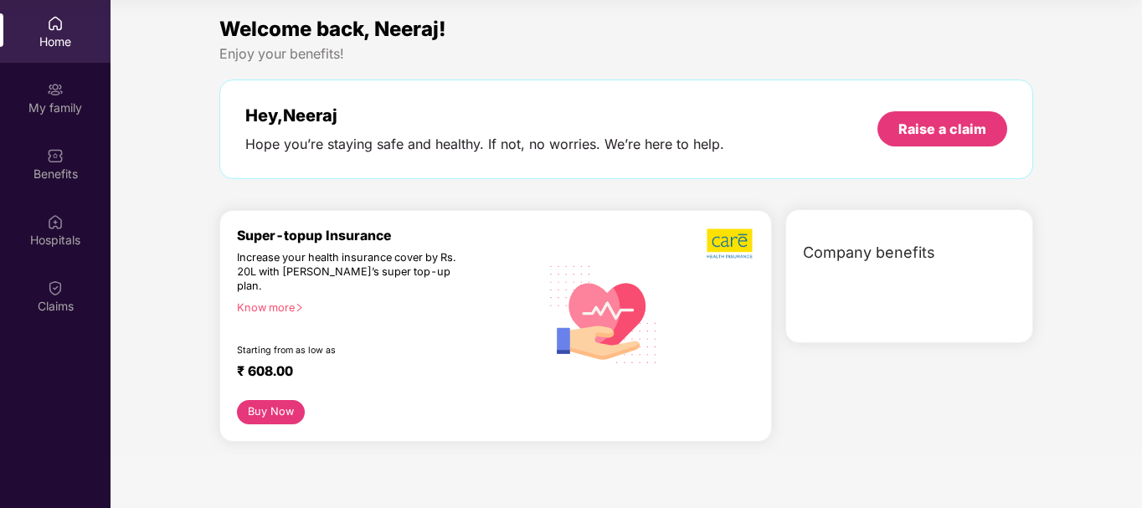
click at [62, 29] on img at bounding box center [55, 23] width 17 height 17
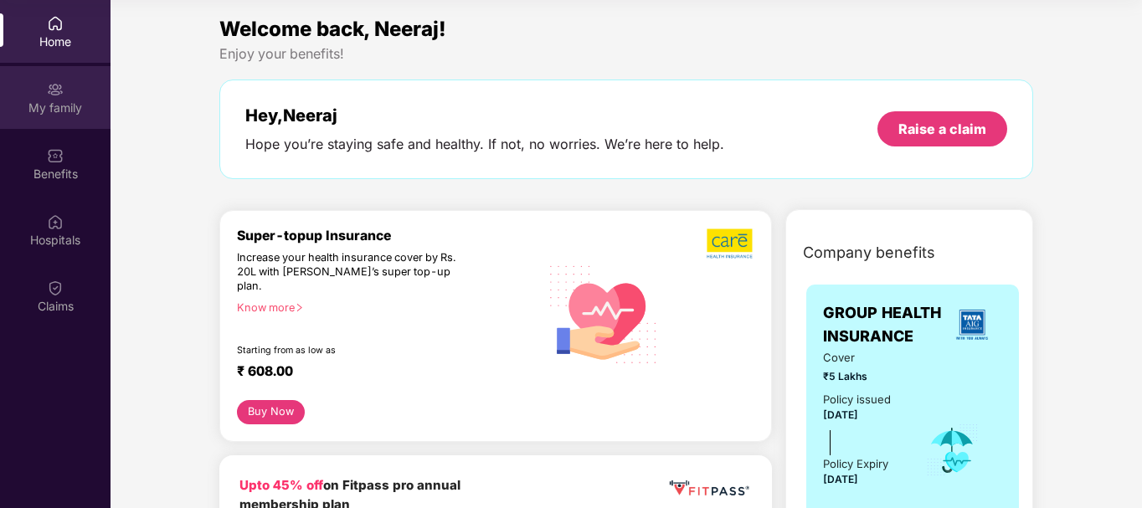
click at [39, 92] on div "My family" at bounding box center [55, 97] width 111 height 63
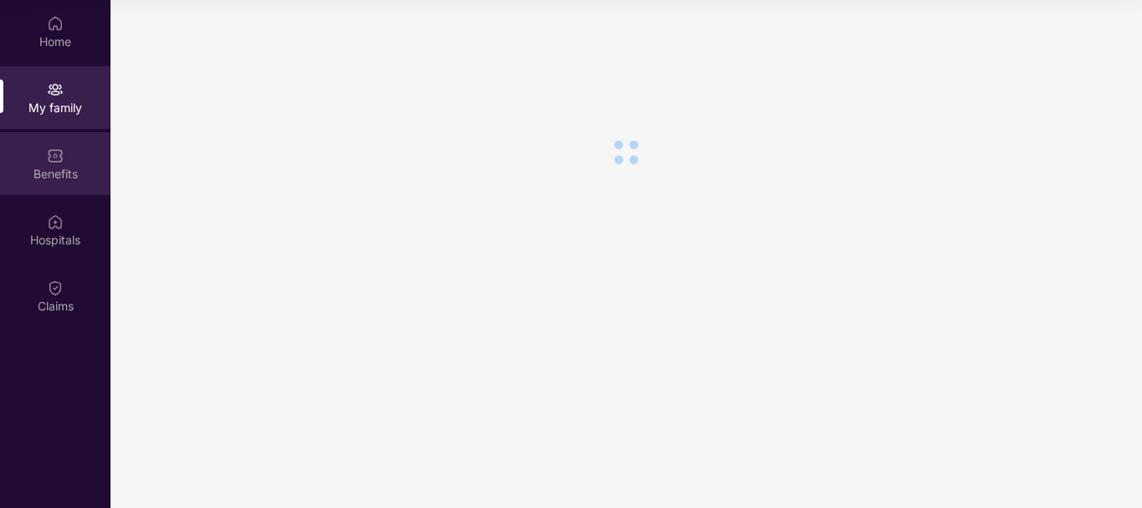
click at [54, 178] on div "Benefits" at bounding box center [55, 174] width 111 height 17
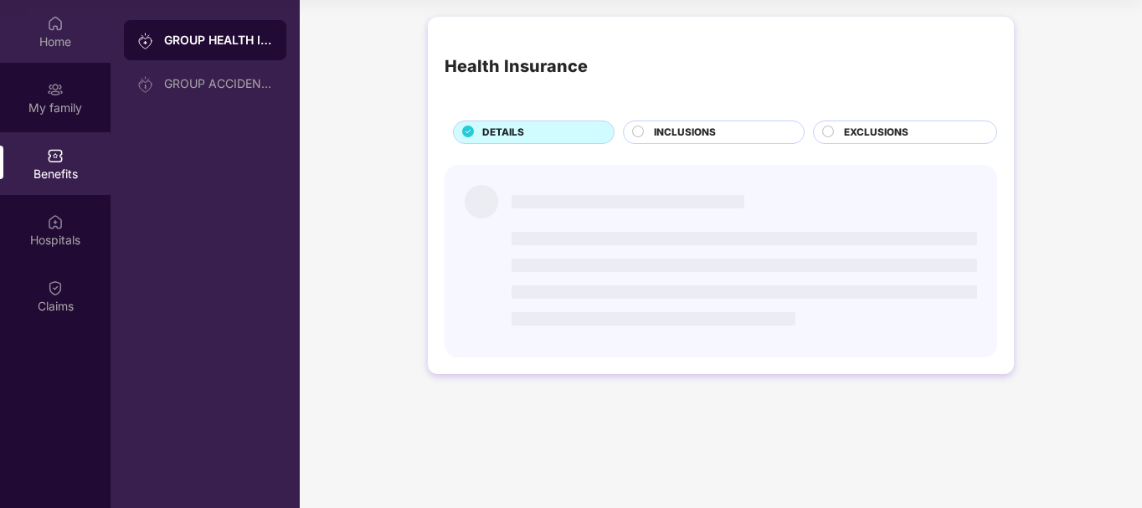
click at [64, 23] on div "Home" at bounding box center [55, 31] width 111 height 63
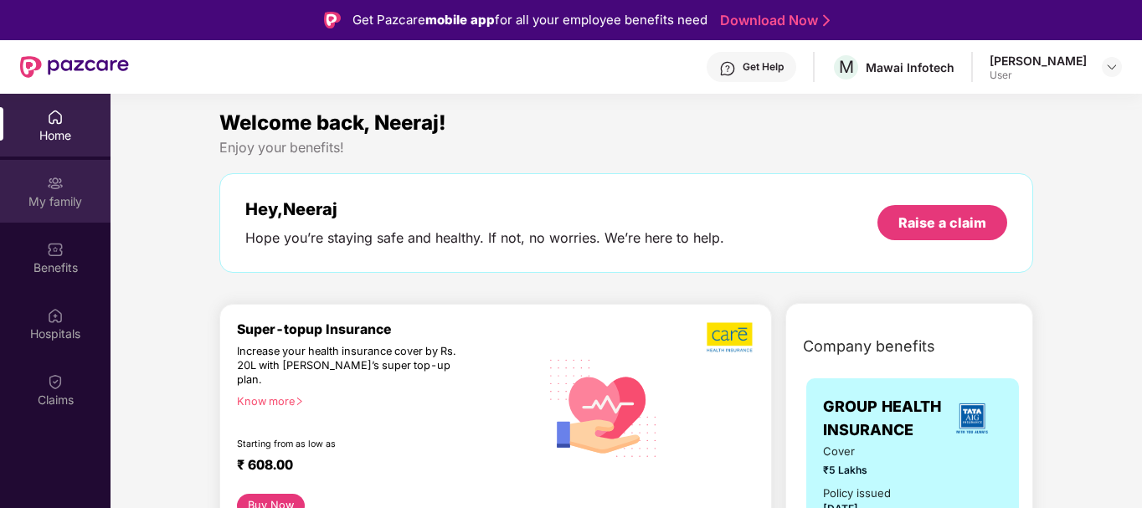
click at [59, 193] on div "My family" at bounding box center [55, 201] width 111 height 17
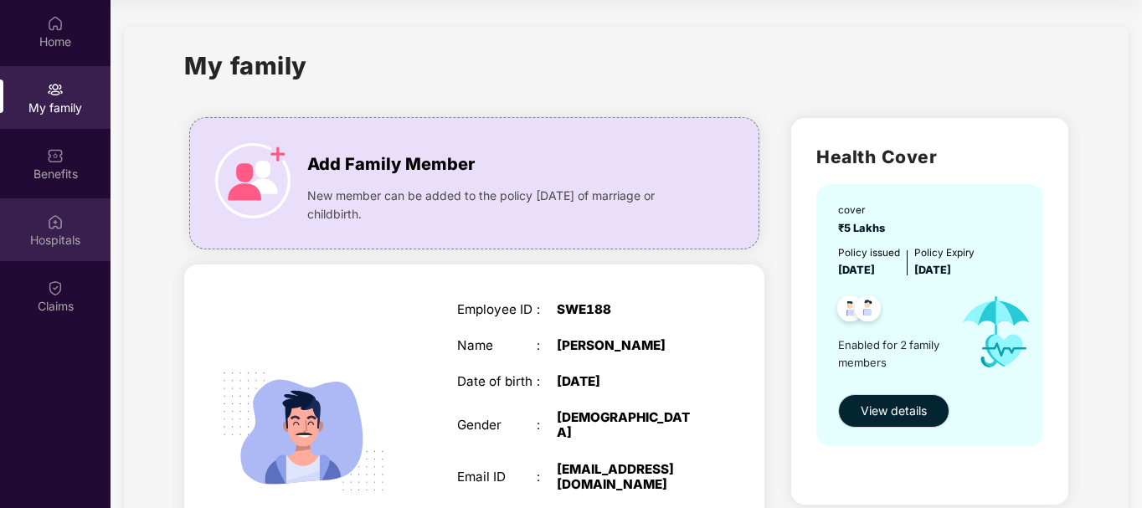
click at [63, 229] on img at bounding box center [55, 222] width 17 height 17
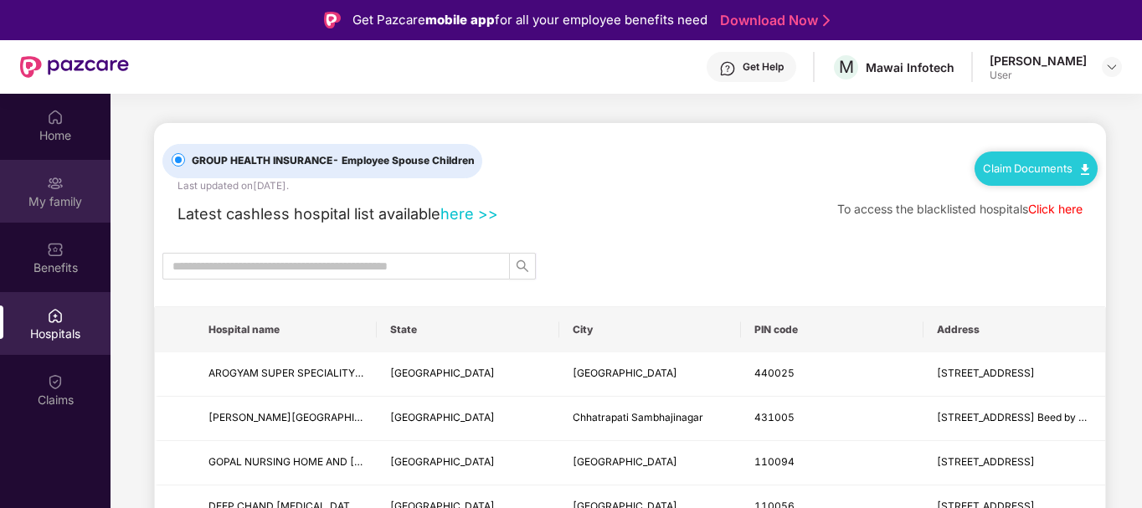
click at [62, 188] on img at bounding box center [55, 183] width 17 height 17
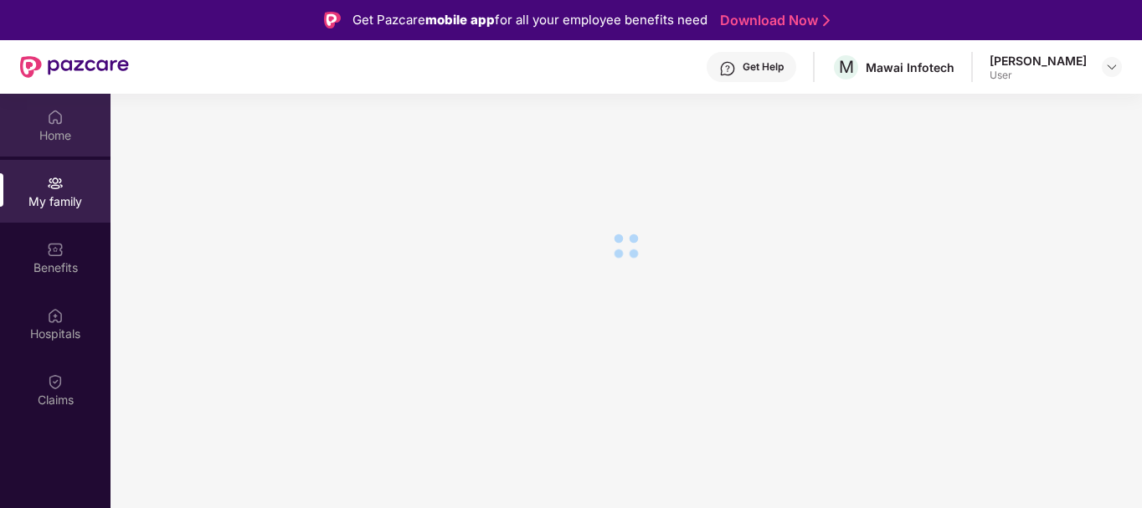
click at [63, 136] on div "Home" at bounding box center [55, 135] width 111 height 17
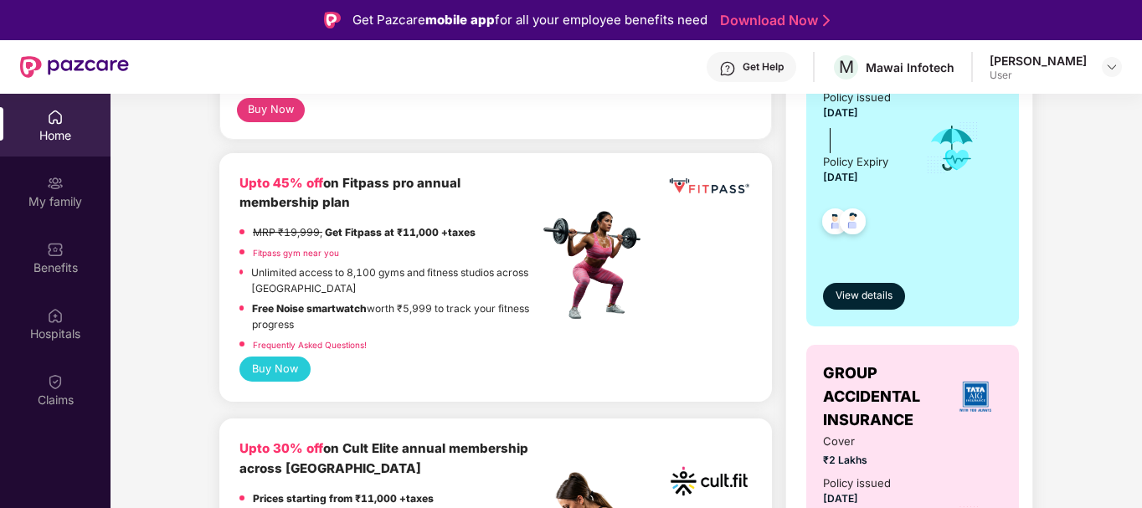
scroll to position [251, 0]
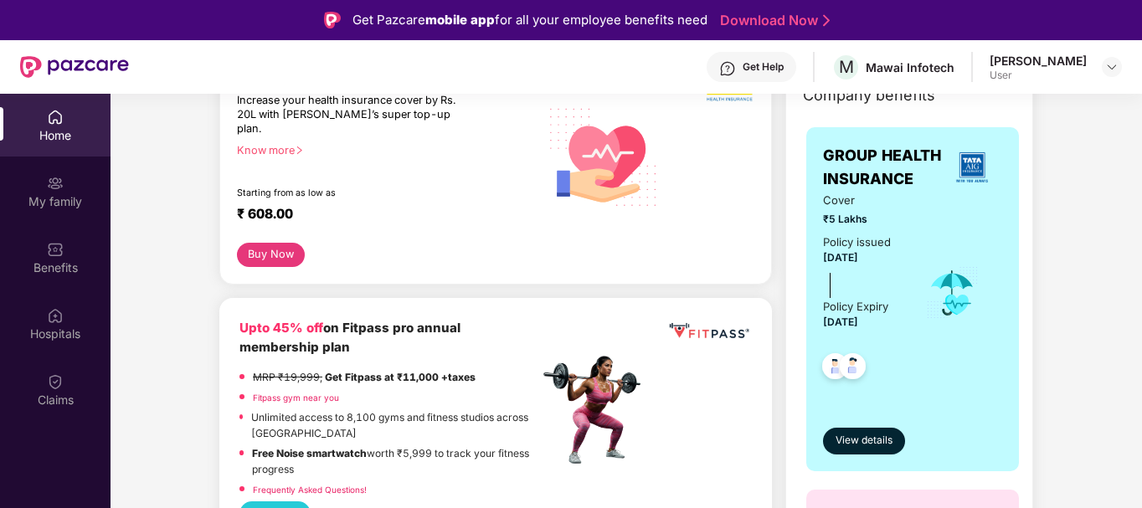
click at [380, 206] on div "₹ 608.00" at bounding box center [380, 216] width 286 height 20
click at [39, 187] on div "My family" at bounding box center [55, 191] width 111 height 63
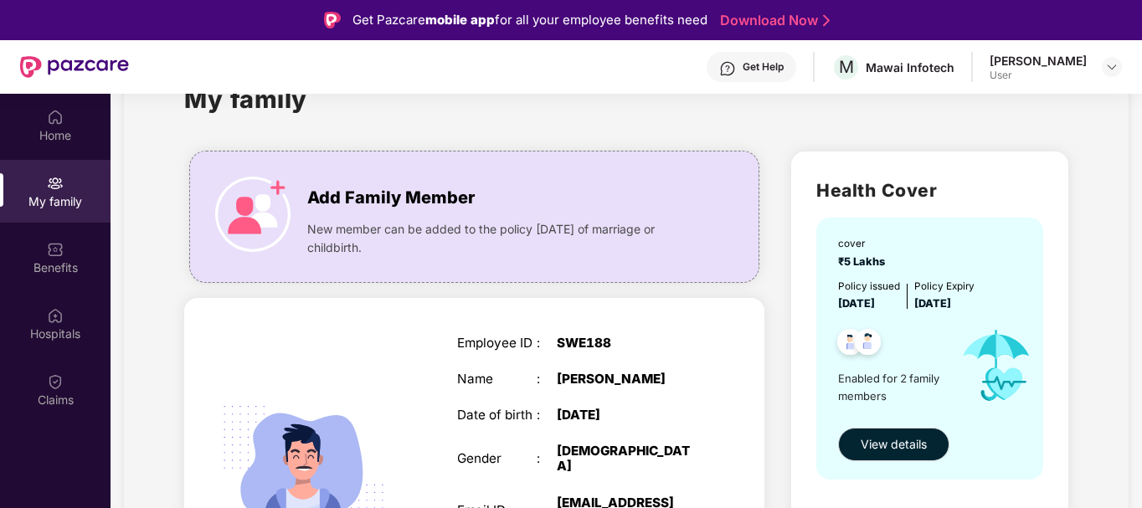
scroll to position [84, 0]
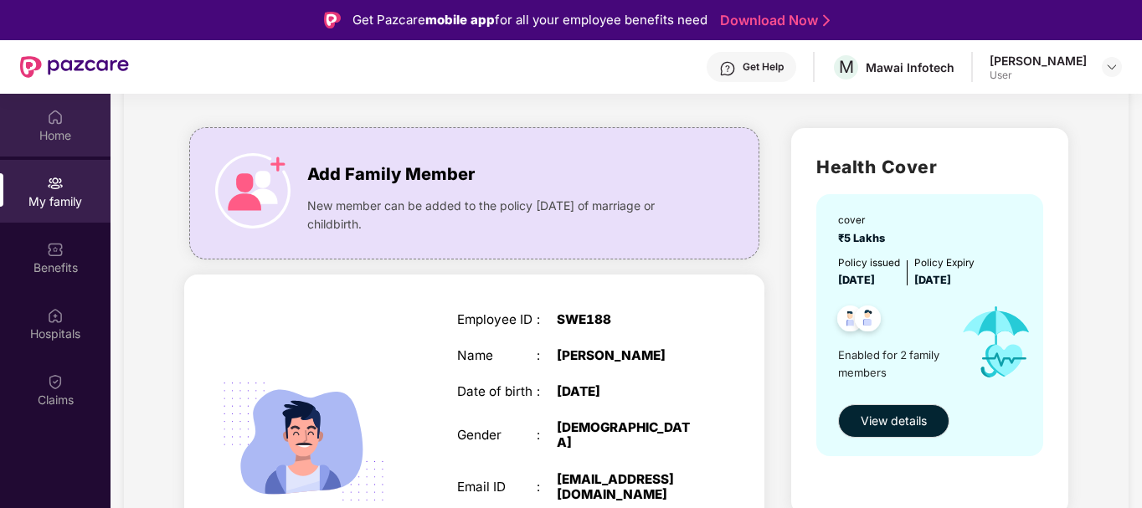
click at [59, 130] on div "Home" at bounding box center [55, 135] width 111 height 17
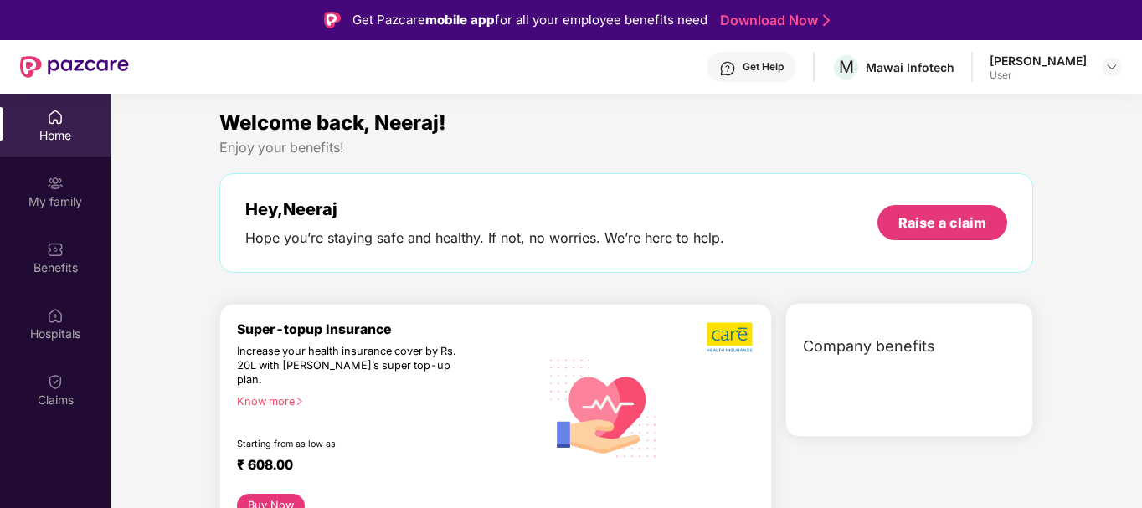
scroll to position [94, 0]
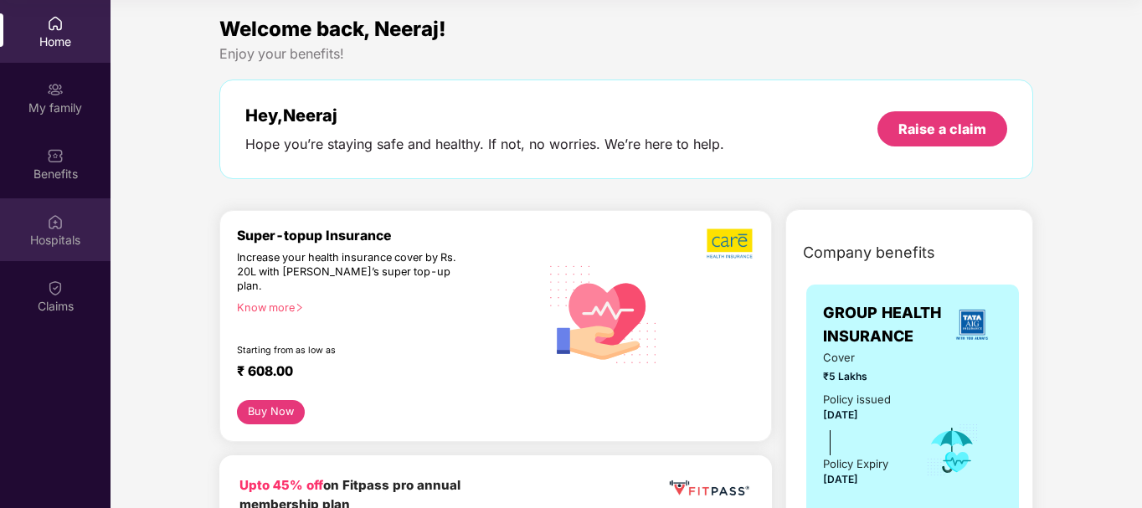
click at [57, 230] on div "Hospitals" at bounding box center [55, 229] width 111 height 63
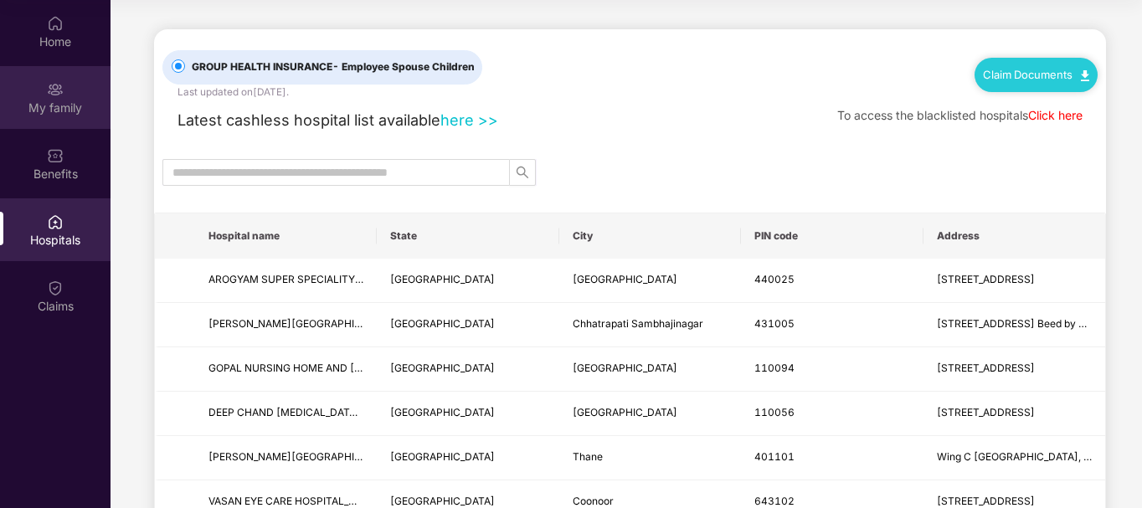
click at [52, 88] on img at bounding box center [55, 89] width 17 height 17
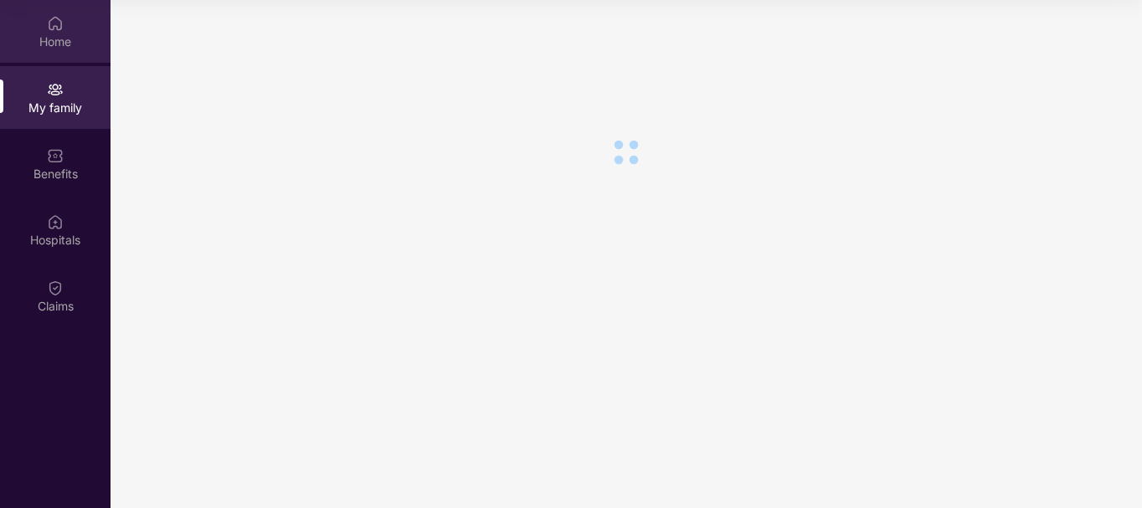
click at [48, 46] on div "Home" at bounding box center [55, 42] width 111 height 17
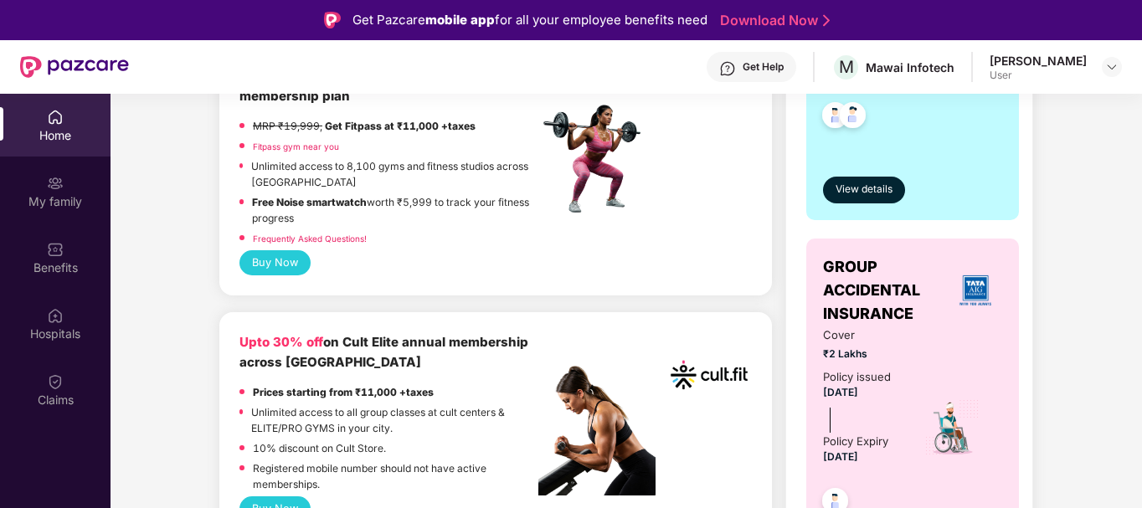
scroll to position [168, 0]
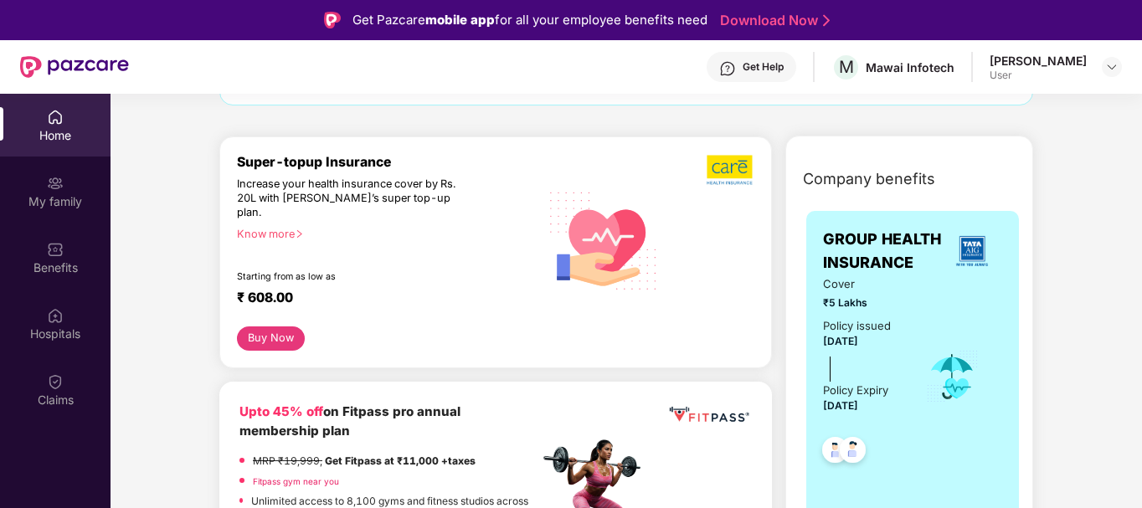
click at [382, 187] on div "Increase your health insurance cover by Rs. 20L with [PERSON_NAME]’s super top-…" at bounding box center [351, 199] width 229 height 43
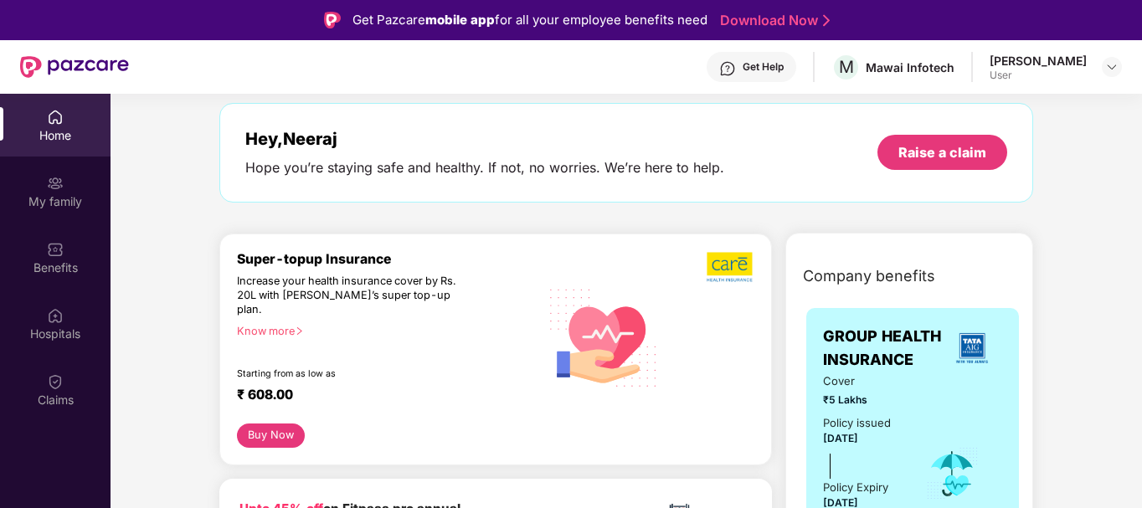
scroll to position [0, 0]
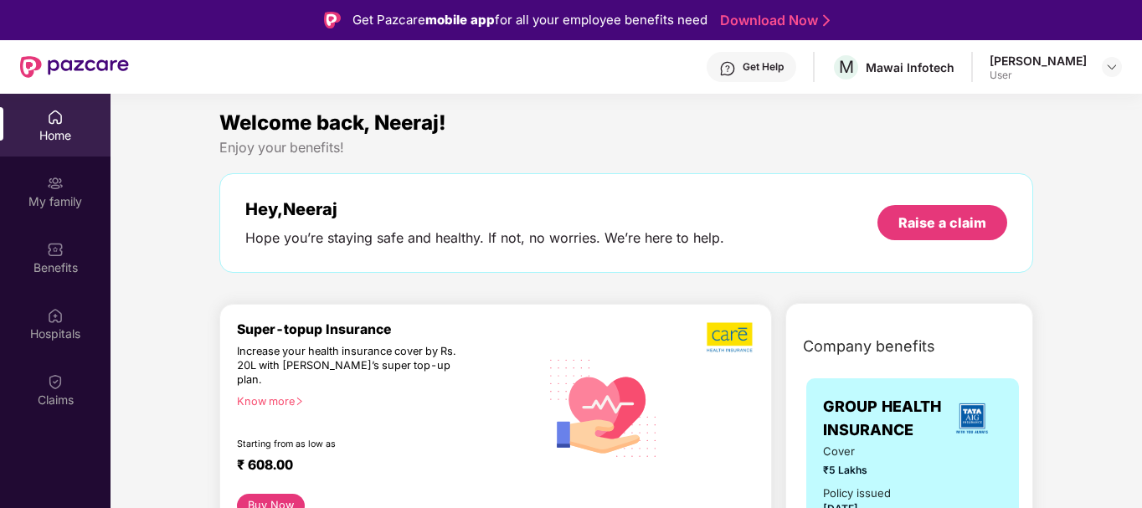
click at [394, 229] on div "Hope you’re staying safe and healthy. If not, no worries. We’re here to help." at bounding box center [484, 238] width 479 height 18
click at [59, 389] on img at bounding box center [55, 382] width 17 height 17
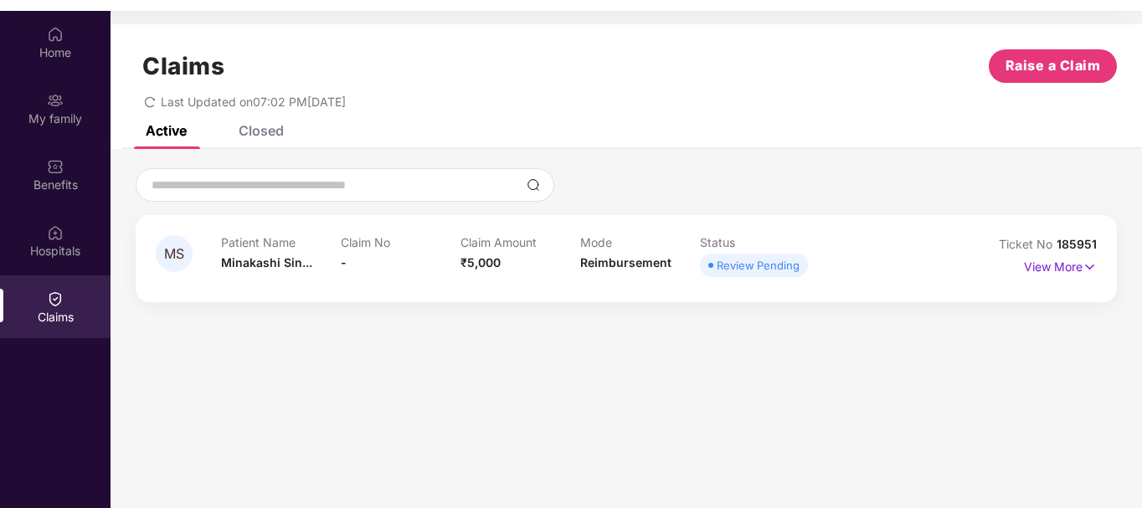
scroll to position [94, 0]
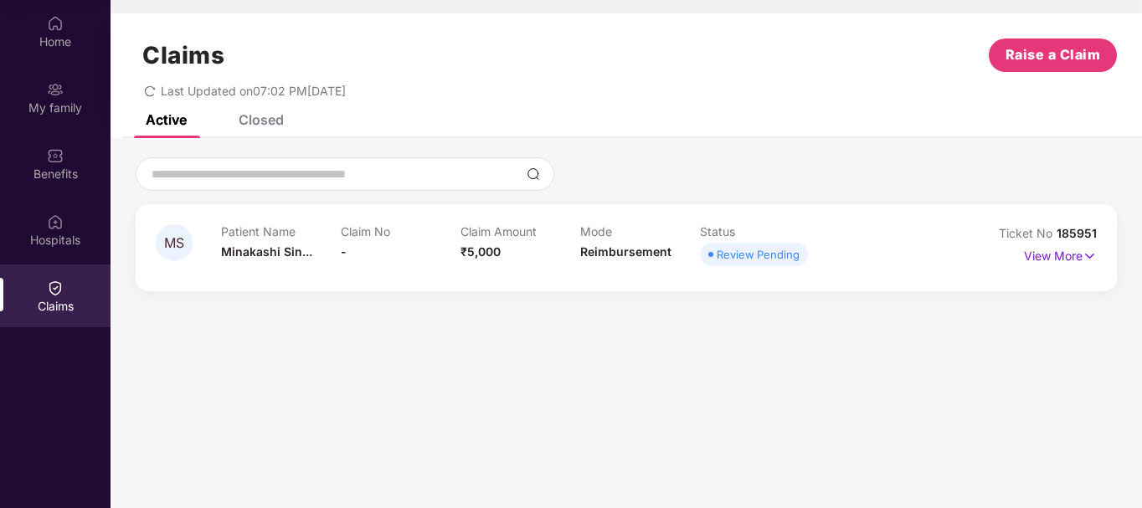
click at [358, 246] on div "Claim No -" at bounding box center [401, 247] width 120 height 46
click at [472, 245] on span "₹5,000" at bounding box center [481, 252] width 40 height 14
click at [765, 262] on div "Review Pending" at bounding box center [758, 254] width 83 height 17
click at [1044, 258] on p "View More" at bounding box center [1060, 254] width 73 height 23
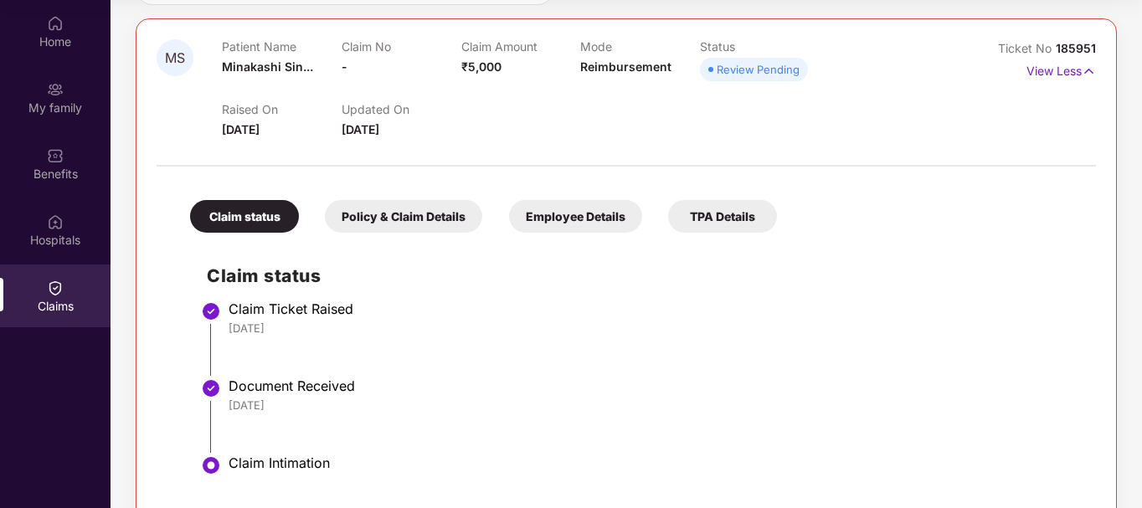
scroll to position [216, 0]
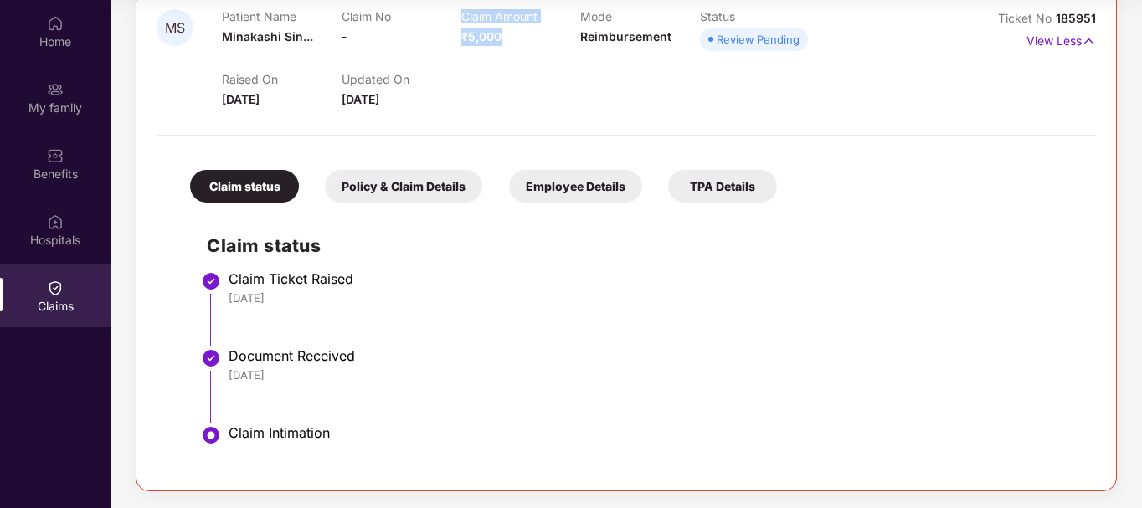
drag, startPoint x: 507, startPoint y: 38, endPoint x: 448, endPoint y: 44, distance: 59.0
click at [448, 44] on div "Patient Name Minakashi Sin... Claim No - Claim Amount ₹5,000 Mode Reimbursement…" at bounding box center [581, 32] width 718 height 46
click at [523, 48] on div "Claim Amount ₹5,000" at bounding box center [521, 32] width 120 height 46
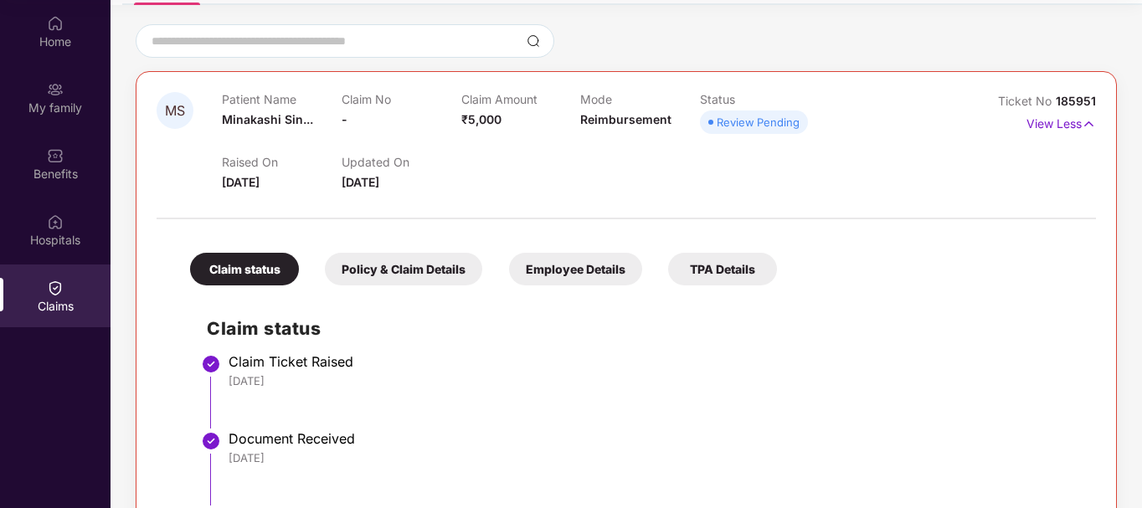
scroll to position [49, 0]
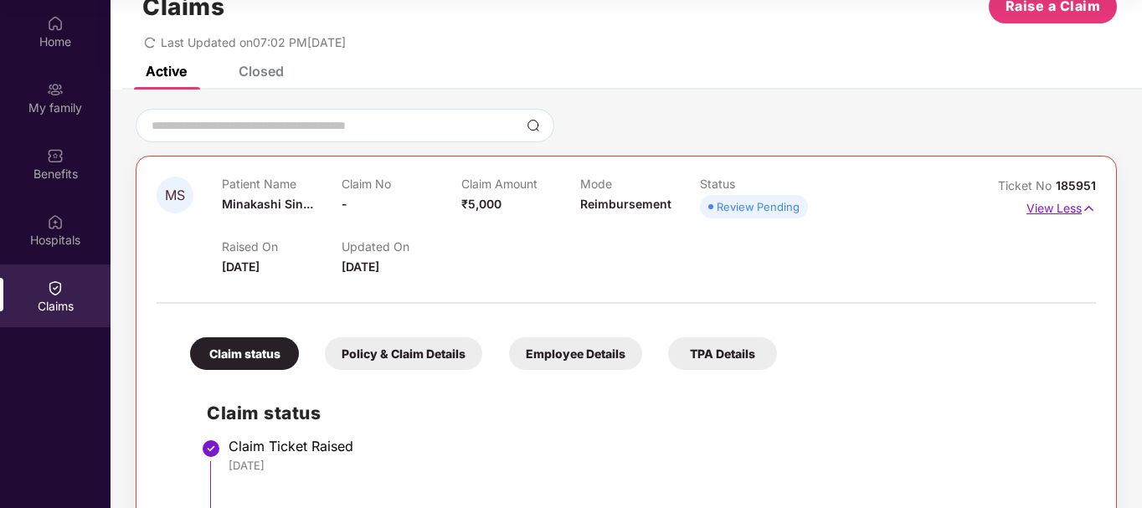
click at [1082, 209] on img at bounding box center [1089, 208] width 14 height 18
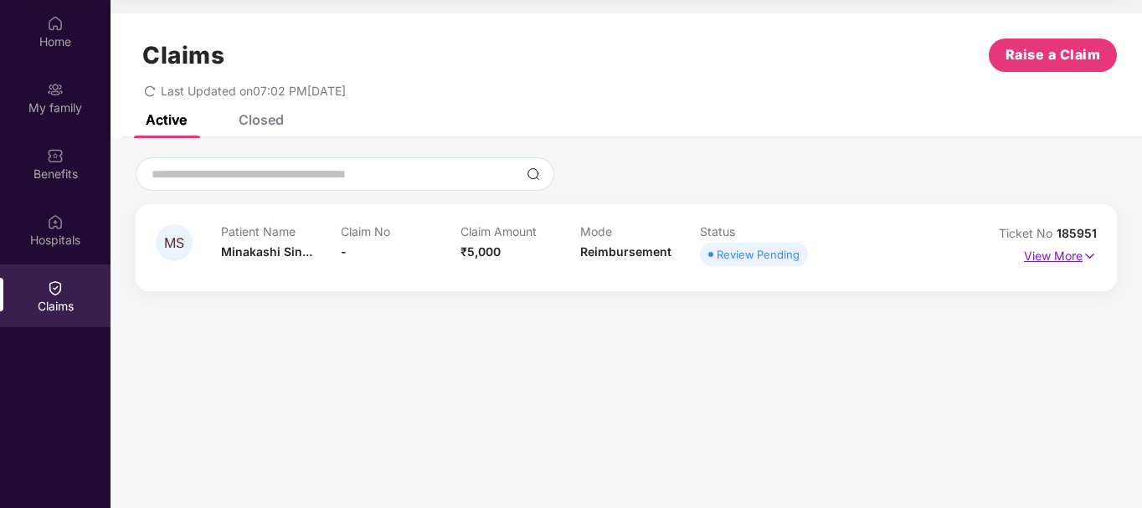
click at [1083, 260] on img at bounding box center [1090, 256] width 14 height 18
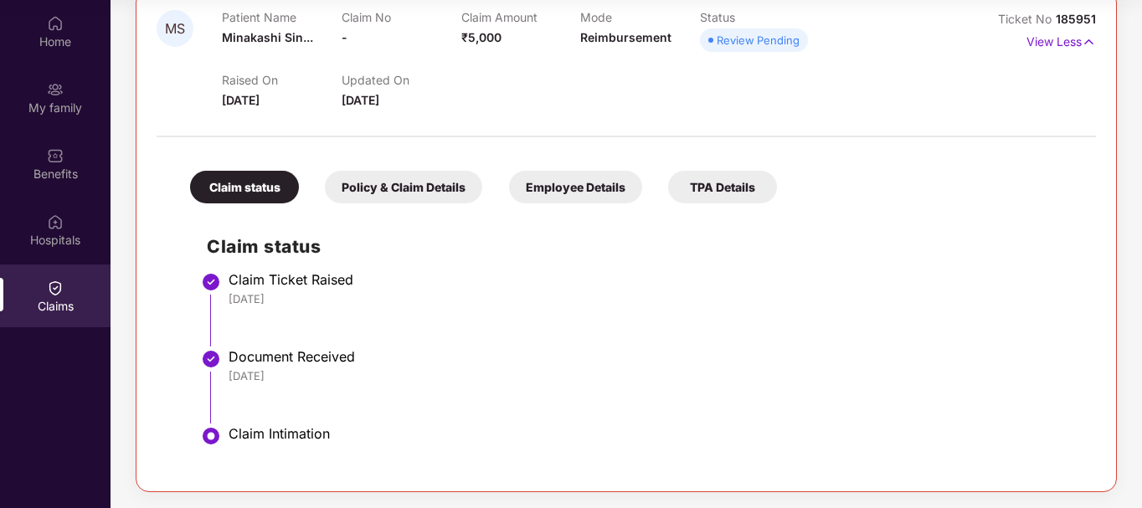
scroll to position [216, 0]
click at [419, 178] on div "Policy & Claim Details" at bounding box center [403, 186] width 157 height 33
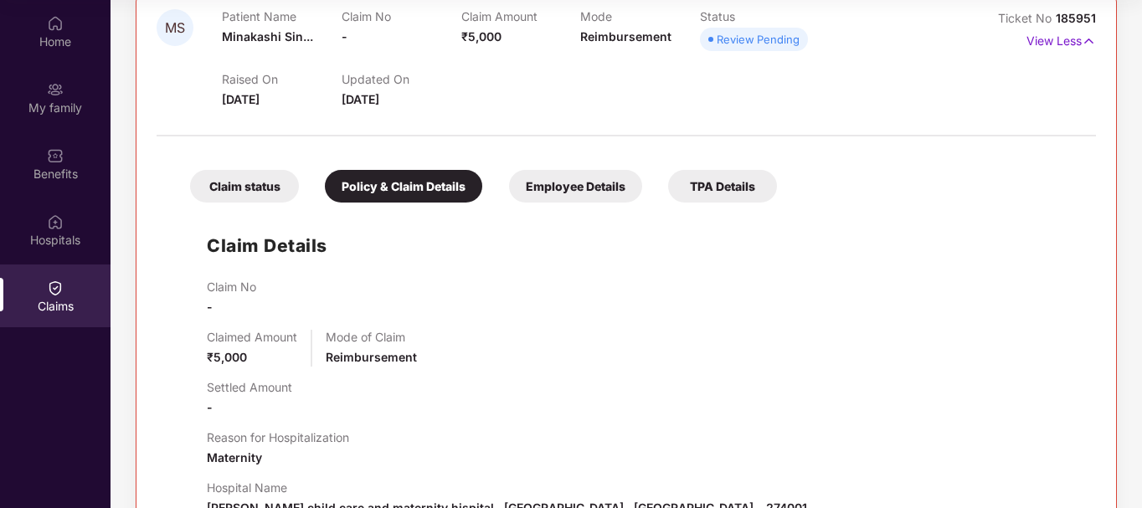
click at [596, 190] on div "Employee Details" at bounding box center [575, 186] width 133 height 33
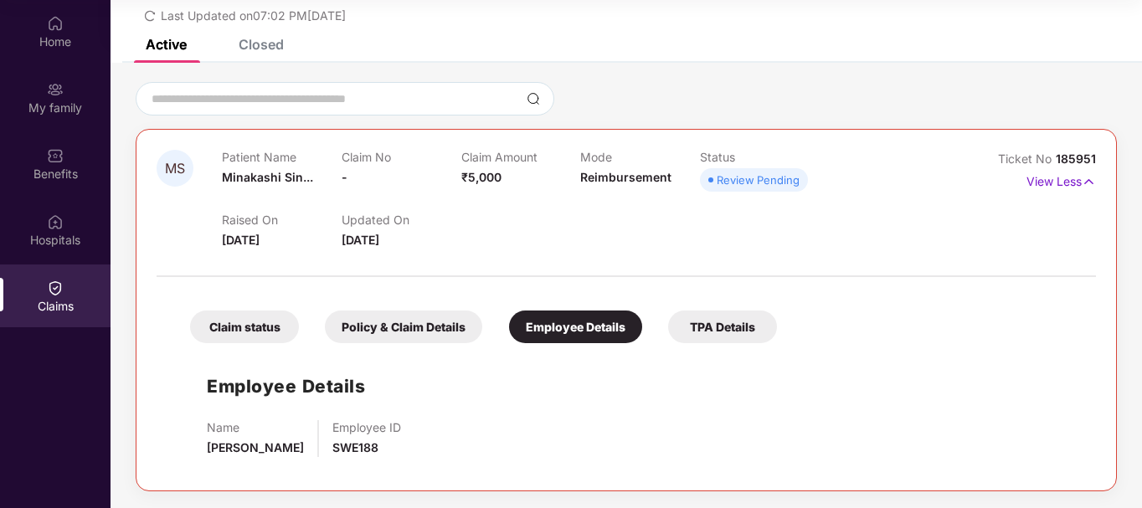
click at [395, 333] on div "Policy & Claim Details" at bounding box center [403, 327] width 157 height 33
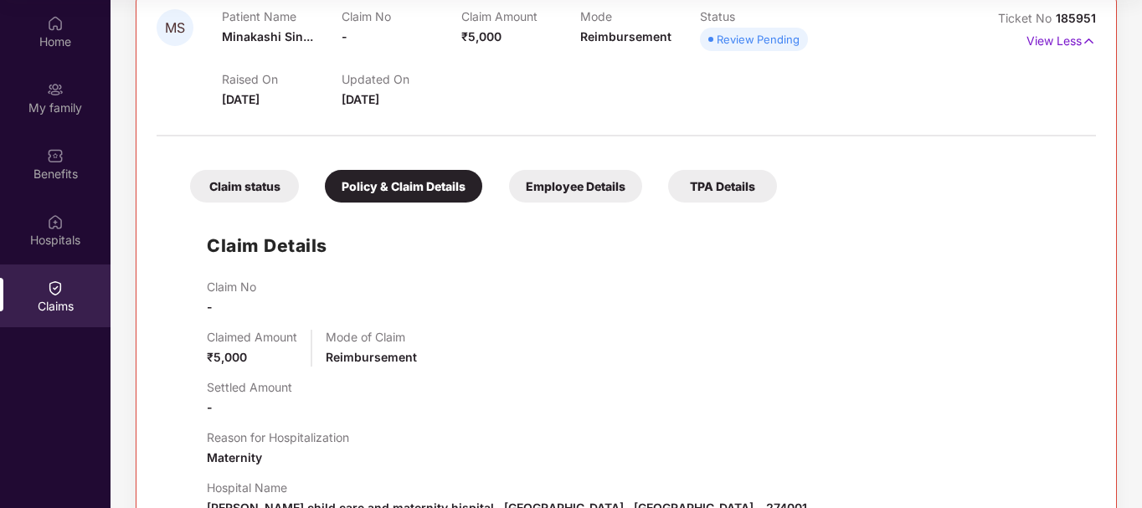
click at [246, 192] on div "Claim status" at bounding box center [244, 186] width 109 height 33
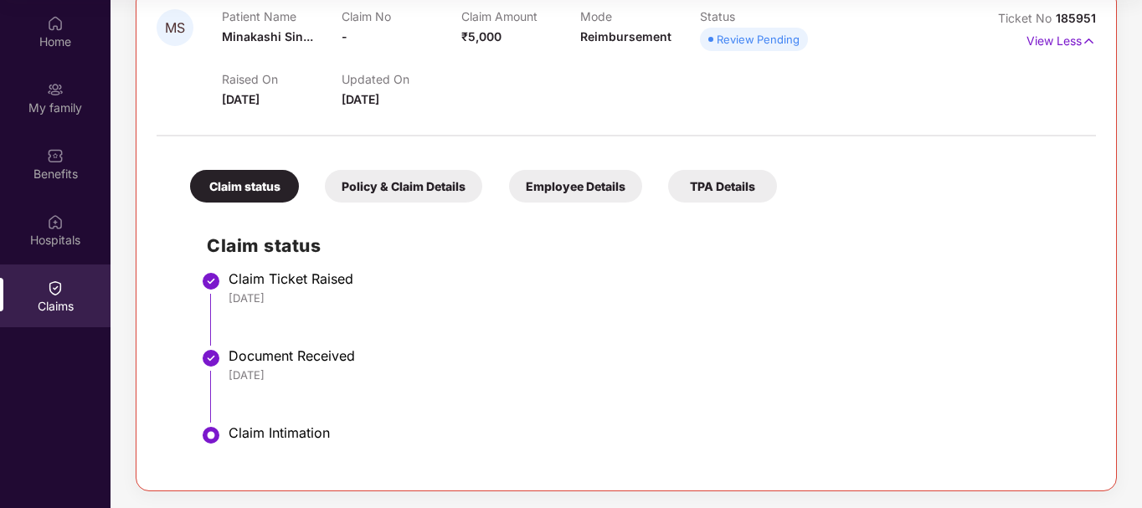
click at [371, 195] on div "Policy & Claim Details" at bounding box center [403, 186] width 157 height 33
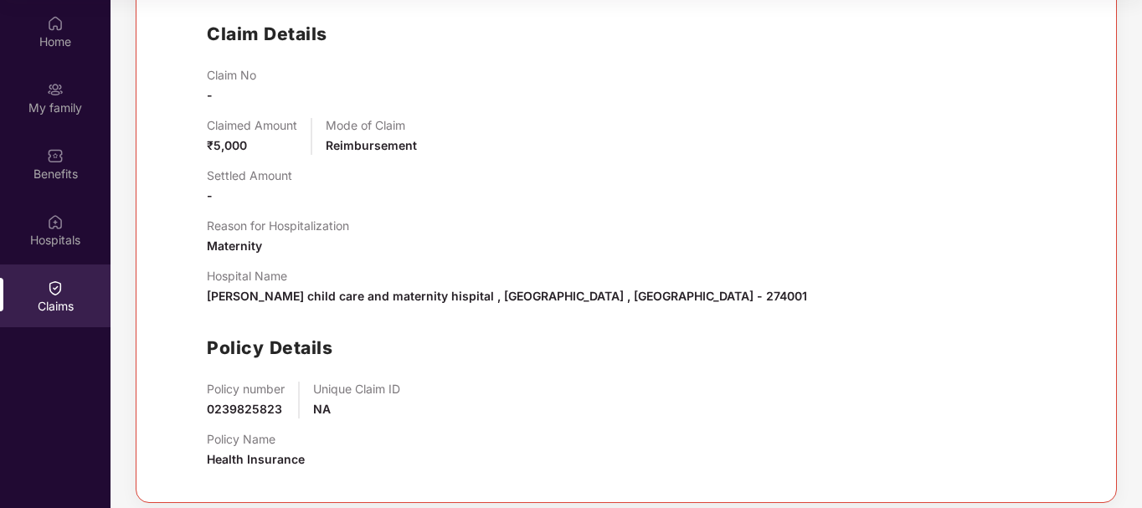
scroll to position [440, 0]
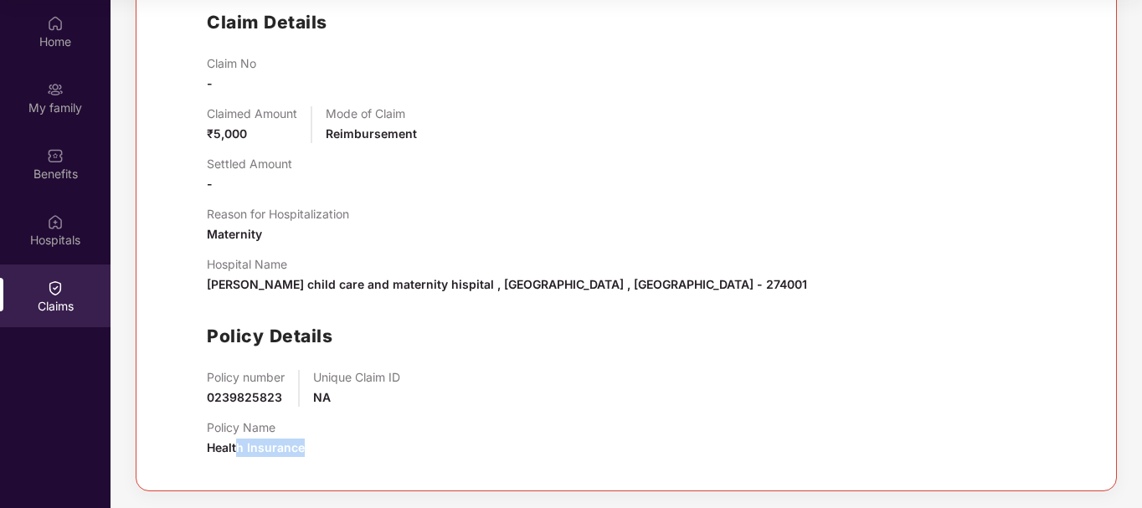
drag, startPoint x: 302, startPoint y: 441, endPoint x: 261, endPoint y: 439, distance: 41.1
click at [238, 441] on span "Health Insurance" at bounding box center [256, 448] width 98 height 14
drag, startPoint x: 315, startPoint y: 402, endPoint x: 394, endPoint y: 363, distance: 88.4
click at [386, 391] on div "Unique Claim ID NA" at bounding box center [356, 388] width 87 height 37
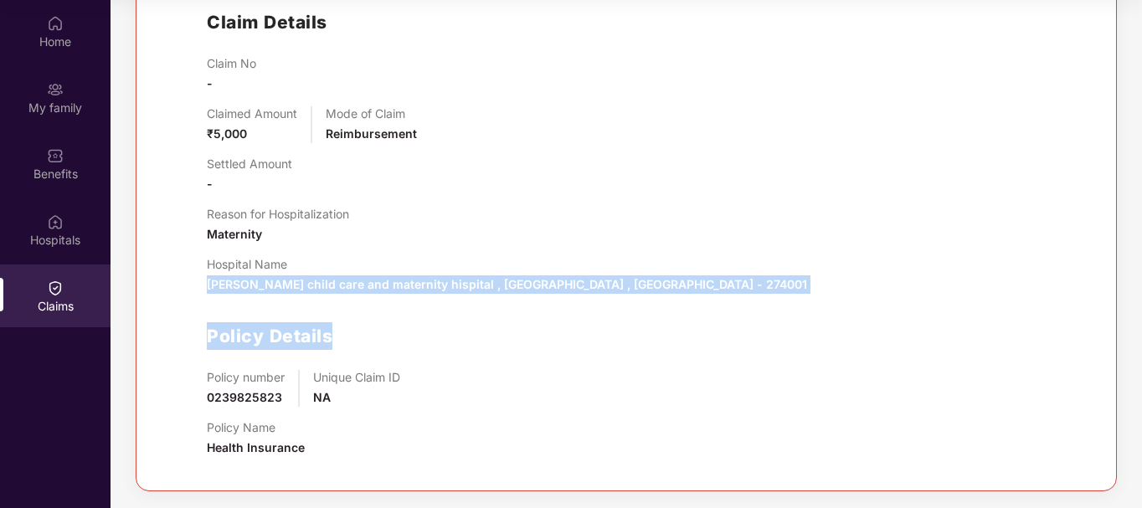
drag, startPoint x: 210, startPoint y: 282, endPoint x: 558, endPoint y: 305, distance: 348.3
click at [558, 305] on div "Claim No - Claimed Amount ₹5,000 Mode of Claim Reimbursement Settled Amount - R…" at bounding box center [643, 263] width 873 height 415
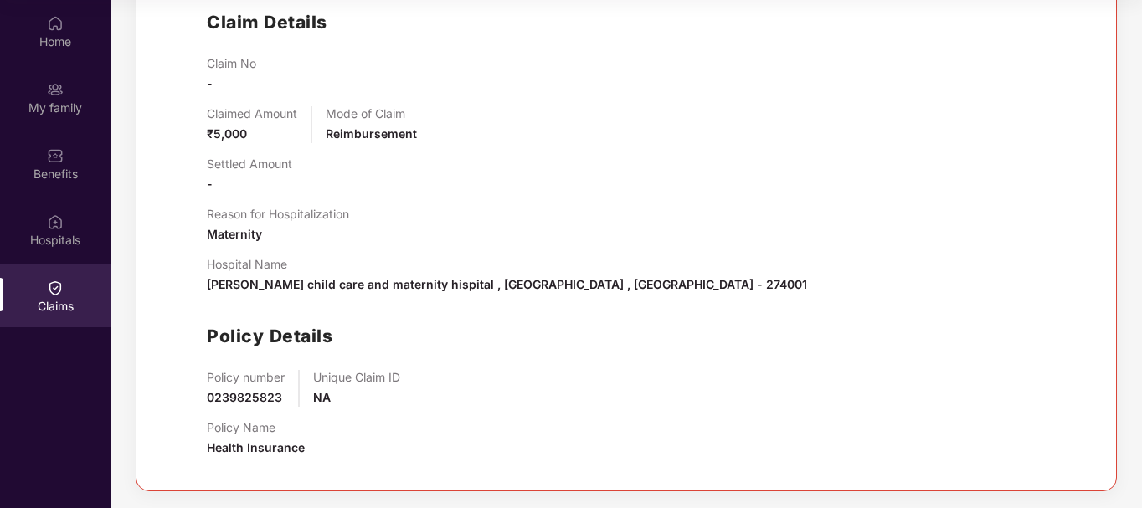
click at [233, 179] on div "Settled Amount -" at bounding box center [249, 175] width 85 height 37
click at [227, 82] on div "Claim No -" at bounding box center [231, 74] width 49 height 37
click at [250, 136] on div "Claimed Amount ₹5,000" at bounding box center [252, 124] width 90 height 37
drag, startPoint x: 213, startPoint y: 396, endPoint x: 328, endPoint y: 407, distance: 116.1
click at [328, 407] on div "Policy number 0239825823 Unique Claim ID NA" at bounding box center [643, 388] width 873 height 37
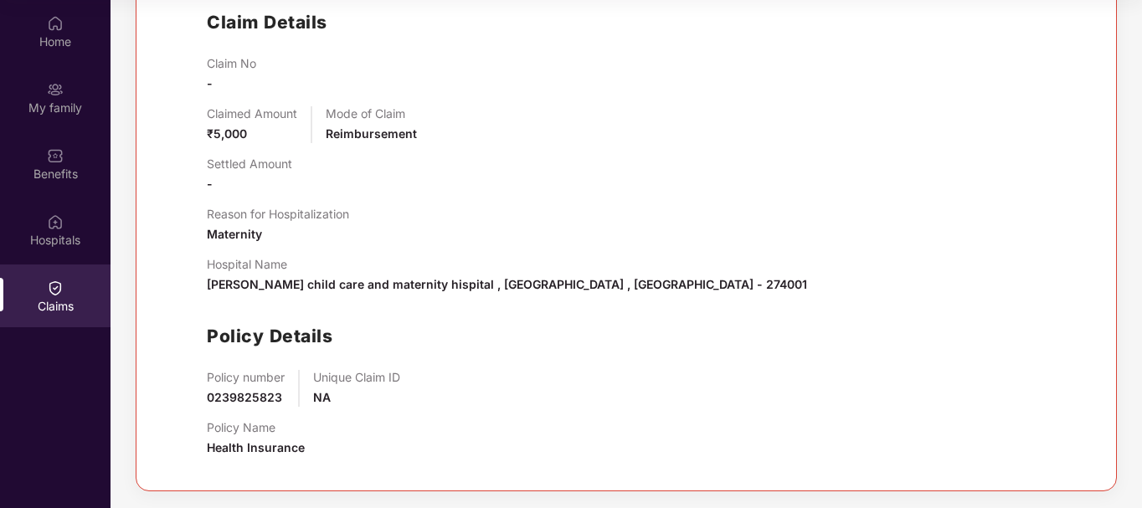
click at [355, 411] on div "Claim No - Claimed Amount ₹5,000 Mode of Claim Reimbursement Settled Amount - R…" at bounding box center [643, 263] width 873 height 415
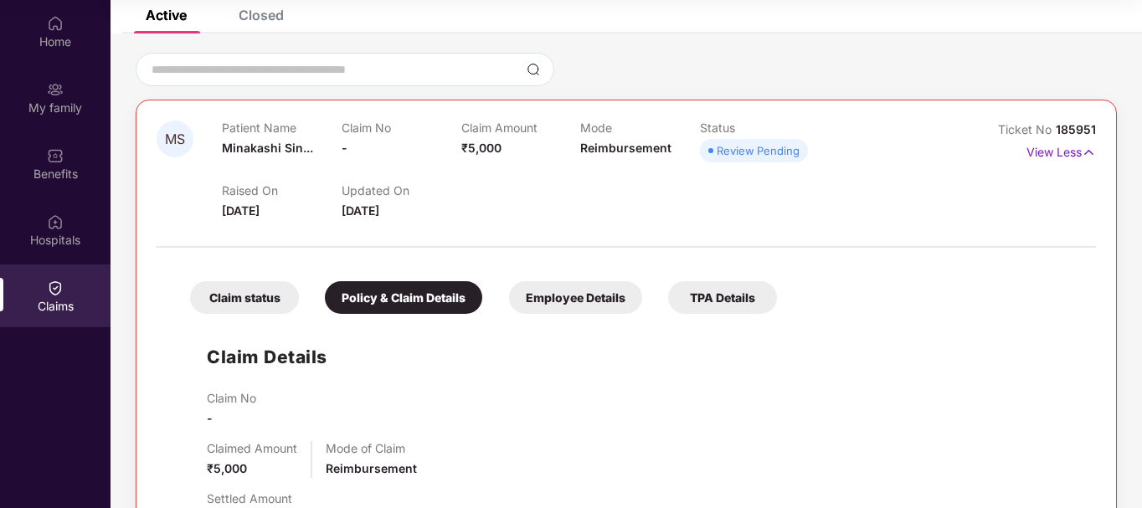
scroll to position [0, 0]
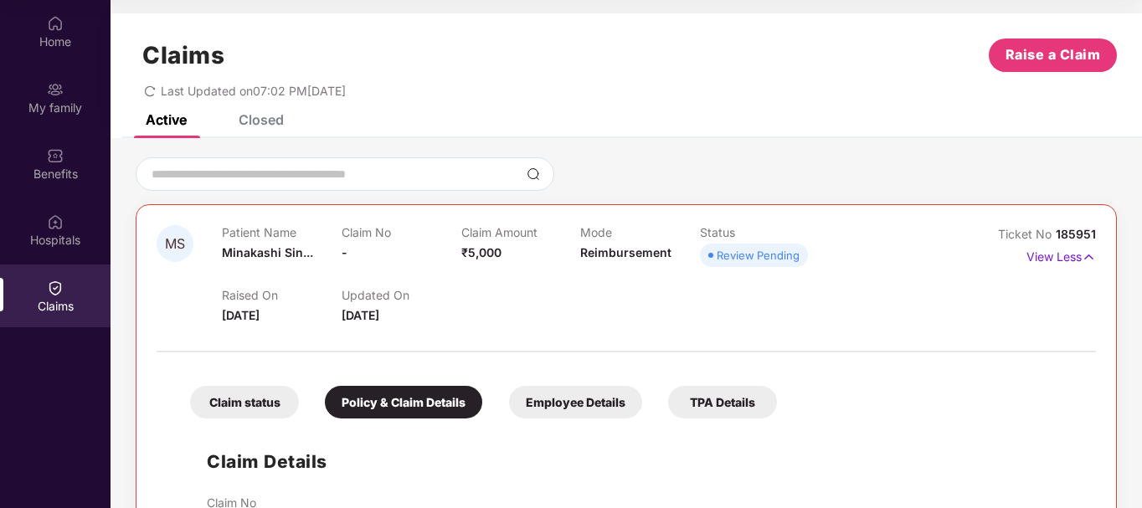
click at [760, 260] on div "Review Pending" at bounding box center [758, 255] width 83 height 17
click at [1063, 254] on p "View Less" at bounding box center [1062, 255] width 70 height 23
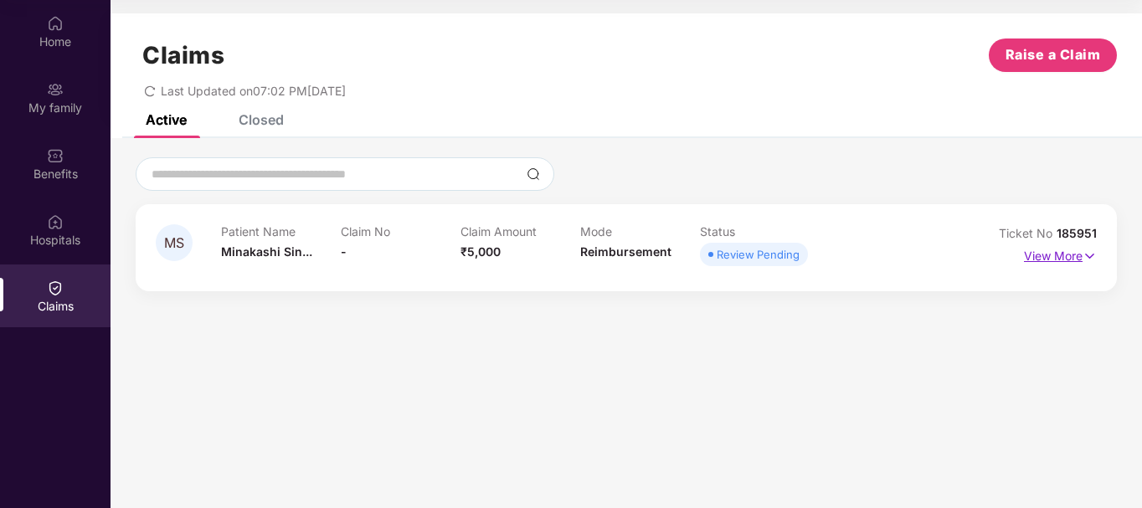
click at [1063, 254] on p "View More" at bounding box center [1060, 254] width 73 height 23
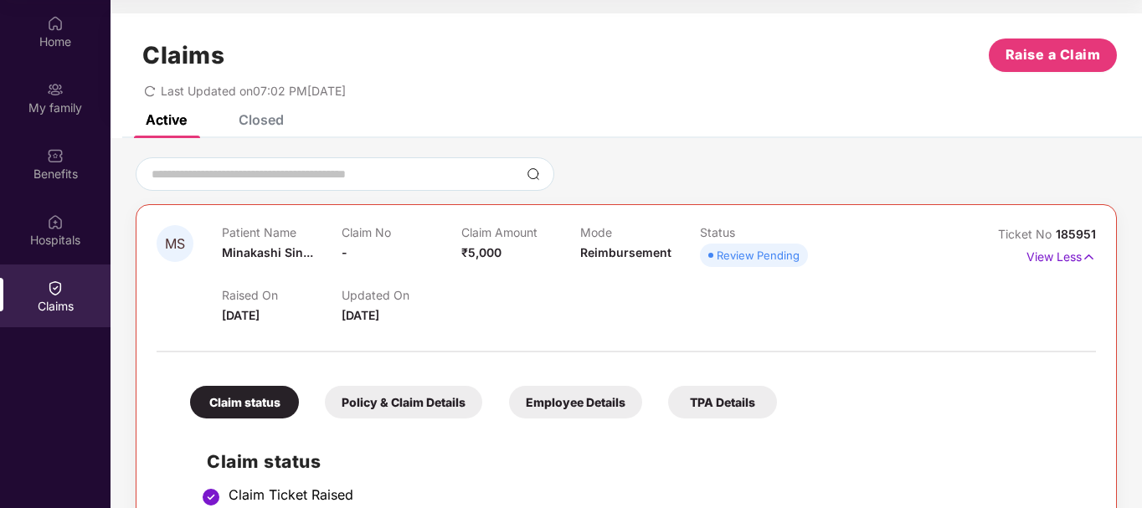
click at [265, 121] on div "Closed" at bounding box center [261, 119] width 45 height 17
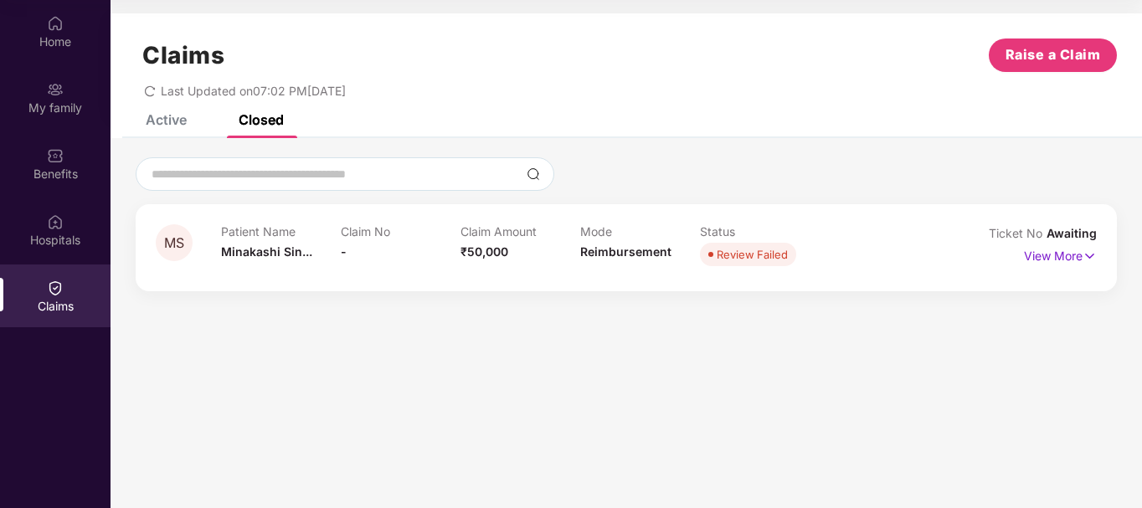
click at [319, 243] on div "Patient Name Minakashi Sin..." at bounding box center [281, 247] width 120 height 46
click at [1047, 255] on p "View More" at bounding box center [1060, 254] width 73 height 23
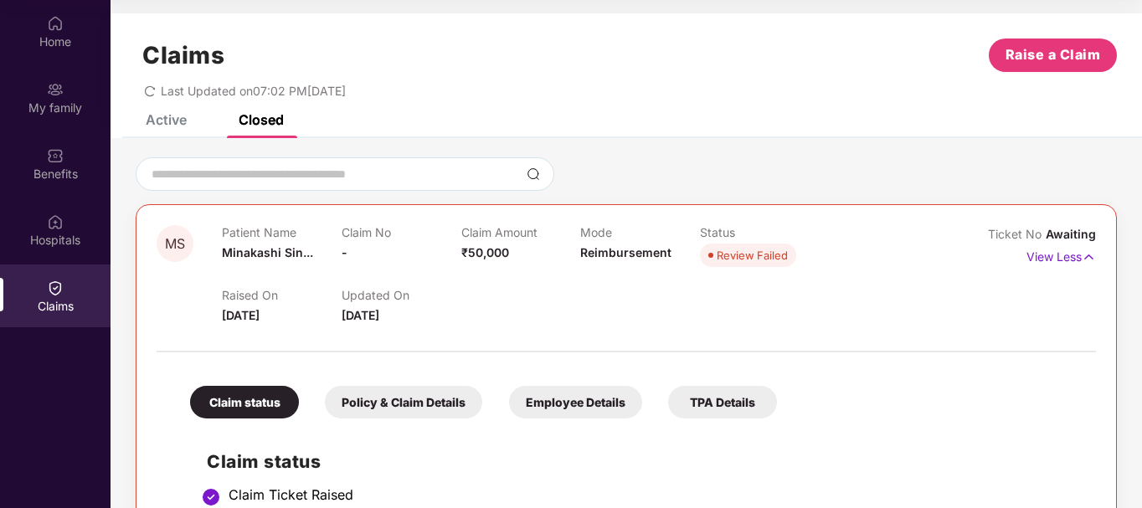
click at [54, 306] on div "Claims" at bounding box center [55, 306] width 111 height 17
click at [146, 124] on div "Active" at bounding box center [166, 119] width 41 height 17
click at [160, 126] on div "Active" at bounding box center [166, 119] width 41 height 17
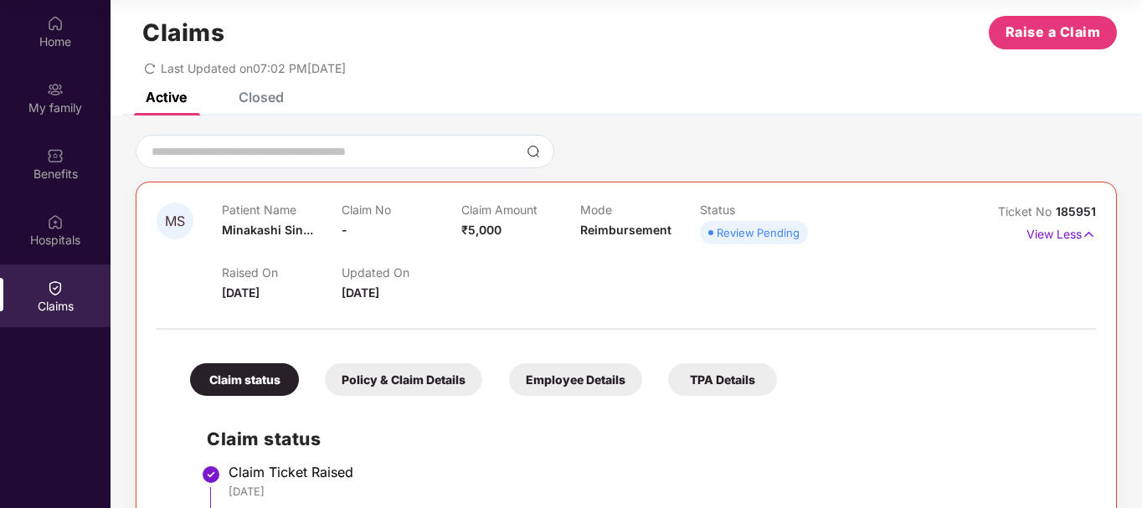
scroll to position [84, 0]
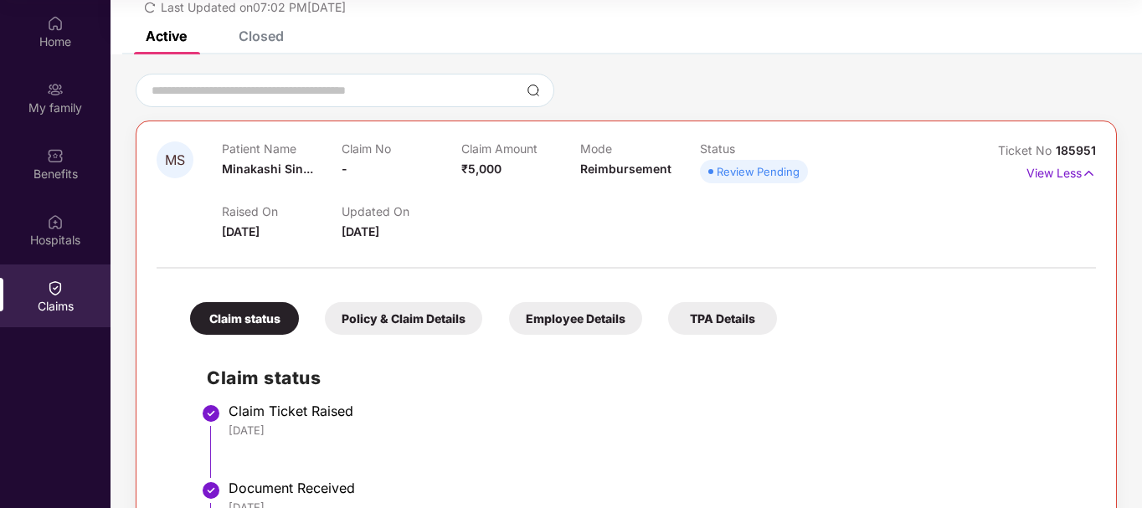
click at [268, 168] on span "Minakashi Sin..." at bounding box center [267, 169] width 91 height 14
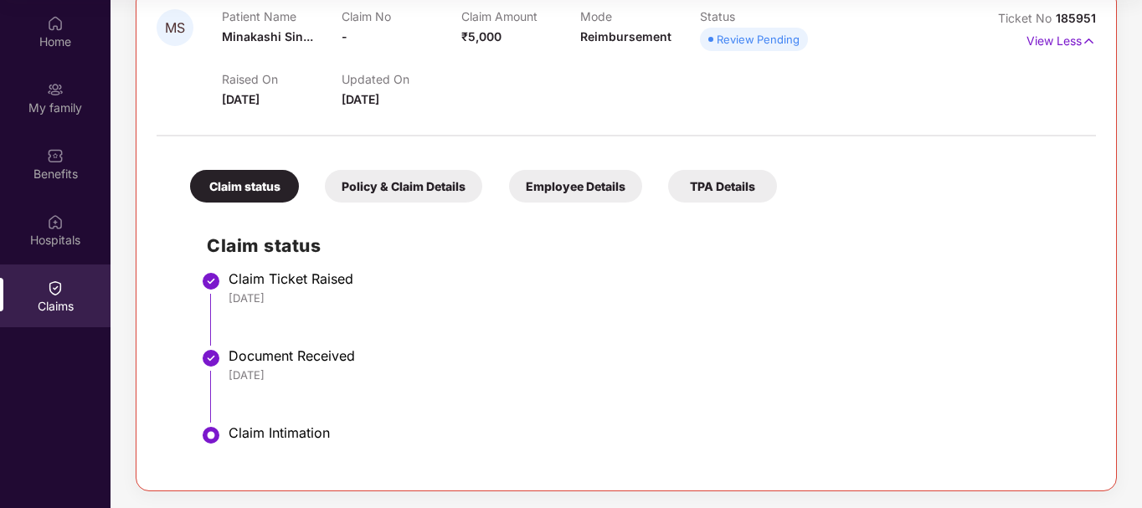
scroll to position [49, 0]
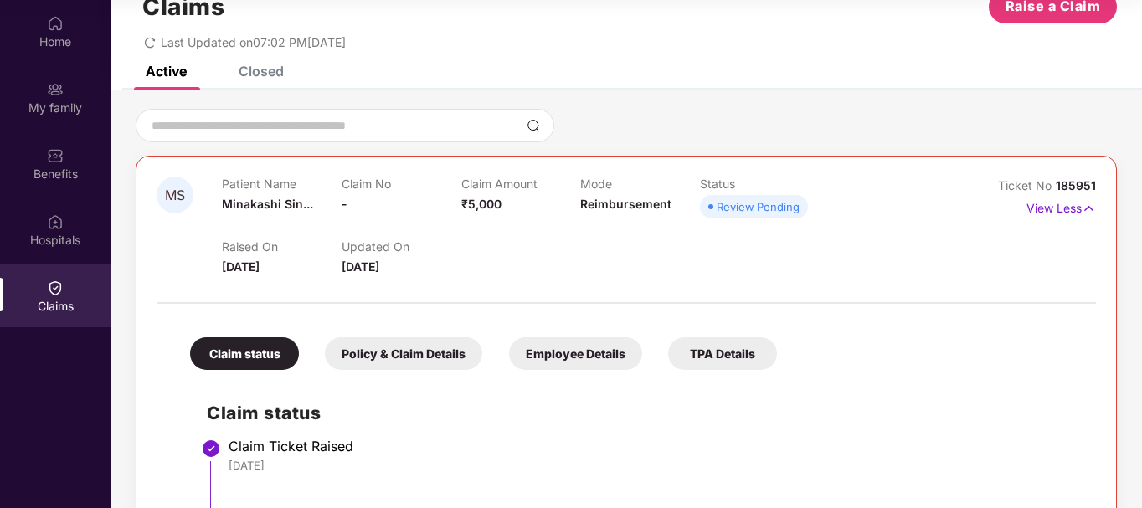
click at [776, 206] on div "Review Pending" at bounding box center [758, 206] width 83 height 17
click at [1077, 214] on p "View Less" at bounding box center [1062, 206] width 70 height 23
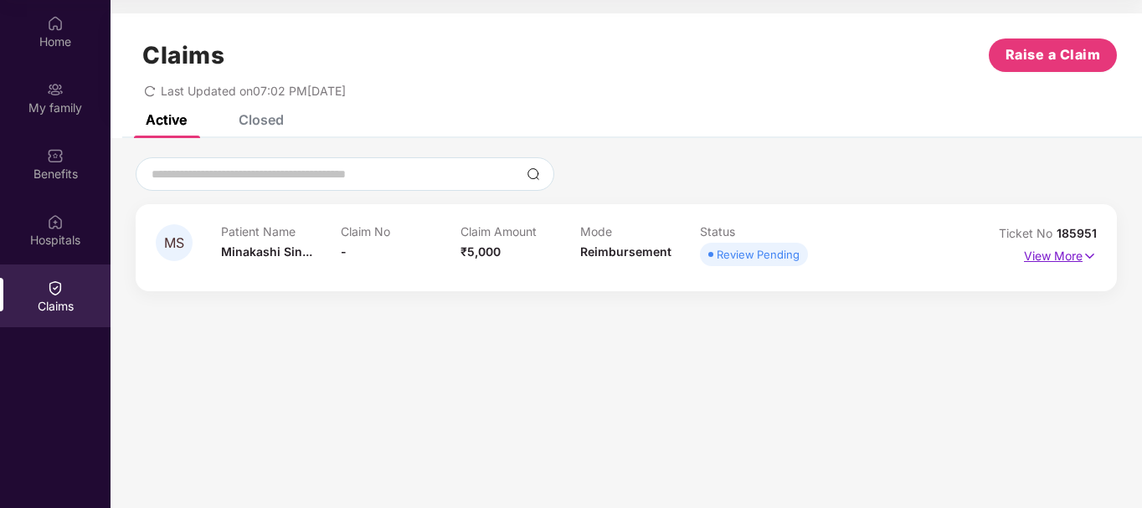
scroll to position [0, 0]
click at [1071, 258] on p "View More" at bounding box center [1060, 254] width 73 height 23
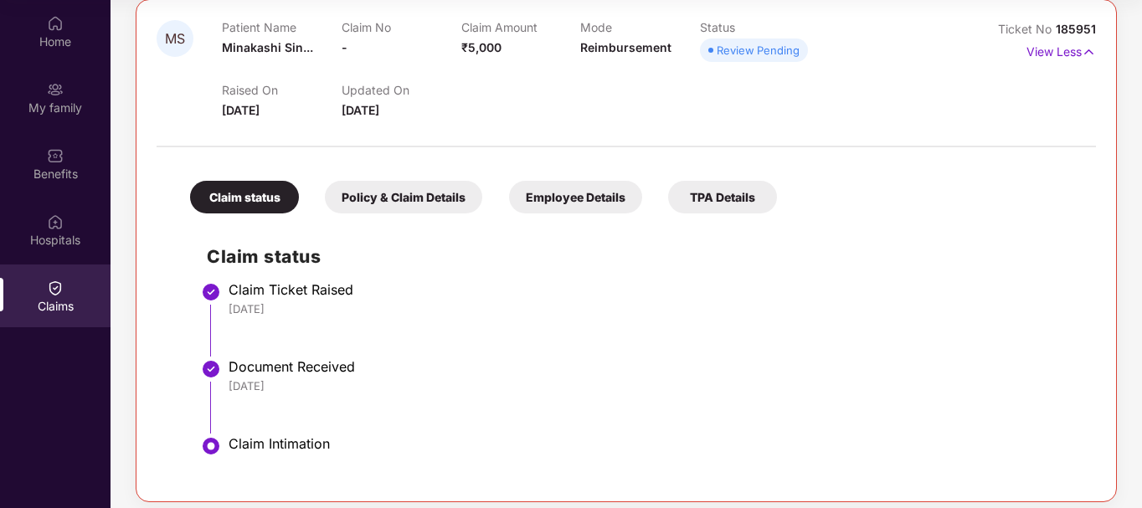
scroll to position [216, 0]
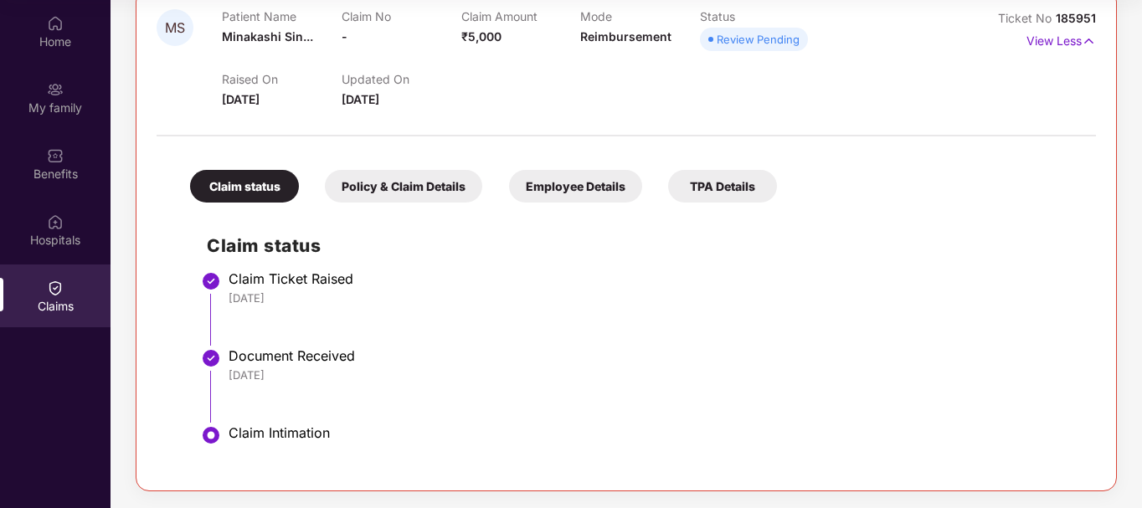
click at [427, 182] on div "Policy & Claim Details" at bounding box center [403, 186] width 157 height 33
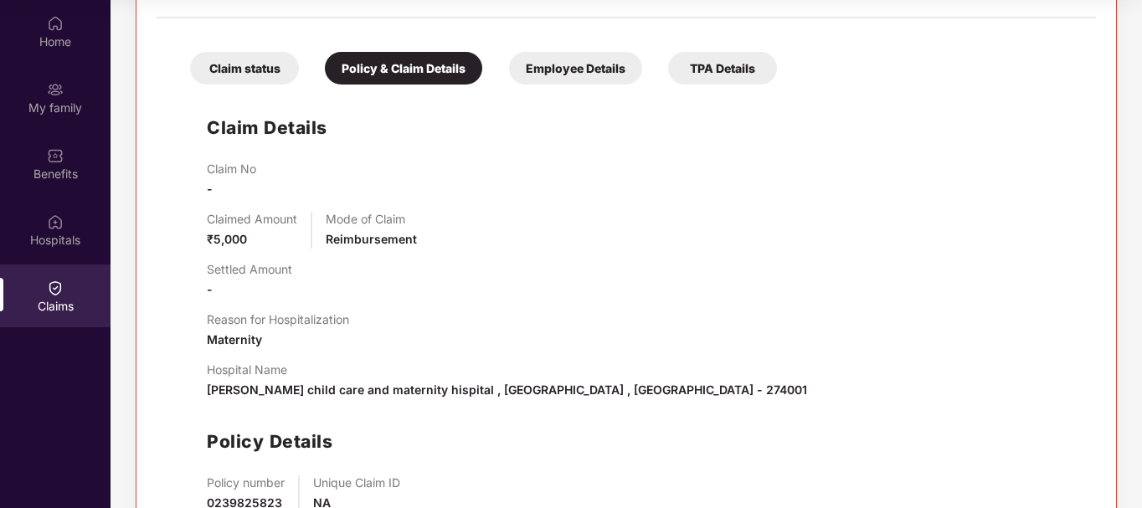
scroll to position [440, 0]
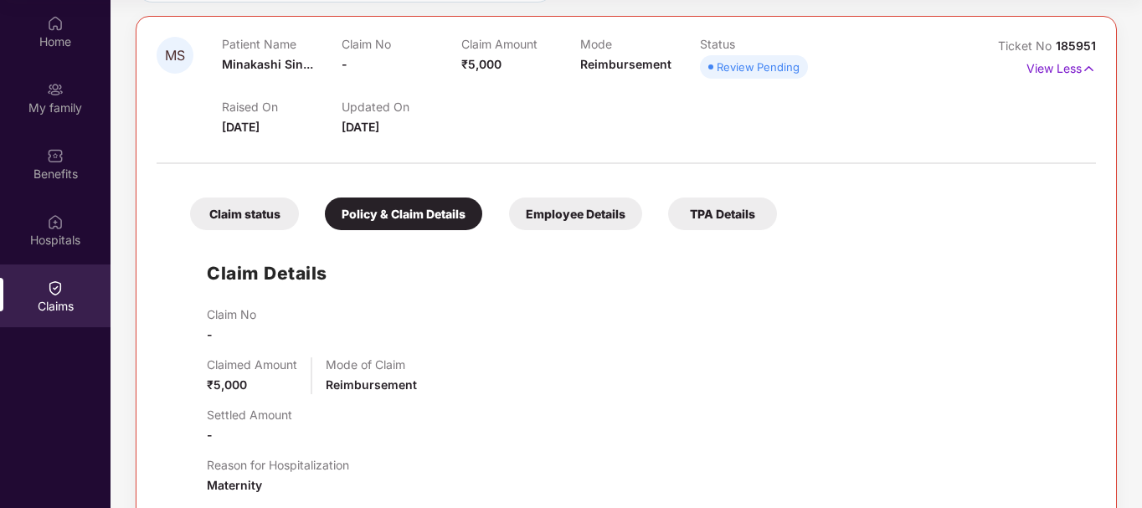
click at [565, 213] on div "Employee Details" at bounding box center [575, 214] width 133 height 33
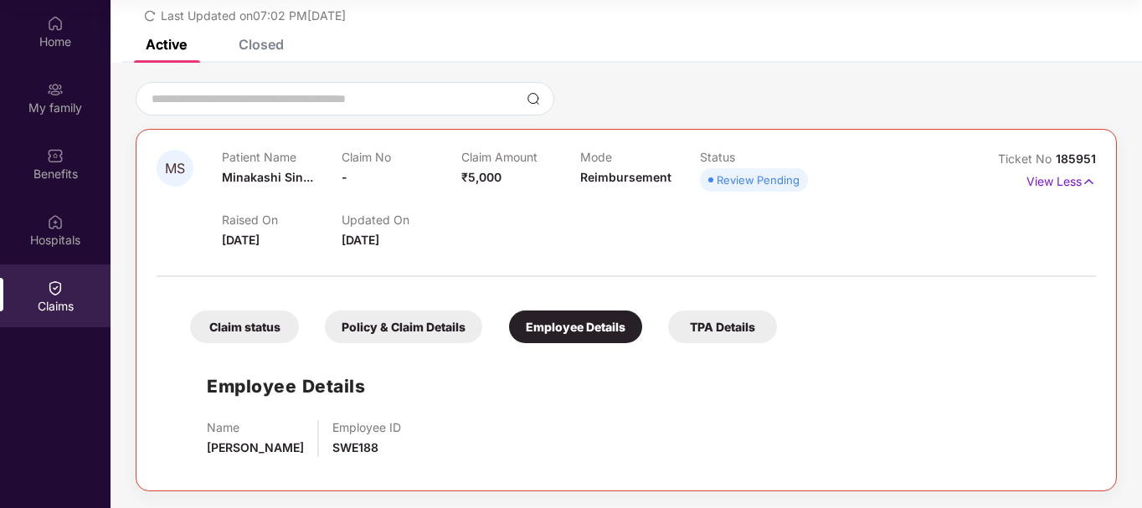
click at [719, 326] on div "TPA Details" at bounding box center [722, 327] width 109 height 33
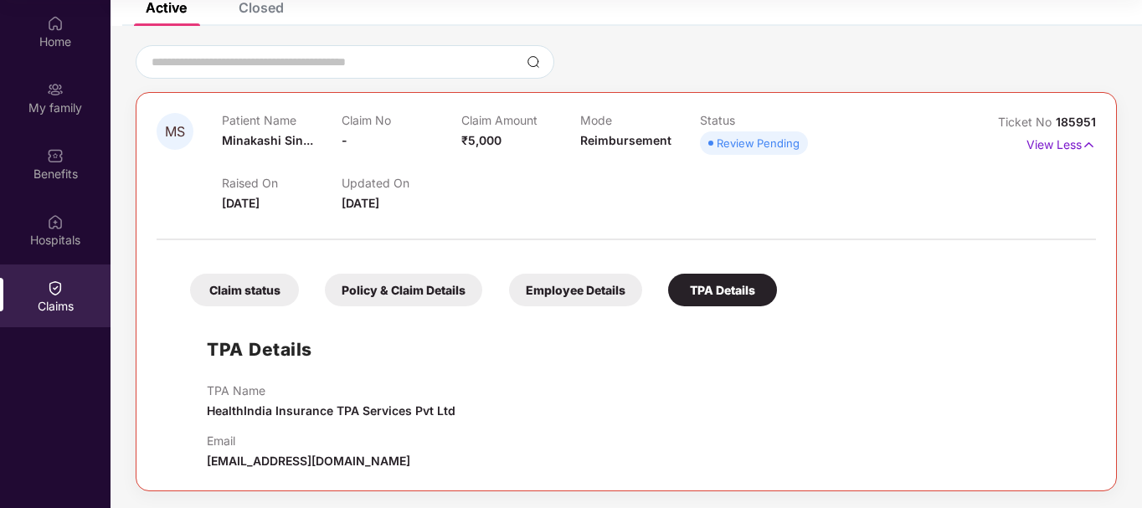
click at [57, 292] on img at bounding box center [55, 288] width 17 height 17
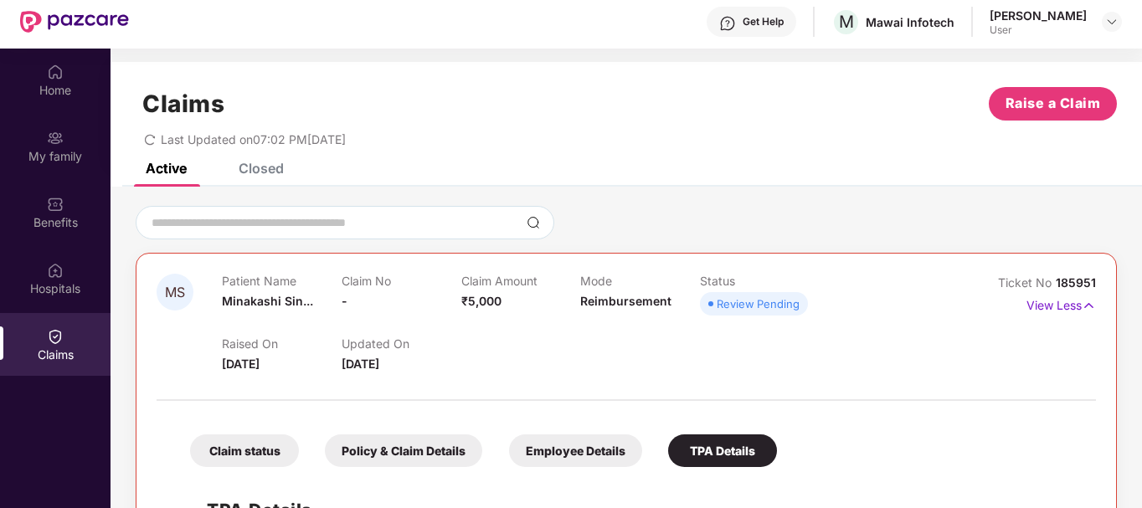
scroll to position [0, 0]
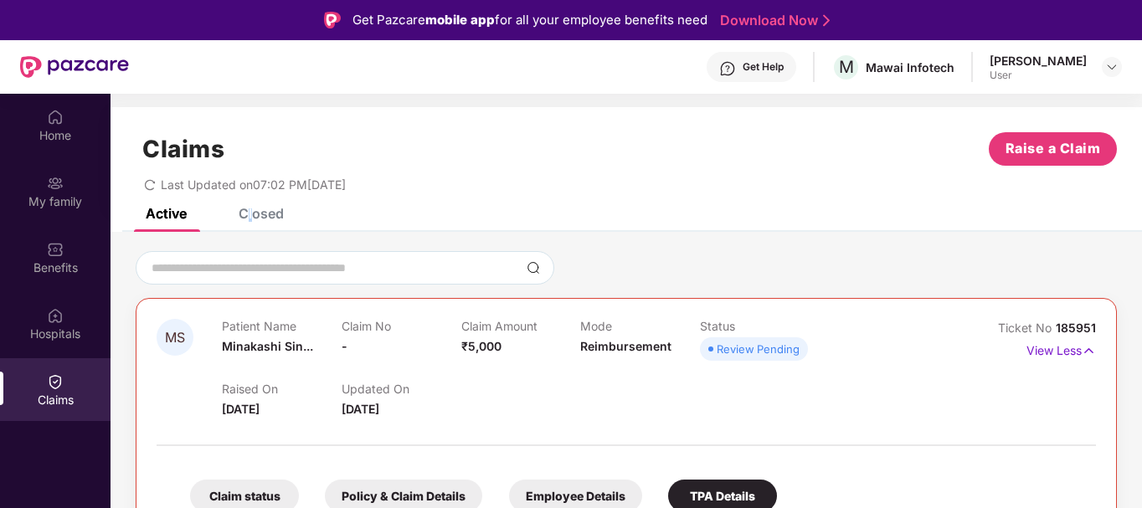
click at [250, 214] on div "Closed" at bounding box center [261, 213] width 45 height 17
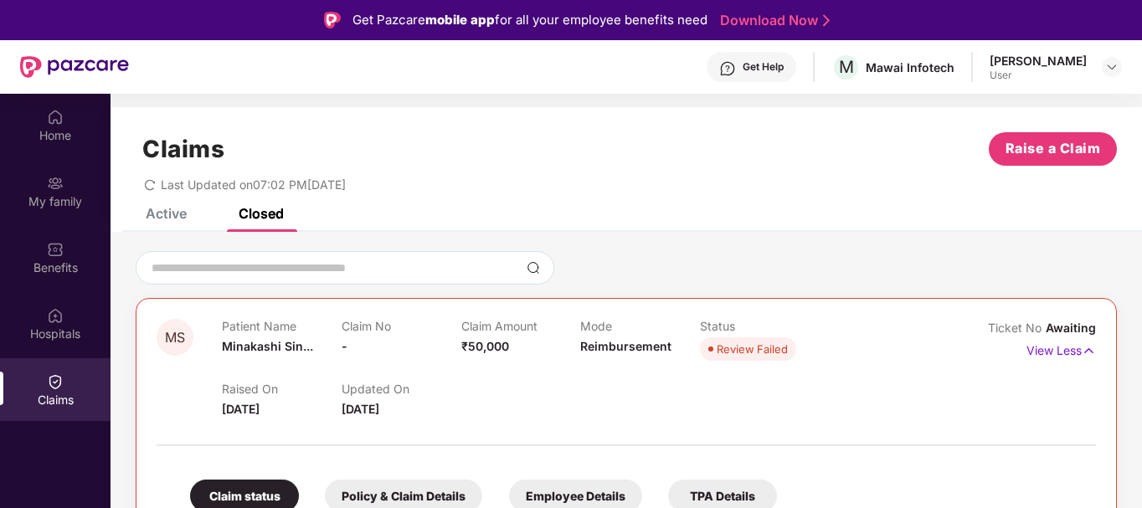
click at [178, 215] on div "Active" at bounding box center [166, 213] width 41 height 17
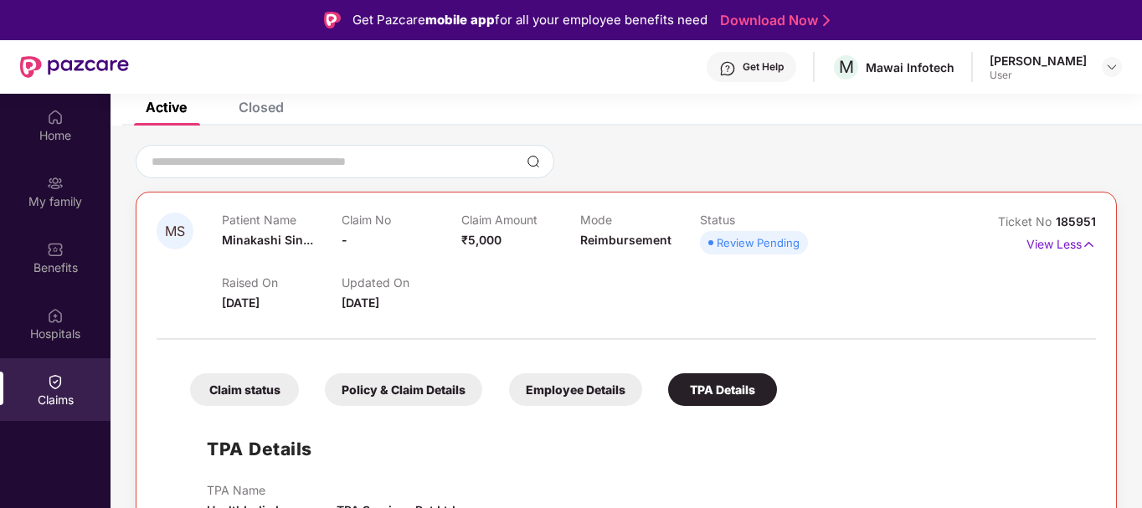
scroll to position [112, 0]
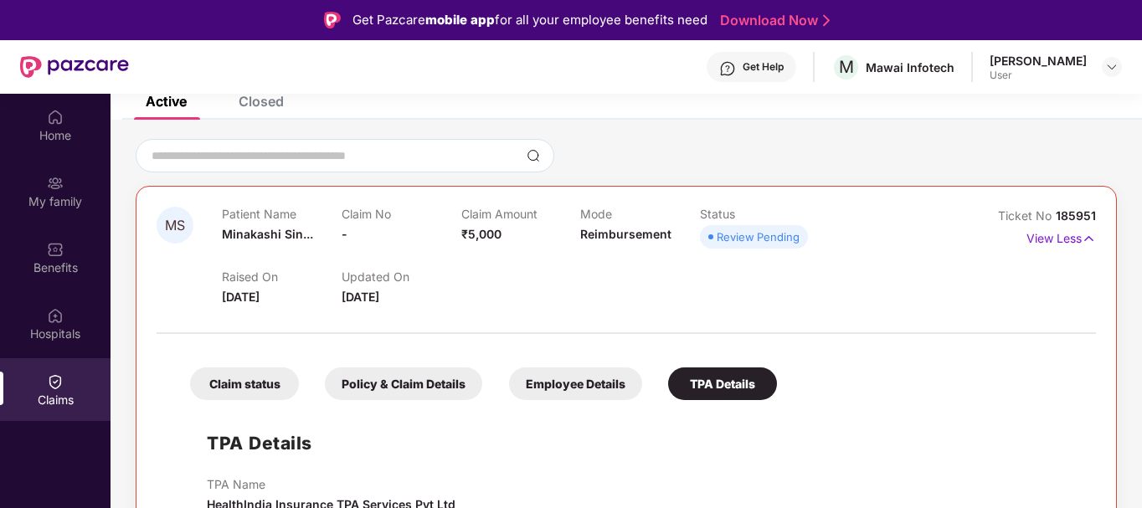
click at [773, 235] on div "Review Pending" at bounding box center [758, 237] width 83 height 17
click at [1068, 243] on p "View Less" at bounding box center [1062, 236] width 70 height 23
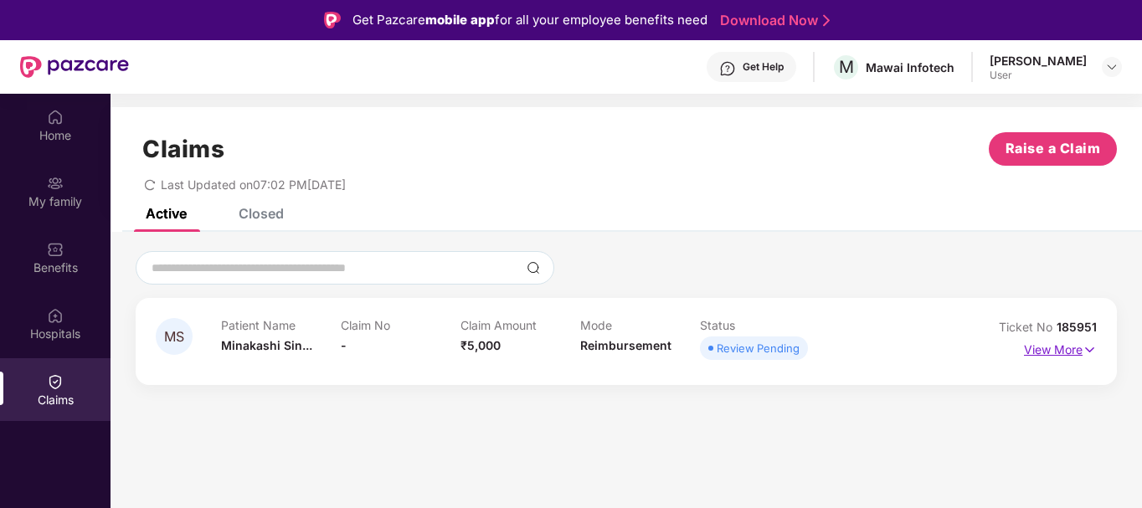
scroll to position [0, 0]
drag, startPoint x: 265, startPoint y: 335, endPoint x: 327, endPoint y: 308, distance: 67.5
click at [265, 335] on div "Patient Name Minakashi Sin..." at bounding box center [281, 341] width 120 height 46
click at [269, 225] on div "Closed" at bounding box center [249, 213] width 70 height 37
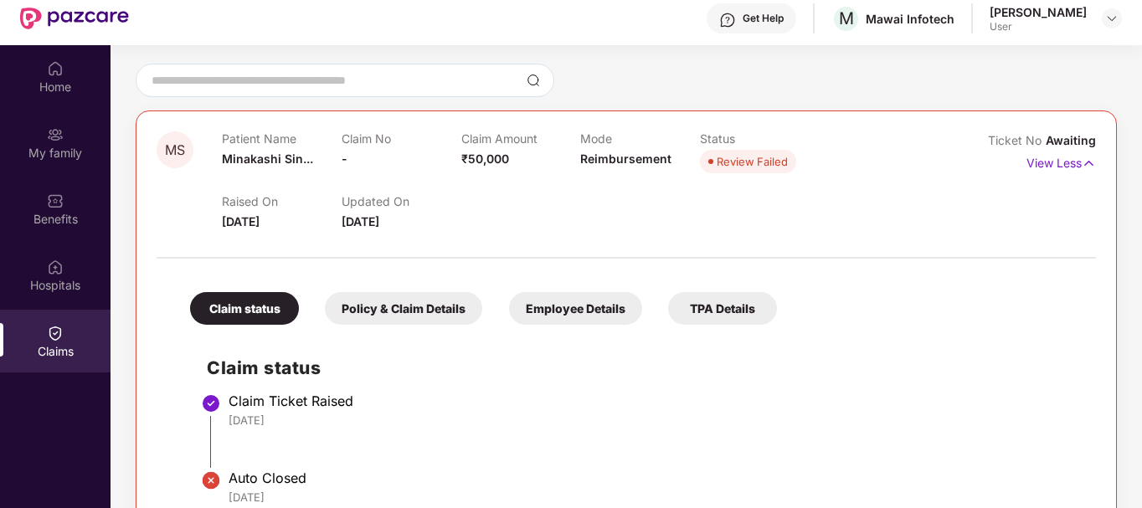
scroll to position [94, 0]
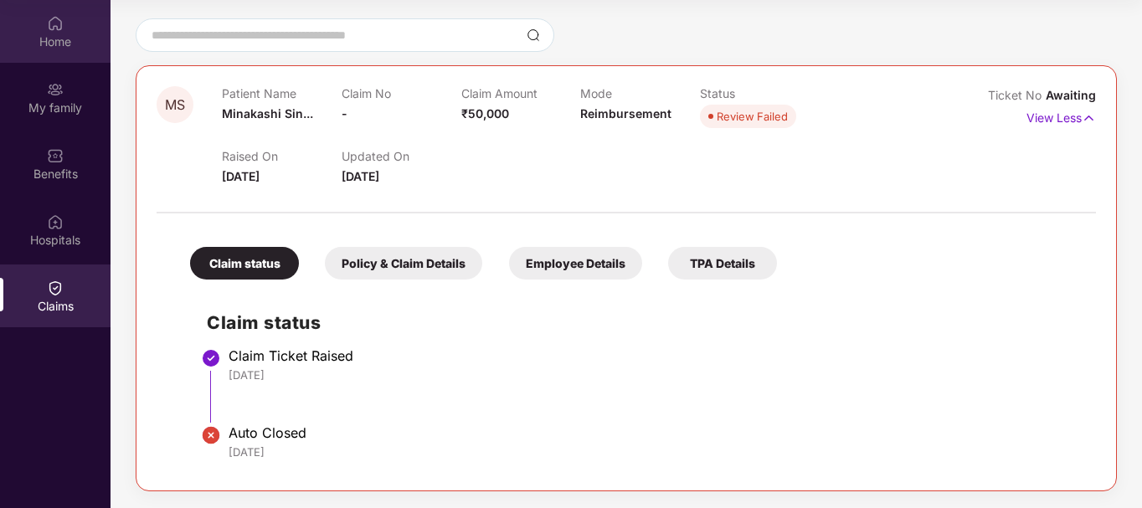
click at [58, 55] on div "Home" at bounding box center [55, 31] width 111 height 63
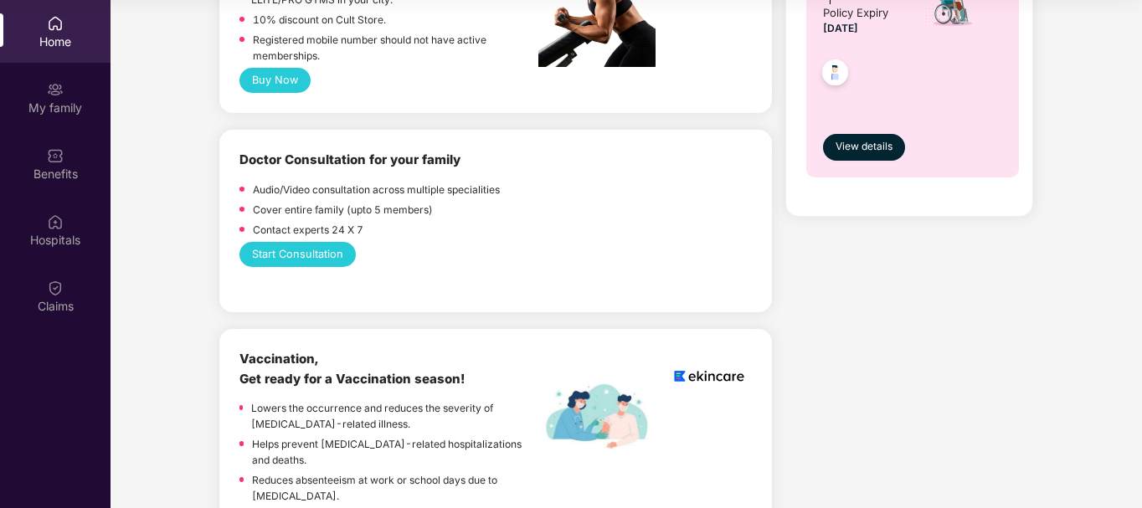
scroll to position [335, 0]
